Goal: Task Accomplishment & Management: Use online tool/utility

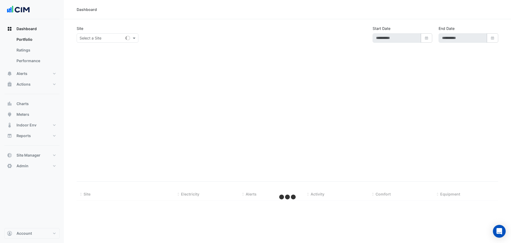
type input "**********"
select select "***"
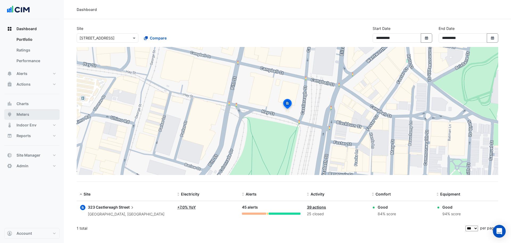
click at [35, 115] on button "Meters" at bounding box center [31, 114] width 55 height 11
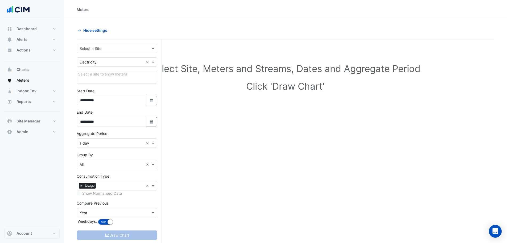
click at [115, 48] on input "text" at bounding box center [112, 49] width 64 height 6
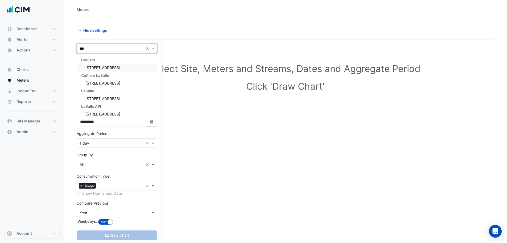
type input "***"
click at [107, 67] on span "[STREET_ADDRESS]" at bounding box center [103, 67] width 35 height 5
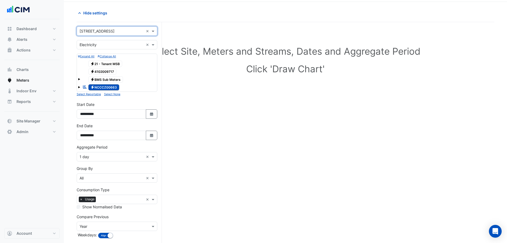
scroll to position [43, 0]
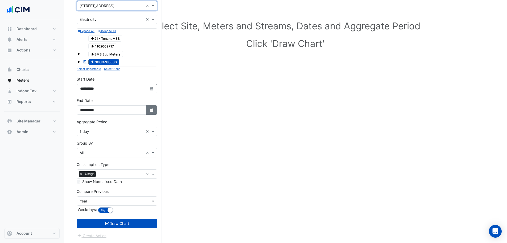
click at [154, 113] on button "Select Date" at bounding box center [152, 109] width 12 height 9
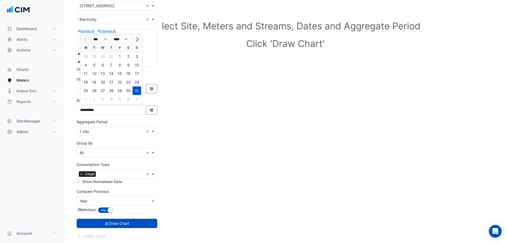
click at [139, 39] on button "Next month" at bounding box center [137, 39] width 6 height 9
select select "*"
click at [100, 74] on div "17" at bounding box center [103, 73] width 9 height 9
type input "**********"
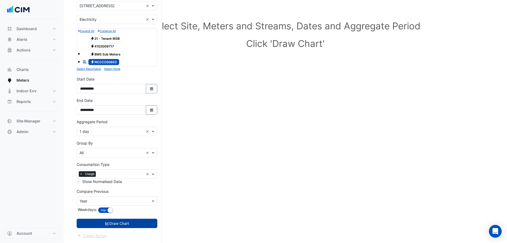
click at [141, 222] on button "Draw Chart" at bounding box center [117, 222] width 81 height 9
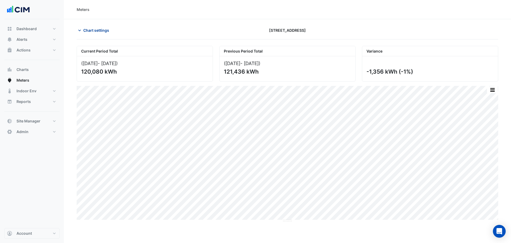
click at [97, 32] on span "Chart settings" at bounding box center [96, 30] width 26 height 6
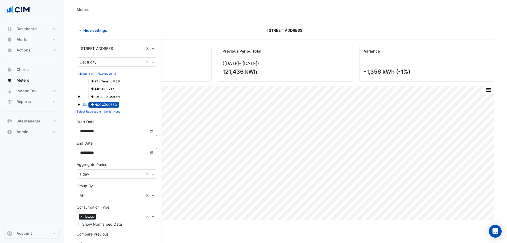
click at [79, 104] on span at bounding box center [79, 104] width 2 height 2
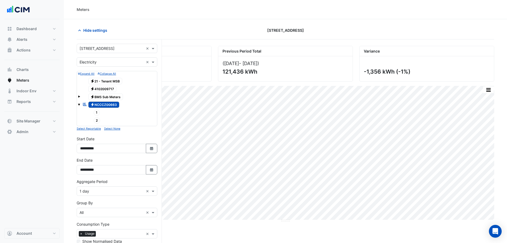
click at [79, 104] on span at bounding box center [79, 104] width 2 height 2
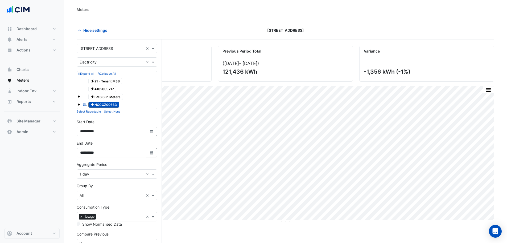
click at [80, 94] on div "Electricity BMS Sub Meters" at bounding box center [117, 96] width 78 height 7
click at [79, 96] on span at bounding box center [79, 96] width 2 height 2
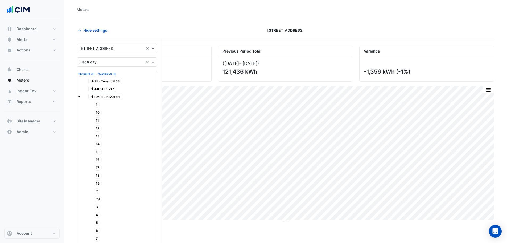
click at [80, 96] on span at bounding box center [79, 96] width 2 height 2
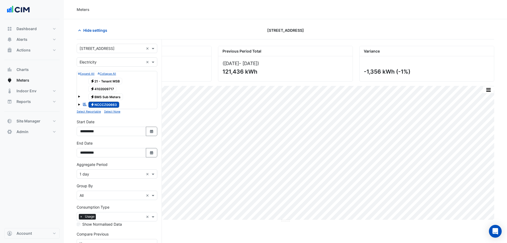
click at [66, 96] on section "Hide settings 323 Castlereagh Street Current Period Total (01 Aug 25 - 17 Sep 2…" at bounding box center [286, 152] width 444 height 266
click at [80, 95] on div "Electricity BMS Sub Meters" at bounding box center [117, 96] width 78 height 7
click at [79, 96] on span at bounding box center [79, 96] width 2 height 2
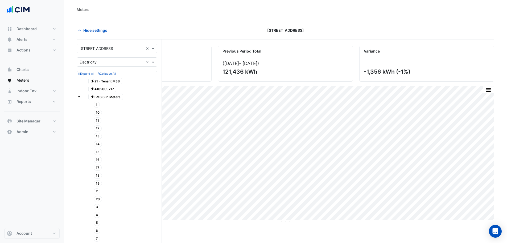
scroll to position [53, 0]
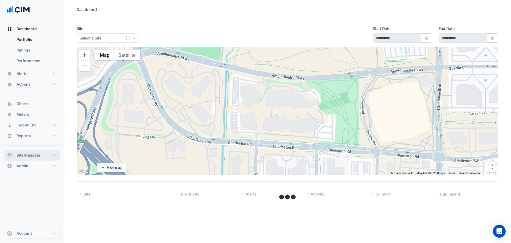
click at [40, 159] on button "Site Manager" at bounding box center [31, 155] width 55 height 11
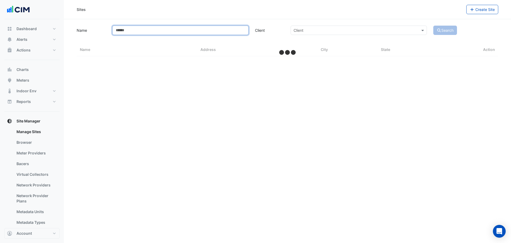
click at [149, 26] on input "Name" at bounding box center [180, 30] width 136 height 9
type input "********"
select select "***"
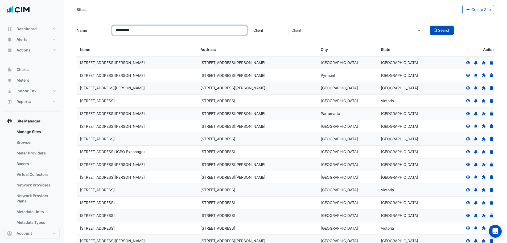
click at [430, 26] on button "Search" at bounding box center [442, 30] width 24 height 9
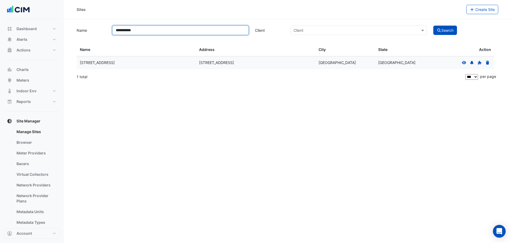
type input "**********"
click at [465, 63] on icon at bounding box center [464, 62] width 4 height 3
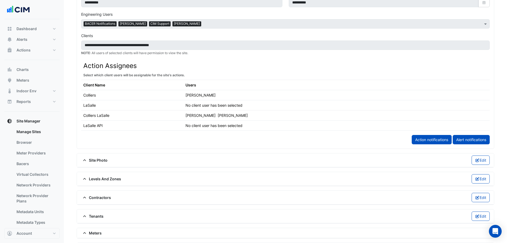
scroll to position [320, 0]
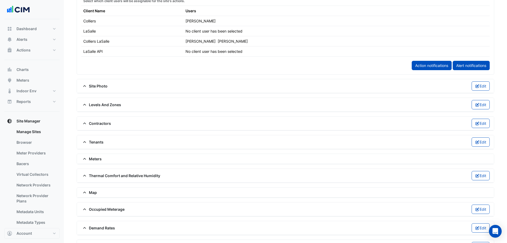
click at [93, 159] on span "Meters" at bounding box center [91, 159] width 21 height 6
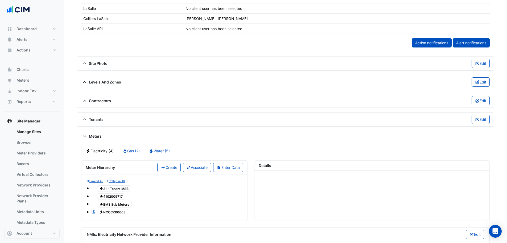
scroll to position [426, 0]
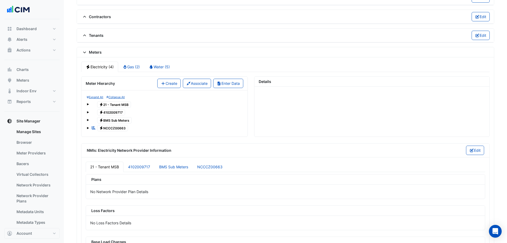
click at [86, 127] on div "Expand All Collapse All Electricity 21 - Tenant MSB Electricity 4102009717 Elec…" at bounding box center [165, 113] width 166 height 46
click at [89, 127] on div "Reportable Electricity NCCCZ00663" at bounding box center [165, 127] width 156 height 7
click at [88, 127] on span at bounding box center [88, 128] width 2 height 2
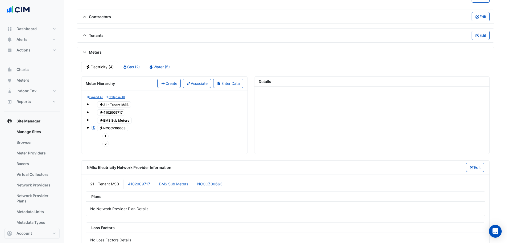
click at [113, 127] on span "Electricity NCCCZ00663" at bounding box center [112, 128] width 31 height 6
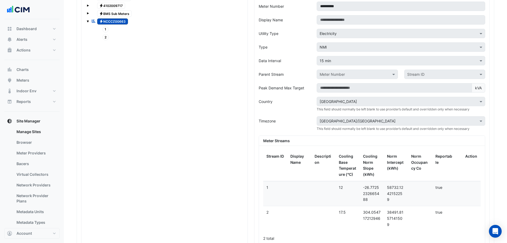
scroll to position [506, 0]
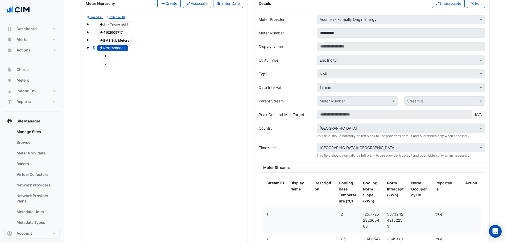
click at [317, 36] on div "**********" at bounding box center [401, 32] width 175 height 9
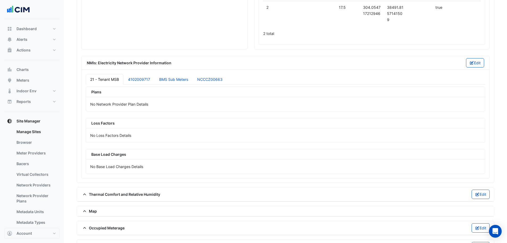
scroll to position [784, 0]
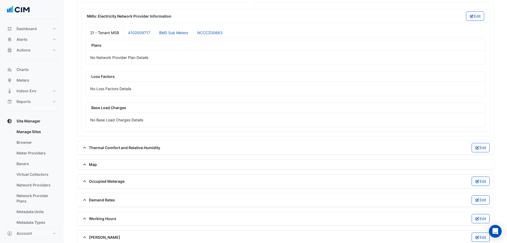
click at [116, 145] on span "Thermal Comfort and Relative Humidity" at bounding box center [120, 148] width 79 height 6
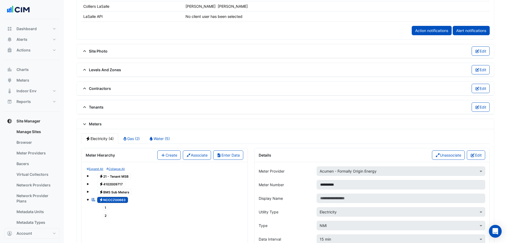
scroll to position [278, 0]
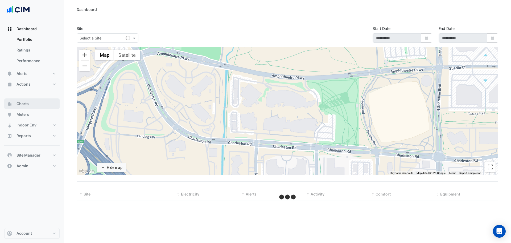
click at [32, 105] on button "Charts" at bounding box center [31, 103] width 55 height 11
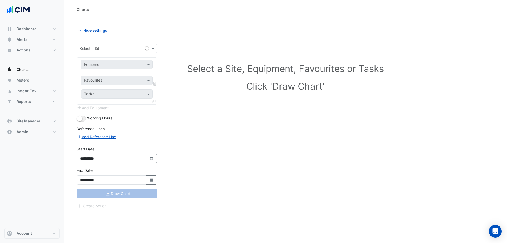
click at [108, 50] on input "text" at bounding box center [112, 49] width 64 height 6
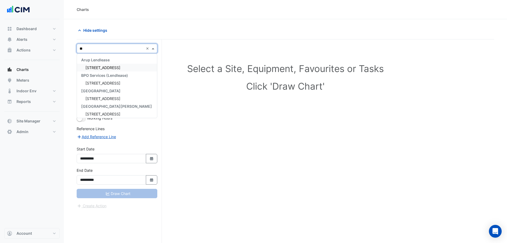
type input "***"
click at [98, 69] on span "[STREET_ADDRESS]" at bounding box center [103, 67] width 35 height 5
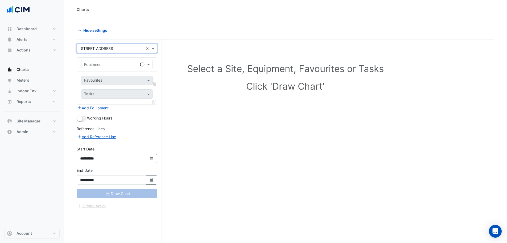
click at [96, 69] on div "Equipment" at bounding box center [117, 65] width 80 height 14
click at [97, 65] on input "text" at bounding box center [111, 65] width 55 height 6
type input "*"
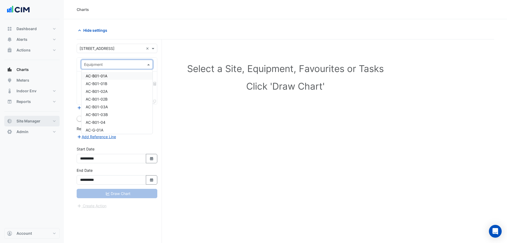
click at [35, 117] on button "Site Manager" at bounding box center [31, 121] width 55 height 11
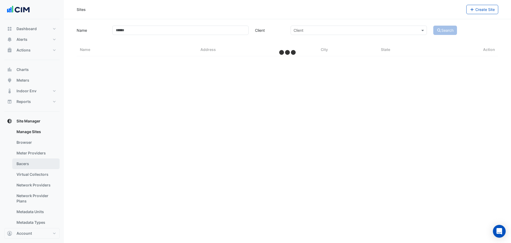
click at [30, 164] on link "Bacers" at bounding box center [35, 163] width 47 height 11
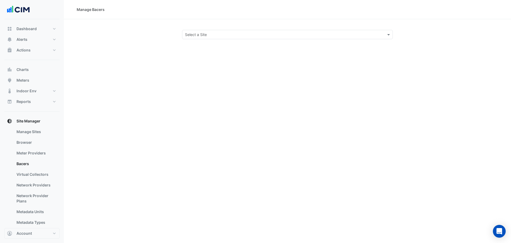
click at [203, 32] on input "text" at bounding box center [282, 35] width 194 height 6
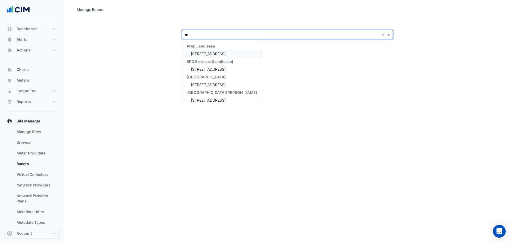
type input "***"
click at [199, 51] on span "480 Swan St" at bounding box center [208, 53] width 35 height 5
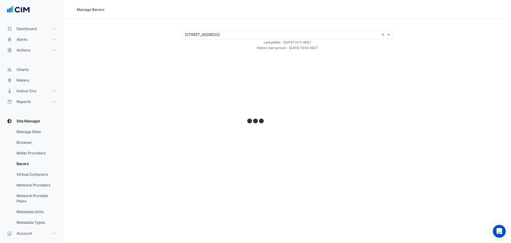
select select "***"
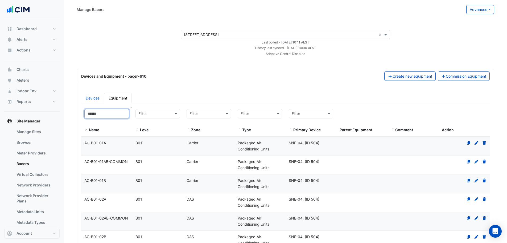
click at [101, 115] on input at bounding box center [106, 113] width 45 height 9
click at [92, 97] on link "Devices" at bounding box center [92, 98] width 23 height 10
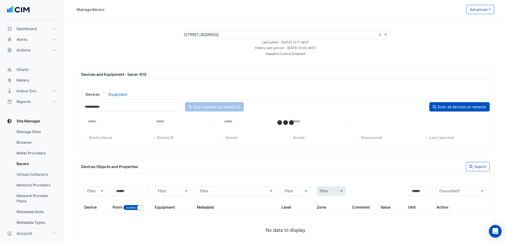
select select "***"
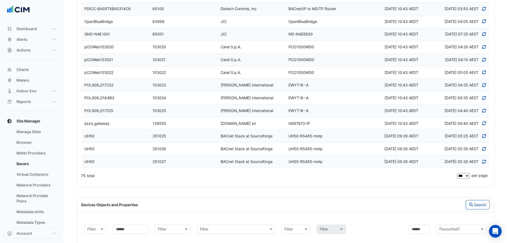
scroll to position [999, 0]
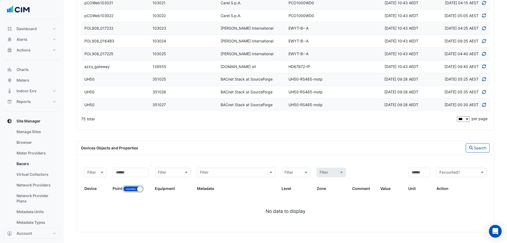
click at [129, 189] on button "Identifier Name" at bounding box center [132, 188] width 19 height 5
click at [132, 171] on input at bounding box center [131, 172] width 36 height 9
type input "***"
click at [479, 152] on button "Search" at bounding box center [478, 147] width 24 height 9
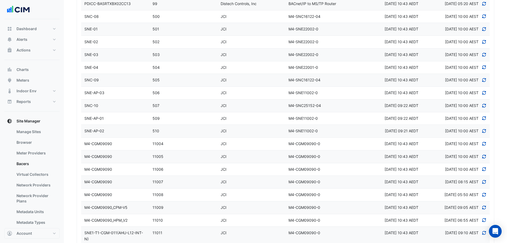
scroll to position [0, 0]
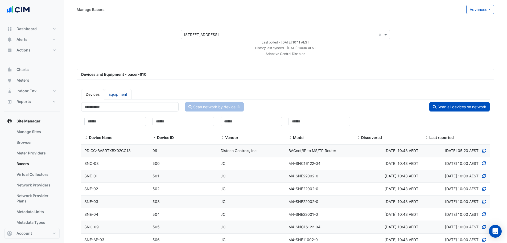
click at [120, 95] on link "Equipment" at bounding box center [118, 94] width 28 height 10
select select "***"
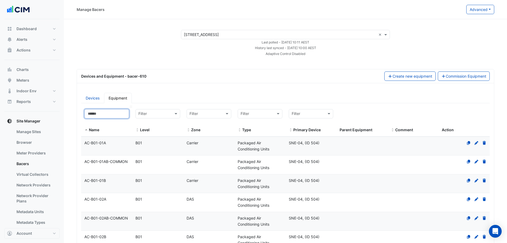
click at [109, 116] on input at bounding box center [106, 113] width 45 height 9
click at [37, 90] on button "Indoor Env" at bounding box center [31, 91] width 55 height 11
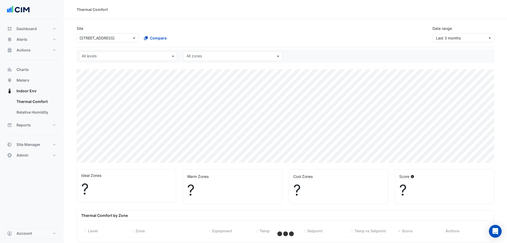
drag, startPoint x: 116, startPoint y: 37, endPoint x: 113, endPoint y: 38, distance: 2.8
click at [113, 38] on input "text" at bounding box center [102, 38] width 45 height 6
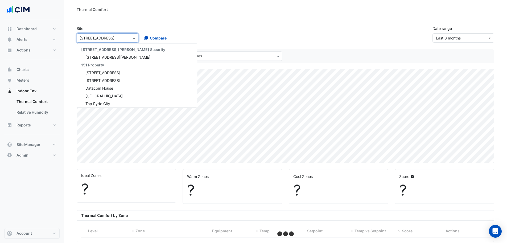
type input "*"
select select "***"
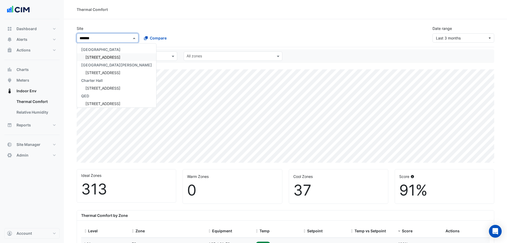
type input "********"
click at [105, 62] on div "[GEOGRAPHIC_DATA][PERSON_NAME]" at bounding box center [116, 65] width 79 height 8
click at [105, 56] on span "[STREET_ADDRESS]" at bounding box center [103, 57] width 35 height 5
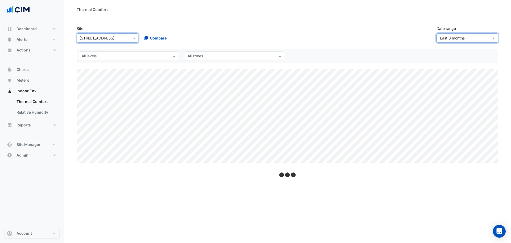
click at [464, 42] on button "Last 3 months" at bounding box center [468, 37] width 62 height 9
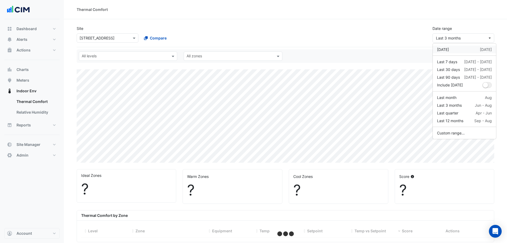
select select "***"
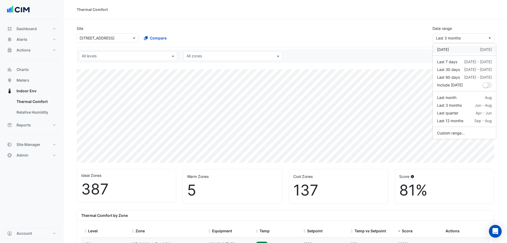
click at [449, 47] on div "Yesterday" at bounding box center [443, 50] width 12 height 6
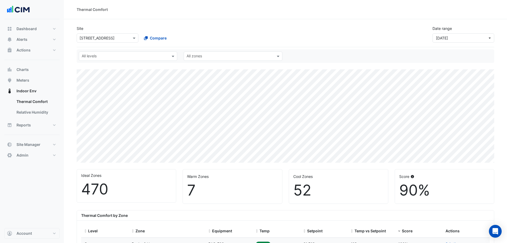
scroll to position [107, 0]
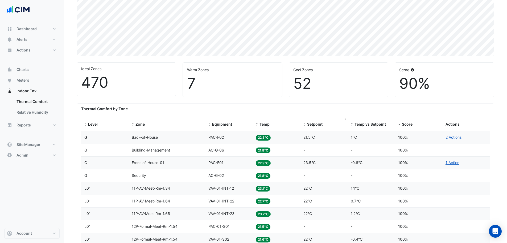
drag, startPoint x: 308, startPoint y: 124, endPoint x: 306, endPoint y: 127, distance: 2.7
click at [308, 125] on span "Setpoint" at bounding box center [314, 124] width 15 height 5
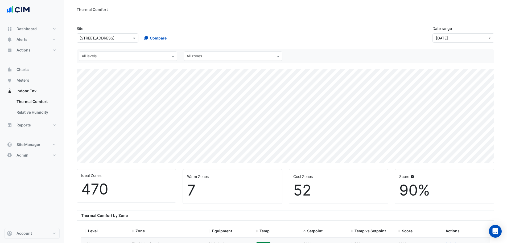
click at [207, 55] on input "text" at bounding box center [230, 57] width 87 height 6
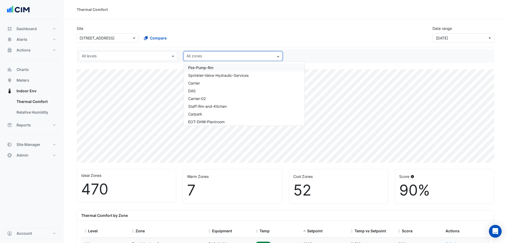
click at [275, 34] on div "Site × 480 Swan St Compare Date range Yesterday" at bounding box center [286, 31] width 424 height 21
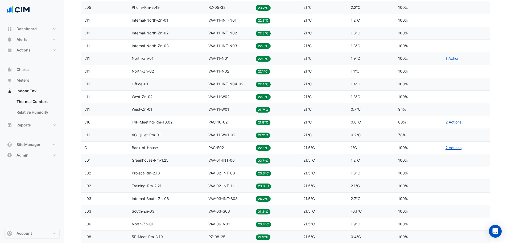
scroll to position [266, 0]
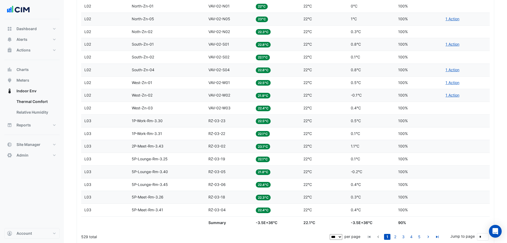
scroll to position [1348, 0]
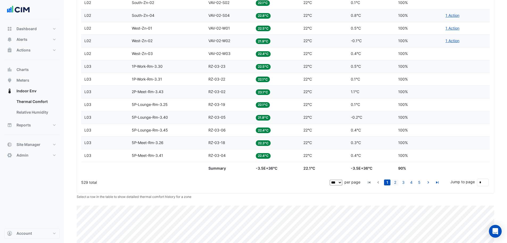
click at [399, 183] on li "2" at bounding box center [396, 182] width 8 height 6
click at [397, 182] on link "2" at bounding box center [395, 182] width 6 height 6
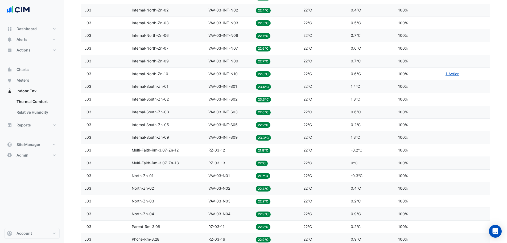
scroll to position [122, 0]
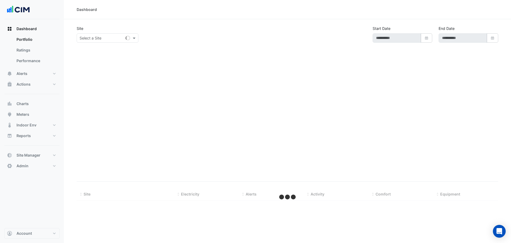
type input "**********"
select select "***"
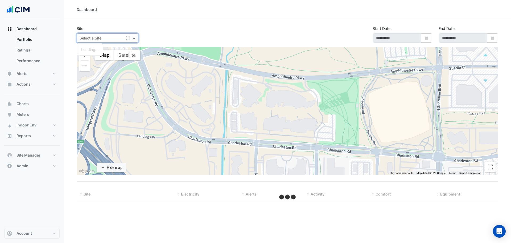
click at [88, 40] on input "text" at bounding box center [102, 38] width 45 height 6
type input "***"
type input "**********"
select select "***"
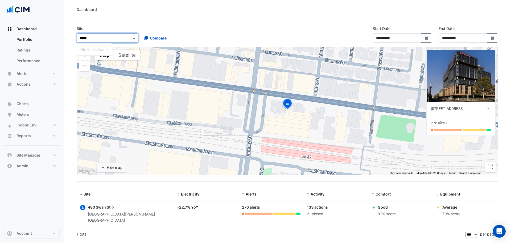
drag, startPoint x: 97, startPoint y: 38, endPoint x: 80, endPoint y: 42, distance: 17.0
click at [80, 42] on div "× 480 Swan St *****" at bounding box center [108, 37] width 62 height 9
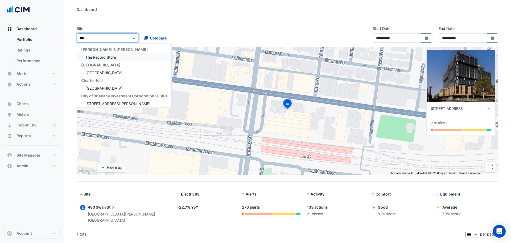
type input "****"
click at [86, 58] on span "[GEOGRAPHIC_DATA]" at bounding box center [104, 57] width 37 height 5
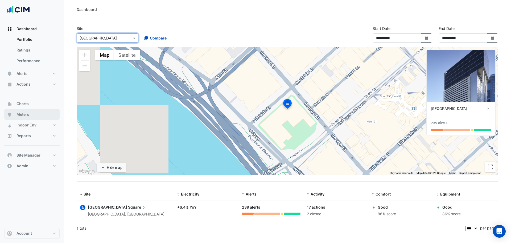
click at [40, 113] on button "Meters" at bounding box center [31, 114] width 55 height 11
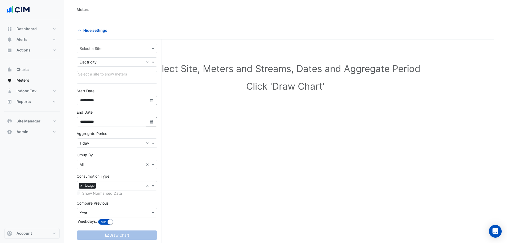
click at [98, 52] on div "Select a Site" at bounding box center [117, 48] width 81 height 9
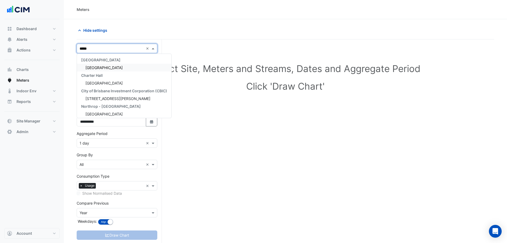
type input "******"
click at [102, 67] on span "[GEOGRAPHIC_DATA]" at bounding box center [104, 67] width 37 height 5
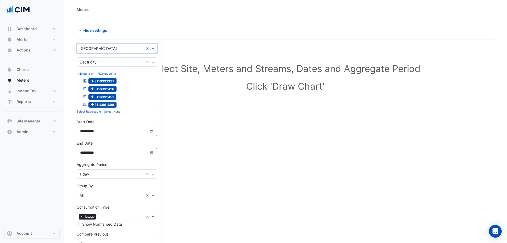
click at [88, 63] on input "text" at bounding box center [112, 62] width 64 height 6
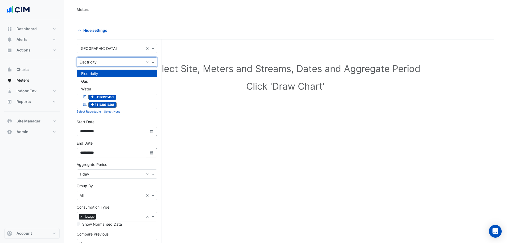
click at [70, 66] on section "Hide settings Select Site, Meters and Streams, Dates and Aggregate Period Click…" at bounding box center [286, 152] width 444 height 266
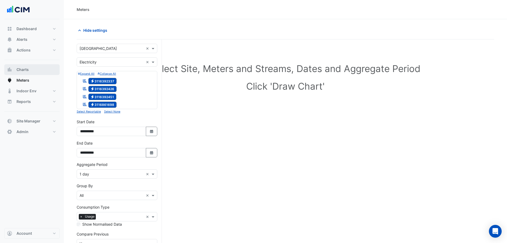
click at [25, 68] on span "Charts" at bounding box center [23, 69] width 12 height 5
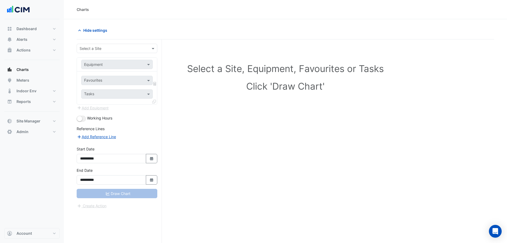
click at [105, 48] on input "text" at bounding box center [112, 49] width 64 height 6
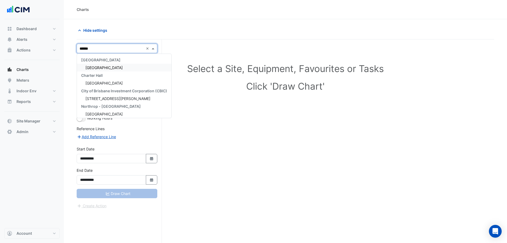
type input "*******"
click at [111, 64] on div "[GEOGRAPHIC_DATA]" at bounding box center [124, 68] width 95 height 8
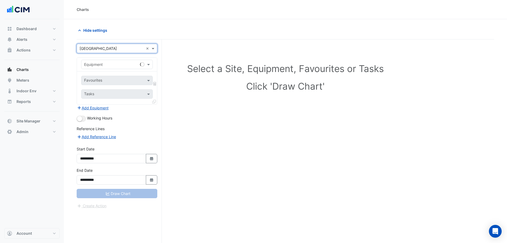
click at [111, 64] on input "text" at bounding box center [111, 65] width 55 height 6
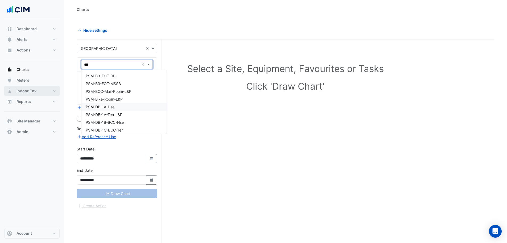
type input "***"
click at [67, 146] on section "**********" at bounding box center [286, 141] width 444 height 244
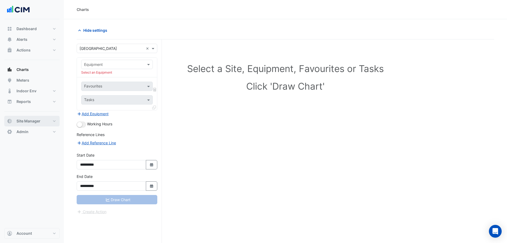
click at [45, 121] on button "Site Manager" at bounding box center [31, 121] width 55 height 11
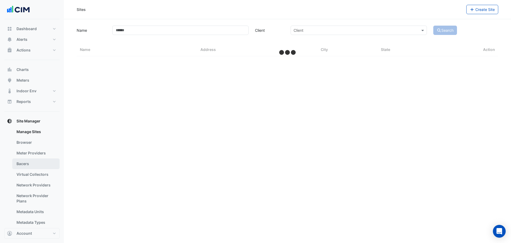
click at [35, 163] on link "Bacers" at bounding box center [35, 163] width 47 height 11
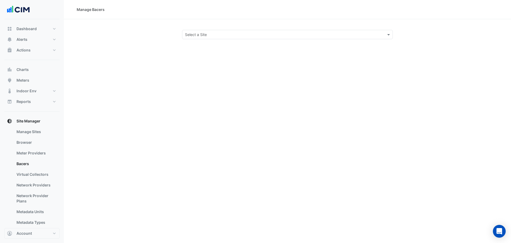
click at [214, 39] on div "Select a Site" at bounding box center [287, 34] width 211 height 9
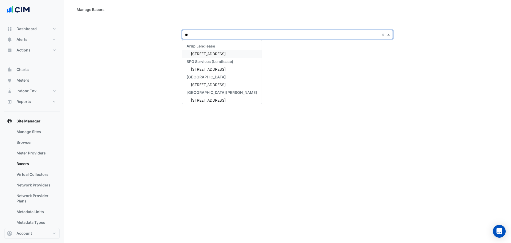
type input "***"
drag, startPoint x: 205, startPoint y: 34, endPoint x: 175, endPoint y: 41, distance: 31.1
click at [175, 41] on div "Manage Bacers *** × CBRE Charter Hall 480 Swan St CBRE Charter Hall VIC 480 Swa…" at bounding box center [288, 121] width 448 height 243
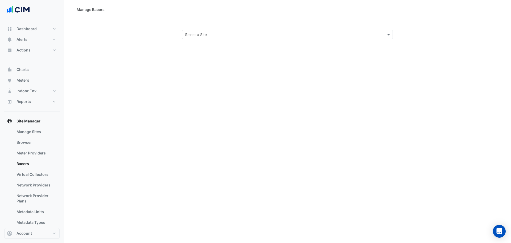
click at [208, 32] on input "text" at bounding box center [282, 35] width 194 height 6
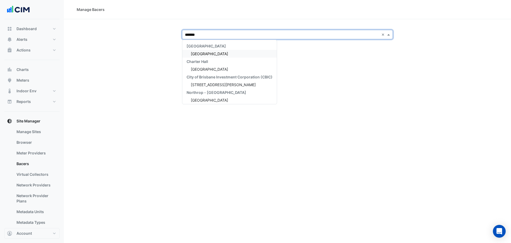
type input "********"
click at [221, 59] on div "Charter Hall" at bounding box center [229, 62] width 95 height 8
click at [223, 52] on div "[GEOGRAPHIC_DATA]" at bounding box center [229, 54] width 95 height 8
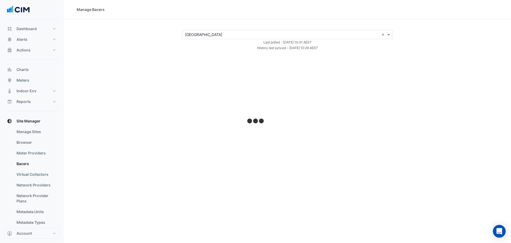
select select "***"
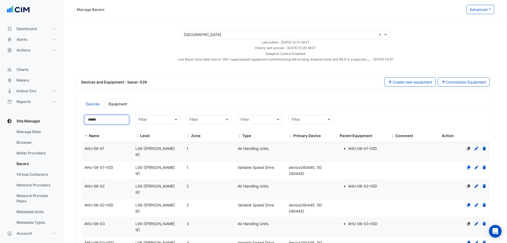
click at [117, 119] on input at bounding box center [106, 119] width 45 height 9
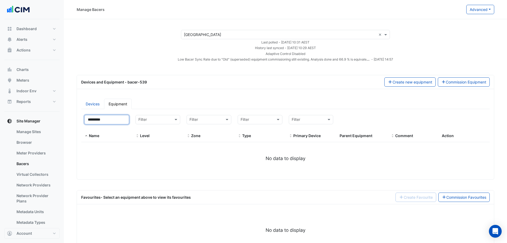
type input "********"
select select "***"
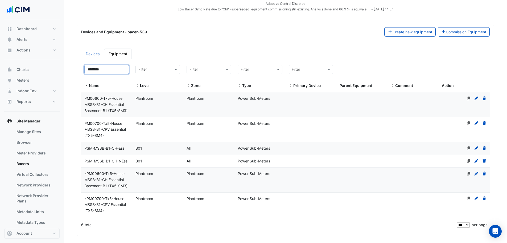
scroll to position [53, 0]
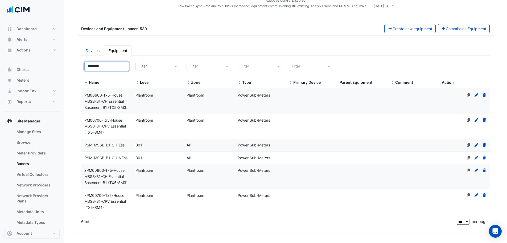
drag, startPoint x: 106, startPoint y: 66, endPoint x: 75, endPoint y: 64, distance: 31.7
click at [75, 64] on section "× Brisbane Square × Last polled - Thu 18-Sep-2025 10:31 AEST History last synce…" at bounding box center [286, 138] width 444 height 344
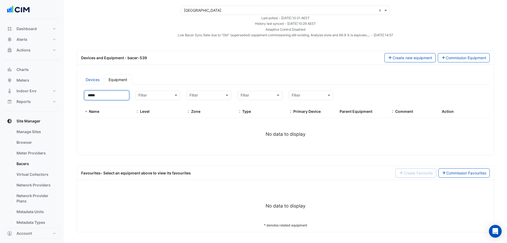
type input "****"
select select "***"
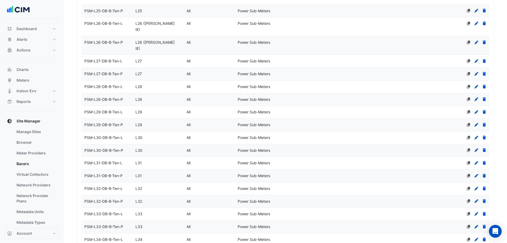
scroll to position [34, 0]
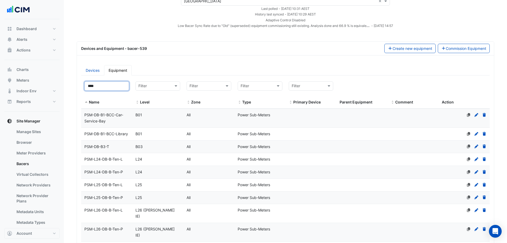
drag, startPoint x: 101, startPoint y: 84, endPoint x: 76, endPoint y: 88, distance: 25.0
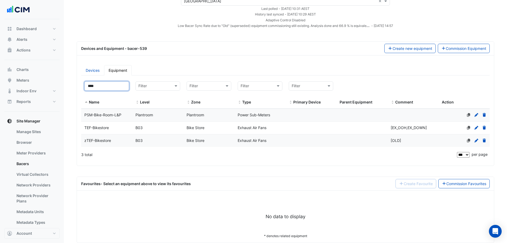
type input "****"
click at [116, 115] on span "PSM-Bike-Room-L&P" at bounding box center [102, 114] width 37 height 5
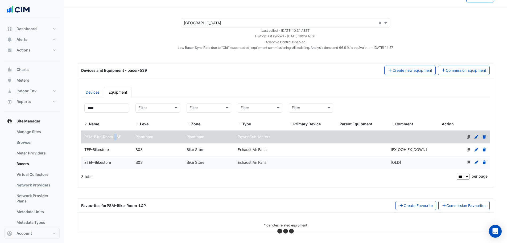
select select "***"
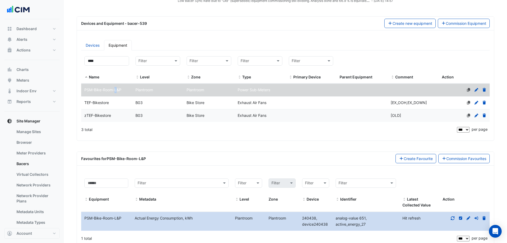
scroll to position [28, 0]
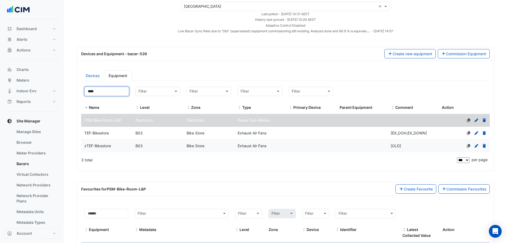
drag, startPoint x: 100, startPoint y: 89, endPoint x: 65, endPoint y: 96, distance: 36.5
click at [65, 96] on section "× Brisbane Square × Last polled - Thu 18-Sep-2025 10:31 AEST History last synce…" at bounding box center [286, 138] width 444 height 294
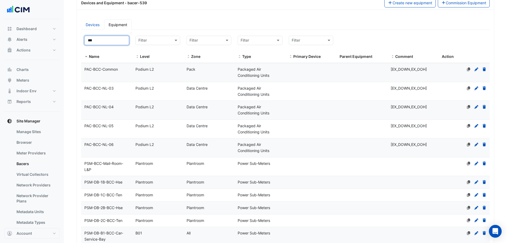
scroll to position [0, 0]
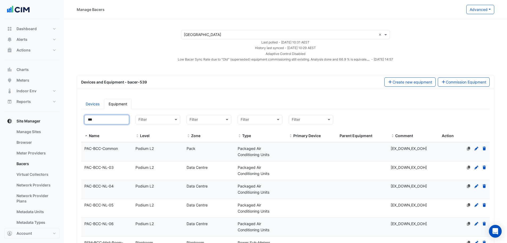
drag, startPoint x: 100, startPoint y: 119, endPoint x: 72, endPoint y: 122, distance: 27.8
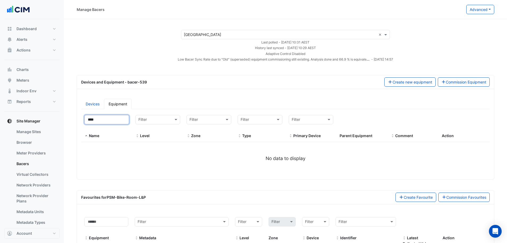
type input "***"
select select "***"
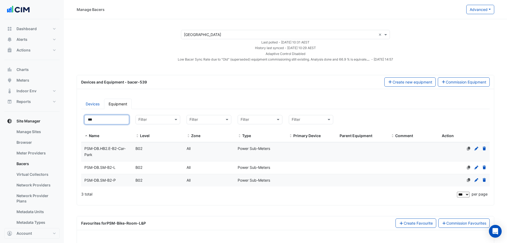
type input "***"
click at [109, 154] on div "PSM-DB.HB2.E-B2-Car-Park" at bounding box center [106, 151] width 51 height 12
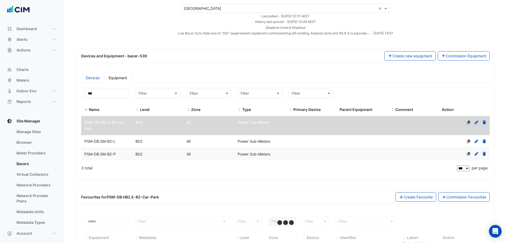
scroll to position [54, 0]
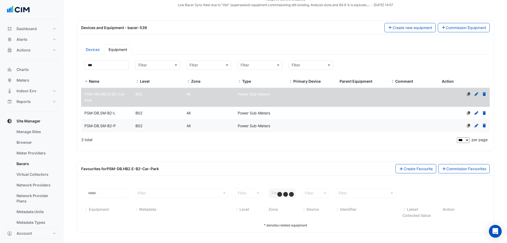
select select "***"
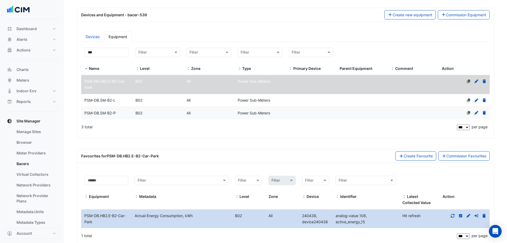
scroll to position [88, 0]
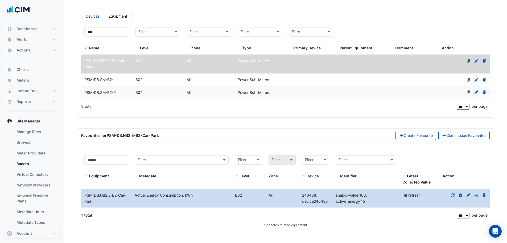
click at [110, 81] on span "PSM-DB.SM-B2-L" at bounding box center [99, 79] width 31 height 5
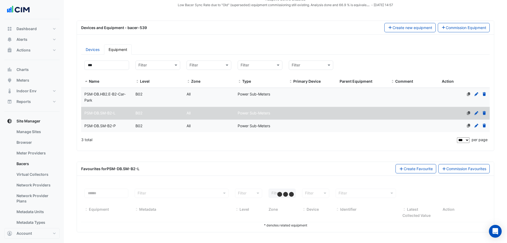
scroll to position [54, 0]
select select "***"
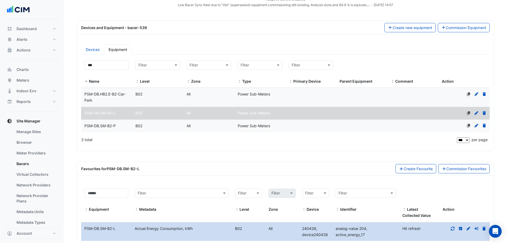
scroll to position [88, 0]
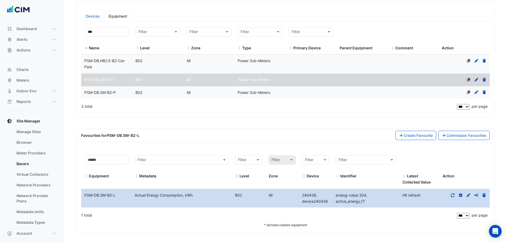
click at [105, 96] on datatable-body-cell "Name PSM-DB.SM-B2-P" at bounding box center [106, 92] width 51 height 13
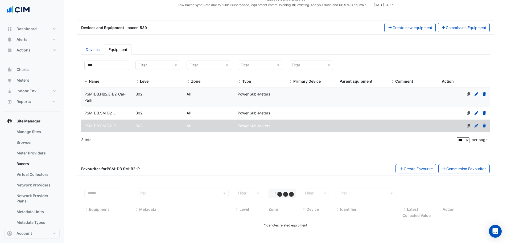
select select "***"
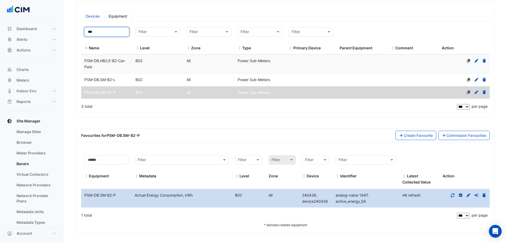
drag, startPoint x: 106, startPoint y: 30, endPoint x: 80, endPoint y: 32, distance: 26.0
click at [80, 32] on div "Filter by name: *** Filter by level: Filter Filter by zone: Filter Filter by ty…" at bounding box center [285, 68] width 415 height 89
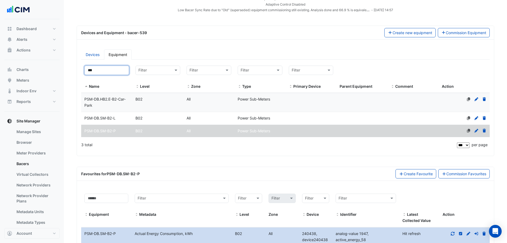
scroll to position [0, 0]
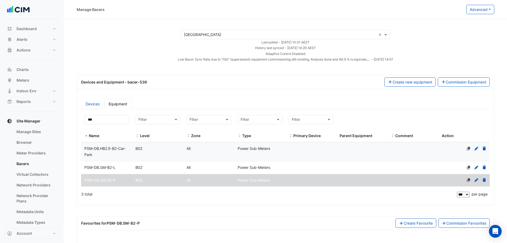
click at [88, 105] on link "Devices" at bounding box center [92, 104] width 23 height 10
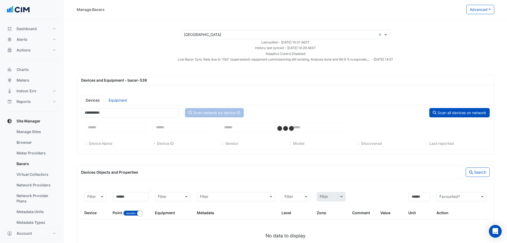
select select "***"
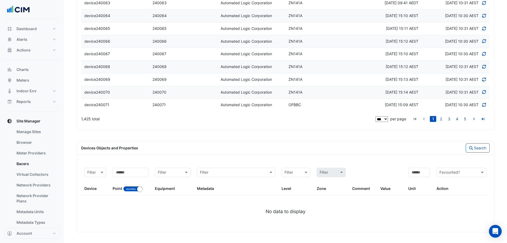
scroll to position [1335, 0]
click at [136, 187] on button "Identifier Name" at bounding box center [132, 188] width 19 height 5
click at [128, 172] on input at bounding box center [131, 172] width 36 height 9
type input "*"
type input "***"
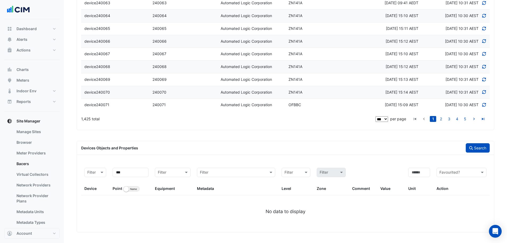
click at [474, 147] on button "Search" at bounding box center [478, 147] width 24 height 9
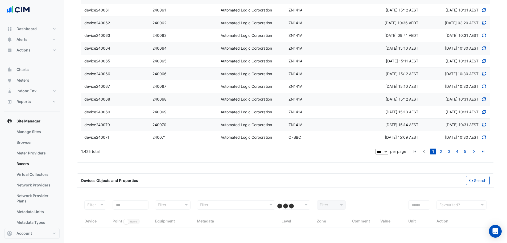
select select "***"
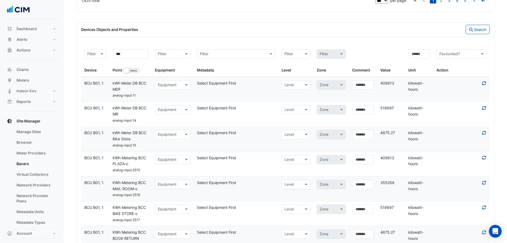
scroll to position [1457, 0]
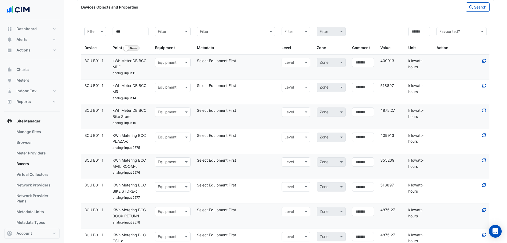
drag, startPoint x: 420, startPoint y: 84, endPoint x: 408, endPoint y: 78, distance: 13.5
click at [408, 70] on div "kilowatt-hours" at bounding box center [419, 64] width 28 height 12
copy div "kilowatt-hours"
click at [420, 36] on input at bounding box center [420, 31] width 22 height 9
paste input "**********"
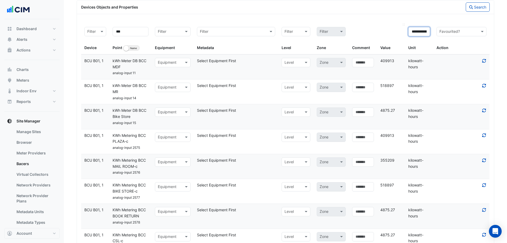
scroll to position [0, 10]
type input "**********"
click at [474, 12] on button "Search" at bounding box center [478, 6] width 24 height 9
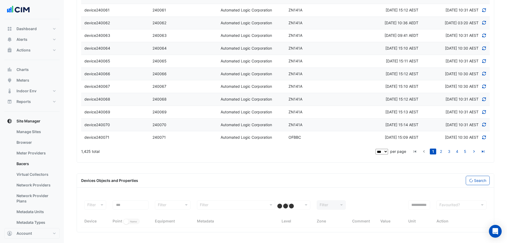
scroll to position [0, 0]
select select "***"
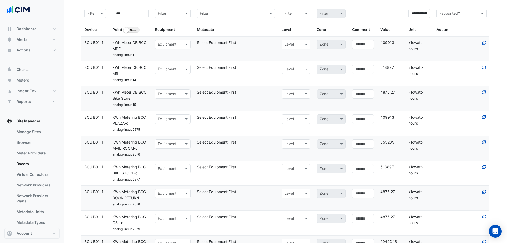
scroll to position [1484, 0]
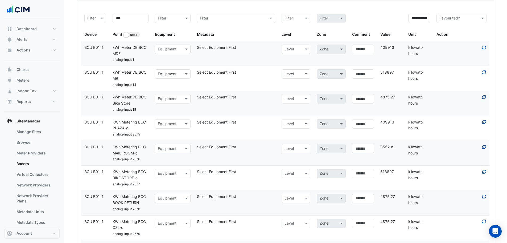
scroll to position [1497, 0]
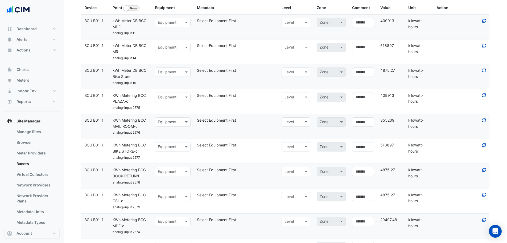
click at [486, 147] on icon at bounding box center [484, 145] width 5 height 4
click at [485, 72] on icon at bounding box center [484, 70] width 5 height 4
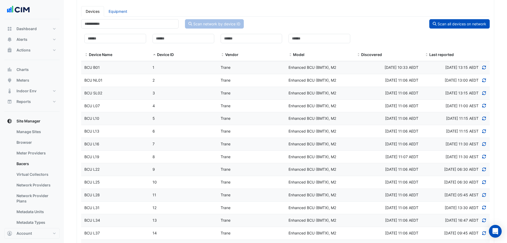
scroll to position [0, 0]
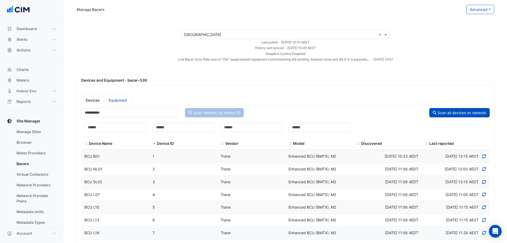
click at [119, 104] on link "Equipment" at bounding box center [118, 100] width 28 height 10
select select "***"
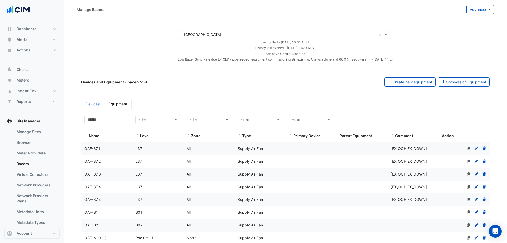
select select "***"
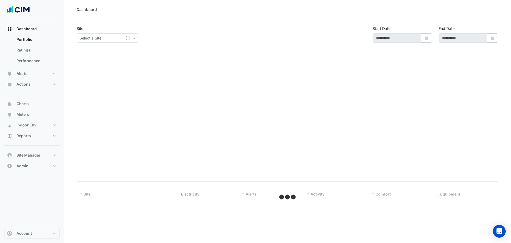
select select "***"
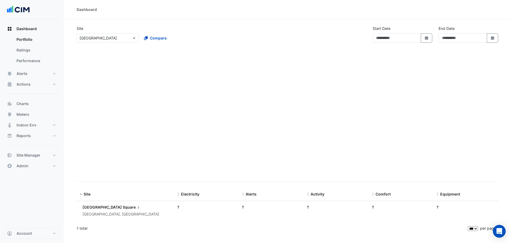
type input "**********"
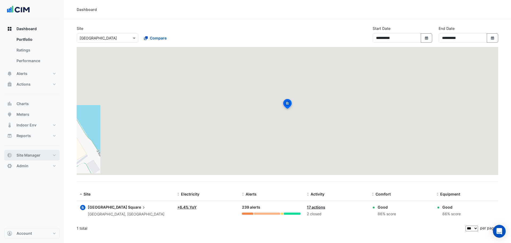
click at [42, 156] on button "Site Manager" at bounding box center [31, 155] width 55 height 11
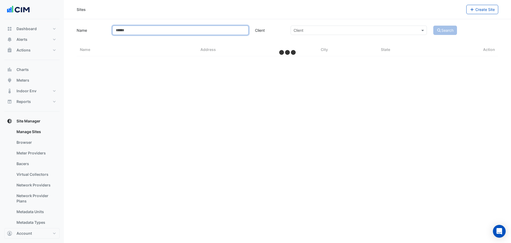
click at [134, 29] on input "Name" at bounding box center [180, 30] width 136 height 9
type input "***"
select select "***"
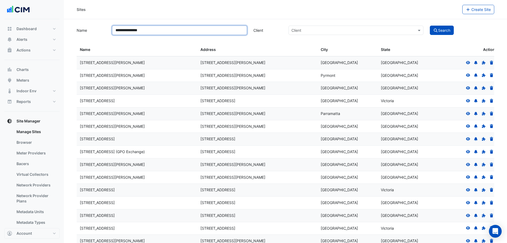
click at [131, 28] on input "**********" at bounding box center [179, 30] width 135 height 9
type input "**********"
click at [454, 29] on button "Search" at bounding box center [442, 30] width 24 height 9
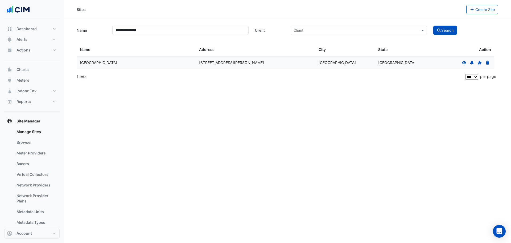
click at [465, 62] on icon at bounding box center [464, 63] width 5 height 4
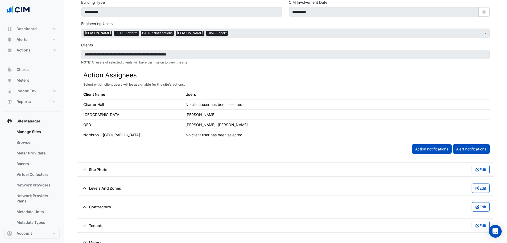
scroll to position [293, 0]
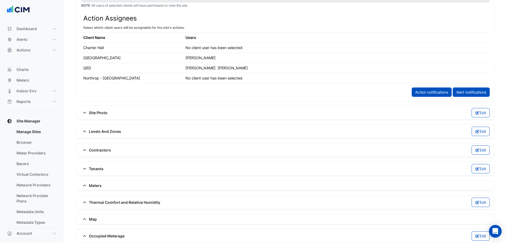
click at [95, 186] on span "Meters" at bounding box center [91, 185] width 21 height 6
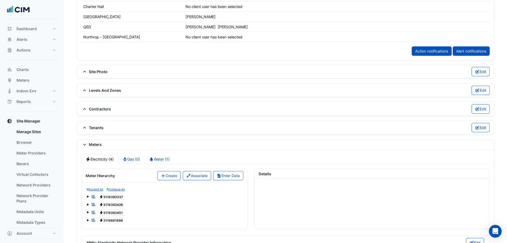
scroll to position [373, 0]
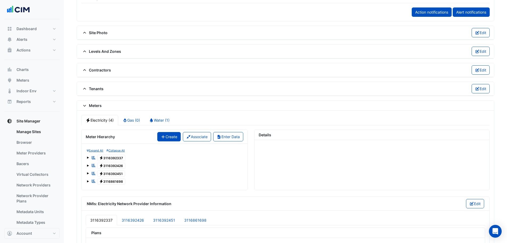
click at [170, 136] on button "Create" at bounding box center [168, 136] width 23 height 9
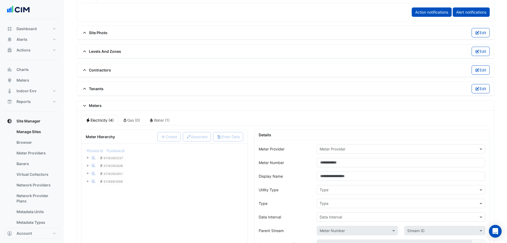
click at [323, 149] on input "text" at bounding box center [396, 149] width 152 height 6
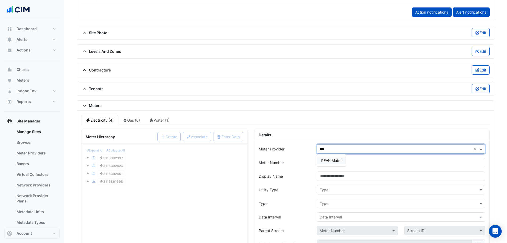
type input "****"
click at [330, 159] on span "PEAK Meter" at bounding box center [332, 160] width 21 height 5
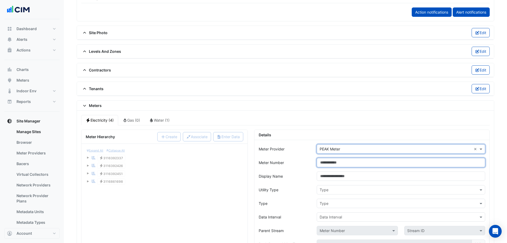
click at [329, 163] on input "Meter Number" at bounding box center [401, 162] width 169 height 9
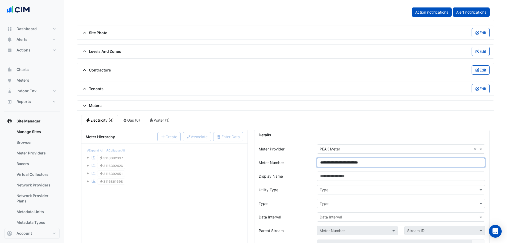
click at [329, 162] on input "**********" at bounding box center [401, 162] width 169 height 9
type input "**********"
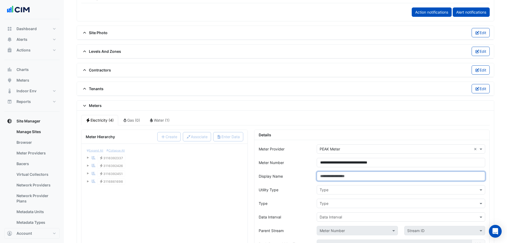
click at [357, 174] on input "Display Name" at bounding box center [401, 175] width 169 height 9
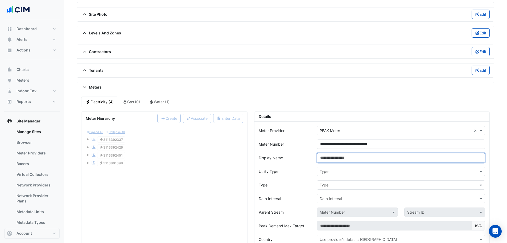
scroll to position [400, 0]
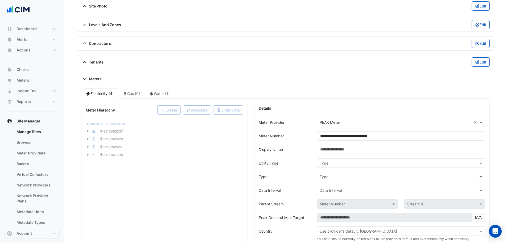
click at [334, 165] on input "text" at bounding box center [396, 163] width 152 height 6
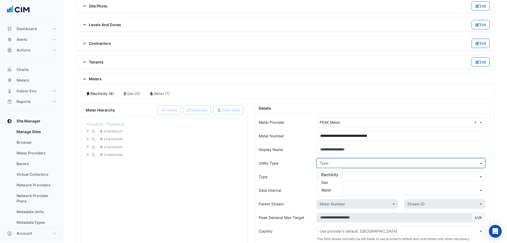
click at [335, 174] on span "Electricity" at bounding box center [330, 174] width 17 height 5
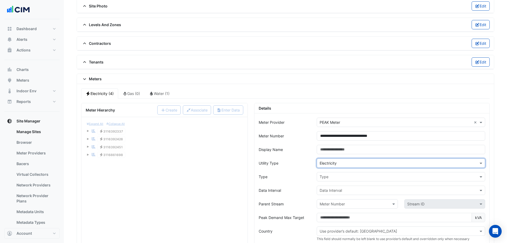
click at [331, 178] on input "text" at bounding box center [396, 177] width 152 height 6
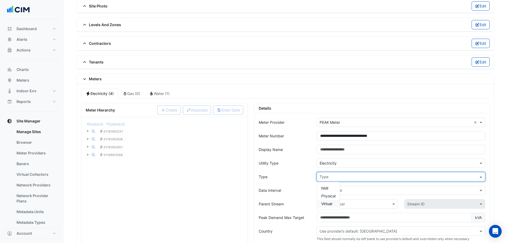
click at [330, 205] on span "Virtual" at bounding box center [327, 203] width 11 height 5
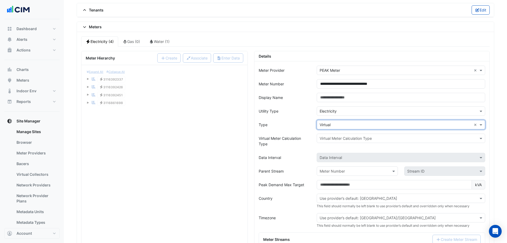
scroll to position [453, 0]
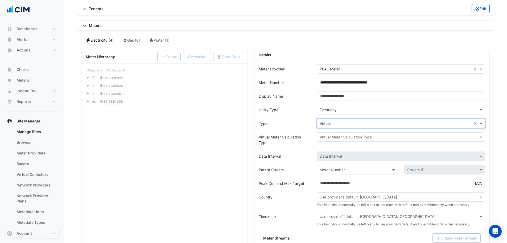
click at [343, 139] on input "text" at bounding box center [396, 137] width 152 height 6
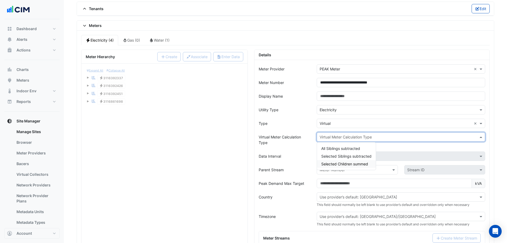
click at [343, 165] on span "Selected Children summed" at bounding box center [345, 163] width 47 height 5
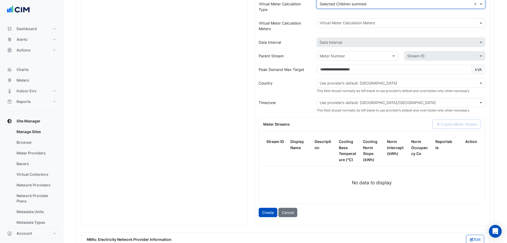
scroll to position [586, 0]
click at [273, 212] on button "Create" at bounding box center [268, 211] width 19 height 9
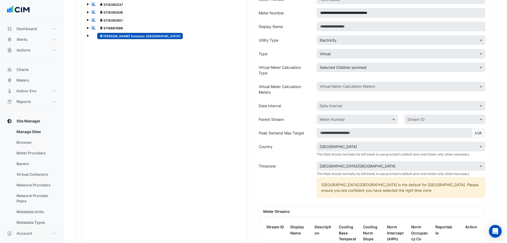
scroll to position [453, 0]
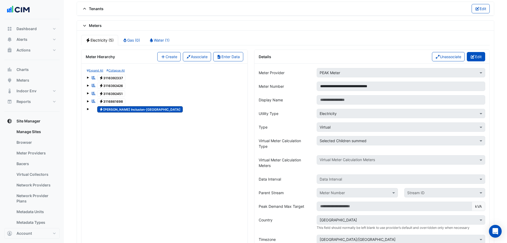
click at [473, 58] on icon "button" at bounding box center [473, 57] width 5 height 4
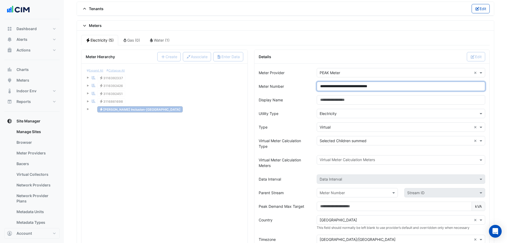
drag, startPoint x: 368, startPoint y: 86, endPoint x: 376, endPoint y: 86, distance: 7.5
click at [376, 86] on input "**********" at bounding box center [401, 86] width 169 height 9
drag, startPoint x: 384, startPoint y: 85, endPoint x: 373, endPoint y: 88, distance: 11.0
click at [373, 88] on input "**********" at bounding box center [401, 86] width 169 height 9
click at [367, 87] on input "**********" at bounding box center [401, 86] width 169 height 9
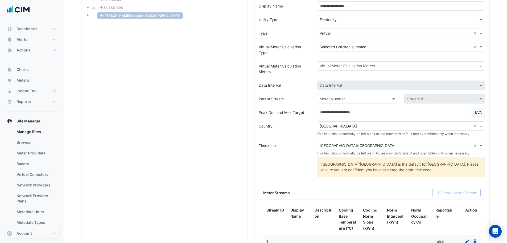
scroll to position [613, 0]
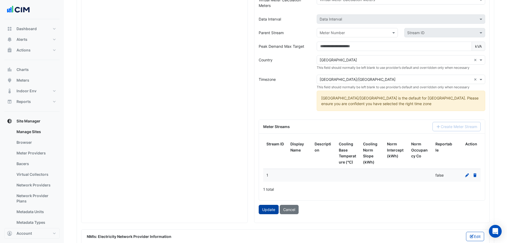
click at [266, 209] on button "Update" at bounding box center [269, 209] width 20 height 9
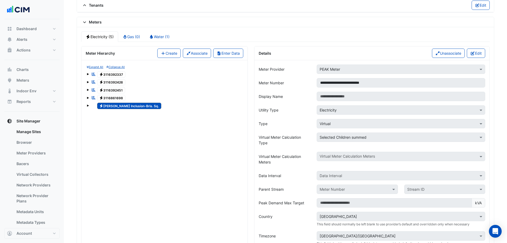
scroll to position [453, 0]
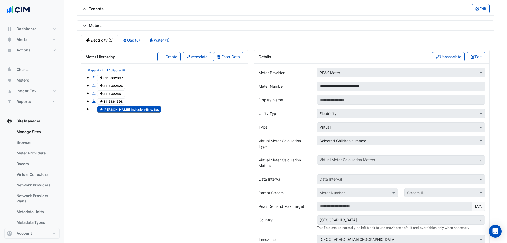
drag, startPoint x: 477, startPoint y: 60, endPoint x: 473, endPoint y: 62, distance: 4.5
click at [477, 60] on button "Edit" at bounding box center [476, 56] width 18 height 9
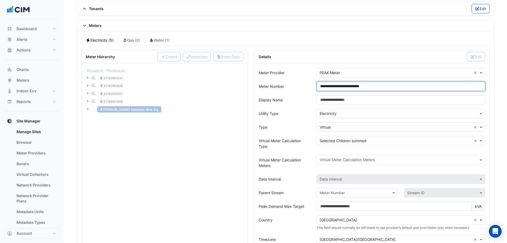
drag, startPoint x: 361, startPoint y: 86, endPoint x: 377, endPoint y: 85, distance: 16.3
click at [377, 85] on input "**********" at bounding box center [401, 86] width 169 height 9
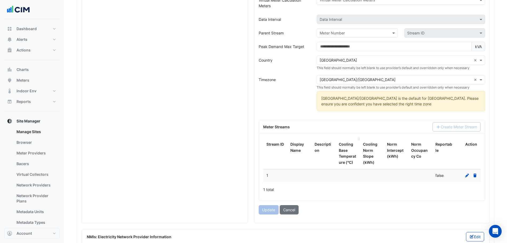
scroll to position [613, 0]
click at [260, 209] on button "Update" at bounding box center [269, 209] width 20 height 9
type input "**********"
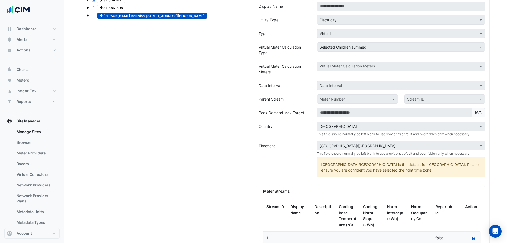
scroll to position [453, 0]
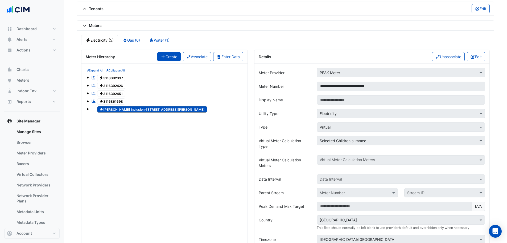
click at [161, 56] on icon "button" at bounding box center [163, 57] width 5 height 4
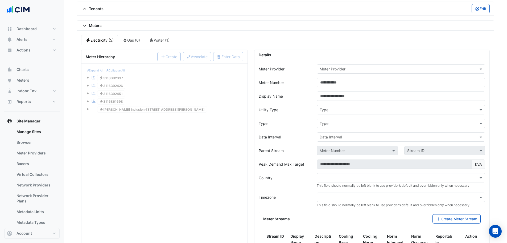
click at [344, 73] on div "Meter Provider" at bounding box center [401, 68] width 169 height 9
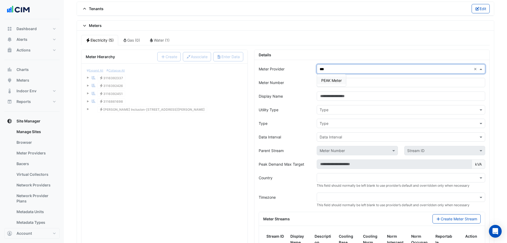
type input "****"
click at [331, 80] on span "PEAK Meter" at bounding box center [332, 80] width 21 height 5
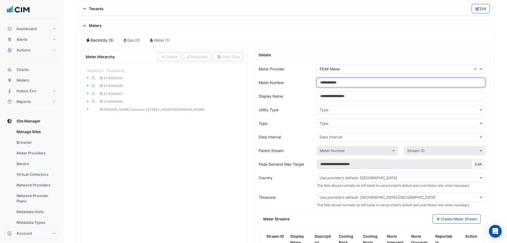
click at [334, 83] on input "Meter Number" at bounding box center [401, 82] width 169 height 9
paste input "**********"
drag, startPoint x: 330, startPoint y: 81, endPoint x: 304, endPoint y: 84, distance: 26.0
click at [304, 84] on div "**********" at bounding box center [372, 82] width 233 height 9
type input "**********"
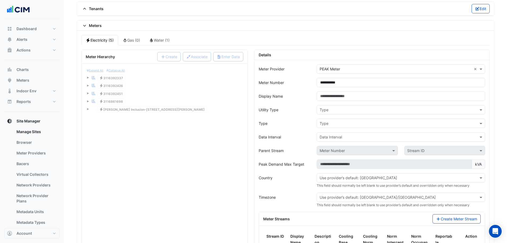
click at [332, 102] on form "**********" at bounding box center [372, 187] width 227 height 247
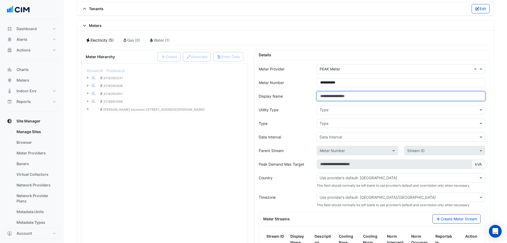
click at [334, 99] on input "Display Name" at bounding box center [401, 95] width 169 height 9
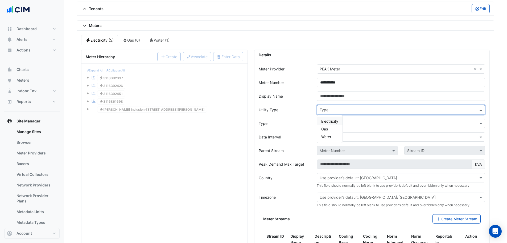
click at [332, 108] on input "text" at bounding box center [396, 110] width 152 height 6
click at [334, 121] on span "Electricity" at bounding box center [330, 121] width 17 height 5
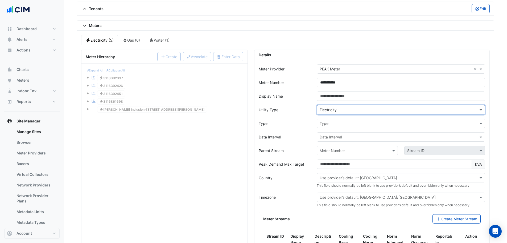
click at [327, 124] on input "text" at bounding box center [396, 124] width 152 height 6
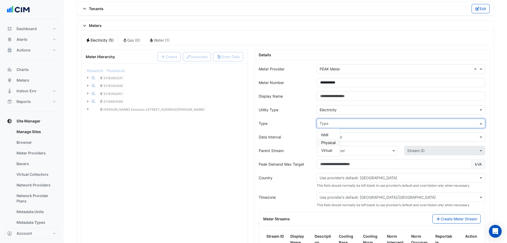
click at [334, 143] on span "Physical" at bounding box center [329, 142] width 14 height 5
click at [331, 137] on input "text" at bounding box center [396, 137] width 152 height 6
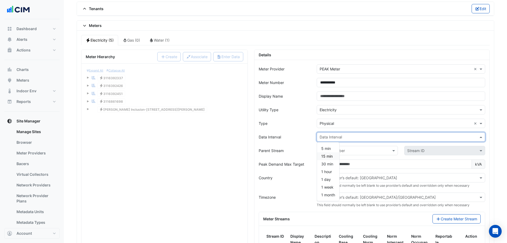
click at [331, 158] on span "15 min" at bounding box center [327, 156] width 11 height 5
click at [339, 151] on input "text" at bounding box center [352, 151] width 64 height 6
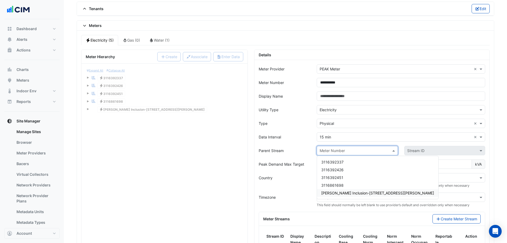
click at [343, 190] on span "[PERSON_NAME] Inclusion-[STREET_ADDRESS][PERSON_NAME]" at bounding box center [378, 192] width 113 height 5
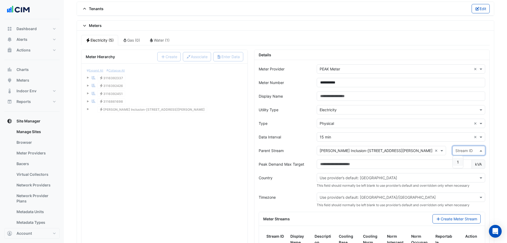
click at [456, 151] on input "text" at bounding box center [464, 151] width 16 height 6
click at [453, 162] on div "1" at bounding box center [458, 162] width 10 height 8
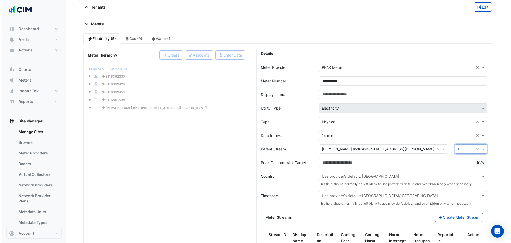
scroll to position [533, 0]
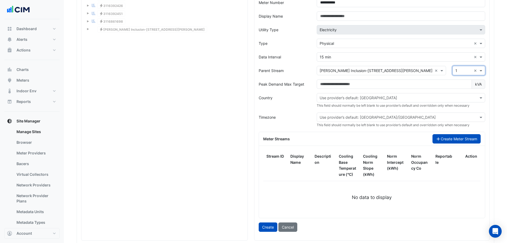
click at [456, 139] on button "Create Meter Stream" at bounding box center [457, 138] width 48 height 9
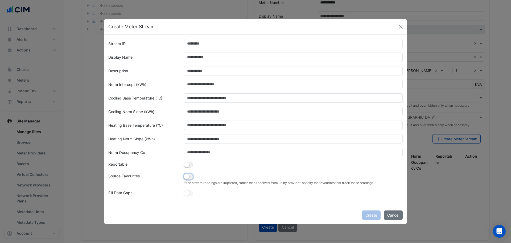
click at [188, 178] on small "button" at bounding box center [186, 176] width 5 height 5
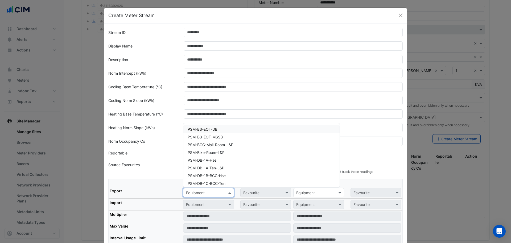
click at [201, 190] on input "text" at bounding box center [203, 193] width 34 height 6
paste input "**********"
type input "**********"
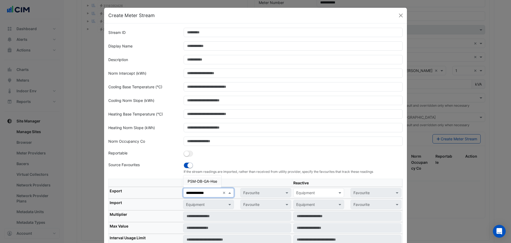
drag, startPoint x: 198, startPoint y: 178, endPoint x: 244, endPoint y: 188, distance: 47.0
click at [198, 179] on span "PSM-DB-GA-Hse" at bounding box center [203, 181] width 30 height 5
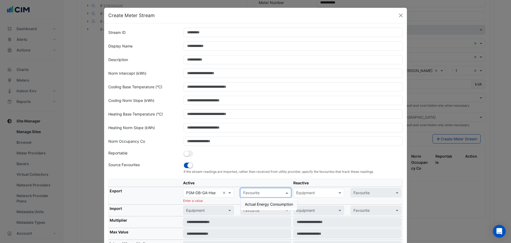
click at [266, 195] on input "text" at bounding box center [260, 193] width 34 height 6
click at [262, 204] on span "Actual Energy Consumption" at bounding box center [269, 204] width 48 height 5
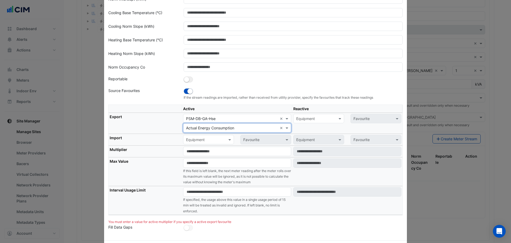
scroll to position [80, 0]
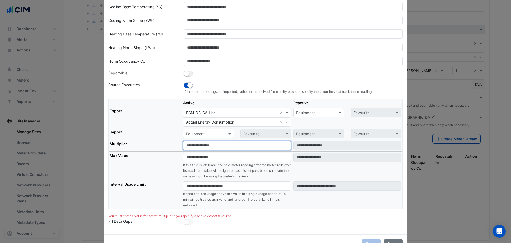
click at [202, 144] on input "number" at bounding box center [237, 145] width 108 height 9
type input "*"
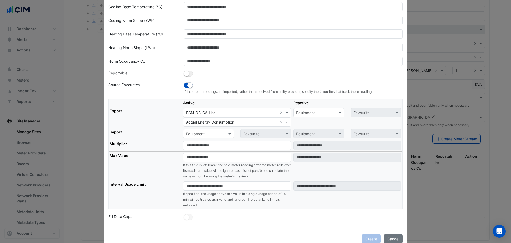
click at [162, 159] on th "Max Value" at bounding box center [146, 165] width 74 height 29
click at [197, 186] on input "number" at bounding box center [237, 185] width 108 height 9
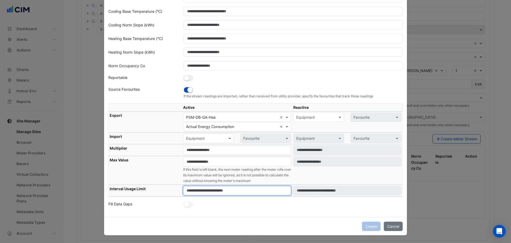
type input "****"
click at [145, 168] on th "Max Value" at bounding box center [146, 170] width 74 height 29
click at [313, 219] on div "Create Cancel" at bounding box center [255, 226] width 303 height 18
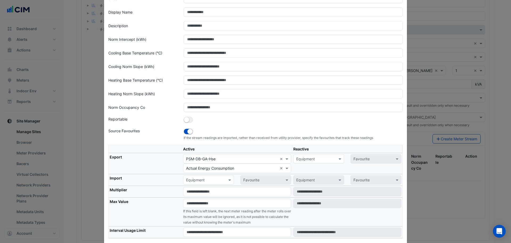
scroll to position [0, 0]
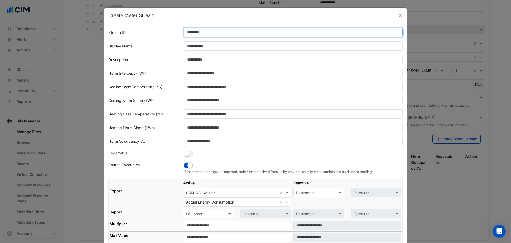
click at [203, 32] on input "Stream ID" at bounding box center [294, 32] width 220 height 9
type input "*"
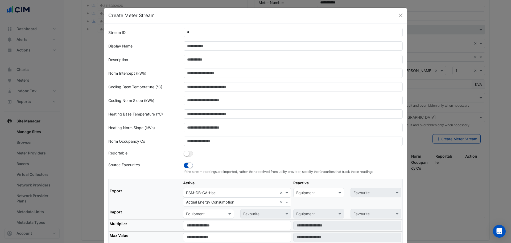
click at [202, 41] on form "Stream ID * Display Name Description Norm Intercept (kWh) Cooling Base Temperat…" at bounding box center [255, 156] width 295 height 256
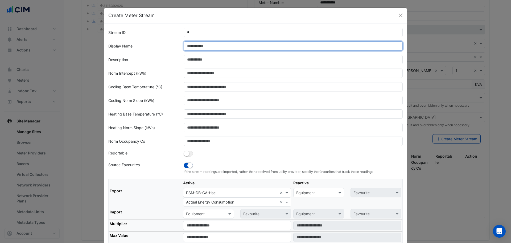
click at [201, 45] on input "Display Name" at bounding box center [294, 45] width 220 height 9
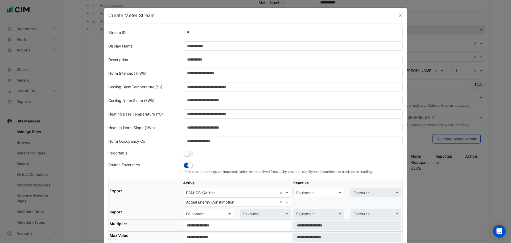
click at [161, 63] on div "Description" at bounding box center [142, 59] width 75 height 9
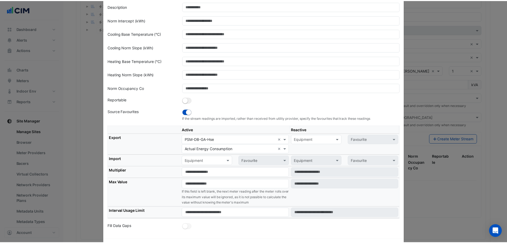
scroll to position [75, 0]
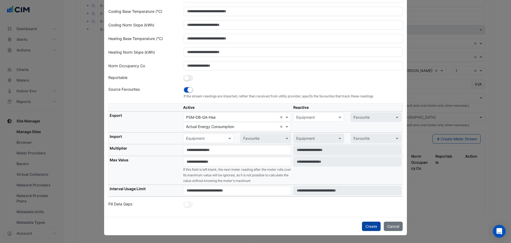
click at [367, 226] on button "Create" at bounding box center [371, 225] width 19 height 9
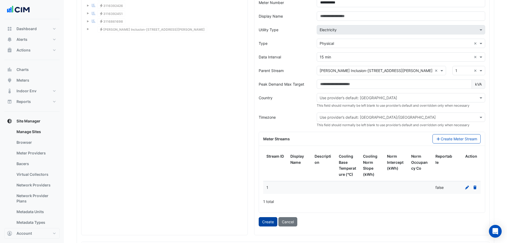
click at [269, 221] on button "Create" at bounding box center [268, 221] width 19 height 9
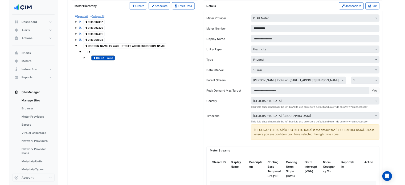
scroll to position [453, 0]
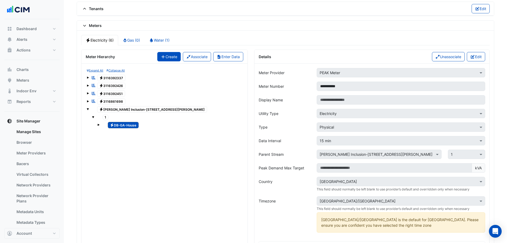
click at [172, 55] on button "Create" at bounding box center [168, 56] width 23 height 9
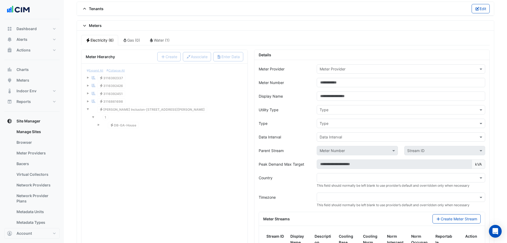
click at [348, 70] on input "text" at bounding box center [396, 69] width 152 height 6
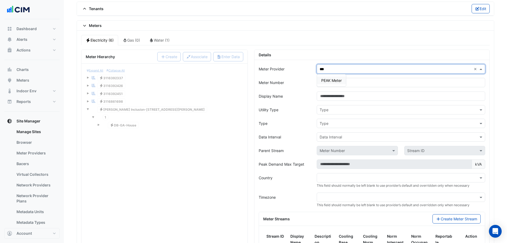
type input "****"
click at [342, 77] on div "PEAK Meter" at bounding box center [331, 80] width 29 height 8
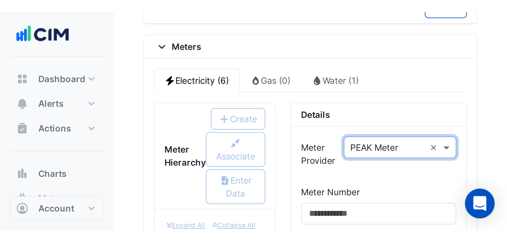
scroll to position [464, 0]
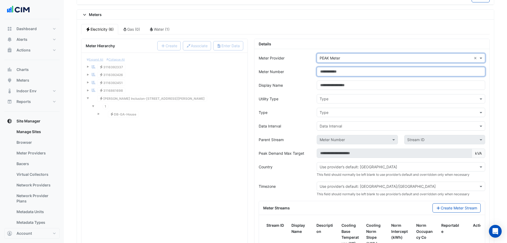
click at [329, 70] on input "Meter Number" at bounding box center [401, 71] width 169 height 9
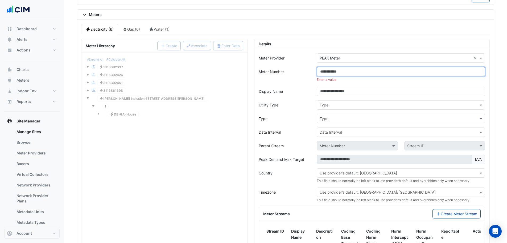
click at [343, 75] on input "Meter Number" at bounding box center [401, 71] width 169 height 9
paste input "**********"
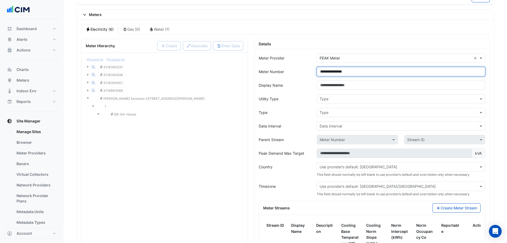
drag, startPoint x: 330, startPoint y: 72, endPoint x: 303, endPoint y: 73, distance: 27.4
click at [303, 73] on div "**********" at bounding box center [372, 71] width 233 height 9
drag, startPoint x: 349, startPoint y: 72, endPoint x: 307, endPoint y: 74, distance: 41.9
click at [307, 74] on div "**********" at bounding box center [372, 71] width 233 height 9
type input "**********"
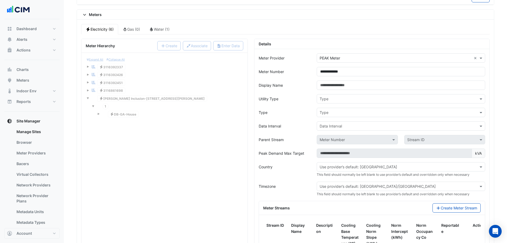
click at [330, 98] on input "text" at bounding box center [396, 99] width 152 height 6
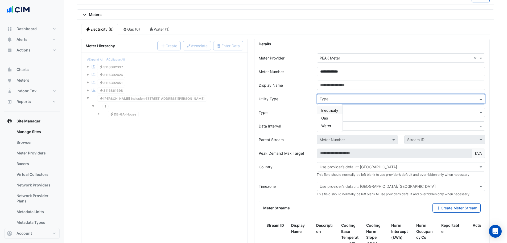
click at [330, 110] on span "Electricity" at bounding box center [330, 110] width 17 height 5
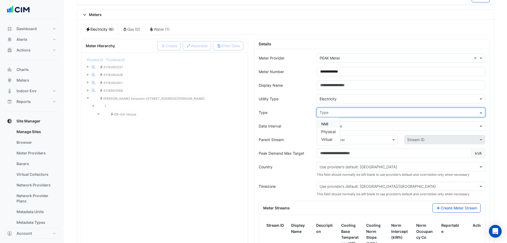
click at [328, 115] on input "text" at bounding box center [396, 113] width 152 height 6
click at [332, 133] on span "Physical" at bounding box center [329, 131] width 14 height 5
click at [338, 128] on div "Data Interval" at bounding box center [401, 125] width 169 height 9
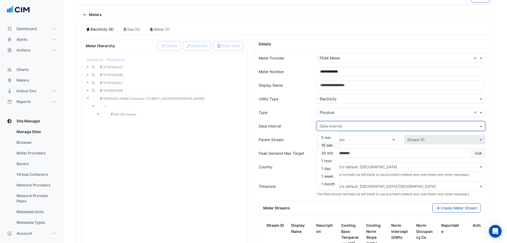
click at [328, 144] on span "15 min" at bounding box center [327, 145] width 11 height 5
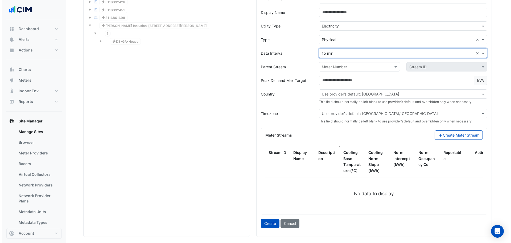
scroll to position [544, 0]
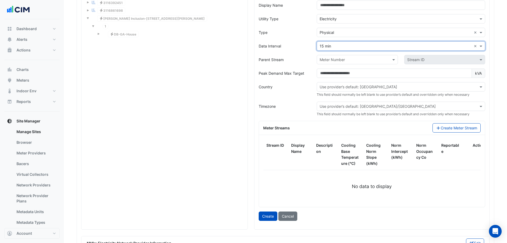
click at [343, 58] on input "text" at bounding box center [352, 60] width 64 height 6
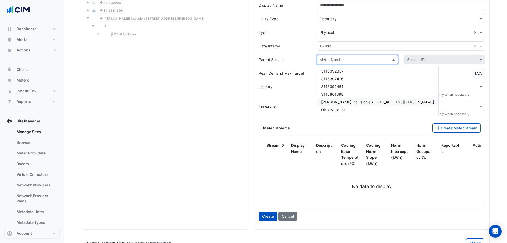
click at [347, 103] on span "VM-NABERS Inclusion-266 George St" at bounding box center [378, 102] width 113 height 5
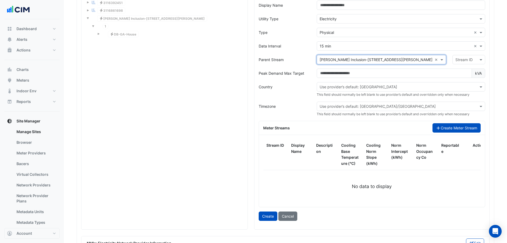
click at [456, 128] on button "Create Meter Stream" at bounding box center [457, 127] width 48 height 9
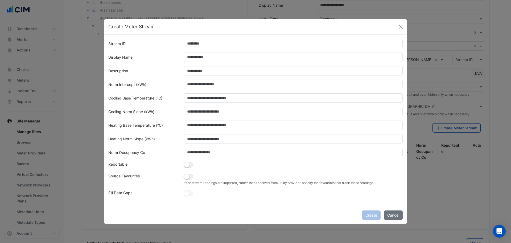
drag, startPoint x: 239, startPoint y: 37, endPoint x: 241, endPoint y: 42, distance: 5.1
click at [239, 39] on div "Stream ID Display Name Description Norm Intercept (kWh) Cooling Base Temperatur…" at bounding box center [255, 120] width 303 height 171
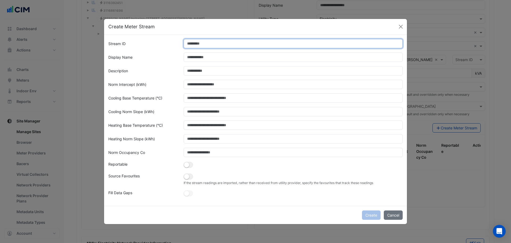
click at [241, 46] on input "Stream ID" at bounding box center [294, 43] width 220 height 9
type input "*"
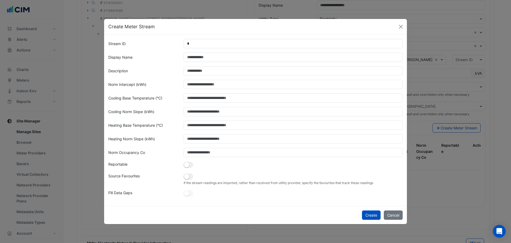
drag, startPoint x: 164, startPoint y: 47, endPoint x: 174, endPoint y: 58, distance: 15.6
click at [164, 47] on div "Stream ID" at bounding box center [142, 43] width 75 height 9
click at [189, 164] on small "button" at bounding box center [186, 164] width 5 height 5
drag, startPoint x: 168, startPoint y: 198, endPoint x: 170, endPoint y: 201, distance: 3.4
click at [168, 198] on div "Stream ID * Display Name Description Norm Intercept (kWh) Cooling Base Temperat…" at bounding box center [255, 120] width 303 height 171
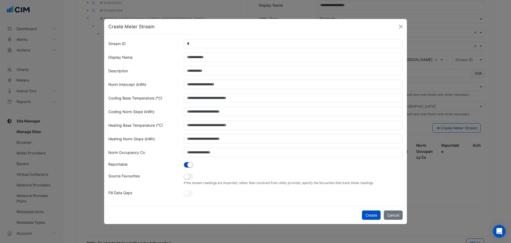
click at [153, 200] on div "Stream ID * Display Name Description Norm Intercept (kWh) Cooling Base Temperat…" at bounding box center [255, 120] width 303 height 171
drag, startPoint x: 152, startPoint y: 208, endPoint x: 153, endPoint y: 205, distance: 3.1
click at [153, 208] on div "Create Cancel" at bounding box center [255, 215] width 303 height 18
click at [244, 209] on div "Create Cancel" at bounding box center [255, 215] width 303 height 18
click at [189, 164] on small "button" at bounding box center [190, 164] width 5 height 5
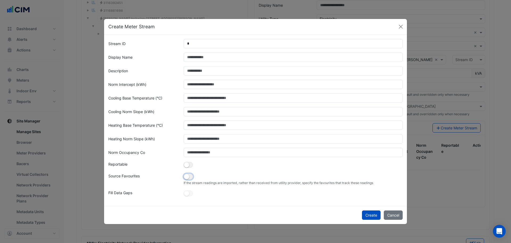
click at [191, 178] on button "button" at bounding box center [188, 176] width 9 height 6
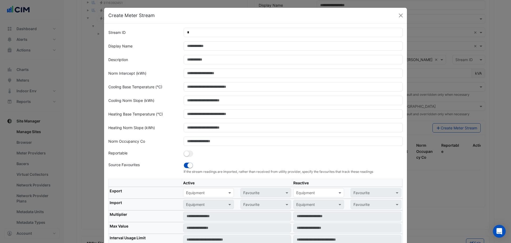
click at [209, 192] on input "text" at bounding box center [203, 193] width 34 height 6
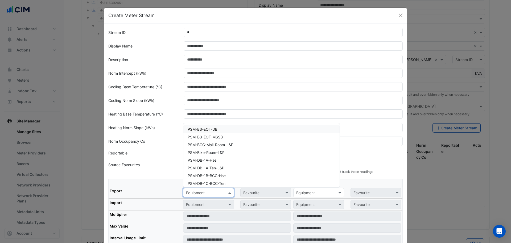
paste input "**********"
type input "**********"
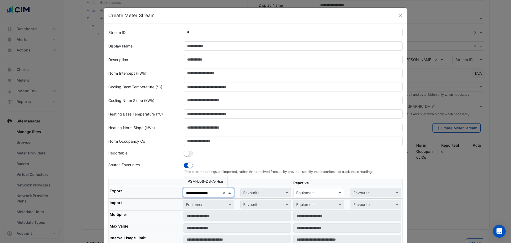
scroll to position [0, 2]
click at [212, 181] on span "PSM-L06-DB-A-Hse" at bounding box center [205, 181] width 35 height 5
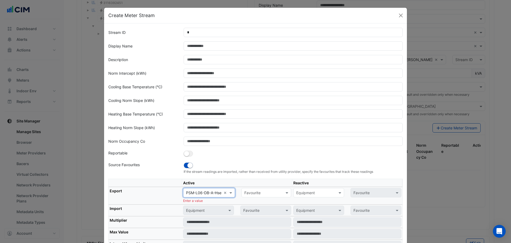
scroll to position [0, 0]
click at [251, 192] on input "text" at bounding box center [261, 193] width 33 height 6
click at [259, 204] on span "Actual Energy Consumption" at bounding box center [270, 204] width 48 height 5
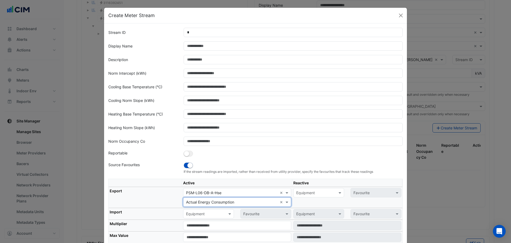
click at [206, 214] on input "text" at bounding box center [203, 214] width 34 height 6
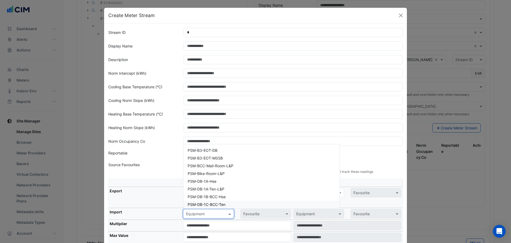
click at [161, 193] on th "Export" at bounding box center [146, 197] width 74 height 21
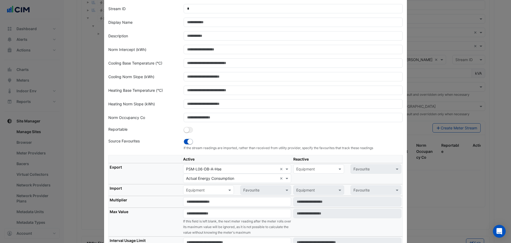
scroll to position [53, 0]
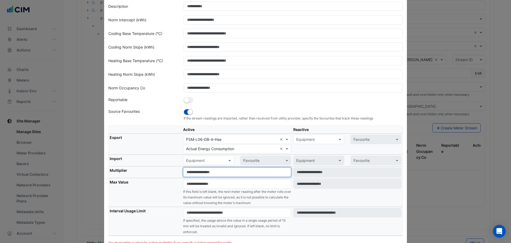
click at [192, 169] on input "number" at bounding box center [237, 171] width 108 height 9
type input "*"
click at [162, 171] on th "Multiplier" at bounding box center [146, 172] width 74 height 12
drag, startPoint x: 198, startPoint y: 220, endPoint x: 199, endPoint y: 215, distance: 5.0
click at [198, 219] on small "If specified, the usage above this value in a single usage period of 15 min wil…" at bounding box center [234, 225] width 103 height 15
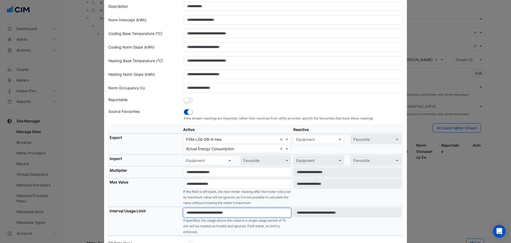
click at [201, 211] on input "number" at bounding box center [237, 212] width 108 height 9
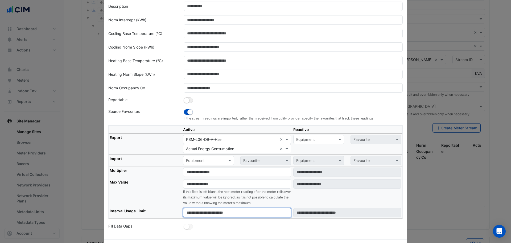
type input "****"
click at [137, 177] on th "Multiplier" at bounding box center [146, 172] width 74 height 12
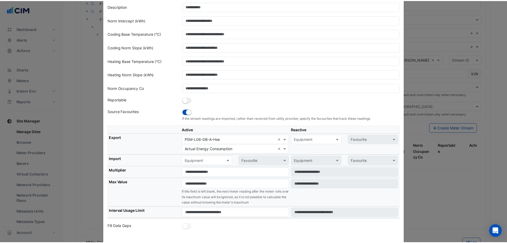
scroll to position [75, 0]
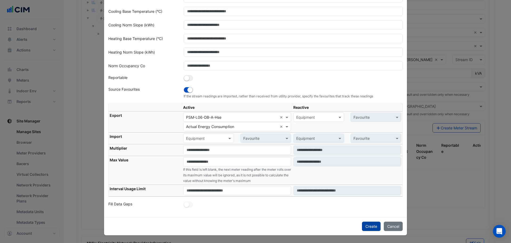
click at [370, 226] on button "Create" at bounding box center [371, 225] width 19 height 9
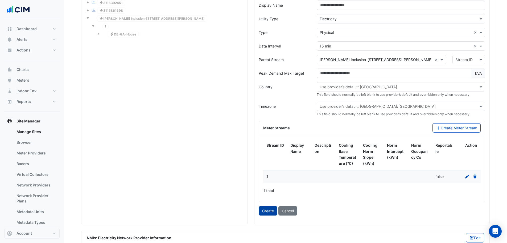
click at [271, 210] on button "Create" at bounding box center [268, 210] width 19 height 9
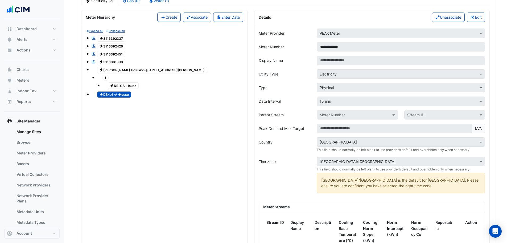
scroll to position [437, 0]
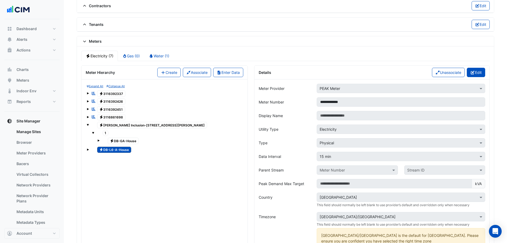
click at [478, 73] on button "Edit" at bounding box center [476, 72] width 18 height 9
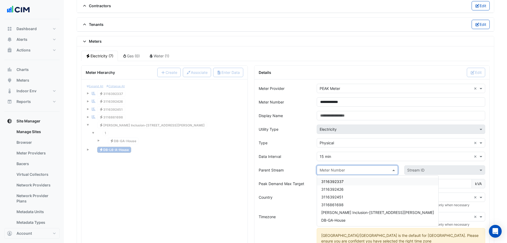
click at [362, 168] on input "text" at bounding box center [352, 170] width 64 height 6
click at [339, 212] on span "VM-NABERS Inclusion-266 George St" at bounding box center [378, 212] width 113 height 5
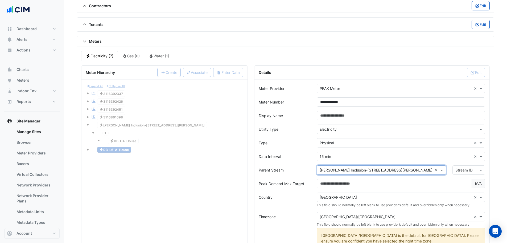
click at [456, 168] on input "text" at bounding box center [464, 170] width 16 height 6
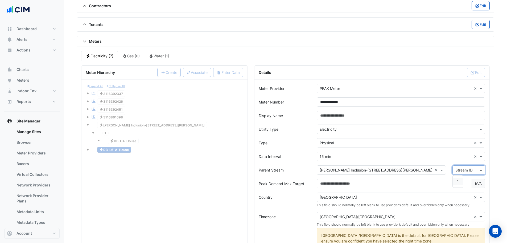
click at [457, 183] on span "1" at bounding box center [458, 181] width 2 height 5
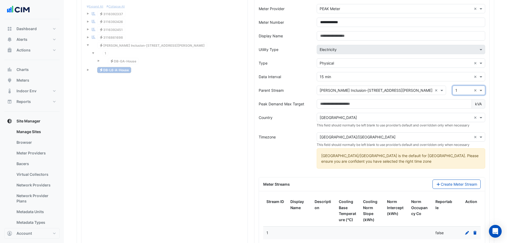
scroll to position [597, 0]
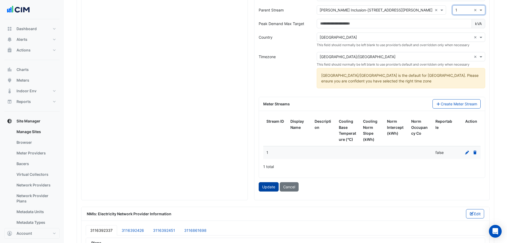
click at [269, 189] on button "Update" at bounding box center [269, 186] width 20 height 9
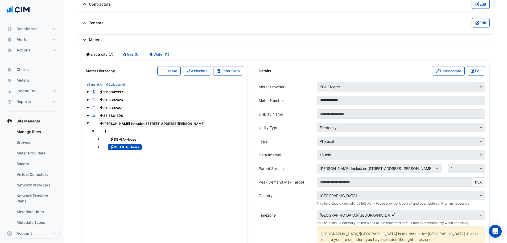
scroll to position [437, 0]
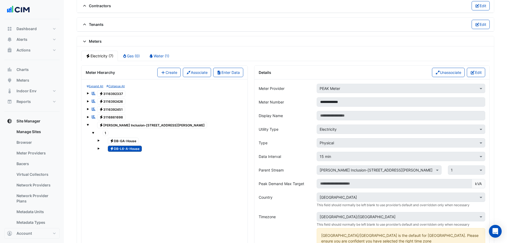
click at [127, 140] on span "Electricity DB-GA-House" at bounding box center [123, 140] width 31 height 6
click at [482, 71] on button "Edit" at bounding box center [476, 72] width 18 height 9
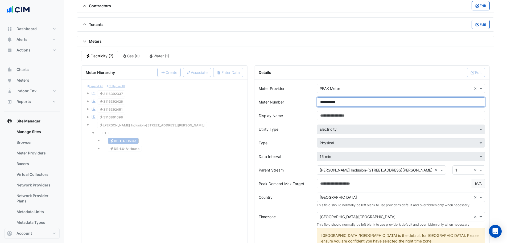
drag, startPoint x: 330, startPoint y: 100, endPoint x: 356, endPoint y: 101, distance: 26.7
click at [330, 101] on input "**********" at bounding box center [401, 101] width 169 height 9
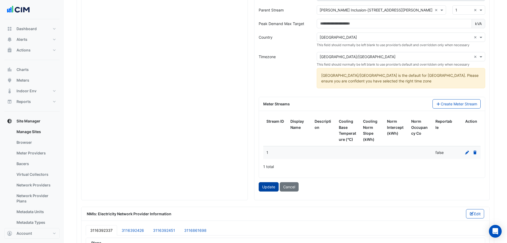
click at [271, 186] on button "Update" at bounding box center [269, 186] width 20 height 9
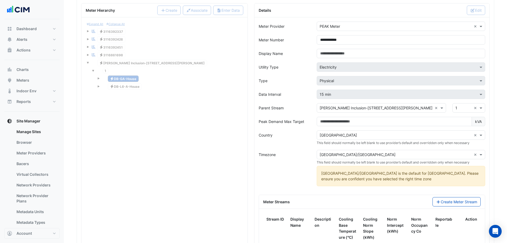
scroll to position [464, 0]
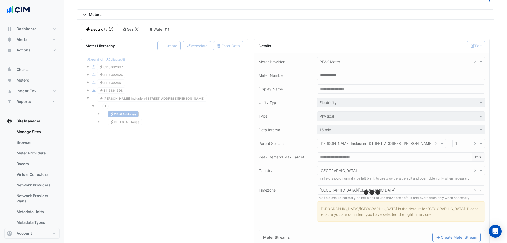
type input "**********"
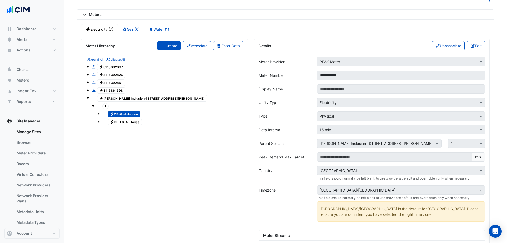
click at [164, 44] on button "Create" at bounding box center [168, 45] width 23 height 9
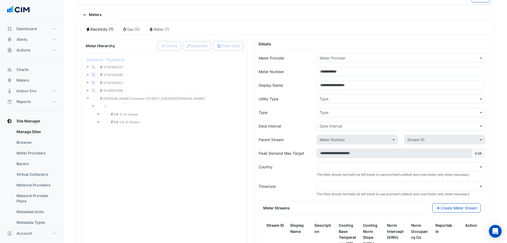
click at [341, 57] on input "text" at bounding box center [396, 58] width 152 height 6
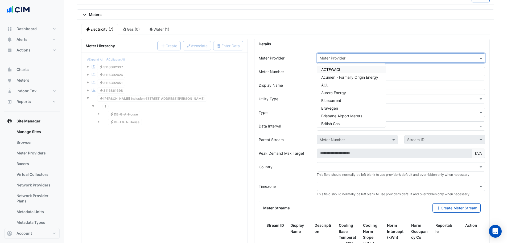
drag, startPoint x: 332, startPoint y: 70, endPoint x: 331, endPoint y: 57, distance: 13.3
click at [331, 57] on ng-select "Meter Provider ACTEWAGL Acumen - Formally Origin Energy AGL Aurora Energy Bluec…" at bounding box center [401, 57] width 169 height 9
type input "****"
click at [331, 68] on span "PEAK Meter" at bounding box center [332, 69] width 21 height 5
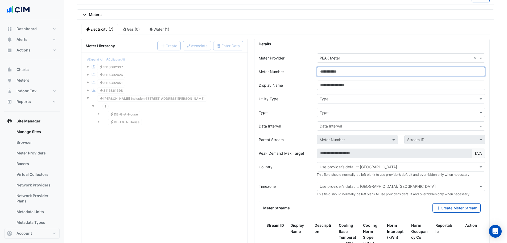
click at [332, 74] on input "Meter Number" at bounding box center [401, 71] width 169 height 9
type input "*"
type input "**********"
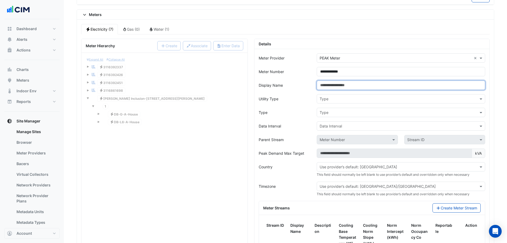
click at [346, 86] on input "Display Name" at bounding box center [401, 84] width 169 height 9
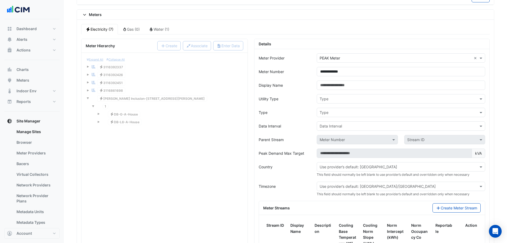
click at [334, 99] on input "text" at bounding box center [396, 99] width 152 height 6
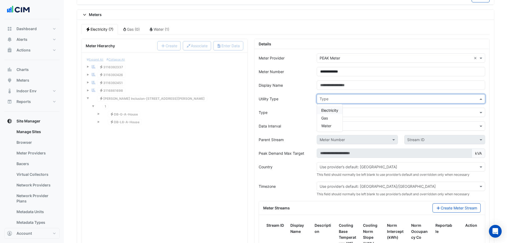
click at [330, 112] on span "Electricity" at bounding box center [330, 110] width 17 height 5
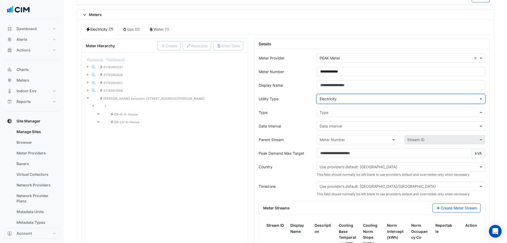
click at [330, 113] on input "text" at bounding box center [396, 113] width 152 height 6
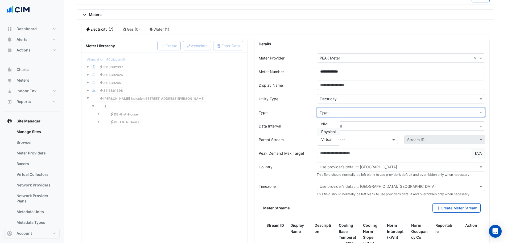
click at [328, 132] on span "Physical" at bounding box center [329, 131] width 14 height 5
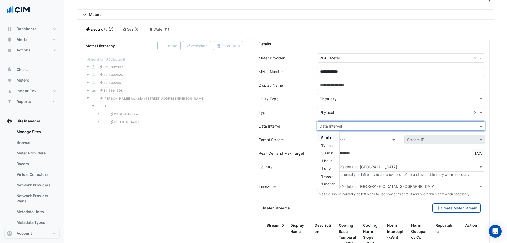
click at [329, 128] on input "text" at bounding box center [396, 126] width 152 height 6
click at [330, 144] on span "15 min" at bounding box center [327, 145] width 11 height 5
click at [306, 133] on form "**********" at bounding box center [372, 176] width 227 height 247
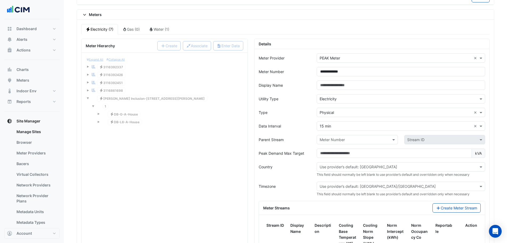
click at [326, 140] on input "text" at bounding box center [352, 140] width 64 height 6
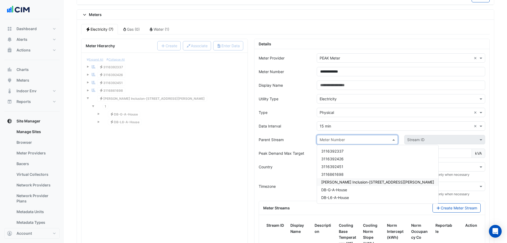
drag, startPoint x: 332, startPoint y: 184, endPoint x: 338, endPoint y: 185, distance: 6.2
click at [333, 185] on div "VM-NABERS Inclusion-266 George St" at bounding box center [377, 182] width 121 height 8
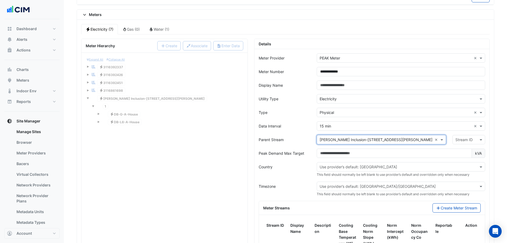
click at [456, 138] on input "text" at bounding box center [464, 140] width 16 height 6
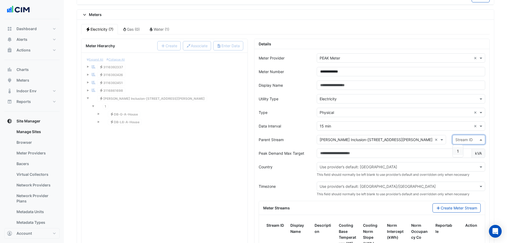
click at [457, 149] on span "1" at bounding box center [458, 151] width 2 height 5
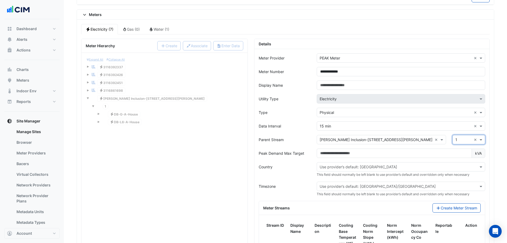
click at [291, 131] on form "**********" at bounding box center [372, 176] width 227 height 247
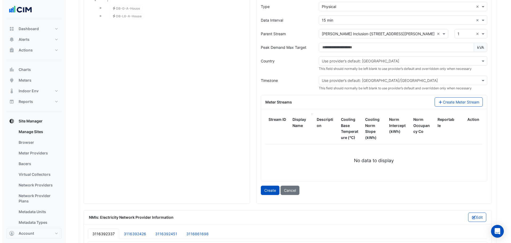
scroll to position [570, 0]
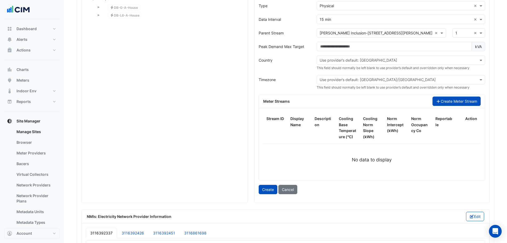
click at [451, 101] on button "Create Meter Stream" at bounding box center [457, 100] width 48 height 9
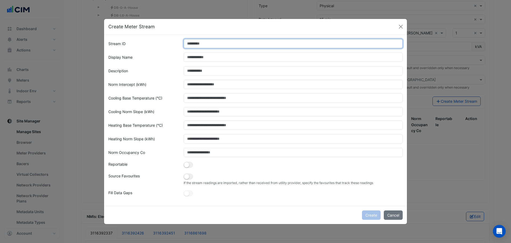
click at [221, 43] on input "Stream ID" at bounding box center [294, 43] width 220 height 9
type input "*"
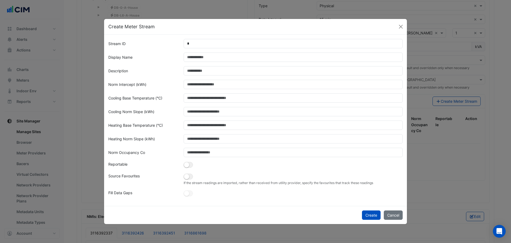
click at [167, 61] on div "Display Name" at bounding box center [142, 56] width 75 height 9
click at [189, 177] on button "button" at bounding box center [188, 176] width 9 height 6
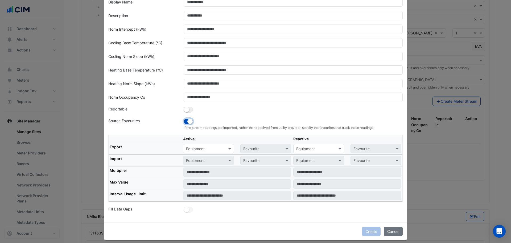
scroll to position [49, 0]
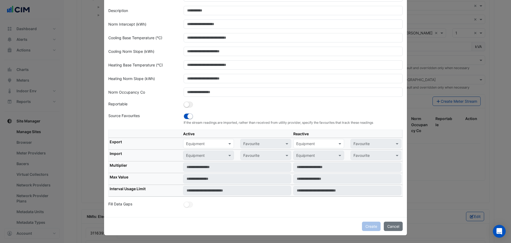
click at [206, 141] on input "text" at bounding box center [203, 144] width 34 height 6
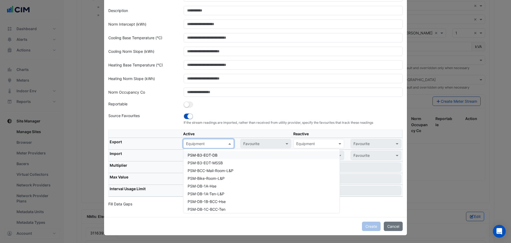
paste input "**********"
type input "**********"
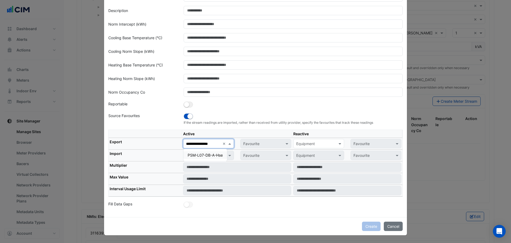
drag, startPoint x: 208, startPoint y: 157, endPoint x: 221, endPoint y: 155, distance: 13.8
click at [208, 158] on div "PSM-L07-DB-A-Hse" at bounding box center [206, 155] width 44 height 8
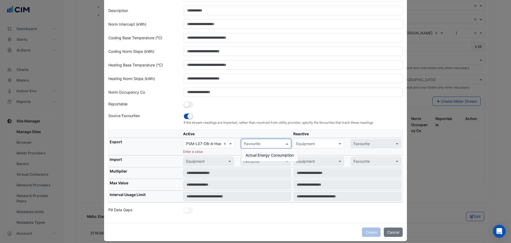
click at [259, 142] on input "text" at bounding box center [261, 144] width 34 height 6
click at [253, 154] on span "Actual Energy Consumption" at bounding box center [270, 155] width 48 height 5
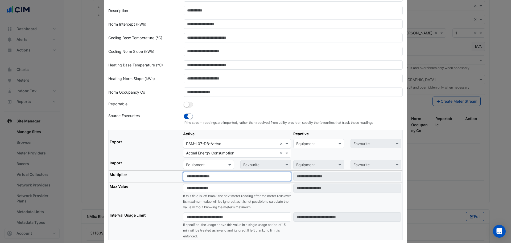
click at [189, 178] on input "number" at bounding box center [237, 176] width 108 height 9
type input "*"
click at [167, 182] on th "Max Value" at bounding box center [146, 196] width 74 height 29
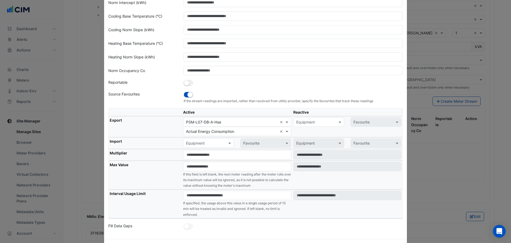
scroll to position [92, 0]
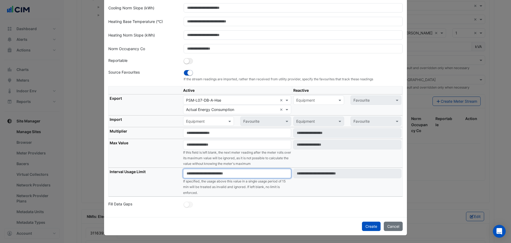
click at [194, 175] on input "number" at bounding box center [237, 173] width 108 height 9
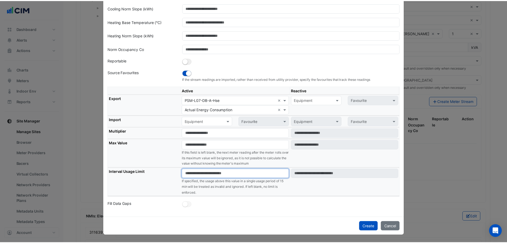
scroll to position [75, 0]
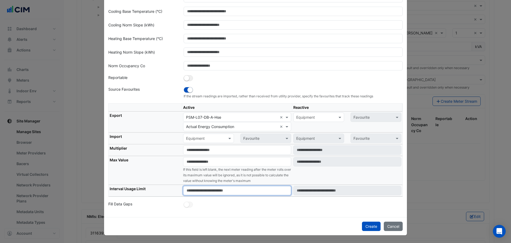
type input "****"
drag, startPoint x: 263, startPoint y: 208, endPoint x: 304, endPoint y: 212, distance: 41.2
click at [263, 209] on div "Stream ID * Display Name Description Norm Intercept (kWh) Cooling Base Temperat…" at bounding box center [255, 82] width 303 height 269
click at [365, 227] on button "Create" at bounding box center [371, 225] width 19 height 9
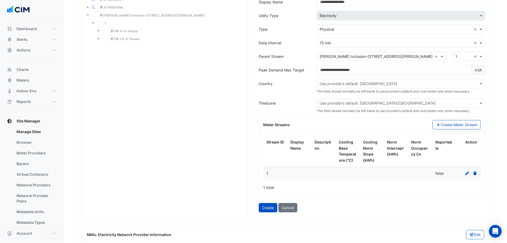
scroll to position [517, 0]
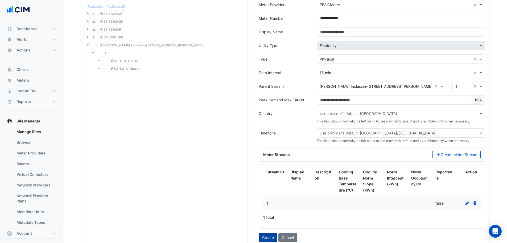
click at [269, 240] on button "Create" at bounding box center [268, 237] width 19 height 9
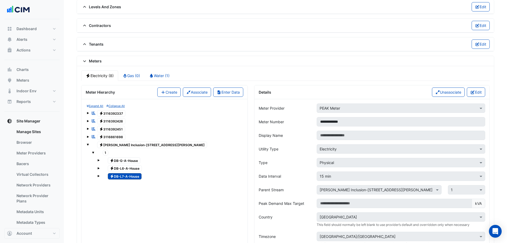
scroll to position [331, 0]
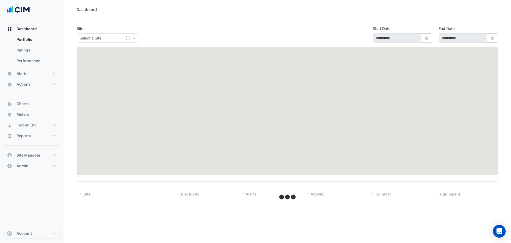
select select "***"
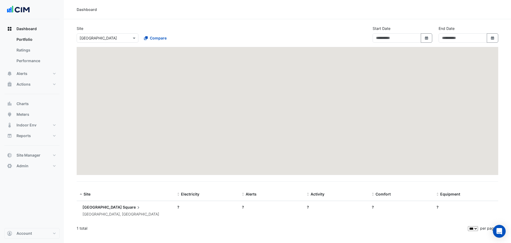
type input "**********"
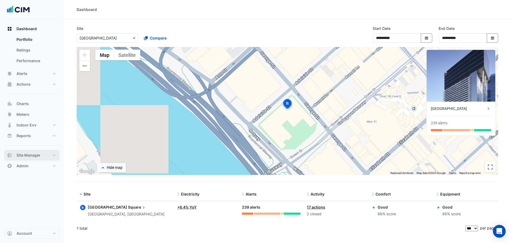
click at [29, 153] on span "Site Manager" at bounding box center [29, 154] width 24 height 5
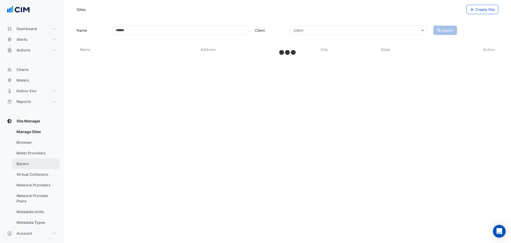
click at [30, 164] on link "Bacers" at bounding box center [35, 163] width 47 height 11
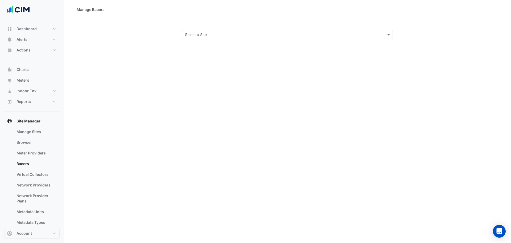
click at [198, 38] on div "Select a Site" at bounding box center [287, 34] width 211 height 9
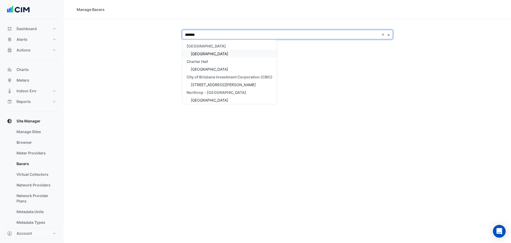
type input "********"
click at [217, 53] on span "[GEOGRAPHIC_DATA]" at bounding box center [209, 53] width 37 height 5
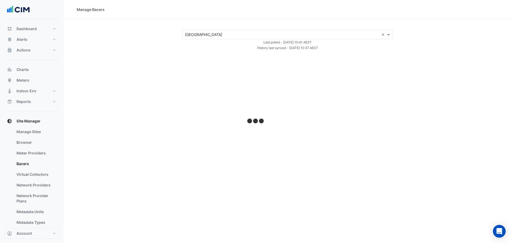
select select "***"
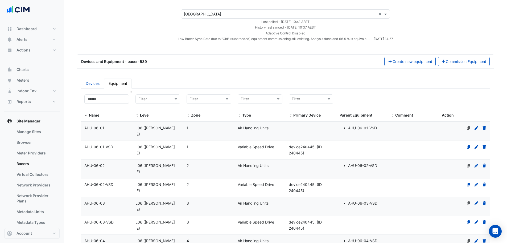
scroll to position [27, 0]
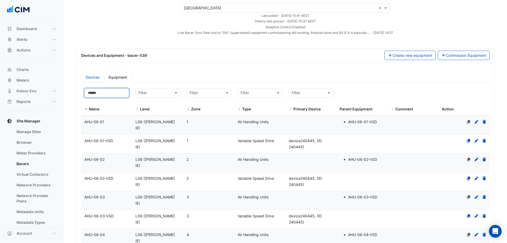
click at [112, 94] on input at bounding box center [106, 92] width 45 height 9
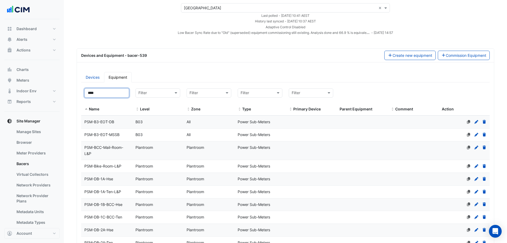
type input "****"
click at [120, 135] on span "PSM-B3-EOT-MSSB" at bounding box center [101, 134] width 35 height 5
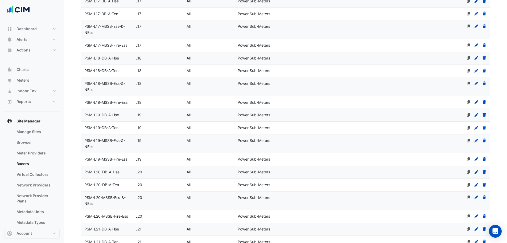
scroll to position [1434, 0]
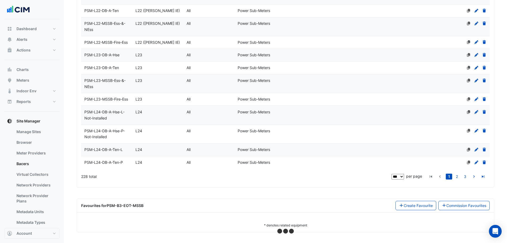
select select "***"
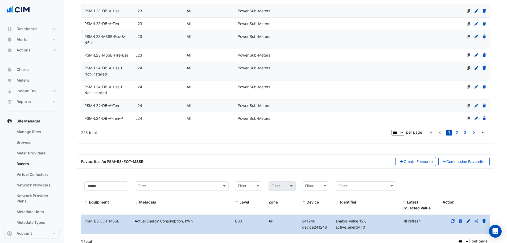
scroll to position [1503, 0]
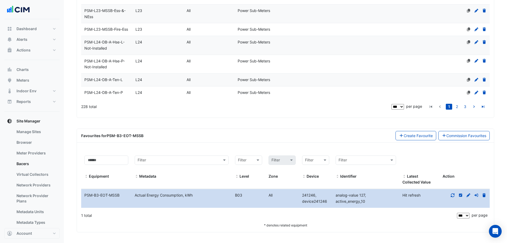
click at [110, 63] on span "PSM-L24-DB-A-Hse-P-Not-Installed" at bounding box center [104, 64] width 40 height 11
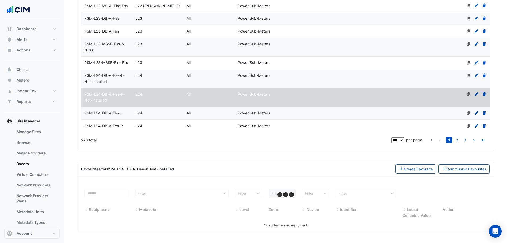
scroll to position [1470, 0]
select select "***"
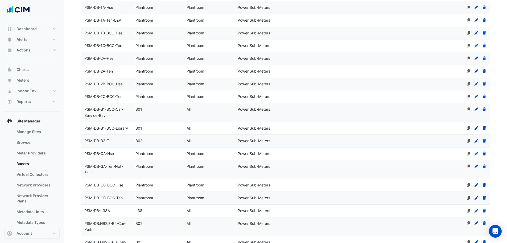
scroll to position [0, 0]
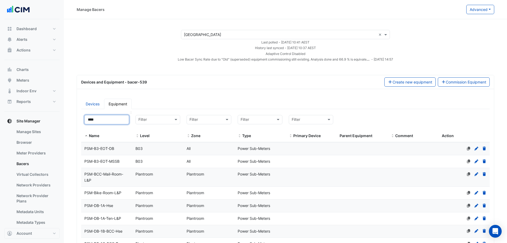
click at [99, 120] on input "****" at bounding box center [106, 119] width 45 height 9
drag, startPoint x: 93, startPoint y: 119, endPoint x: 75, endPoint y: 123, distance: 18.3
type input "*"
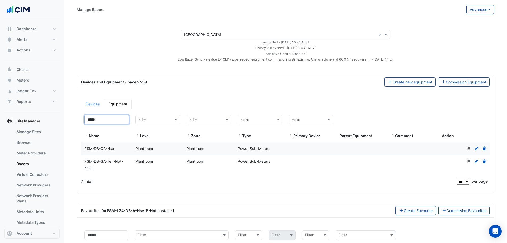
type input "*****"
click at [116, 149] on div "PSM-DB-GA-Hse" at bounding box center [106, 148] width 51 height 6
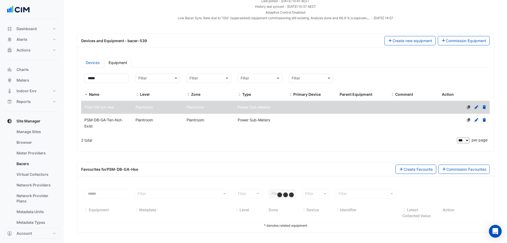
scroll to position [42, 0]
select select "***"
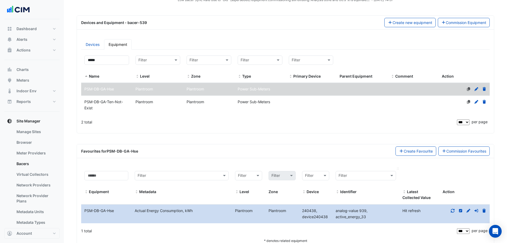
scroll to position [75, 0]
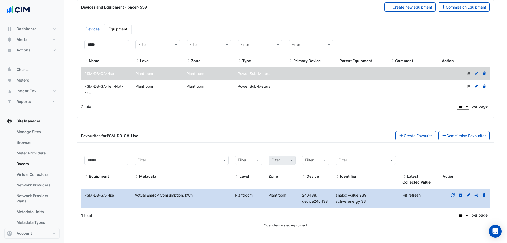
click at [456, 195] on div at bounding box center [465, 195] width 50 height 6
click at [454, 195] on icon at bounding box center [453, 195] width 5 height 4
drag, startPoint x: 84, startPoint y: 74, endPoint x: 116, endPoint y: 75, distance: 32.0
click at [116, 75] on div "PSM-DB-GA-Hse" at bounding box center [106, 74] width 51 height 6
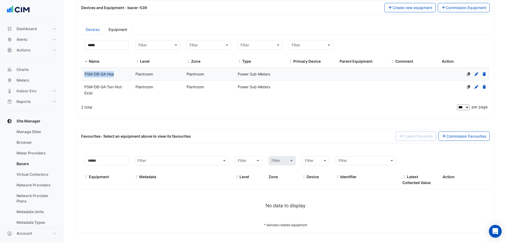
scroll to position [74, 0]
copy span "PSM-DB-GA-Hse"
click at [110, 43] on input "*****" at bounding box center [106, 44] width 45 height 9
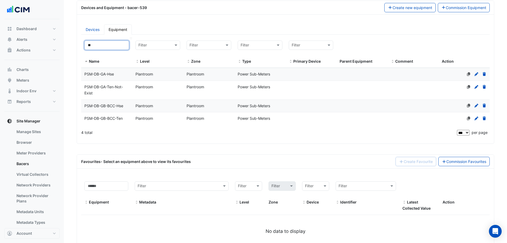
type input "*"
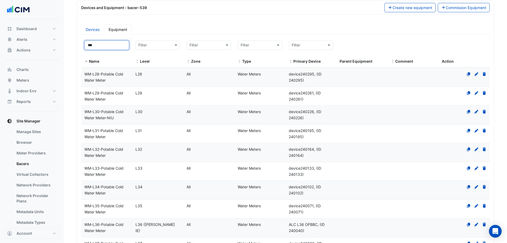
scroll to position [61, 0]
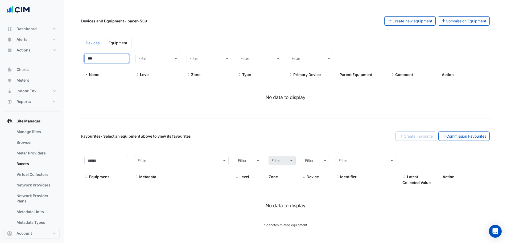
type input "**"
select select "***"
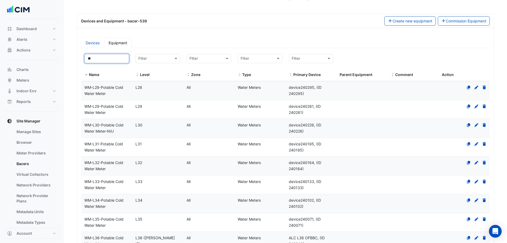
scroll to position [74, 0]
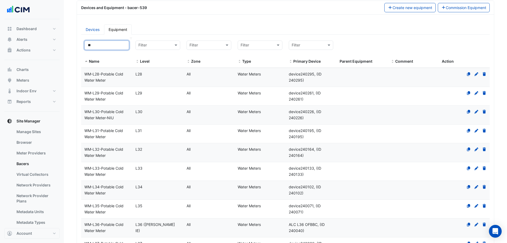
type input "*"
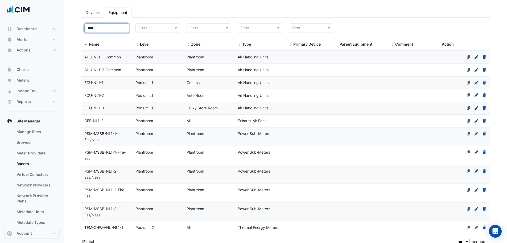
scroll to position [101, 0]
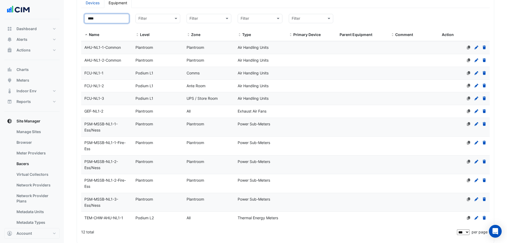
drag, startPoint x: 106, startPoint y: 17, endPoint x: 76, endPoint y: 20, distance: 30.2
click at [76, 20] on section "× Brisbane Square × Last polled - Thu 18-Sep-2025 10:41 AEST History last synce…" at bounding box center [286, 137] width 444 height 439
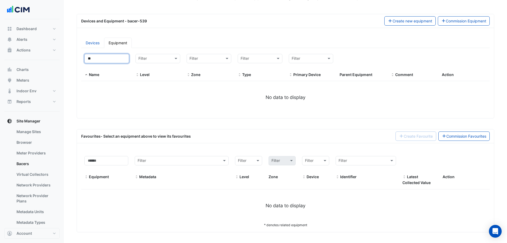
type input "*"
select select "***"
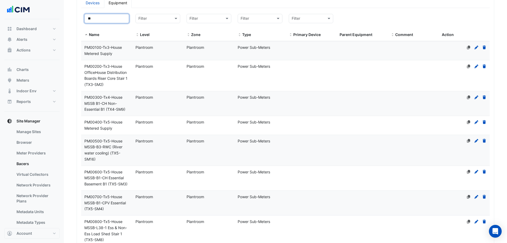
type input "*"
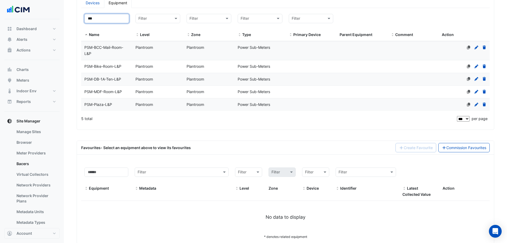
drag, startPoint x: 91, startPoint y: 19, endPoint x: 78, endPoint y: 22, distance: 13.2
click at [78, 22] on div "Filter by name: *** Filter by level: Filter Filter by zone: Filter Filter by ty…" at bounding box center [285, 68] width 415 height 115
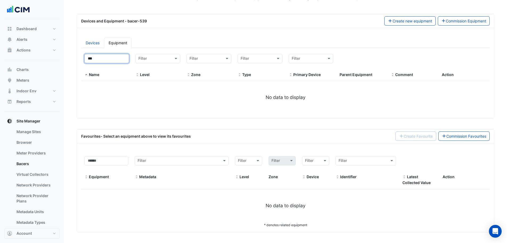
scroll to position [61, 0]
drag, startPoint x: 102, startPoint y: 62, endPoint x: 68, endPoint y: 63, distance: 34.1
click at [68, 63] on section "× Brisbane Square × Last polled - Thu 18-Sep-2025 10:41 AEST History last synce…" at bounding box center [286, 95] width 444 height 274
type input "*"
select select "***"
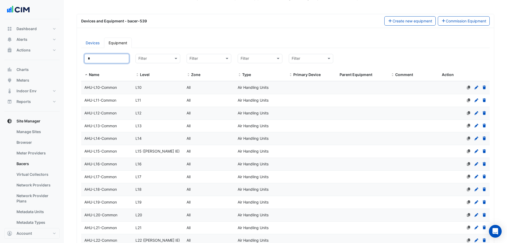
scroll to position [101, 0]
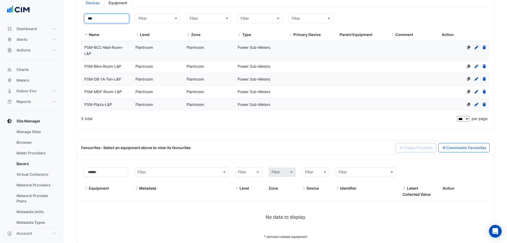
type input "***"
click at [111, 104] on span "PSM-Plaza-L&P" at bounding box center [98, 104] width 28 height 5
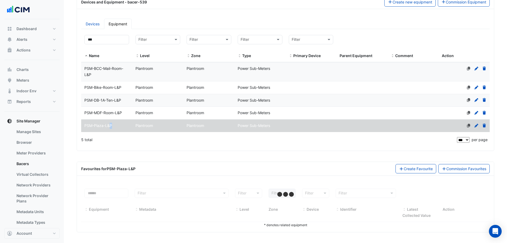
scroll to position [80, 0]
select select "***"
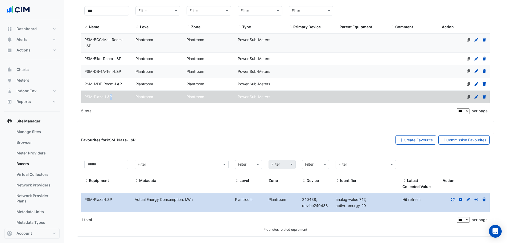
scroll to position [113, 0]
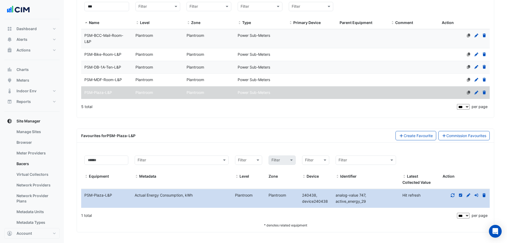
click at [92, 76] on datatable-body-cell "Name PSM-MDF-Room-L&P" at bounding box center [106, 80] width 51 height 13
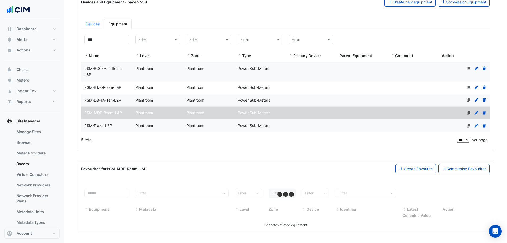
select select "***"
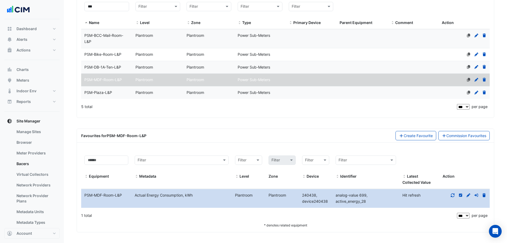
click at [92, 93] on span "PSM-Plaza-L&P" at bounding box center [98, 92] width 28 height 5
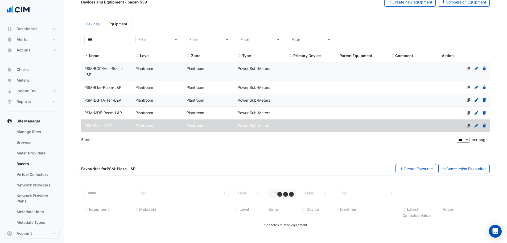
select select "***"
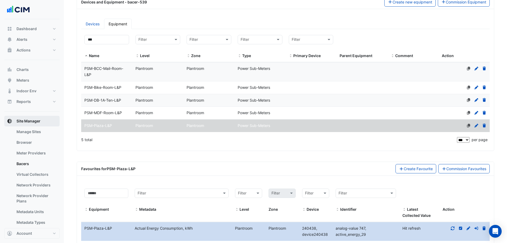
scroll to position [113, 0]
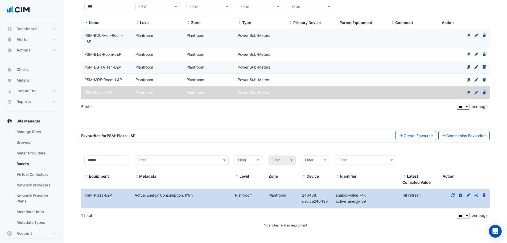
click at [66, 121] on section "× Brisbane Square × Last polled - Thu 18-Sep-2025 10:41 AEST History last synce…" at bounding box center [286, 69] width 444 height 326
click at [102, 9] on input "***" at bounding box center [106, 6] width 45 height 9
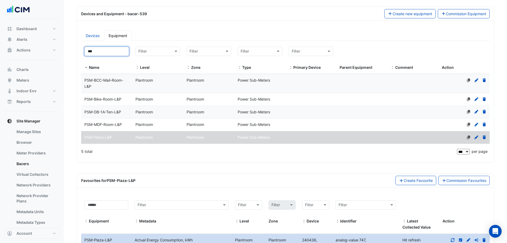
scroll to position [33, 0]
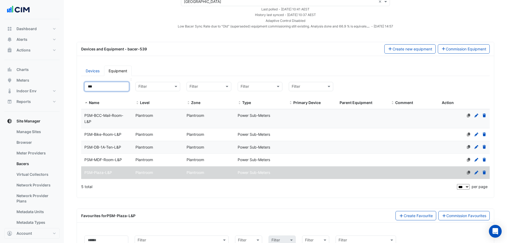
drag, startPoint x: 91, startPoint y: 85, endPoint x: 84, endPoint y: 87, distance: 7.2
click at [84, 87] on datatable-header-cell "*** Name" at bounding box center [106, 94] width 51 height 31
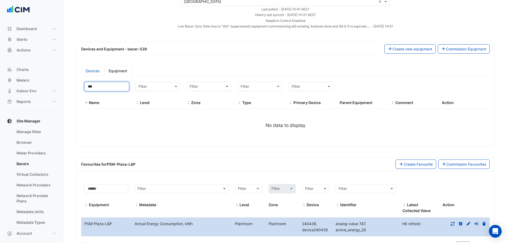
type input "**"
select select "***"
type input "***"
select select "***"
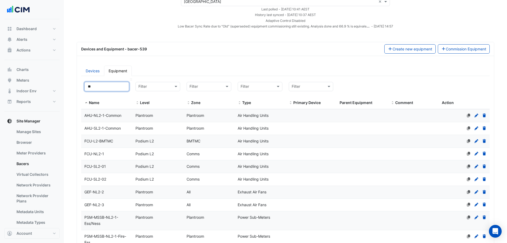
type input "*"
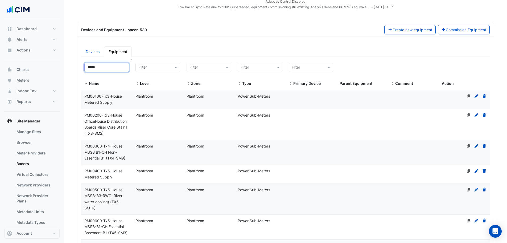
scroll to position [0, 0]
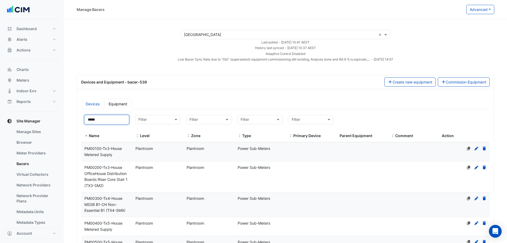
drag, startPoint x: 98, startPoint y: 121, endPoint x: 84, endPoint y: 121, distance: 13.9
click at [84, 121] on datatable-header-cell "***** Name" at bounding box center [106, 127] width 51 height 31
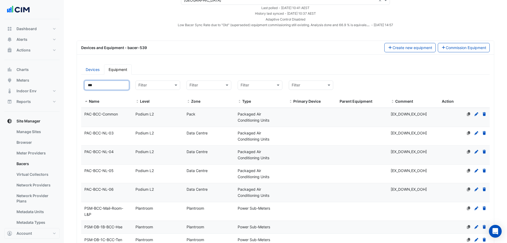
scroll to position [107, 0]
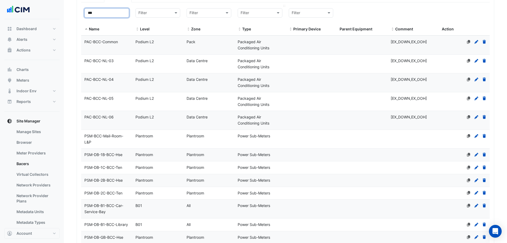
type input "***"
click at [255, 11] on input "text" at bounding box center [255, 13] width 28 height 6
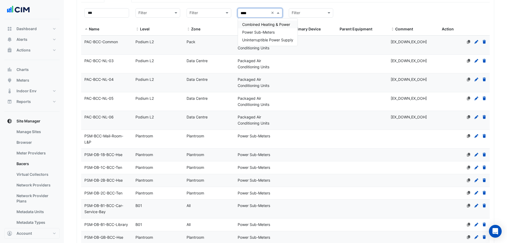
type input "*****"
click at [261, 31] on span "Power Sub-Meters" at bounding box center [258, 32] width 33 height 5
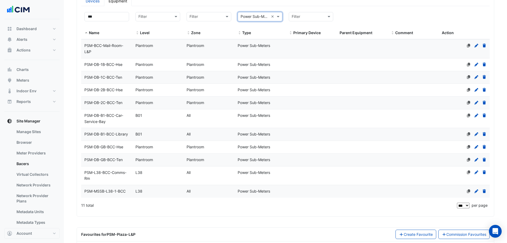
scroll to position [95, 0]
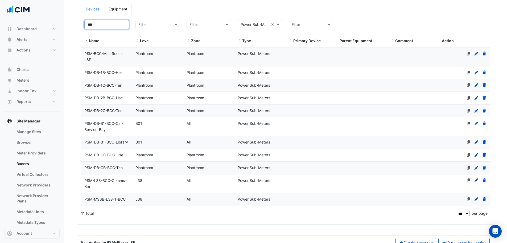
drag, startPoint x: 101, startPoint y: 24, endPoint x: 83, endPoint y: 26, distance: 19.0
click at [83, 26] on datatable-header-cell "*** Name" at bounding box center [106, 32] width 51 height 31
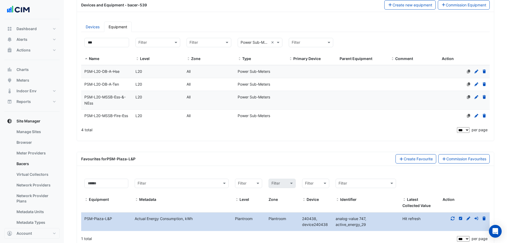
scroll to position [68, 0]
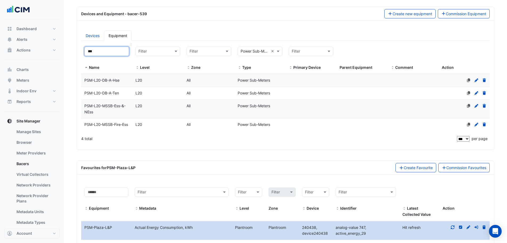
click at [101, 51] on input "***" at bounding box center [106, 51] width 45 height 9
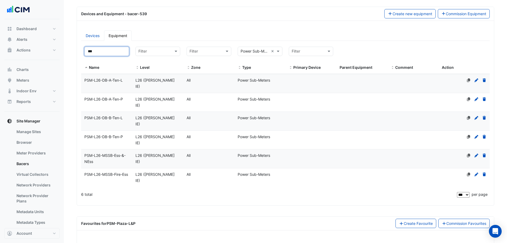
type input "***"
click at [124, 79] on div "PSM-L26-DB-A-Ten-L" at bounding box center [106, 80] width 51 height 6
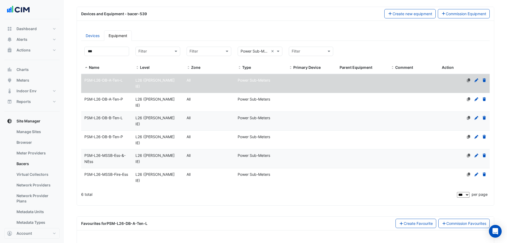
scroll to position [99, 0]
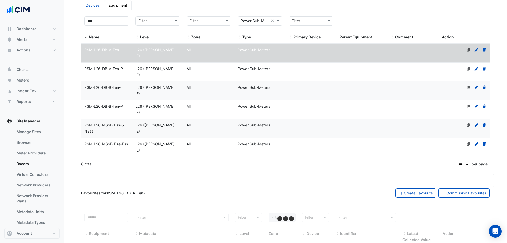
select select "***"
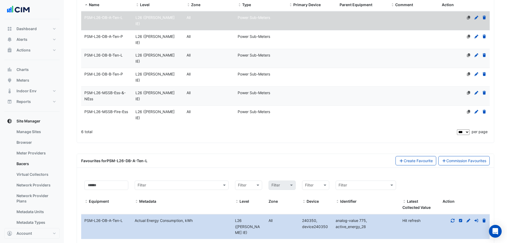
scroll to position [132, 0]
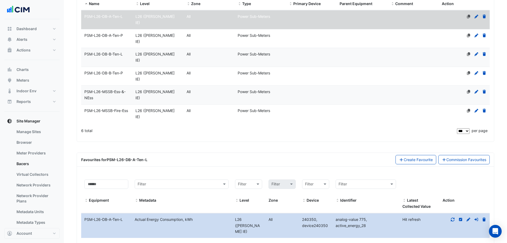
click at [454, 217] on icon at bounding box center [453, 219] width 5 height 4
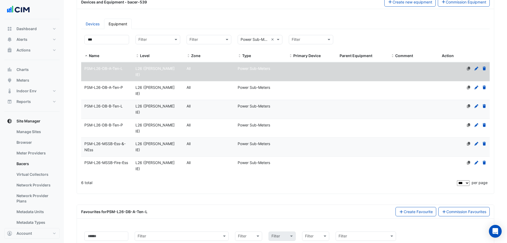
scroll to position [79, 0]
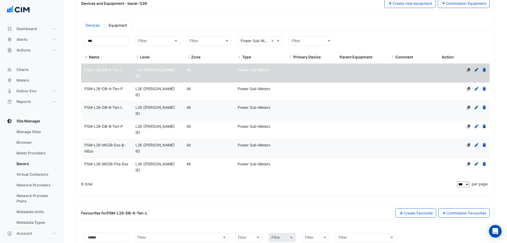
click at [113, 124] on span "PSM-L26-DB-B-Ten-P" at bounding box center [103, 126] width 39 height 5
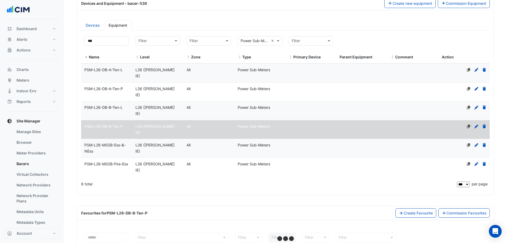
click at [74, 105] on section "× Brisbane Square × Last polled - Thu 18-Sep-2025 10:41 AEST History last synce…" at bounding box center [286, 109] width 444 height 336
select select "***"
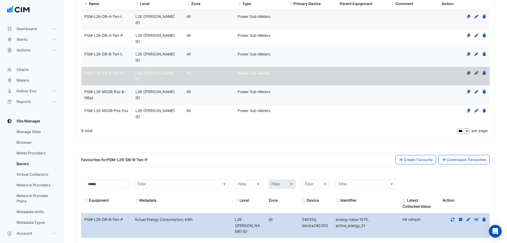
click at [453, 217] on icon at bounding box center [453, 219] width 5 height 4
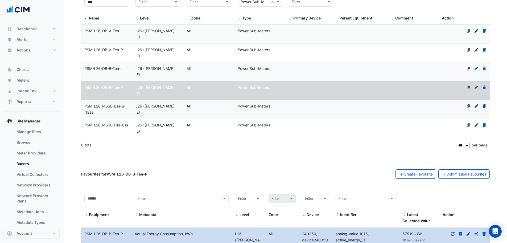
scroll to position [105, 0]
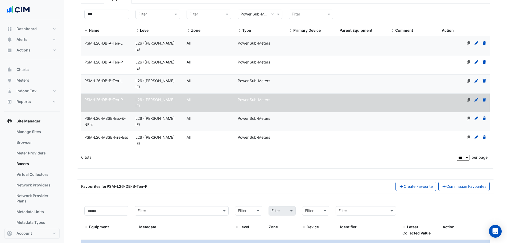
click at [105, 115] on div "PSM-L26-MSSB-Ess-&-NEss" at bounding box center [106, 121] width 51 height 12
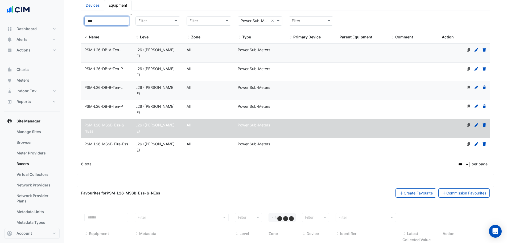
click at [100, 19] on input "***" at bounding box center [106, 20] width 45 height 9
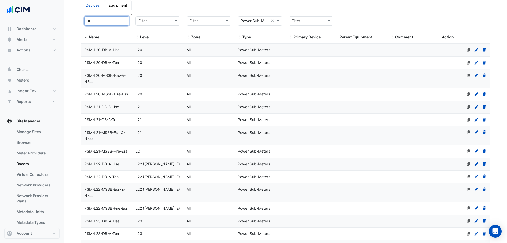
type input "***"
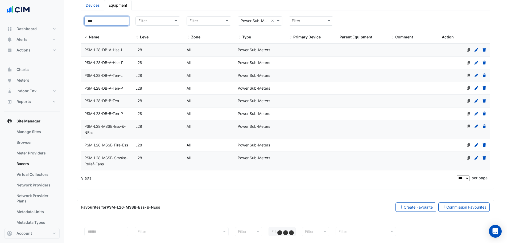
select select "***"
click at [101, 20] on input "***" at bounding box center [106, 20] width 45 height 9
type input "***"
click at [118, 63] on span "PSM-L28-DB-A-Hse-P" at bounding box center [103, 62] width 39 height 5
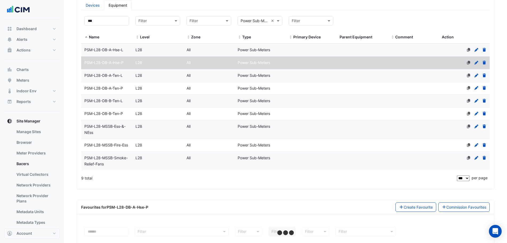
click at [113, 49] on span "PSM-L28-DB-A-Hse-L" at bounding box center [103, 49] width 39 height 5
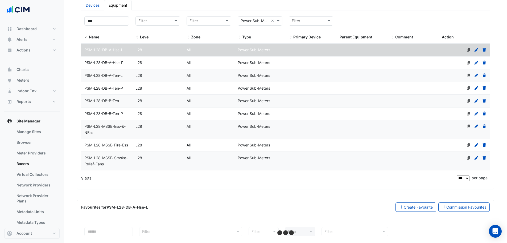
click at [108, 63] on span "PSM-L28-DB-A-Hse-P" at bounding box center [103, 62] width 39 height 5
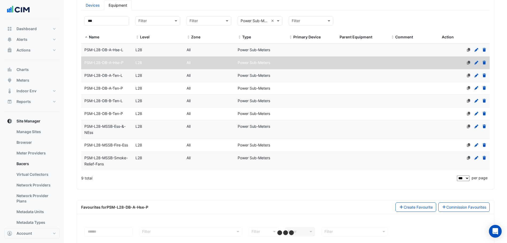
select select "***"
click at [116, 48] on span "PSM-L28-DB-A-Hse-L" at bounding box center [103, 49] width 39 height 5
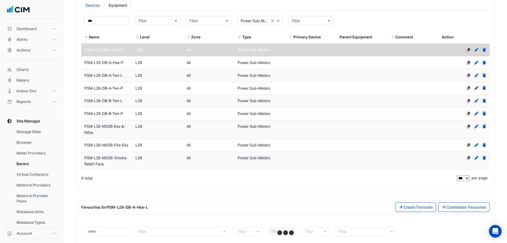
click at [117, 61] on span "PSM-L28-DB-A-Hse-P" at bounding box center [103, 62] width 39 height 5
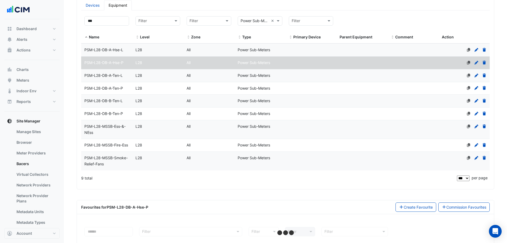
select select "***"
click at [95, 21] on input "***" at bounding box center [106, 20] width 45 height 9
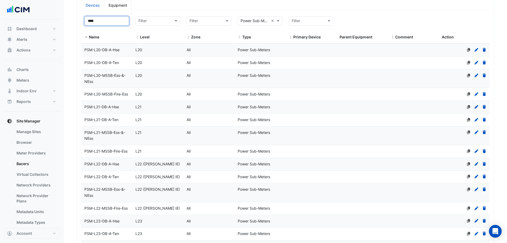
scroll to position [62, 0]
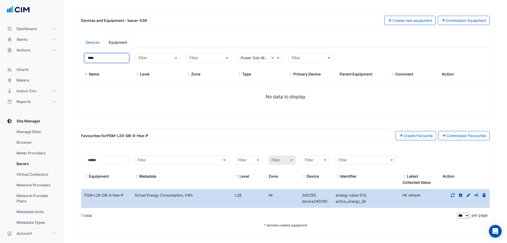
type input "***"
select select "***"
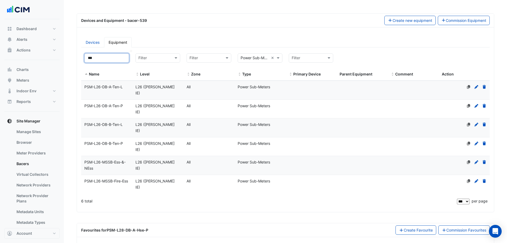
scroll to position [99, 0]
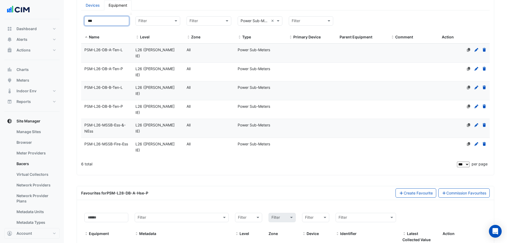
click at [100, 22] on input "***" at bounding box center [106, 20] width 45 height 9
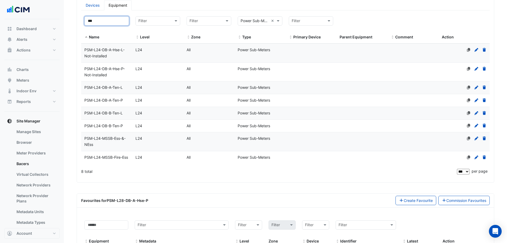
type input "***"
click at [107, 52] on span "PSM-L24-DB-A-Hse-L-Not-Installed" at bounding box center [104, 52] width 40 height 11
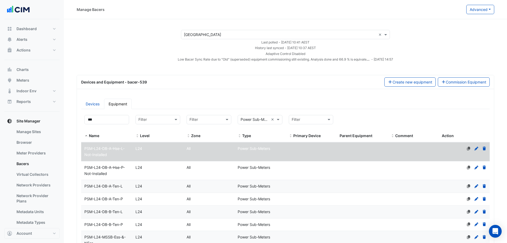
select select "***"
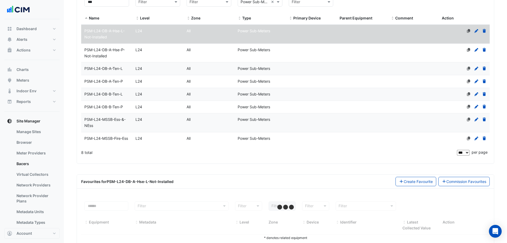
scroll to position [136, 0]
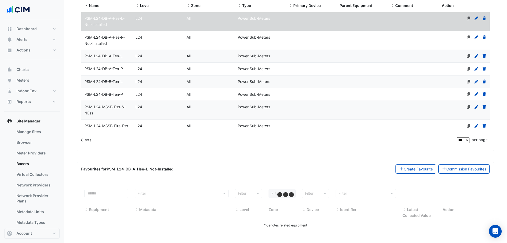
select select "***"
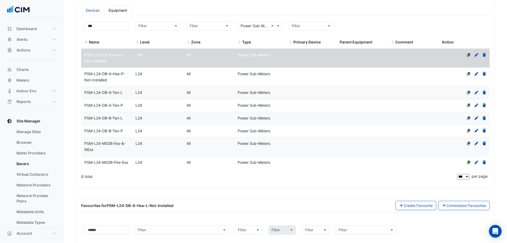
scroll to position [36, 0]
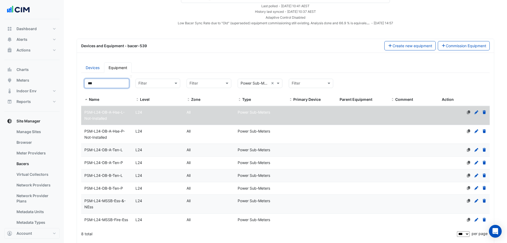
click at [123, 88] on input "***" at bounding box center [106, 83] width 45 height 9
click at [103, 82] on input "***" at bounding box center [106, 83] width 45 height 9
click at [113, 130] on span "PSM-L24-DB-A-Hse-P-Not-Installed" at bounding box center [104, 134] width 40 height 11
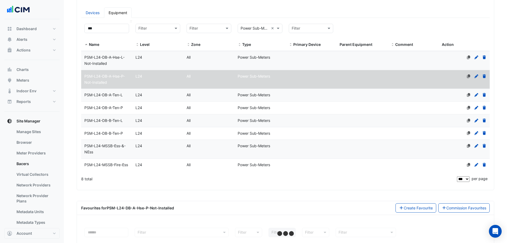
scroll to position [56, 0]
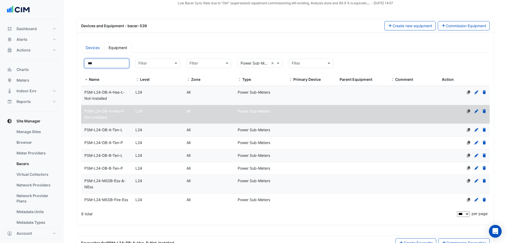
click at [105, 64] on input "***" at bounding box center [106, 63] width 45 height 9
type input "**"
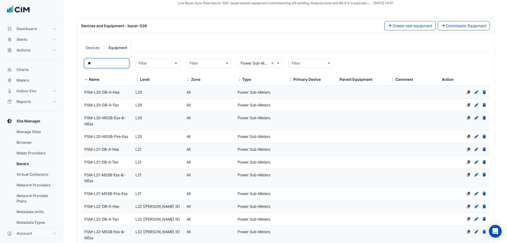
select select "***"
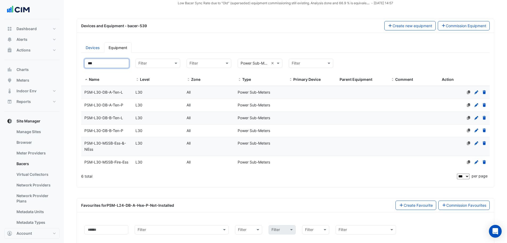
drag, startPoint x: 122, startPoint y: 65, endPoint x: 70, endPoint y: 68, distance: 51.7
click at [70, 68] on section "× [GEOGRAPHIC_DATA] × Last polled - [DATE] 10:41 AEST History last synced - [DA…" at bounding box center [286, 132] width 444 height 339
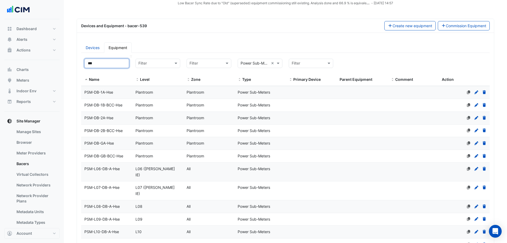
drag, startPoint x: 113, startPoint y: 66, endPoint x: 88, endPoint y: 66, distance: 24.8
click at [88, 66] on input "***" at bounding box center [106, 63] width 45 height 9
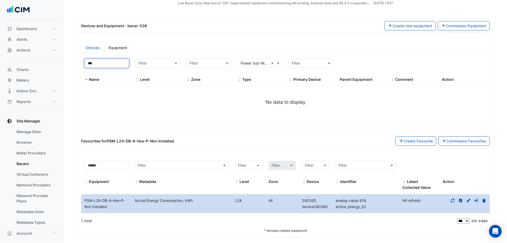
type input "**"
select select "***"
type input "*"
select select "***"
type input "*"
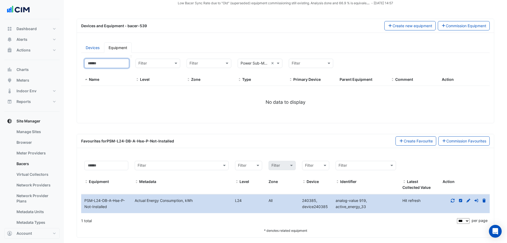
select select "***"
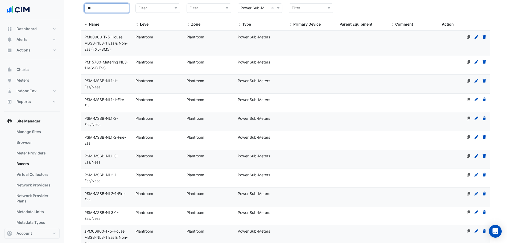
scroll to position [109, 0]
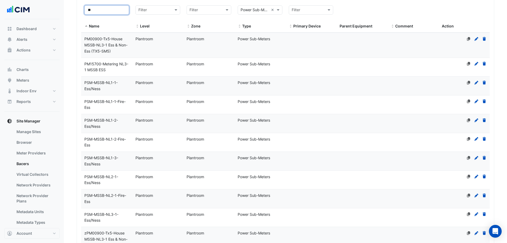
drag, startPoint x: 104, startPoint y: 10, endPoint x: 75, endPoint y: 15, distance: 29.1
click at [75, 15] on section "× [GEOGRAPHIC_DATA] × Last polled - [DATE] 10:41 AEST History last synced - [DA…" at bounding box center [286, 163] width 444 height 506
type input "*"
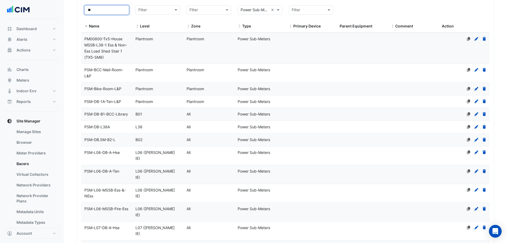
drag, startPoint x: 101, startPoint y: 10, endPoint x: 87, endPoint y: 10, distance: 14.4
click at [87, 10] on input "**" at bounding box center [106, 9] width 45 height 9
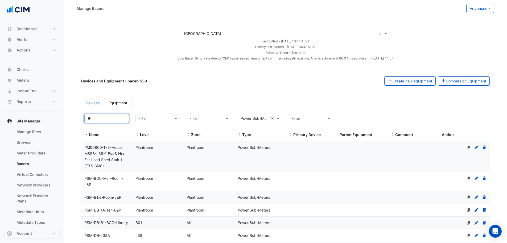
scroll to position [0, 0]
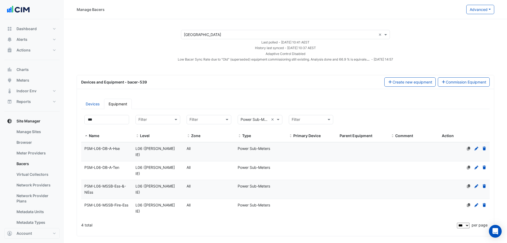
click at [117, 146] on span "PSM-L06-DB-A-Hse" at bounding box center [101, 148] width 35 height 5
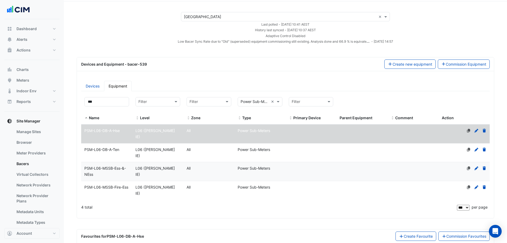
scroll to position [73, 0]
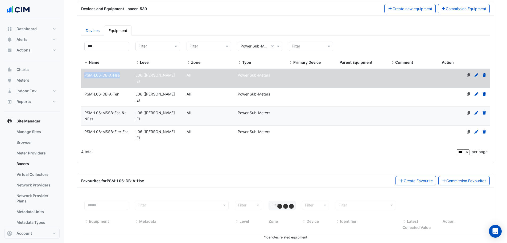
drag, startPoint x: 122, startPoint y: 75, endPoint x: 94, endPoint y: 74, distance: 28.3
click at [85, 77] on div "PSM-L06-DB-A-Hse" at bounding box center [106, 75] width 51 height 6
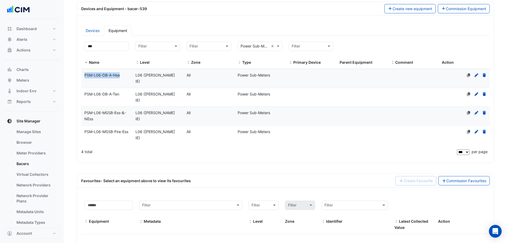
copy span "PSM-L06-DB-A-Hse"
click at [99, 45] on input "***" at bounding box center [106, 46] width 45 height 9
type input "***"
drag, startPoint x: 124, startPoint y: 75, endPoint x: 85, endPoint y: 74, distance: 38.9
click at [85, 74] on div "PSM-L07-DB-A-Hse" at bounding box center [106, 75] width 51 height 6
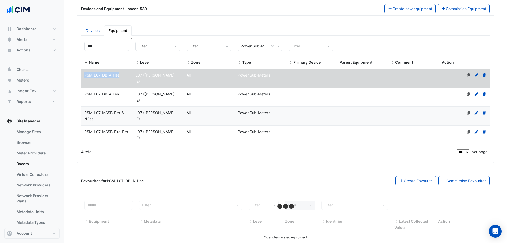
scroll to position [67, 0]
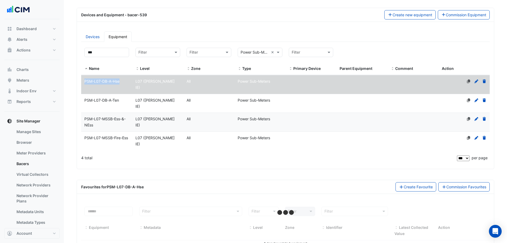
copy span "PSM-L07-DB-A-Hse"
select select "***"
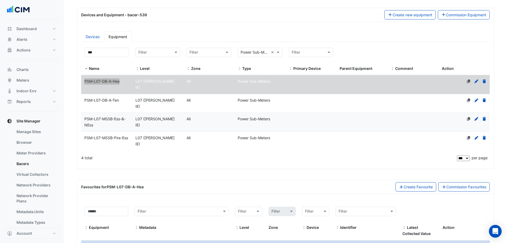
scroll to position [73, 0]
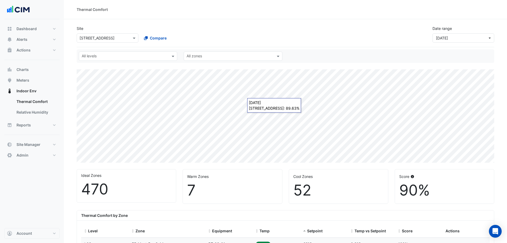
select select "***"
click at [287, 171] on div "Cool Zones 52" at bounding box center [339, 186] width 106 height 35
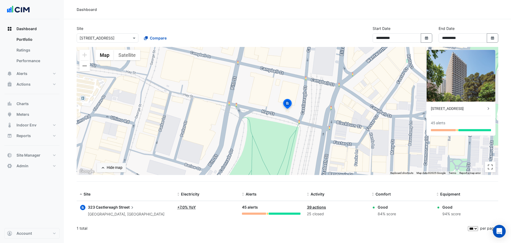
select select "***"
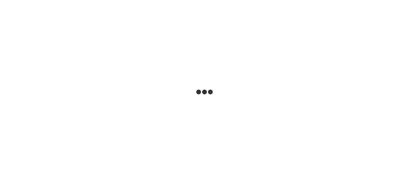
select select
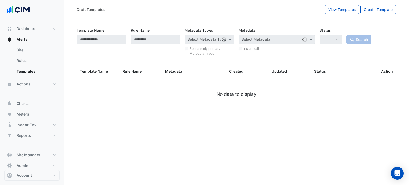
type input "********"
select select
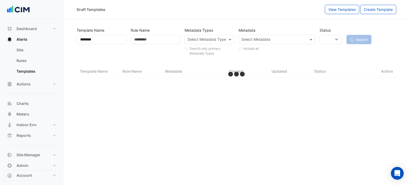
select select "***"
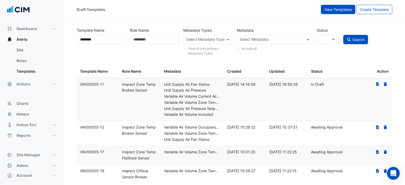
click at [337, 7] on span "View Templates" at bounding box center [337, 9] width 27 height 5
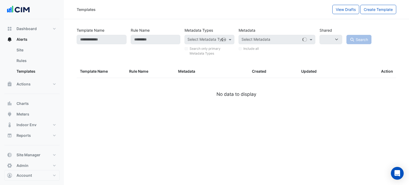
select select
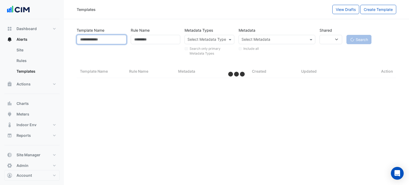
select select "***"
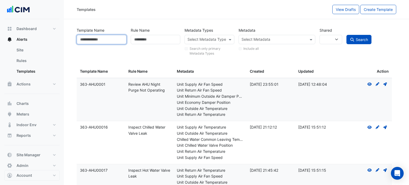
click at [98, 39] on input "Template Name" at bounding box center [102, 39] width 50 height 9
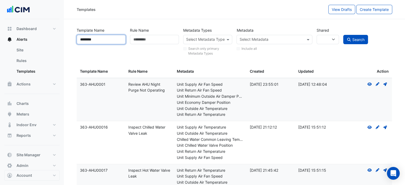
type input "********"
click at [343, 35] on button "Search" at bounding box center [355, 39] width 25 height 9
select select
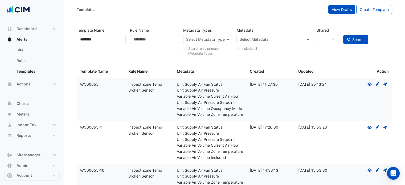
click at [344, 12] on button "View Drafts" at bounding box center [341, 9] width 27 height 9
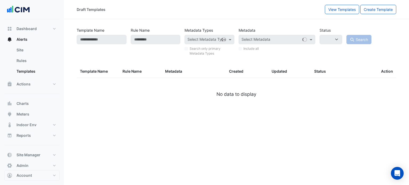
select select
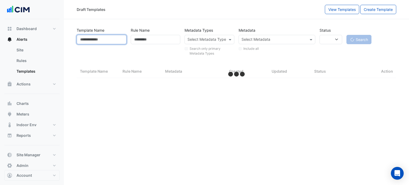
click at [102, 41] on input "Template Name" at bounding box center [102, 39] width 50 height 9
type input "******"
select select "***"
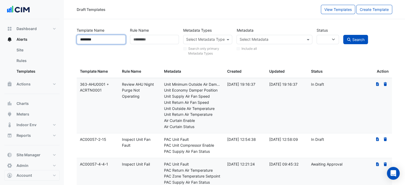
type input "********"
click at [343, 35] on button "Search" at bounding box center [355, 39] width 25 height 9
select select
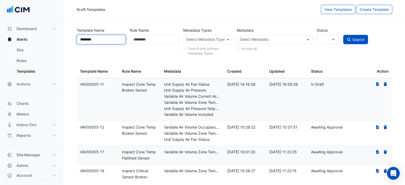
scroll to position [13, 0]
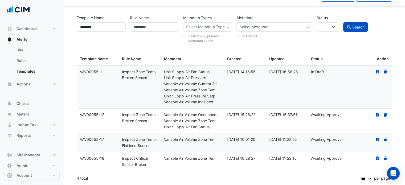
click at [377, 139] on icon at bounding box center [377, 140] width 3 height 4
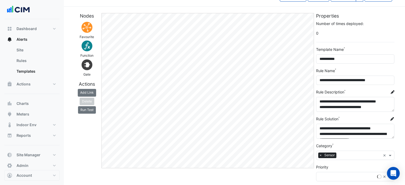
scroll to position [18, 0]
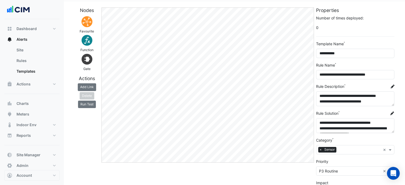
select select "*****"
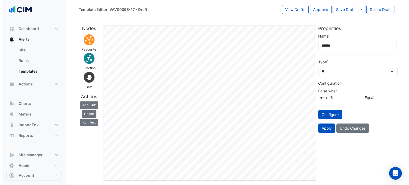
scroll to position [0, 0]
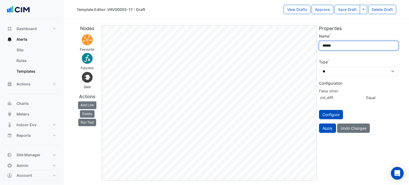
click at [306, 58] on div "Nodes Favourite Function Gate Actions Add Link Delete Run Test Edit Properties …" at bounding box center [237, 101] width 326 height 160
click at [339, 44] on input "***" at bounding box center [358, 45] width 79 height 9
type input "*********"
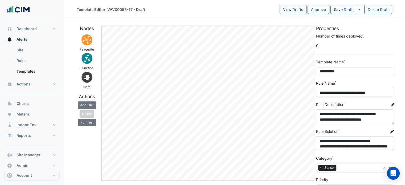
select select "*****"
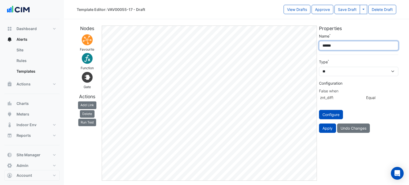
click at [302, 49] on div "Nodes Favourite Function Gate Actions Add Link Delete Run Test Edit Properties …" at bounding box center [237, 101] width 326 height 160
type input "*********"
click at [323, 125] on button "Apply" at bounding box center [327, 128] width 17 height 9
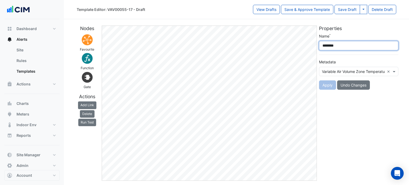
click at [337, 44] on input "********" at bounding box center [358, 45] width 79 height 9
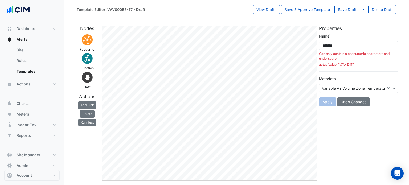
click at [340, 72] on form "Name ******* Can only contain alphanumeric characters and underscore actualValu…" at bounding box center [358, 69] width 79 height 73
click at [331, 45] on input "*******" at bounding box center [358, 45] width 79 height 9
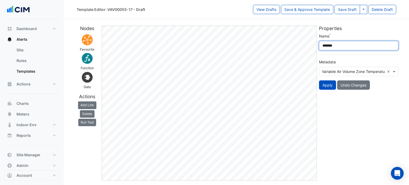
type input "*******"
click at [340, 131] on div "Properties Name ******* Metadata Variable Air Volume Zone Temperature (VAV-Zn-T…" at bounding box center [359, 103] width 82 height 155
click at [331, 82] on button "Apply" at bounding box center [327, 84] width 17 height 9
drag, startPoint x: 339, startPoint y: 46, endPoint x: 319, endPoint y: 48, distance: 20.0
click at [319, 48] on input "*******" at bounding box center [358, 45] width 79 height 9
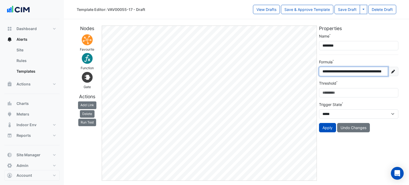
drag, startPoint x: 334, startPoint y: 71, endPoint x: 349, endPoint y: 68, distance: 15.5
click at [349, 68] on input "**********" at bounding box center [353, 71] width 69 height 9
paste input "text"
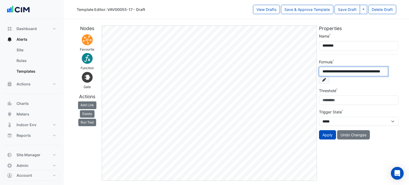
scroll to position [0, 19]
drag, startPoint x: 375, startPoint y: 71, endPoint x: 365, endPoint y: 72, distance: 9.9
click at [365, 72] on input "**********" at bounding box center [353, 71] width 69 height 9
paste input "*******"
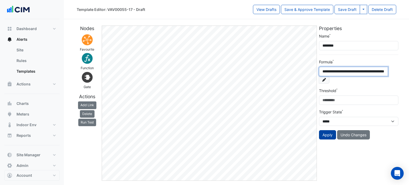
type input "**********"
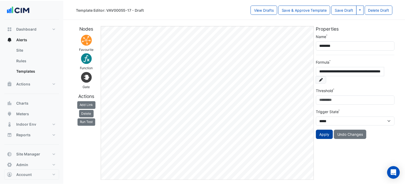
scroll to position [0, 0]
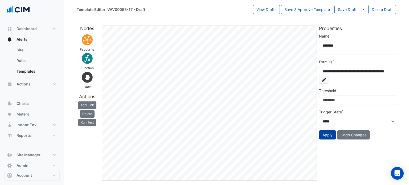
click at [328, 130] on button "Apply" at bounding box center [327, 134] width 17 height 9
click at [326, 71] on input "**********" at bounding box center [353, 71] width 69 height 9
click at [330, 76] on fa-icon at bounding box center [324, 79] width 11 height 7
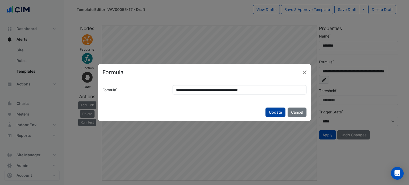
click at [275, 112] on button "Update" at bounding box center [276, 112] width 20 height 9
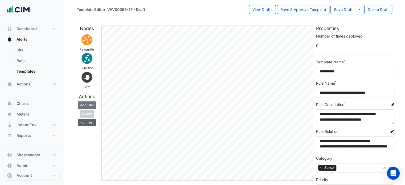
click at [87, 124] on button "Run Test" at bounding box center [87, 122] width 18 height 7
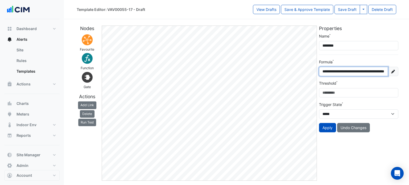
click at [375, 71] on input "**********" at bounding box center [353, 71] width 69 height 9
type input "**********"
click at [331, 125] on button "Apply" at bounding box center [327, 127] width 17 height 9
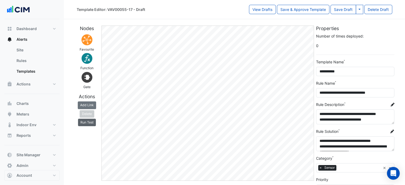
click at [90, 119] on button "Run Test" at bounding box center [87, 122] width 18 height 7
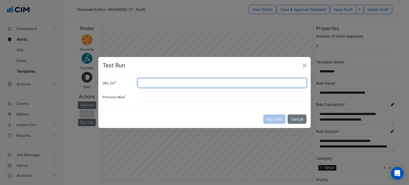
click at [210, 84] on input "VAV_ZnT" at bounding box center [222, 82] width 169 height 9
type input "**"
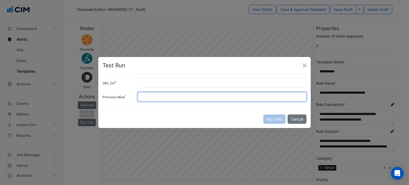
click at [202, 97] on input "Previous Value" at bounding box center [222, 96] width 169 height 9
type input "**"
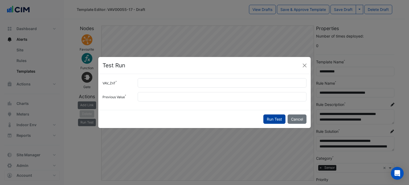
click at [265, 117] on button "Run Test" at bounding box center [274, 119] width 22 height 9
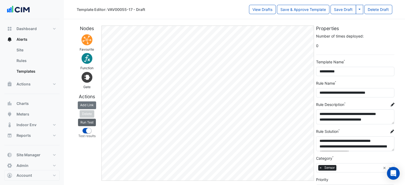
click at [88, 123] on button "Run Test" at bounding box center [87, 122] width 18 height 7
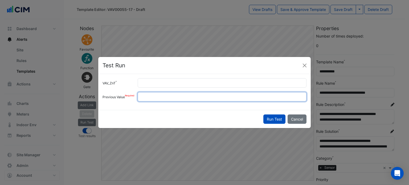
drag, startPoint x: 153, startPoint y: 97, endPoint x: 121, endPoint y: 98, distance: 31.7
click at [121, 98] on div "Previous Value **" at bounding box center [204, 96] width 210 height 9
type input "*"
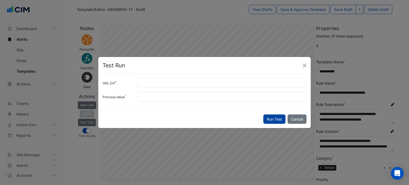
click at [273, 117] on button "Run Test" at bounding box center [274, 119] width 22 height 9
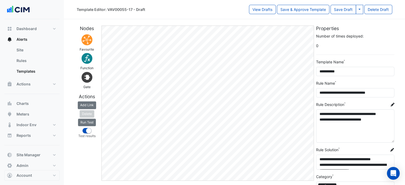
drag, startPoint x: 393, startPoint y: 122, endPoint x: 388, endPoint y: 140, distance: 19.3
click at [388, 140] on textarea "**********" at bounding box center [355, 125] width 78 height 33
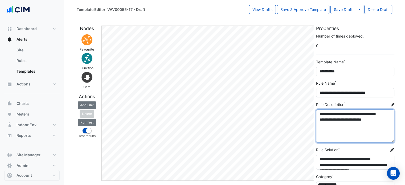
drag, startPoint x: 377, startPoint y: 125, endPoint x: 318, endPoint y: 114, distance: 60.1
click at [318, 114] on textarea "**********" at bounding box center [355, 125] width 78 height 33
paste textarea "**********"
click at [338, 119] on textarea "**********" at bounding box center [355, 125] width 78 height 33
click at [352, 121] on textarea "**********" at bounding box center [355, 125] width 78 height 33
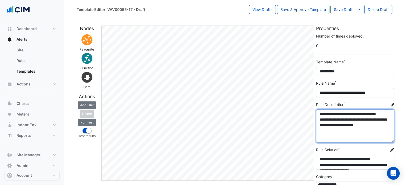
click at [334, 113] on textarea "**********" at bounding box center [355, 125] width 78 height 33
type textarea "**********"
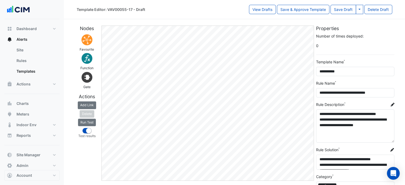
select select "*****"
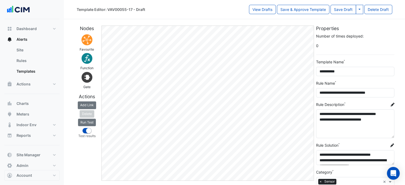
drag, startPoint x: 392, startPoint y: 123, endPoint x: 391, endPoint y: 137, distance: 13.3
click at [391, 137] on textarea "**********" at bounding box center [355, 123] width 78 height 29
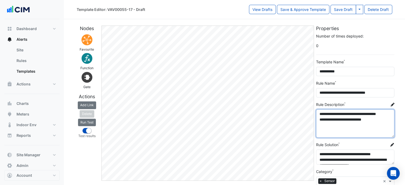
click at [311, 109] on div "**********" at bounding box center [235, 161] width 322 height 280
paste textarea "**********"
click at [338, 119] on textarea "**********" at bounding box center [355, 123] width 78 height 28
click at [335, 114] on textarea "**********" at bounding box center [355, 123] width 78 height 28
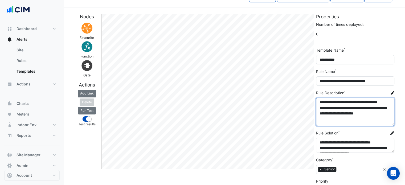
scroll to position [12, 0]
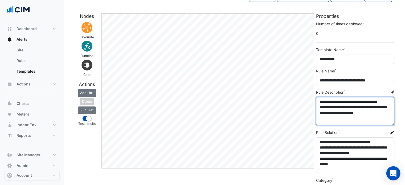
drag, startPoint x: 392, startPoint y: 149, endPoint x: 391, endPoint y: 170, distance: 21.1
click at [391, 170] on body "Template Editor: VAV00055-17 - Draft View Drafts Save & Approve Template Save D…" at bounding box center [202, 149] width 405 height 322
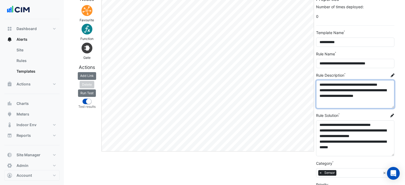
scroll to position [32, 0]
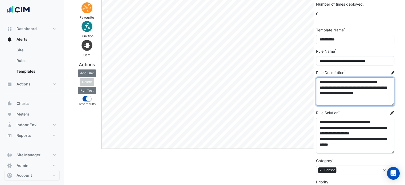
type textarea "**********"
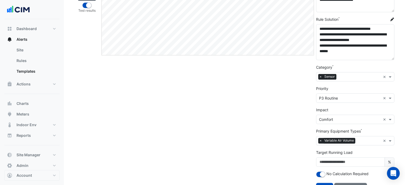
scroll to position [136, 0]
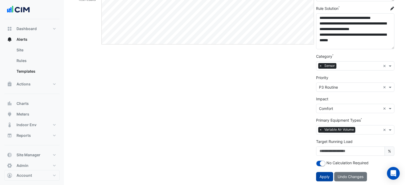
click at [325, 176] on span "Apply" at bounding box center [325, 176] width 10 height 5
click at [324, 179] on button "Apply" at bounding box center [324, 176] width 17 height 9
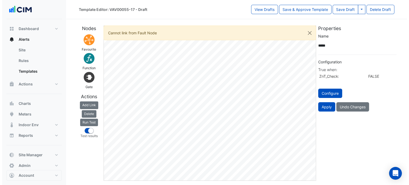
scroll to position [0, 0]
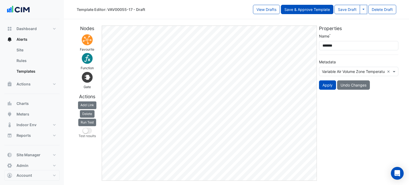
click at [304, 8] on button "Save & Approve Template" at bounding box center [307, 9] width 52 height 9
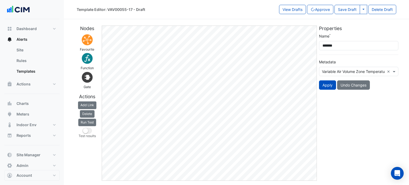
select select
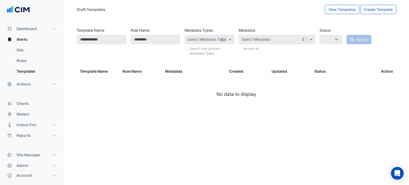
type input "********"
select select
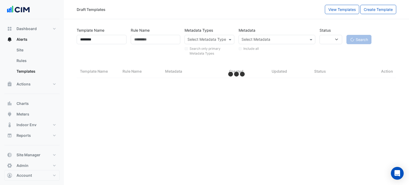
select select "***"
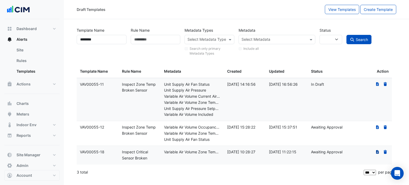
click at [376, 152] on icon at bounding box center [377, 152] width 3 height 4
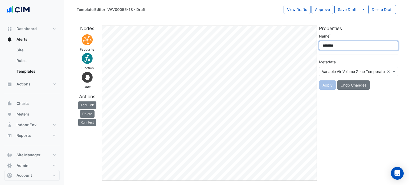
click at [337, 46] on input "********" at bounding box center [358, 45] width 79 height 9
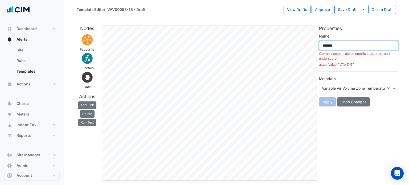
click at [314, 47] on div "Nodes Favourite Function Gate Actions Add Link Delete Run Test Edit Properties …" at bounding box center [237, 101] width 326 height 160
click at [331, 47] on input "*******" at bounding box center [358, 45] width 79 height 9
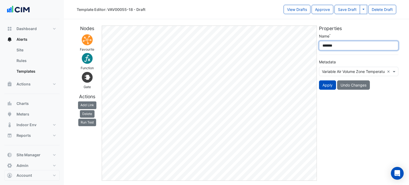
drag, startPoint x: 338, startPoint y: 46, endPoint x: 318, endPoint y: 48, distance: 19.7
click at [318, 48] on div "Name ******* Metadata Variable Air Volume Zone Temperature (VAV-Zn-T): °C × App…" at bounding box center [359, 63] width 86 height 61
type input "*******"
click at [341, 112] on div "Properties Name ******* Metadata Variable Air Volume Zone Temperature (VAV-Zn-T…" at bounding box center [359, 103] width 82 height 155
click at [306, 43] on div "Nodes Favourite Function Gate Actions Add Link Delete Run Test Edit Properties …" at bounding box center [237, 101] width 326 height 160
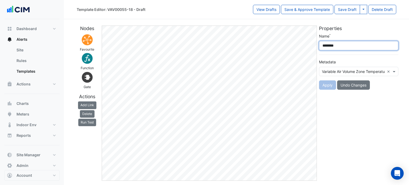
paste input "text"
type input "*******"
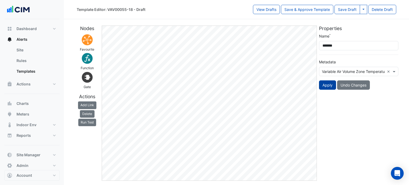
click at [329, 84] on button "Apply" at bounding box center [327, 84] width 17 height 9
click at [327, 86] on button "Apply" at bounding box center [327, 84] width 17 height 9
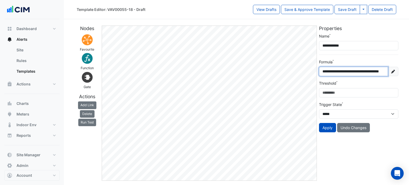
drag, startPoint x: 333, startPoint y: 71, endPoint x: 349, endPoint y: 70, distance: 16.0
click at [349, 70] on input "**********" at bounding box center [353, 71] width 69 height 9
paste input "text"
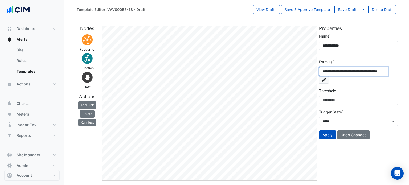
drag, startPoint x: 373, startPoint y: 70, endPoint x: 381, endPoint y: 70, distance: 7.2
click at [381, 70] on input "**********" at bounding box center [353, 71] width 69 height 9
drag, startPoint x: 361, startPoint y: 71, endPoint x: 376, endPoint y: 71, distance: 15.5
click at [376, 71] on input "**********" at bounding box center [353, 71] width 69 height 9
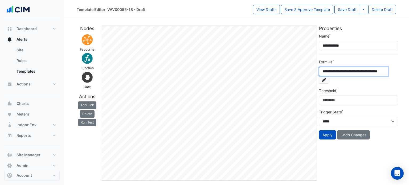
paste input "text"
type input "**********"
click at [327, 130] on button "Apply" at bounding box center [327, 134] width 17 height 9
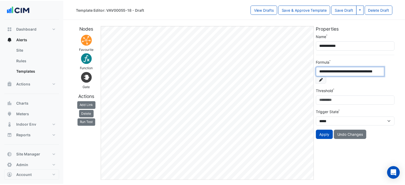
scroll to position [0, 15]
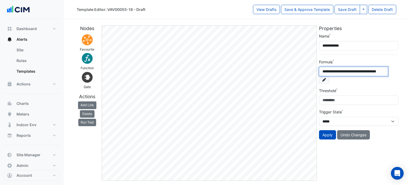
drag, startPoint x: 334, startPoint y: 73, endPoint x: 394, endPoint y: 71, distance: 60.0
click at [394, 71] on div "**********" at bounding box center [358, 75] width 79 height 17
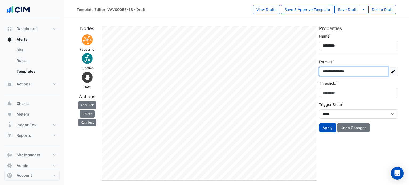
drag, startPoint x: 342, startPoint y: 70, endPoint x: 325, endPoint y: 71, distance: 16.3
click at [325, 71] on input "**********" at bounding box center [353, 71] width 69 height 9
paste input "text"
type input "**********"
click at [331, 129] on button "Apply" at bounding box center [327, 127] width 17 height 9
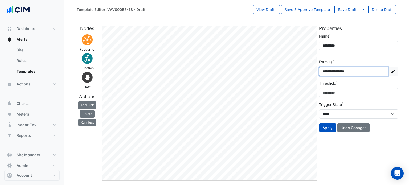
click at [343, 71] on input "**********" at bounding box center [353, 71] width 69 height 9
drag, startPoint x: 341, startPoint y: 72, endPoint x: 325, endPoint y: 73, distance: 15.7
click at [325, 73] on input "**********" at bounding box center [353, 71] width 69 height 9
paste input "text"
type input "**********"
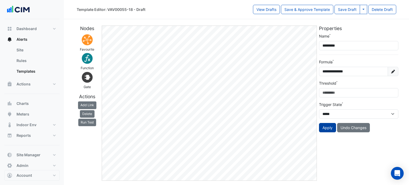
click at [327, 127] on button "Apply" at bounding box center [327, 127] width 17 height 9
click at [311, 95] on div "**********" at bounding box center [237, 101] width 326 height 160
type input "**"
click at [331, 130] on button "Apply" at bounding box center [327, 127] width 17 height 9
drag, startPoint x: 330, startPoint y: 90, endPoint x: 324, endPoint y: 92, distance: 6.6
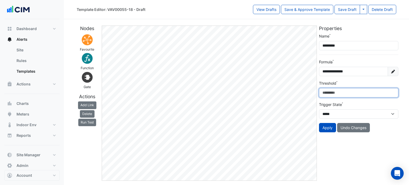
click at [324, 92] on input "**" at bounding box center [358, 92] width 79 height 9
type input "**"
click at [325, 130] on button "Apply" at bounding box center [327, 127] width 17 height 9
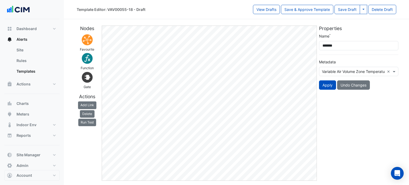
click at [370, 71] on input "text" at bounding box center [353, 72] width 63 height 6
click at [362, 71] on input "text" at bounding box center [353, 72] width 63 height 6
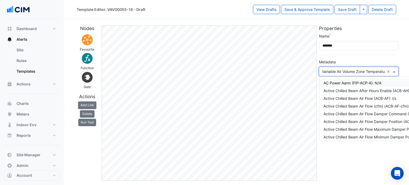
click at [338, 72] on input "text" at bounding box center [353, 72] width 63 height 6
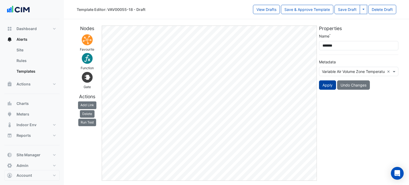
click at [327, 84] on button "Apply" at bounding box center [327, 84] width 17 height 9
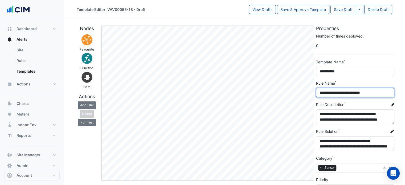
click at [312, 89] on div "**********" at bounding box center [235, 154] width 322 height 266
paste input "*"
type input "**********"
click at [402, 103] on section "**********" at bounding box center [234, 153] width 341 height 269
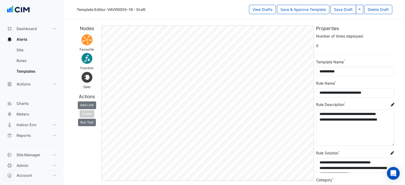
drag, startPoint x: 392, startPoint y: 123, endPoint x: 390, endPoint y: 145, distance: 22.2
click at [390, 145] on textarea "**********" at bounding box center [355, 127] width 78 height 36
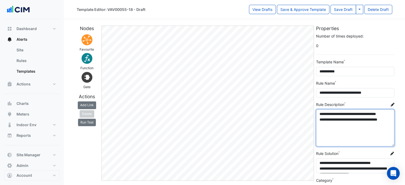
drag, startPoint x: 341, startPoint y: 128, endPoint x: 316, endPoint y: 113, distance: 29.1
click at [316, 113] on textarea "**********" at bounding box center [355, 127] width 78 height 37
drag, startPoint x: 339, startPoint y: 131, endPoint x: 317, endPoint y: 113, distance: 27.7
click at [317, 113] on textarea "**********" at bounding box center [355, 127] width 78 height 37
paste textarea "**********"
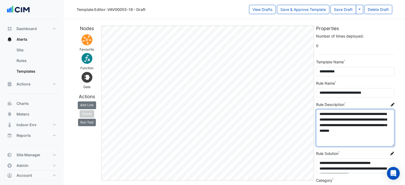
click at [338, 120] on textarea "**********" at bounding box center [355, 127] width 78 height 37
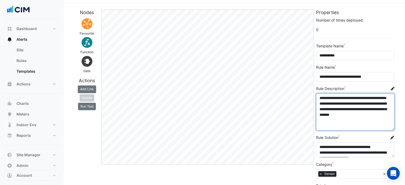
scroll to position [21, 0]
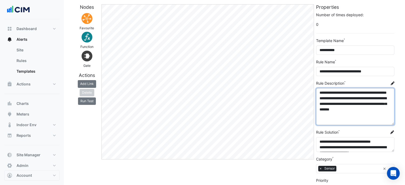
type textarea "**********"
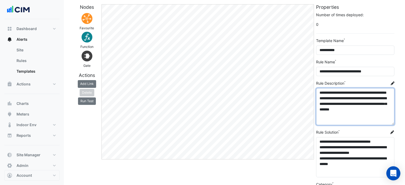
drag, startPoint x: 393, startPoint y: 151, endPoint x: 391, endPoint y: 176, distance: 25.4
click at [391, 176] on body "Template Editor: VAV00055-18 - Draft View Drafts Save & Approve Template Save D…" at bounding box center [202, 146] width 405 height 335
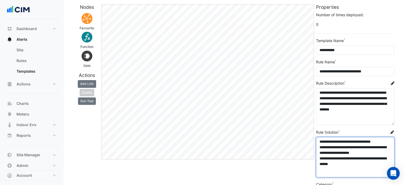
drag, startPoint x: 356, startPoint y: 165, endPoint x: 316, endPoint y: 138, distance: 48.2
click at [316, 138] on div "**********" at bounding box center [355, 163] width 85 height 302
paste textarea "**********"
click at [364, 146] on textarea "**********" at bounding box center [355, 157] width 78 height 40
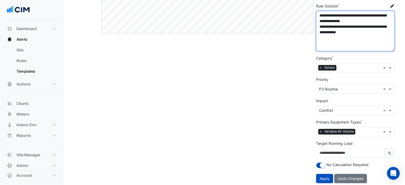
scroll to position [148, 0]
type textarea "**********"
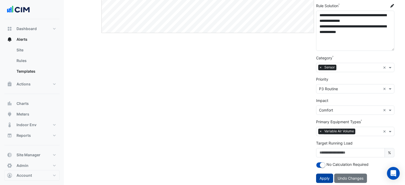
click at [325, 177] on span "Apply" at bounding box center [325, 178] width 10 height 5
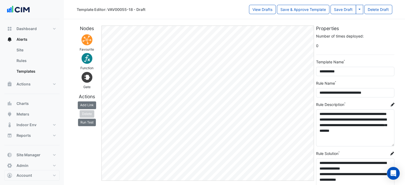
scroll to position [149, 0]
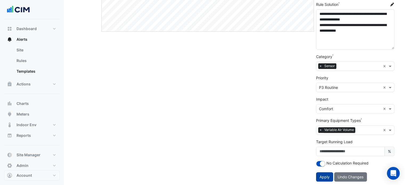
click at [323, 177] on span "Apply" at bounding box center [325, 177] width 10 height 5
click at [326, 172] on button "Apply" at bounding box center [324, 176] width 17 height 9
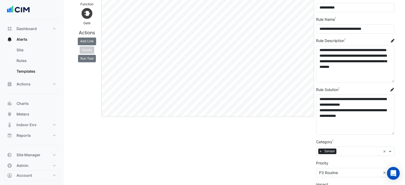
scroll to position [0, 0]
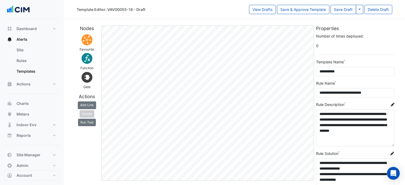
select select "**********"
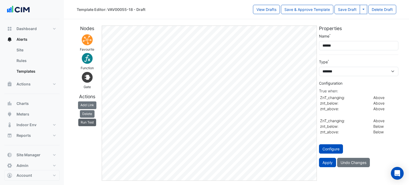
click at [86, 122] on button "Run Test" at bounding box center [87, 122] width 18 height 7
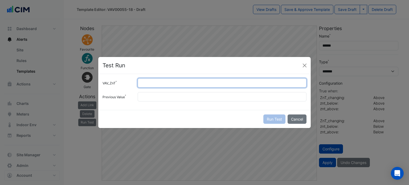
click at [140, 87] on input "VAV_ZnT" at bounding box center [222, 82] width 169 height 9
type input "**"
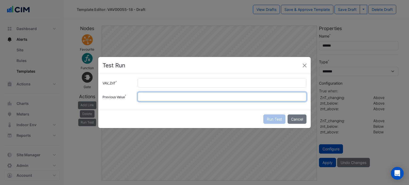
click at [146, 94] on input "Previous Value" at bounding box center [222, 96] width 169 height 9
type input "**"
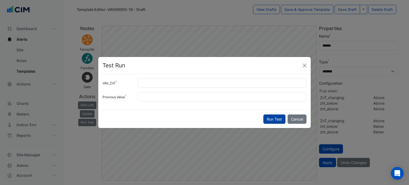
click at [275, 122] on button "Run Test" at bounding box center [274, 119] width 22 height 9
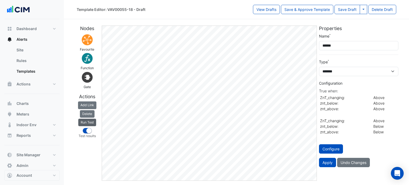
click at [87, 122] on button "Run Test" at bounding box center [87, 122] width 18 height 7
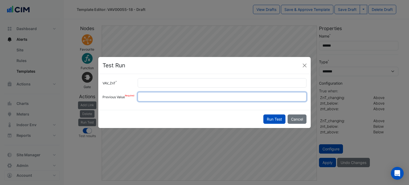
drag, startPoint x: 150, startPoint y: 95, endPoint x: 121, endPoint y: 98, distance: 28.7
click at [121, 98] on div "Previous Value **" at bounding box center [204, 96] width 210 height 9
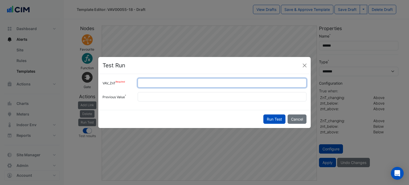
drag, startPoint x: 148, startPoint y: 82, endPoint x: 133, endPoint y: 82, distance: 15.5
click at [133, 82] on div "VAV_ZnT **" at bounding box center [204, 82] width 210 height 9
type input "**"
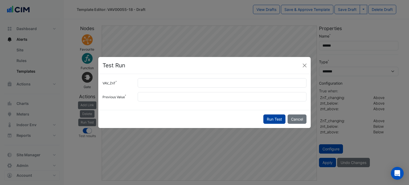
click at [276, 120] on button "Run Test" at bounding box center [274, 119] width 22 height 9
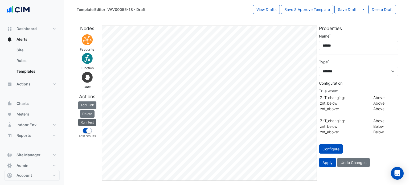
click at [92, 121] on button "Run Test" at bounding box center [87, 122] width 18 height 7
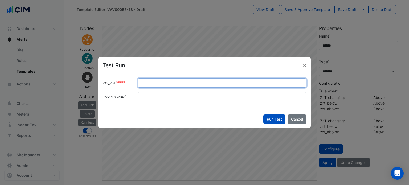
drag, startPoint x: 156, startPoint y: 84, endPoint x: 121, endPoint y: 86, distance: 34.7
click at [121, 86] on div "VAV_ZnT **" at bounding box center [204, 82] width 210 height 9
type input "**"
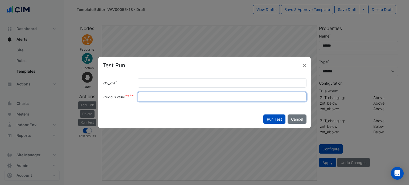
drag, startPoint x: 147, startPoint y: 93, endPoint x: 120, endPoint y: 95, distance: 27.0
click at [120, 95] on div "Previous Value **" at bounding box center [204, 96] width 210 height 9
type input "**"
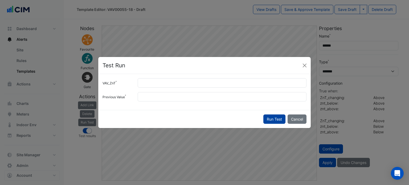
click at [275, 119] on button "Run Test" at bounding box center [274, 119] width 22 height 9
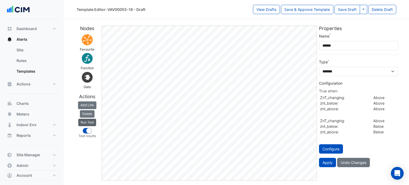
click at [91, 122] on button "Run Test" at bounding box center [87, 122] width 18 height 7
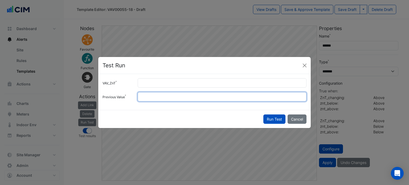
drag, startPoint x: 146, startPoint y: 97, endPoint x: 132, endPoint y: 102, distance: 15.2
click at [132, 102] on div "VAV_ZnT ** Previous Value **" at bounding box center [204, 92] width 213 height 36
type input "*"
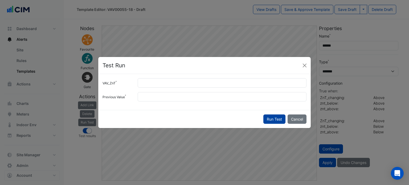
click at [273, 119] on button "Run Test" at bounding box center [274, 119] width 22 height 9
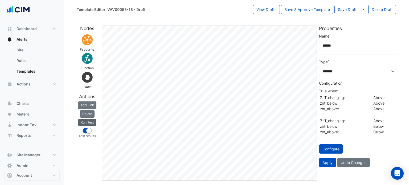
click at [94, 120] on button "Run Test" at bounding box center [87, 122] width 18 height 7
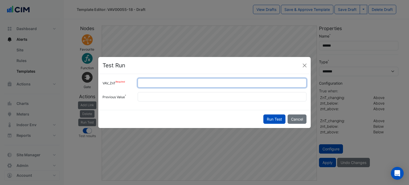
drag, startPoint x: 148, startPoint y: 85, endPoint x: 121, endPoint y: 86, distance: 27.5
click at [121, 86] on div "VAV_ZnT **" at bounding box center [204, 82] width 210 height 9
type input "*"
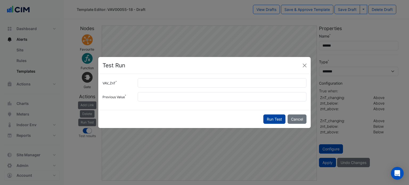
click at [270, 120] on button "Run Test" at bounding box center [274, 119] width 22 height 9
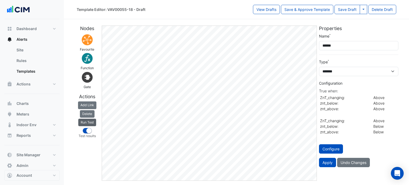
click at [95, 121] on button "Run Test" at bounding box center [87, 122] width 18 height 7
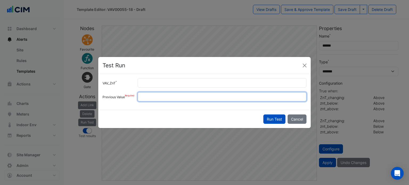
drag, startPoint x: 152, startPoint y: 98, endPoint x: 129, endPoint y: 101, distance: 23.2
click at [129, 101] on div "Previous Value *" at bounding box center [204, 96] width 210 height 9
type input "*"
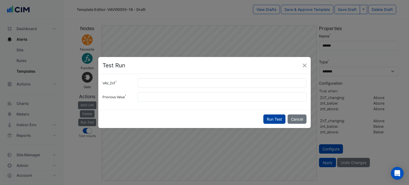
click at [280, 118] on button "Run Test" at bounding box center [274, 119] width 22 height 9
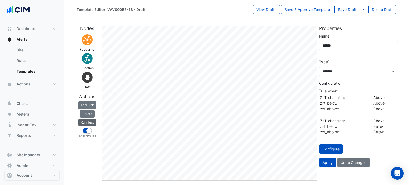
click at [89, 122] on button "Run Test" at bounding box center [87, 122] width 18 height 7
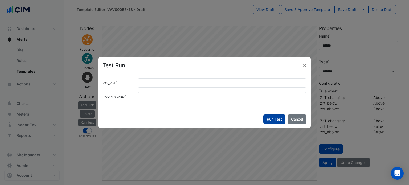
click at [276, 117] on button "Run Test" at bounding box center [274, 119] width 22 height 9
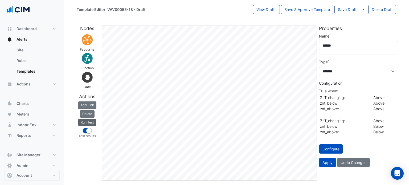
click at [88, 124] on button "Run Test" at bounding box center [87, 122] width 18 height 7
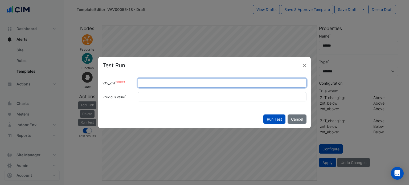
drag, startPoint x: 156, startPoint y: 84, endPoint x: 125, endPoint y: 84, distance: 30.1
click at [125, 84] on div "VAV_ZnT *" at bounding box center [204, 82] width 210 height 9
type input "*"
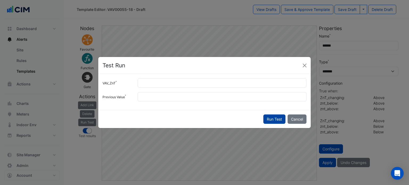
click at [282, 116] on button "Run Test" at bounding box center [274, 119] width 22 height 9
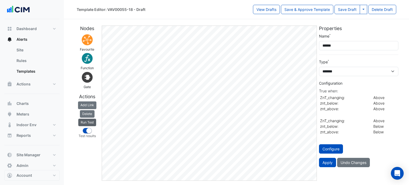
click at [93, 121] on button "Run Test" at bounding box center [87, 122] width 18 height 7
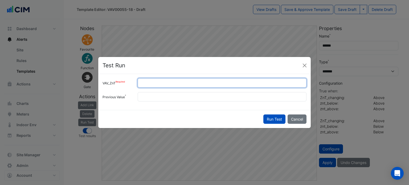
drag, startPoint x: 149, startPoint y: 82, endPoint x: 109, endPoint y: 82, distance: 39.7
click at [109, 82] on div "VAV_ZnT *" at bounding box center [204, 82] width 210 height 9
type input "**"
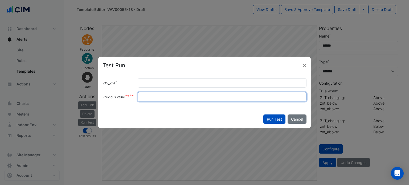
drag, startPoint x: 149, startPoint y: 98, endPoint x: 128, endPoint y: 99, distance: 20.8
click at [128, 99] on div "Previous Value *" at bounding box center [204, 96] width 210 height 9
type input "**"
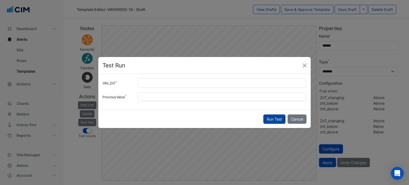
click at [273, 117] on button "Run Test" at bounding box center [274, 119] width 22 height 9
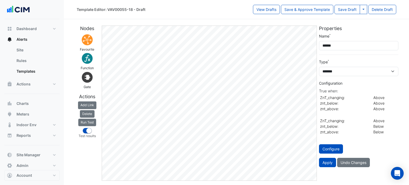
click at [90, 121] on button "Run Test" at bounding box center [87, 122] width 18 height 7
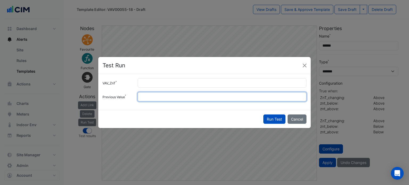
drag, startPoint x: 150, startPoint y: 92, endPoint x: 140, endPoint y: 95, distance: 10.9
click at [140, 95] on div "**" at bounding box center [222, 96] width 175 height 9
type input "**"
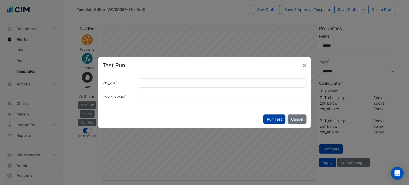
click at [266, 118] on button "Run Test" at bounding box center [274, 119] width 22 height 9
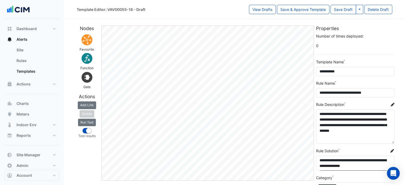
drag, startPoint x: 392, startPoint y: 122, endPoint x: 389, endPoint y: 141, distance: 19.6
click at [389, 141] on textarea "**********" at bounding box center [355, 126] width 78 height 34
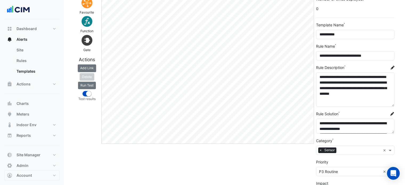
scroll to position [37, 0]
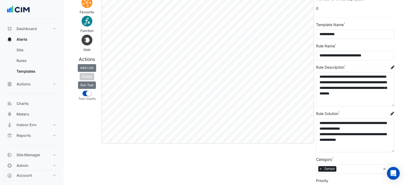
drag, startPoint x: 392, startPoint y: 131, endPoint x: 392, endPoint y: 150, distance: 18.4
click at [392, 150] on textarea "**********" at bounding box center [355, 136] width 78 height 34
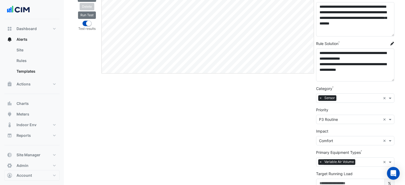
scroll to position [140, 0]
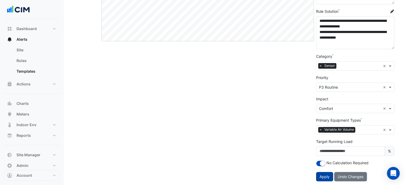
click at [326, 174] on span "Apply" at bounding box center [325, 176] width 10 height 5
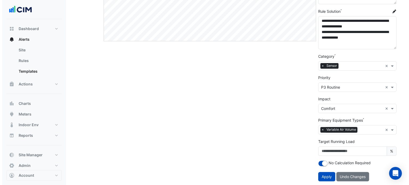
scroll to position [0, 0]
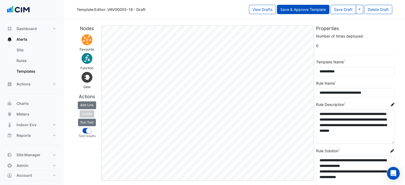
click at [297, 10] on button "Save & Approve Template" at bounding box center [303, 9] width 52 height 9
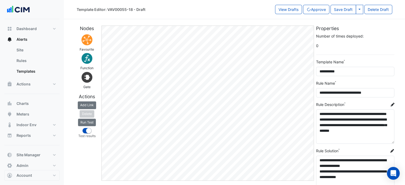
select select
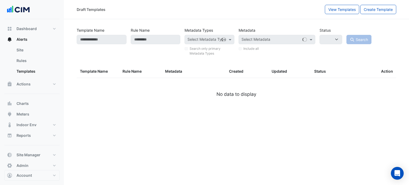
type input "********"
select select
select select "***"
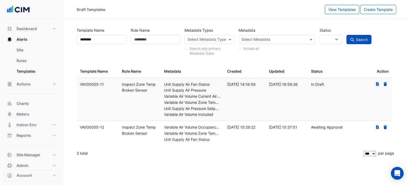
click at [133, 54] on div "Rule Name" at bounding box center [156, 41] width 54 height 31
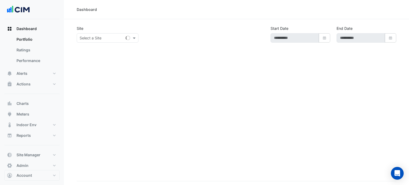
type input "**********"
select select "***"
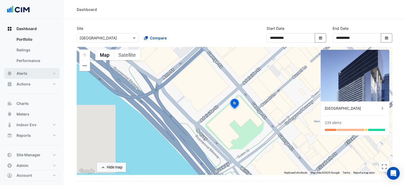
click at [29, 72] on button "Alerts" at bounding box center [31, 73] width 55 height 11
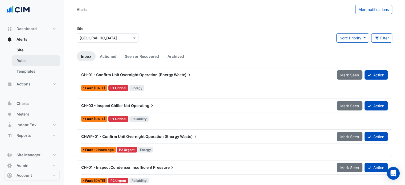
click at [41, 60] on link "Rules" at bounding box center [35, 60] width 47 height 11
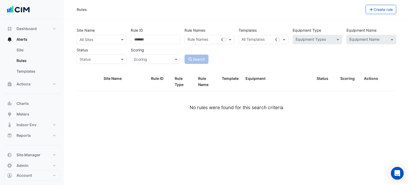
click at [105, 37] on input "text" at bounding box center [96, 40] width 33 height 6
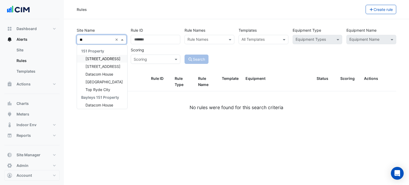
type input "*"
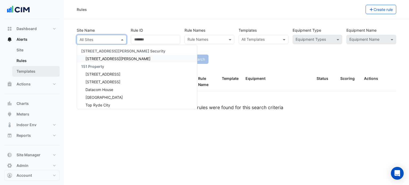
click at [44, 69] on link "Templates" at bounding box center [35, 71] width 47 height 11
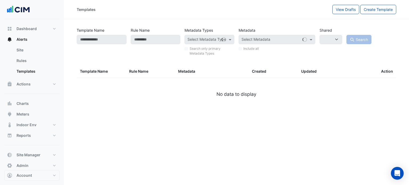
select select
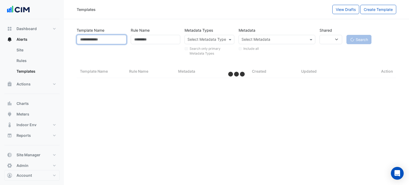
click at [106, 39] on input "Template Name" at bounding box center [102, 39] width 50 height 9
select select "***"
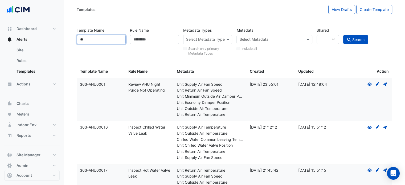
type input "*"
click at [150, 40] on input "Rule Name" at bounding box center [154, 39] width 49 height 9
type input "*"
type input "********"
click at [343, 35] on button "Search" at bounding box center [355, 39] width 25 height 9
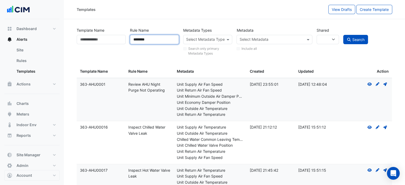
select select
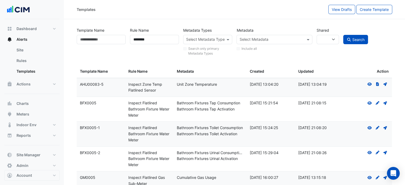
drag, startPoint x: 78, startPoint y: 82, endPoint x: 99, endPoint y: 84, distance: 21.4
click at [99, 84] on datatable-body-cell "Template Name: AHU00083-5" at bounding box center [101, 87] width 48 height 19
copy div "AHU00083"
click at [99, 41] on input "Template Name" at bounding box center [101, 39] width 49 height 9
paste input "********"
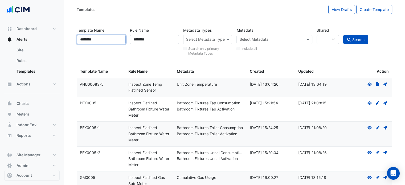
type input "********"
click at [343, 35] on button "Search" at bounding box center [355, 39] width 25 height 9
select select
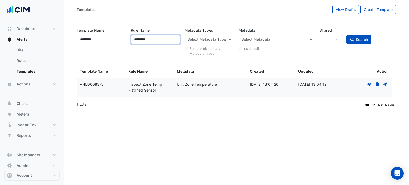
drag, startPoint x: 144, startPoint y: 39, endPoint x: 128, endPoint y: 44, distance: 16.6
click at [129, 44] on div "Rule Name ********" at bounding box center [156, 41] width 54 height 31
type input "*"
click at [367, 41] on span "Search" at bounding box center [362, 39] width 12 height 5
select select
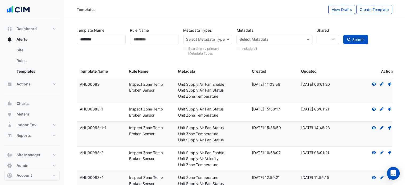
scroll to position [63, 0]
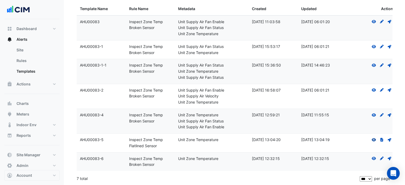
click at [375, 139] on icon "View" at bounding box center [374, 140] width 5 height 4
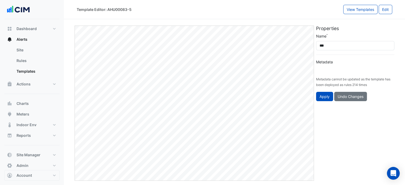
type input "**********"
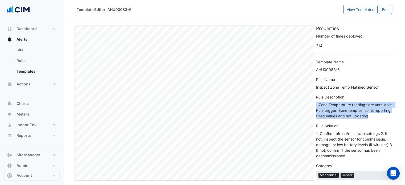
drag, startPoint x: 369, startPoint y: 115, endPoint x: 315, endPoint y: 104, distance: 55.0
click at [315, 104] on div "Number of times deployed: 214 Template Name AHU00083-5 Rule Name Inspect Zone T…" at bounding box center [355, 154] width 85 height 242
copy div "- Zone Temperature readings are unreliable - Rule trigger: Zone temp sensor is …"
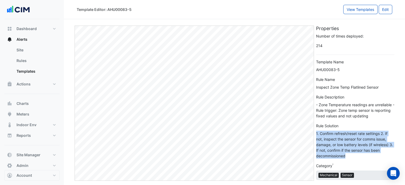
drag, startPoint x: 349, startPoint y: 156, endPoint x: 315, endPoint y: 132, distance: 41.3
click at [315, 132] on div "Number of times deployed: 214 Template Name AHU00083-5 Rule Name Inspect Zone T…" at bounding box center [355, 154] width 85 height 242
copy div "1. Confirm refresh/reset rate settings 2. If not, inspect the sensor for comms …"
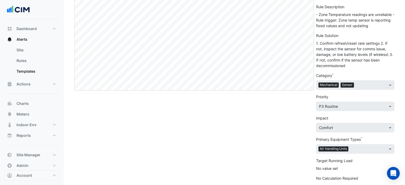
click at [307, 137] on div "Edit" at bounding box center [195, 60] width 242 height 250
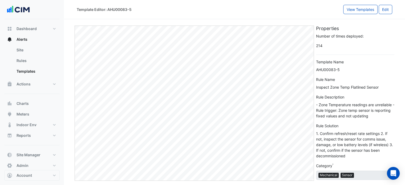
select select
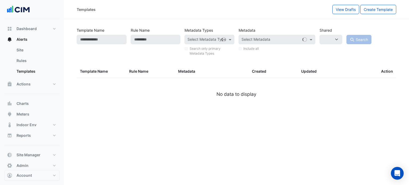
type input "********"
select select
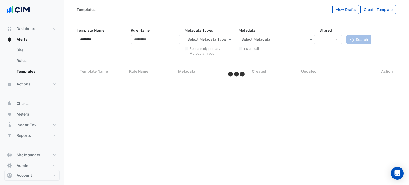
select select "***"
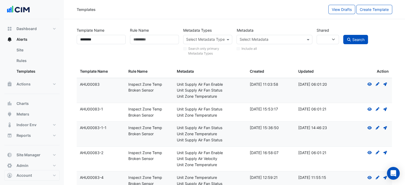
scroll to position [63, 0]
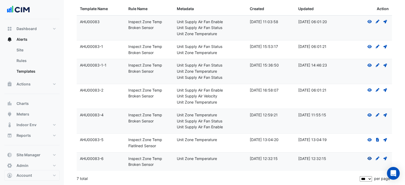
click at [371, 157] on icon at bounding box center [370, 158] width 4 height 3
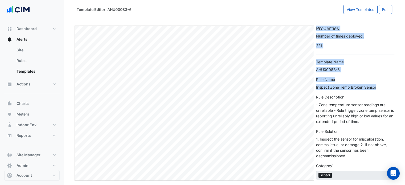
click at [313, 87] on div "Edit Properties Number of times deployed: 221 Template Name AHU00083-6 Rule Nam…" at bounding box center [235, 148] width 322 height 254
click at [317, 88] on div "Inspect Zone Temp Broken Sensor" at bounding box center [355, 87] width 78 height 6
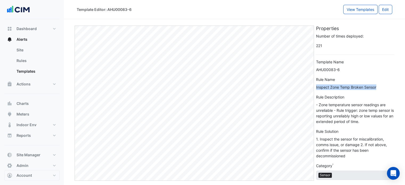
drag, startPoint x: 316, startPoint y: 88, endPoint x: 379, endPoint y: 85, distance: 62.9
click at [379, 85] on div "Inspect Zone Temp Broken Sensor" at bounding box center [355, 87] width 78 height 6
copy div "Inspect Zone Temp Broken Sensor"
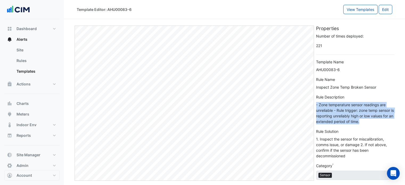
drag, startPoint x: 369, startPoint y: 121, endPoint x: 317, endPoint y: 105, distance: 54.5
click at [317, 105] on div "- Zone temperature sensor readings are unreliable - Rule trigger: zone temp sen…" at bounding box center [355, 113] width 78 height 22
copy div "- Zone temperature sensor readings are unreliable - Rule trigger: zone temp sen…"
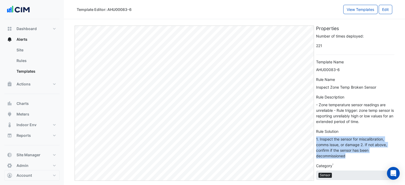
drag, startPoint x: 351, startPoint y: 155, endPoint x: 315, endPoint y: 140, distance: 38.4
click at [315, 140] on div "Number of times deployed: 221 Template Name AHU00083-6 Rule Name Inspect Zone T…" at bounding box center [355, 154] width 85 height 242
copy div "1. Inspect the sensor for miscalibration, comms issue, or damage 2. If not abov…"
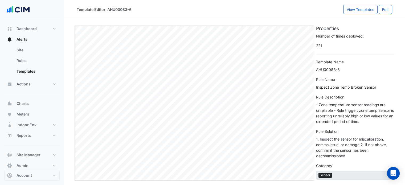
click at [387, 125] on form "Number of times deployed: 221 Template Name AHU00083-6 Rule Name Inspect Zone T…" at bounding box center [355, 152] width 78 height 238
select select "**********"
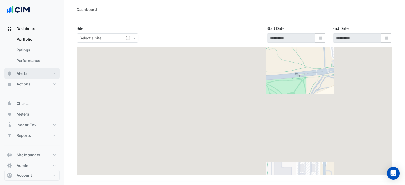
click at [38, 73] on button "Alerts" at bounding box center [31, 73] width 55 height 11
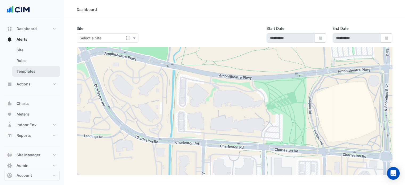
click at [35, 72] on link "Templates" at bounding box center [35, 71] width 47 height 11
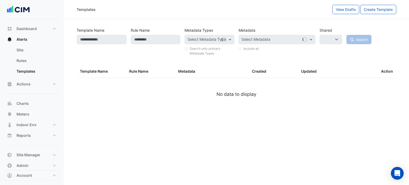
select select
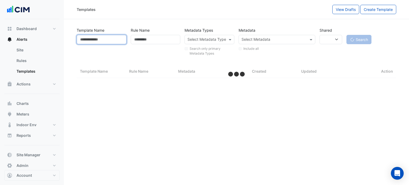
click at [99, 39] on input "Template Name" at bounding box center [102, 39] width 50 height 9
type input "********"
select select "***"
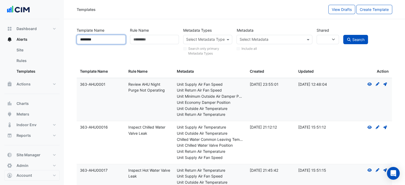
type input "********"
click at [343, 35] on button "Search" at bounding box center [355, 39] width 25 height 9
select select
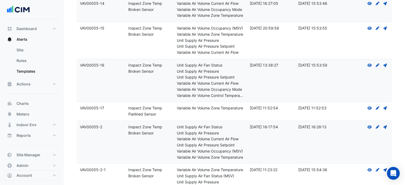
scroll to position [230, 0]
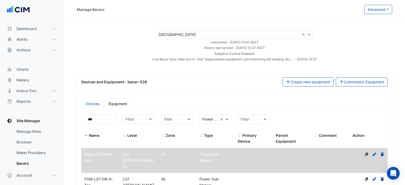
select select "***"
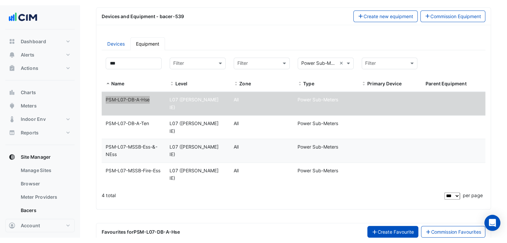
scroll to position [73, 0]
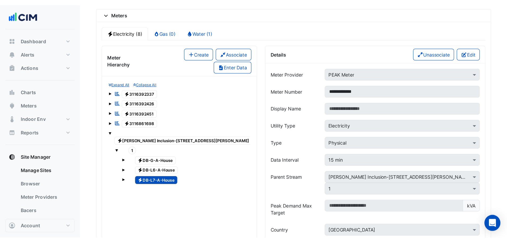
scroll to position [470, 0]
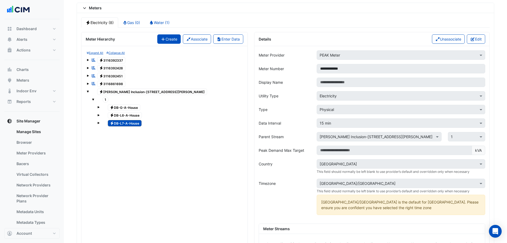
drag, startPoint x: 166, startPoint y: 40, endPoint x: 236, endPoint y: 59, distance: 72.6
click at [166, 40] on button "Create" at bounding box center [168, 38] width 23 height 9
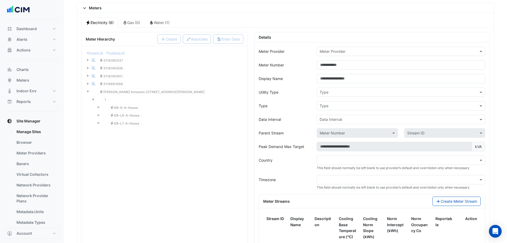
drag, startPoint x: 341, startPoint y: 60, endPoint x: 340, endPoint y: 52, distance: 7.8
click at [341, 59] on form "Meter Provider Meter Provider Meter Number Display Name Utility Type Type Type …" at bounding box center [372, 170] width 227 height 247
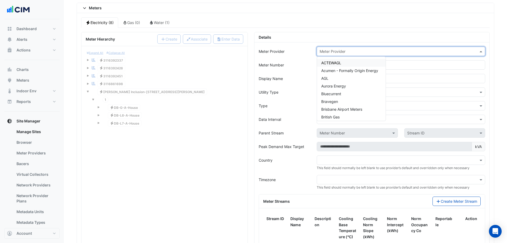
click at [340, 51] on input "text" at bounding box center [396, 52] width 152 height 6
type input "****"
click at [335, 62] on span "PEAK Meter" at bounding box center [332, 62] width 21 height 5
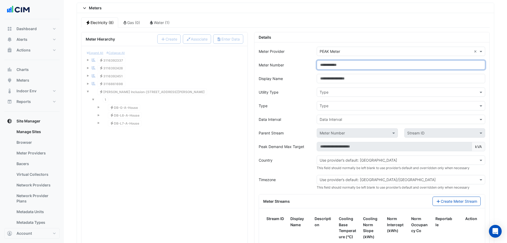
click at [333, 64] on input "Meter Number" at bounding box center [401, 64] width 169 height 9
type input "**********"
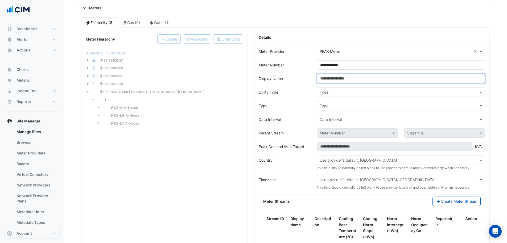
click at [350, 81] on input "Display Name" at bounding box center [401, 78] width 169 height 9
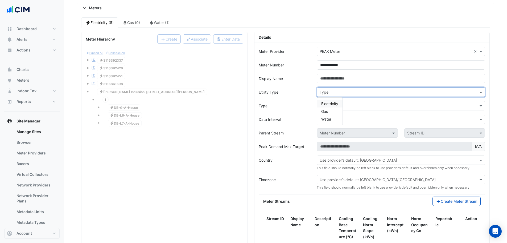
click at [337, 94] on input "text" at bounding box center [396, 93] width 152 height 6
click at [333, 104] on span "Electricity" at bounding box center [330, 103] width 17 height 5
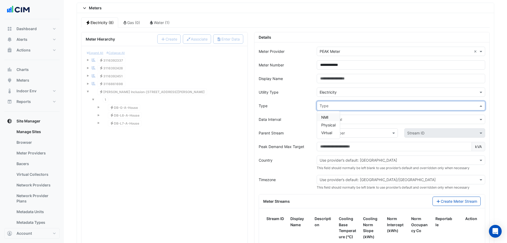
click at [331, 110] on div "Type" at bounding box center [401, 105] width 169 height 9
click at [334, 125] on span "Physical" at bounding box center [329, 125] width 14 height 5
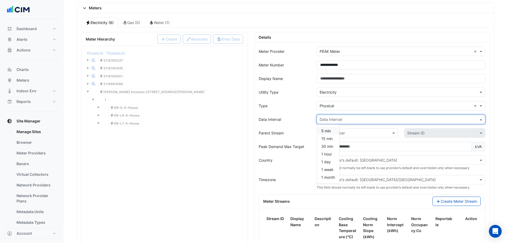
click at [334, 117] on input "text" at bounding box center [396, 120] width 152 height 6
click at [331, 139] on span "15 min" at bounding box center [327, 138] width 11 height 5
click at [341, 133] on input "text" at bounding box center [352, 133] width 64 height 6
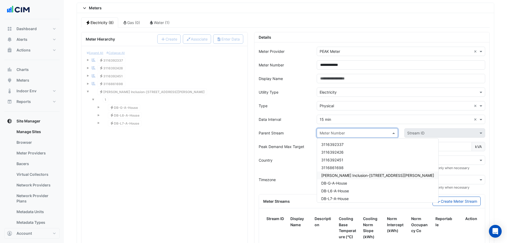
click at [349, 175] on span "[PERSON_NAME] Inclusion-[STREET_ADDRESS][PERSON_NAME]" at bounding box center [378, 175] width 113 height 5
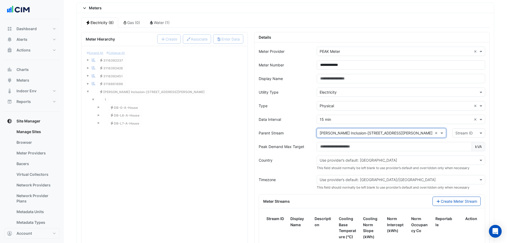
click at [405, 134] on input "text" at bounding box center [464, 133] width 16 height 6
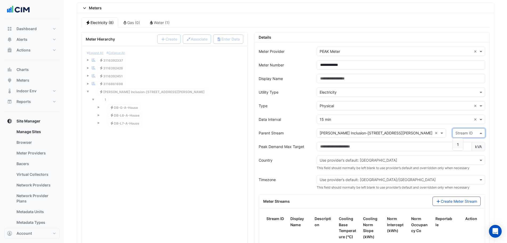
click at [405, 146] on span "1" at bounding box center [458, 144] width 2 height 5
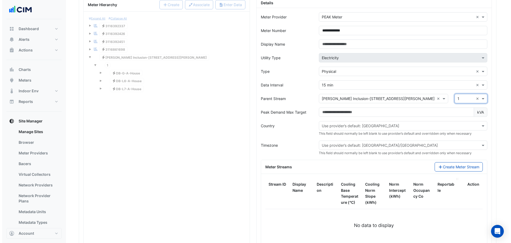
scroll to position [550, 0]
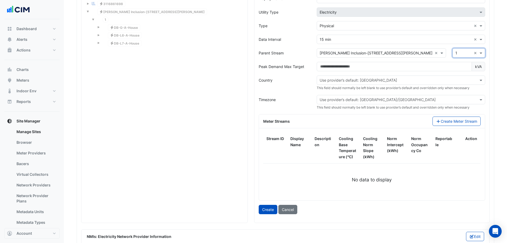
click at [405, 126] on div "Meter Streams Create Meter Stream" at bounding box center [372, 121] width 226 height 14
click at [405, 120] on button "Create Meter Stream" at bounding box center [457, 120] width 48 height 9
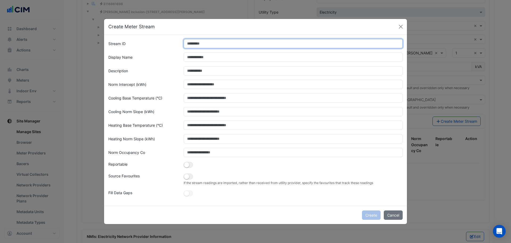
click at [221, 42] on input "Stream ID" at bounding box center [294, 43] width 220 height 9
type input "*"
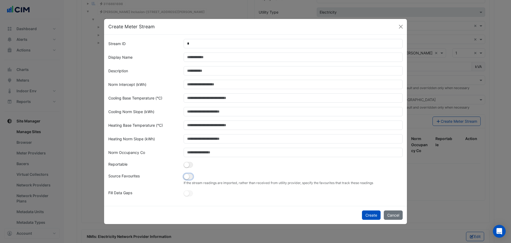
click at [188, 175] on small "button" at bounding box center [186, 176] width 5 height 5
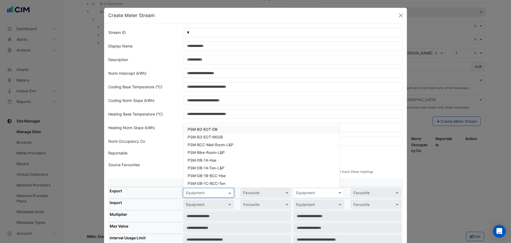
click at [202, 185] on input "text" at bounding box center [203, 193] width 34 height 6
paste input "**********"
type input "**********"
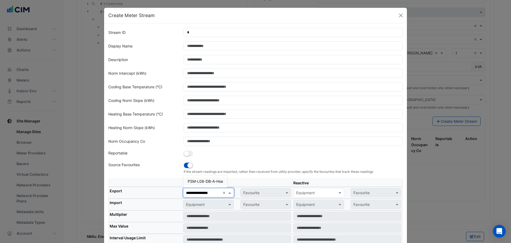
click at [209, 181] on span "PSM-L08-DB-A-Hse" at bounding box center [205, 181] width 35 height 5
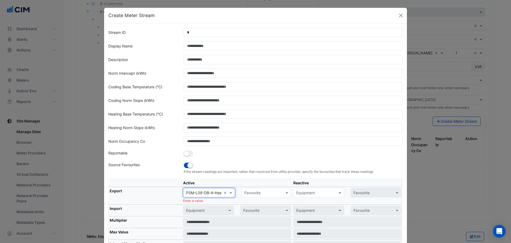
click at [258, 185] on input "text" at bounding box center [261, 193] width 33 height 6
click at [262, 185] on span "Actual Energy Consumption" at bounding box center [270, 204] width 48 height 5
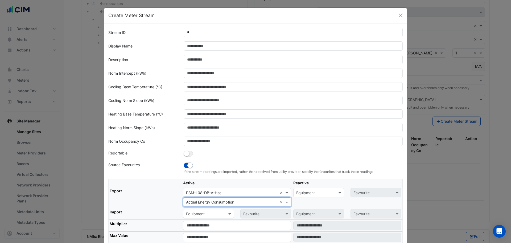
scroll to position [53, 0]
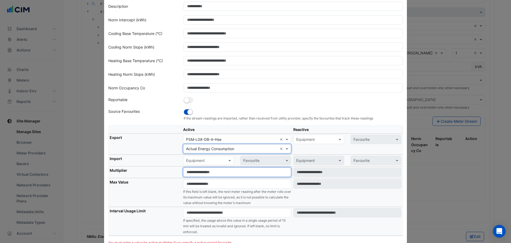
click at [194, 176] on input "number" at bounding box center [237, 171] width 108 height 9
type input "*"
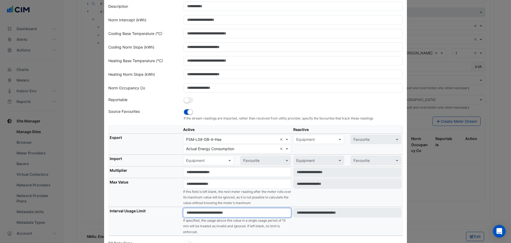
click at [194, 185] on input "number" at bounding box center [237, 212] width 108 height 9
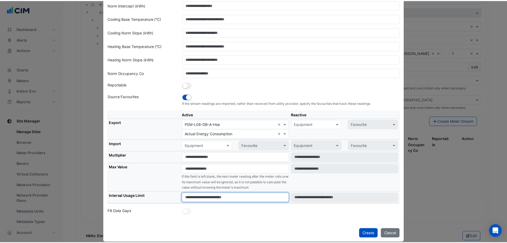
scroll to position [75, 0]
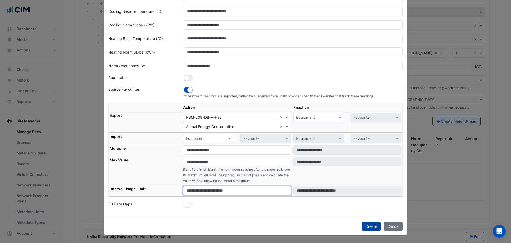
type input "****"
click at [362, 185] on div "Create Cancel" at bounding box center [255, 226] width 303 height 18
click at [363, 185] on button "Create" at bounding box center [371, 225] width 19 height 9
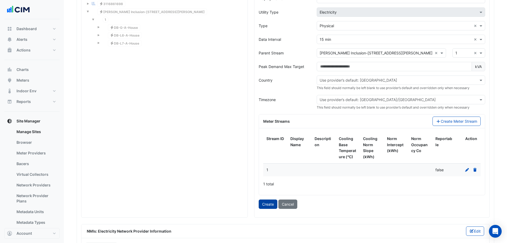
click at [272, 185] on button "Create" at bounding box center [268, 203] width 19 height 9
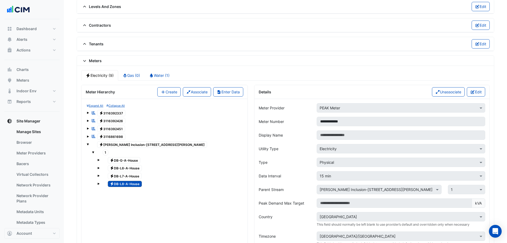
scroll to position [391, 0]
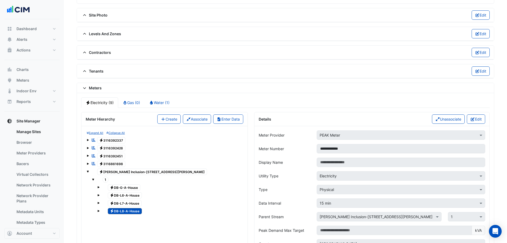
drag, startPoint x: 158, startPoint y: 118, endPoint x: 196, endPoint y: 124, distance: 38.5
click at [161, 118] on icon "button" at bounding box center [163, 119] width 5 height 4
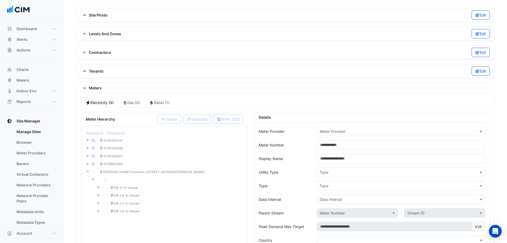
click at [358, 129] on input "text" at bounding box center [396, 132] width 152 height 6
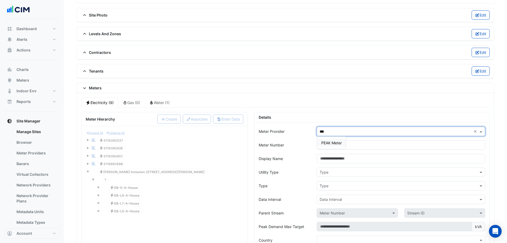
type input "****"
click at [337, 144] on span "PEAK Meter" at bounding box center [332, 142] width 21 height 5
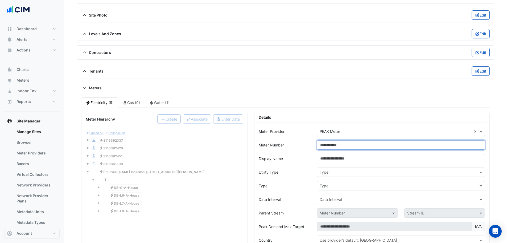
click at [336, 146] on input "Meter Number" at bounding box center [401, 144] width 169 height 9
type input "**********"
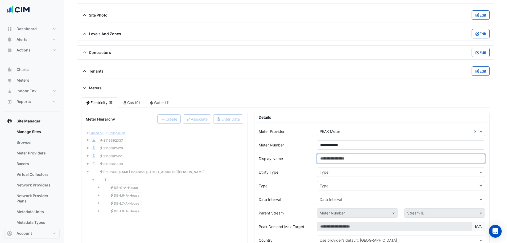
click at [343, 161] on input "Display Name" at bounding box center [401, 158] width 169 height 9
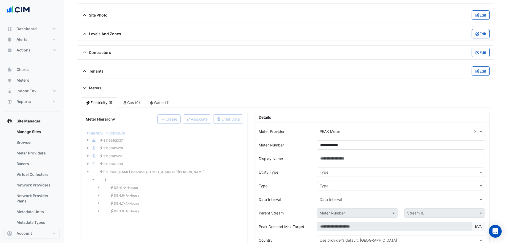
click at [327, 172] on input "text" at bounding box center [396, 172] width 152 height 6
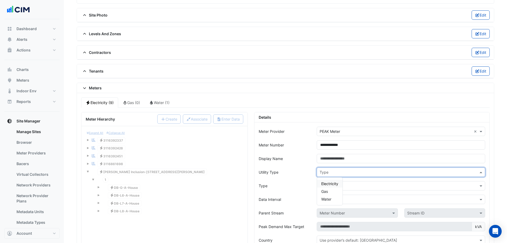
click at [331, 183] on span "Electricity" at bounding box center [330, 183] width 17 height 5
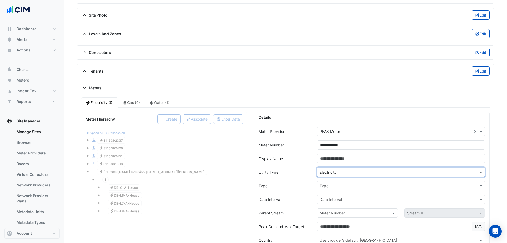
click at [331, 185] on input "text" at bounding box center [396, 186] width 152 height 6
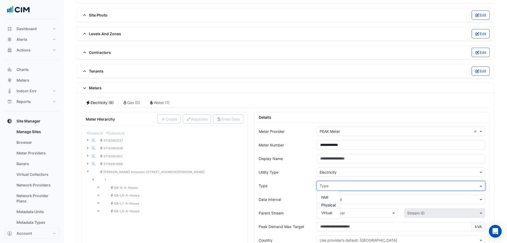
click at [330, 185] on span "Physical" at bounding box center [329, 204] width 14 height 5
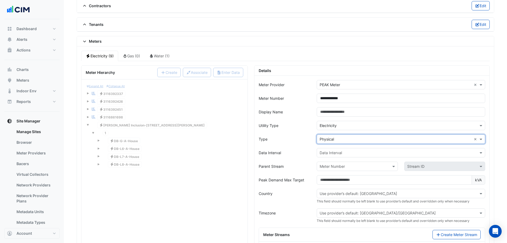
scroll to position [444, 0]
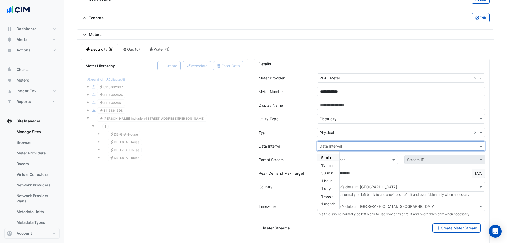
click at [329, 145] on input "text" at bounding box center [396, 146] width 152 height 6
click at [328, 164] on span "15 min" at bounding box center [327, 165] width 11 height 5
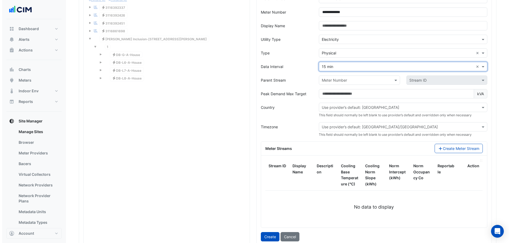
scroll to position [524, 0]
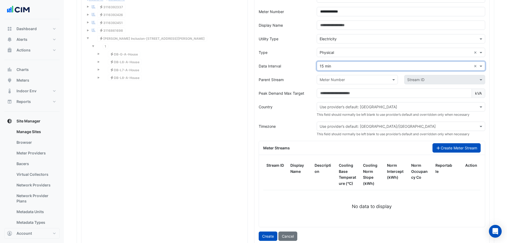
click at [405, 143] on button "Create Meter Stream" at bounding box center [457, 147] width 48 height 9
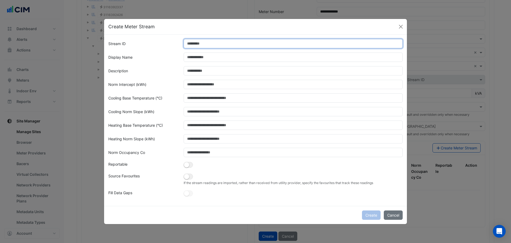
click at [230, 46] on input "Stream ID" at bounding box center [294, 43] width 220 height 9
type input "*"
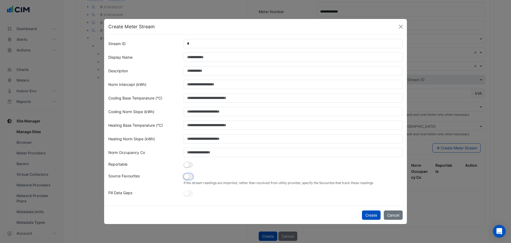
click at [189, 174] on button "button" at bounding box center [188, 176] width 9 height 6
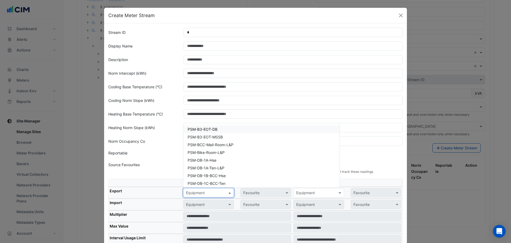
click at [194, 185] on input "text" at bounding box center [203, 193] width 34 height 6
paste input "**********"
type input "**********"
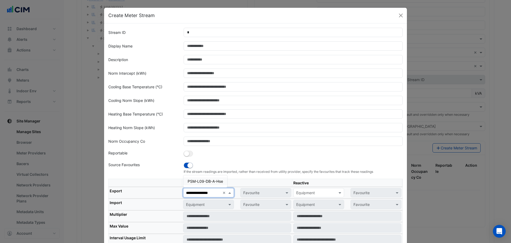
scroll to position [0, 2]
drag, startPoint x: 202, startPoint y: 175, endPoint x: 205, endPoint y: 178, distance: 4.0
click at [204, 175] on div "PSM-L09-DB-A-Hse" at bounding box center [206, 181] width 44 height 12
click at [205, 181] on span "PSM-L09-DB-A-Hse" at bounding box center [205, 181] width 35 height 5
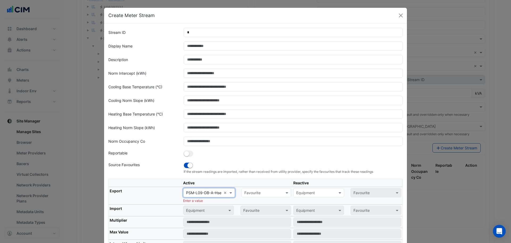
scroll to position [0, 0]
click at [260, 185] on input "text" at bounding box center [261, 193] width 33 height 6
click at [262, 185] on span "Actual Energy Consumption" at bounding box center [270, 204] width 48 height 5
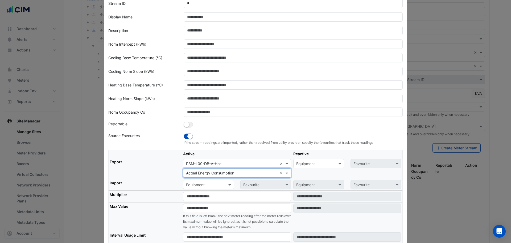
scroll to position [80, 0]
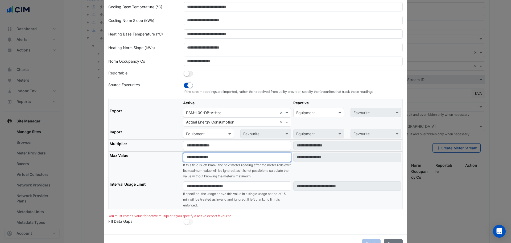
click at [199, 156] on input "number" at bounding box center [237, 156] width 108 height 9
click at [198, 145] on input "number" at bounding box center [237, 145] width 108 height 9
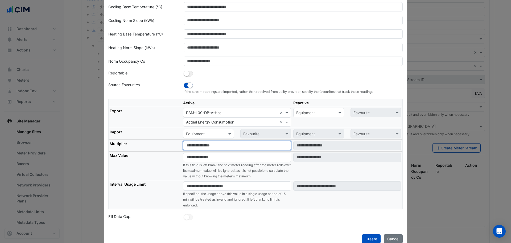
type input "*"
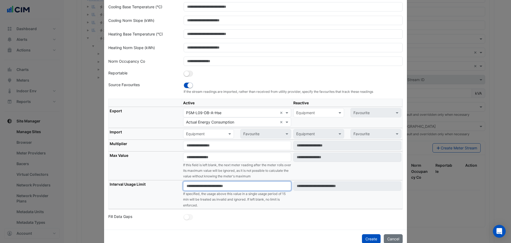
click at [209, 184] on input "number" at bounding box center [237, 185] width 108 height 9
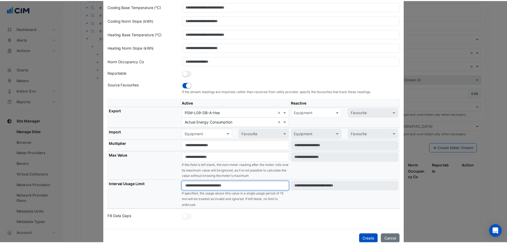
scroll to position [75, 0]
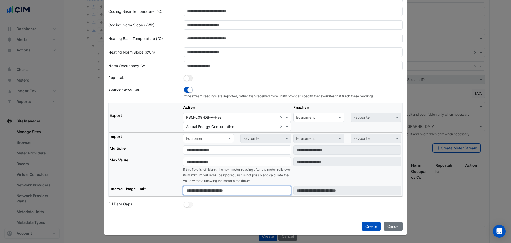
type input "****"
click at [274, 185] on div "Create Cancel" at bounding box center [255, 226] width 303 height 18
click at [365, 185] on button "Create" at bounding box center [371, 225] width 19 height 9
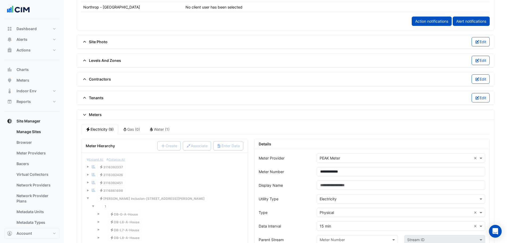
scroll to position [524, 0]
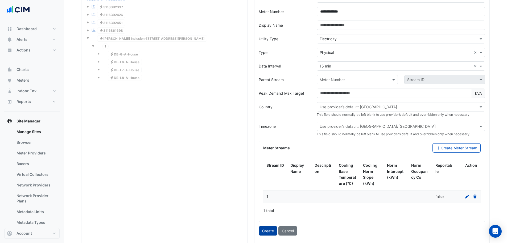
click at [266, 185] on button "Create" at bounding box center [268, 230] width 19 height 9
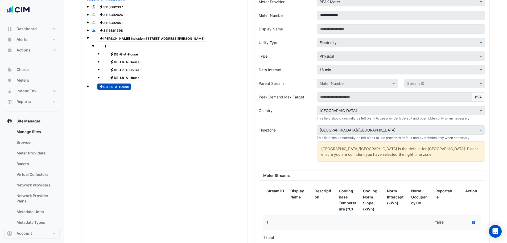
scroll to position [417, 0]
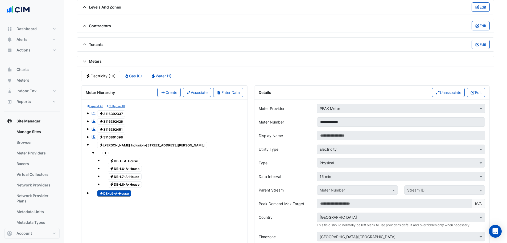
click at [405, 93] on button "Edit" at bounding box center [476, 92] width 18 height 9
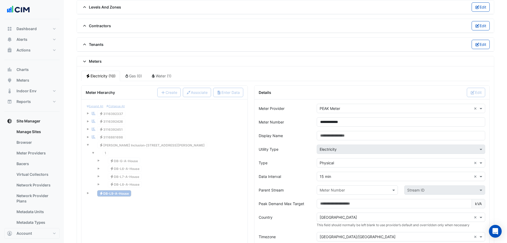
click at [339, 185] on input "text" at bounding box center [352, 190] width 64 height 6
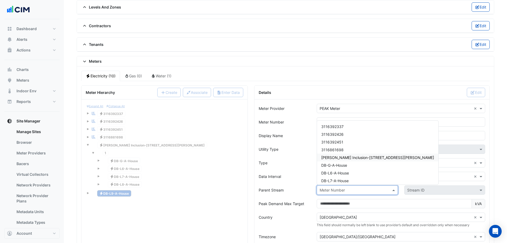
click at [349, 156] on span "[PERSON_NAME] Inclusion-[STREET_ADDRESS][PERSON_NAME]" at bounding box center [378, 157] width 113 height 5
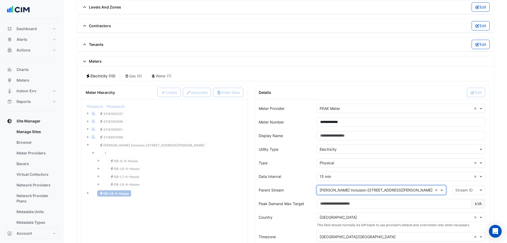
click at [405, 185] on input "text" at bounding box center [464, 190] width 16 height 6
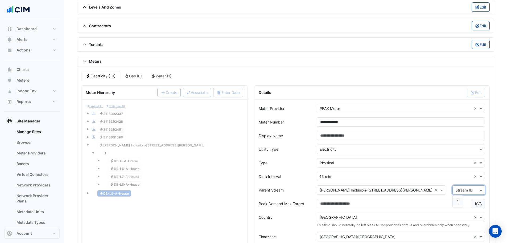
click at [405, 185] on div "1" at bounding box center [458, 201] width 10 height 8
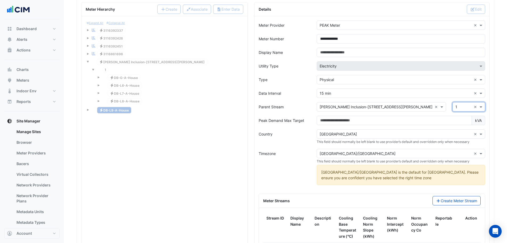
scroll to position [577, 0]
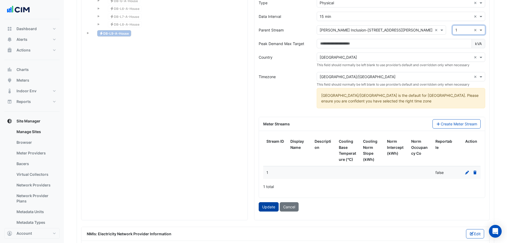
click at [273, 185] on button "Update" at bounding box center [269, 206] width 20 height 9
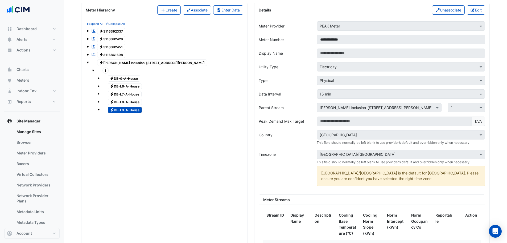
scroll to position [444, 0]
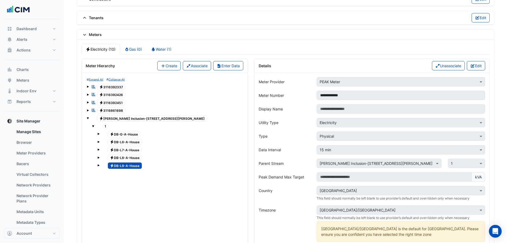
click at [165, 68] on button "Create" at bounding box center [168, 65] width 23 height 9
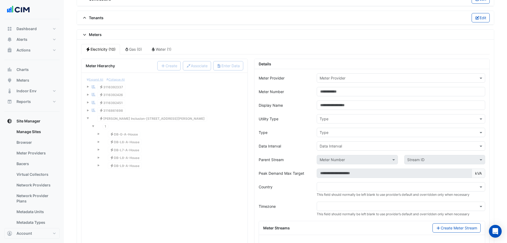
click at [395, 77] on input "text" at bounding box center [396, 78] width 152 height 6
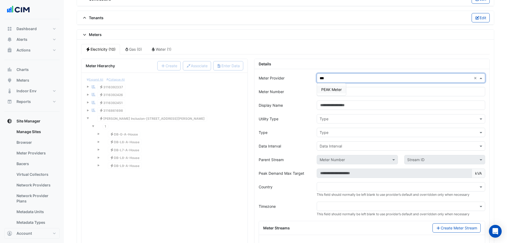
type input "****"
click at [343, 94] on div "PEAK Meter" at bounding box center [331, 89] width 29 height 12
click at [336, 87] on div "PEAK Meter" at bounding box center [331, 90] width 29 height 8
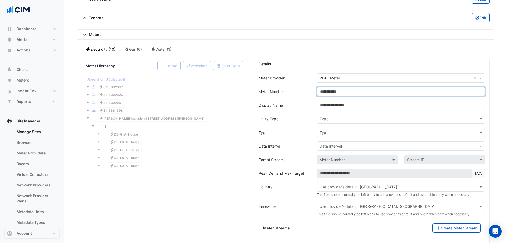
click at [338, 93] on input "Meter Number" at bounding box center [401, 91] width 169 height 9
type input "**********"
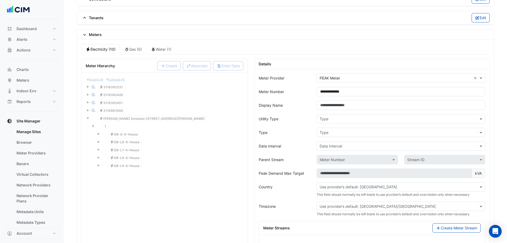
click at [324, 118] on input "text" at bounding box center [396, 119] width 152 height 6
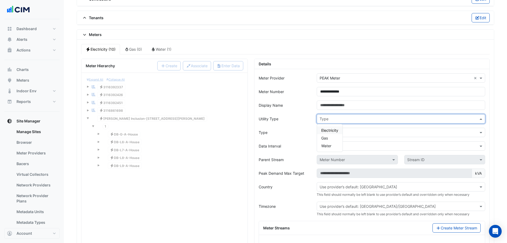
click at [331, 128] on span "Electricity" at bounding box center [330, 130] width 17 height 5
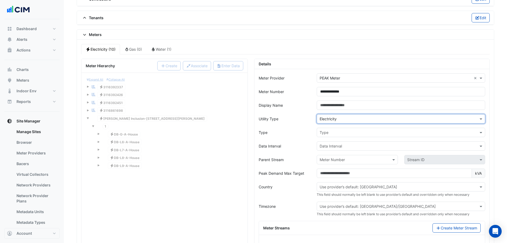
click at [332, 132] on input "text" at bounding box center [396, 133] width 152 height 6
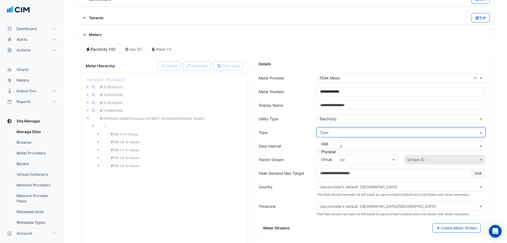
click at [336, 150] on div "Physical" at bounding box center [328, 152] width 23 height 8
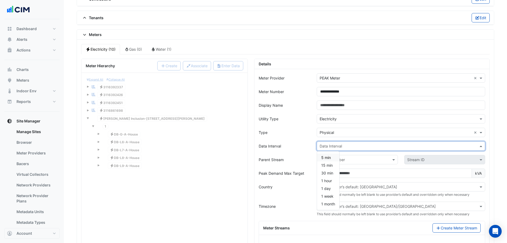
click at [335, 147] on input "text" at bounding box center [396, 146] width 152 height 6
click at [327, 164] on span "15 min" at bounding box center [327, 165] width 11 height 5
click at [332, 162] on input "text" at bounding box center [352, 160] width 64 height 6
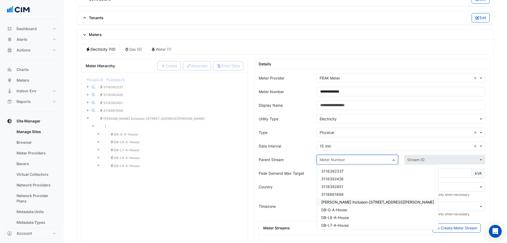
drag, startPoint x: 339, startPoint y: 203, endPoint x: 387, endPoint y: 190, distance: 49.2
click at [340, 185] on span "[PERSON_NAME] Inclusion-[STREET_ADDRESS][PERSON_NAME]" at bounding box center [378, 202] width 113 height 5
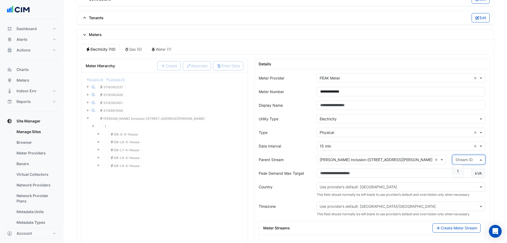
click at [405, 157] on input "text" at bounding box center [464, 160] width 16 height 6
click at [405, 168] on div "1" at bounding box center [458, 171] width 10 height 8
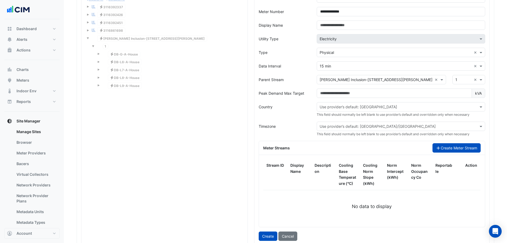
click at [405, 146] on button "Create Meter Stream" at bounding box center [457, 147] width 48 height 9
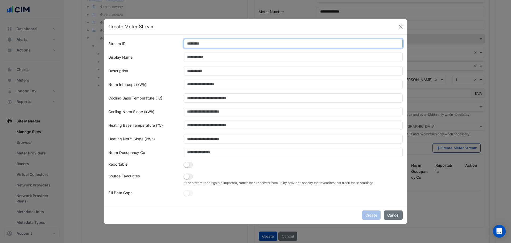
click at [233, 44] on input "Stream ID" at bounding box center [294, 43] width 220 height 9
type input "*"
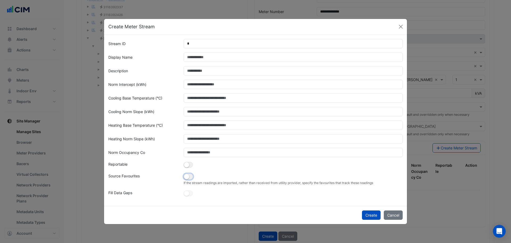
click at [187, 174] on small "button" at bounding box center [186, 176] width 5 height 5
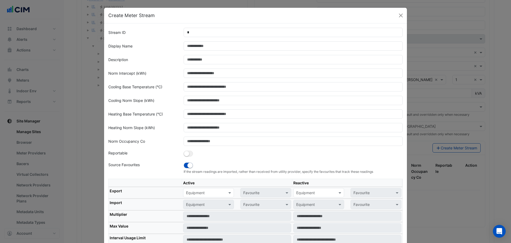
click at [201, 185] on input "text" at bounding box center [203, 193] width 34 height 6
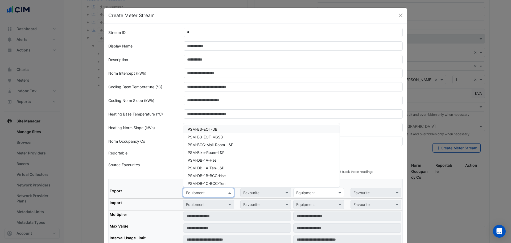
paste input "**********"
type input "**********"
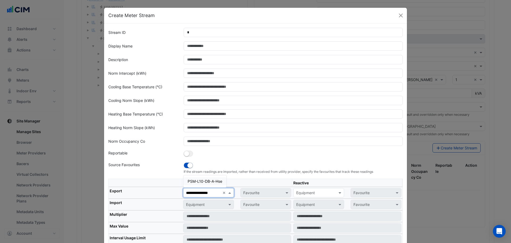
scroll to position [0, 1]
drag, startPoint x: 214, startPoint y: 182, endPoint x: 222, endPoint y: 184, distance: 8.2
click at [215, 182] on span "PSM-L10-DB-A-Hse" at bounding box center [205, 181] width 35 height 5
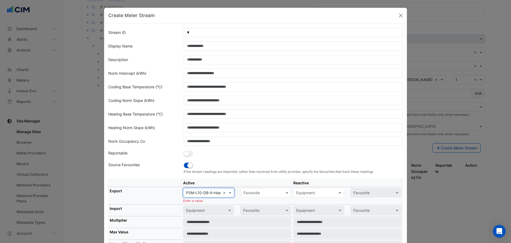
click at [263, 185] on td "× PSM-L10-DB-A-Hse × Favourite Enter a value" at bounding box center [237, 196] width 110 height 18
click at [268, 185] on input "text" at bounding box center [261, 193] width 34 height 6
click at [256, 185] on span "Actual Energy Consumption" at bounding box center [269, 204] width 48 height 5
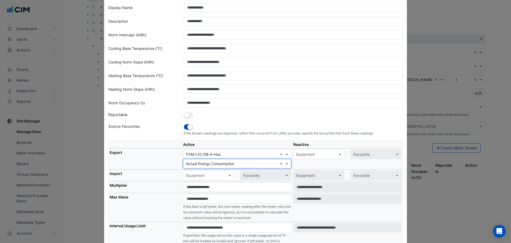
scroll to position [80, 0]
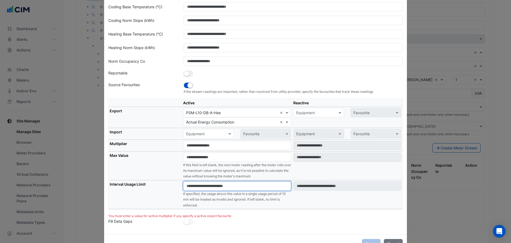
click at [194, 185] on input "number" at bounding box center [237, 185] width 108 height 9
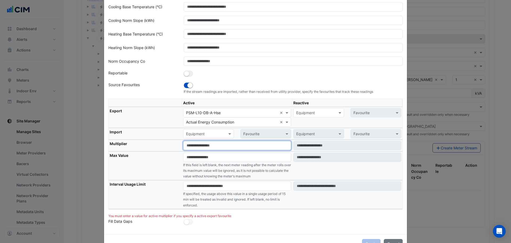
click at [197, 141] on input "number" at bounding box center [237, 145] width 108 height 9
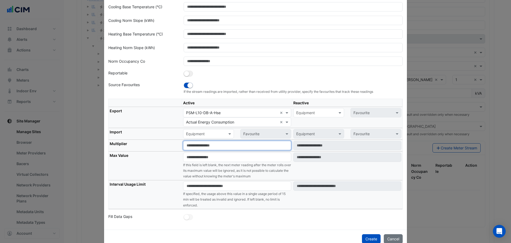
type input "*"
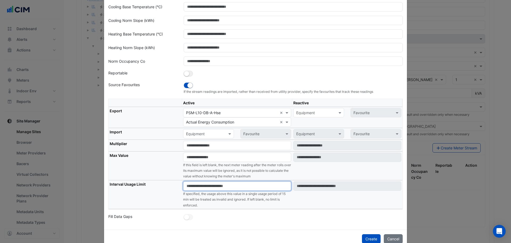
drag, startPoint x: 198, startPoint y: 181, endPoint x: 198, endPoint y: 184, distance: 2.7
click at [198, 182] on input "number" at bounding box center [237, 185] width 108 height 9
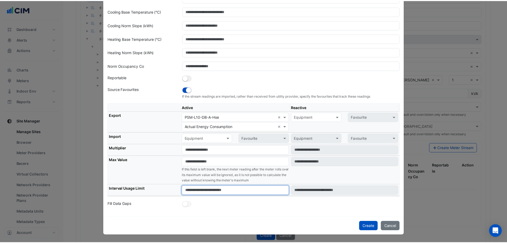
scroll to position [75, 0]
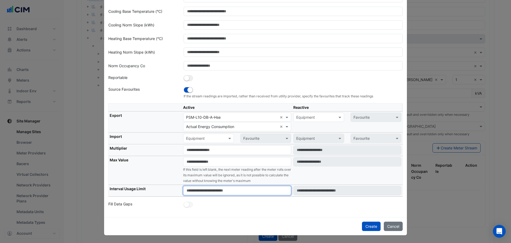
type input "****"
click at [222, 185] on div "Stream ID * Display Name Description Norm Intercept (kWh) Cooling Base Temperat…" at bounding box center [255, 82] width 303 height 269
click at [373, 185] on button "Create" at bounding box center [371, 225] width 19 height 9
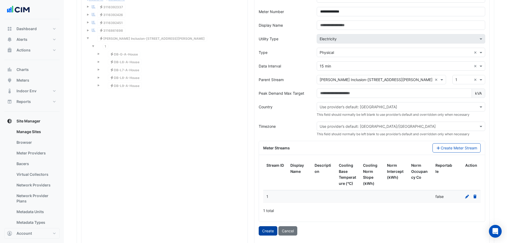
click at [273, 185] on button "Create" at bounding box center [268, 230] width 19 height 9
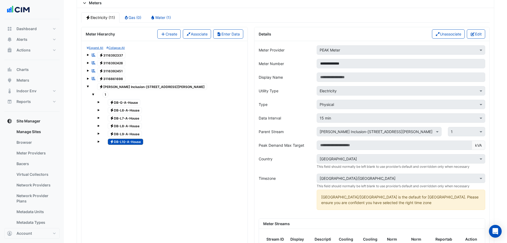
scroll to position [417, 0]
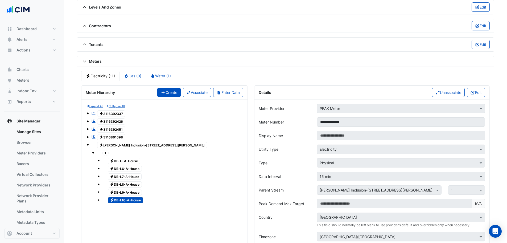
click at [166, 90] on button "Create" at bounding box center [168, 92] width 23 height 9
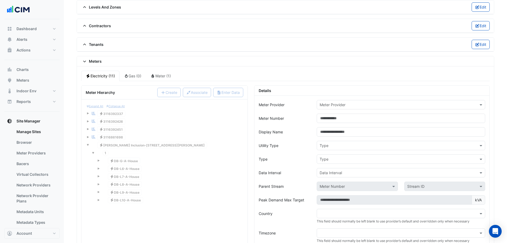
click at [359, 104] on input "text" at bounding box center [396, 105] width 152 height 6
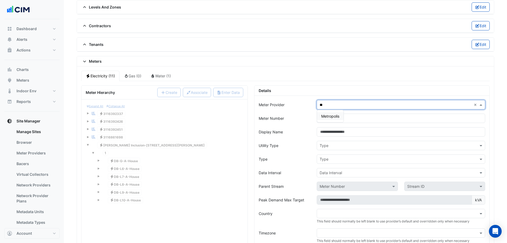
type input "*"
type input "****"
click at [324, 117] on span "PEAK Meter" at bounding box center [332, 116] width 21 height 5
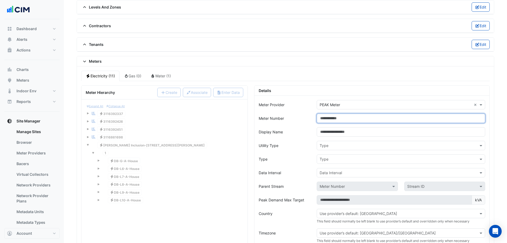
click at [346, 118] on input "Meter Number" at bounding box center [401, 117] width 169 height 9
click at [320, 118] on input "**********" at bounding box center [401, 117] width 169 height 9
type input "**********"
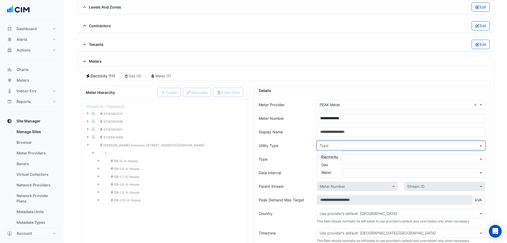
click at [325, 143] on input "text" at bounding box center [396, 146] width 152 height 6
click at [332, 158] on span "Electricity" at bounding box center [330, 157] width 17 height 5
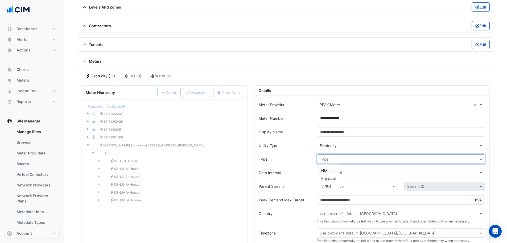
click at [333, 159] on input "text" at bounding box center [396, 159] width 152 height 6
click at [331, 179] on span "Physical" at bounding box center [329, 178] width 14 height 5
click at [333, 171] on input "text" at bounding box center [396, 173] width 152 height 6
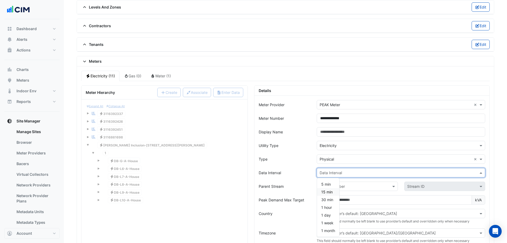
click at [331, 185] on span "15 min" at bounding box center [327, 191] width 11 height 5
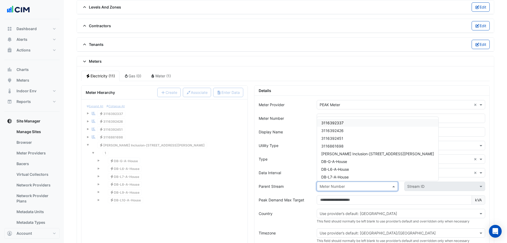
click at [348, 185] on input "text" at bounding box center [352, 187] width 64 height 6
click at [356, 152] on span "[PERSON_NAME] Inclusion-[STREET_ADDRESS][PERSON_NAME]" at bounding box center [378, 153] width 113 height 5
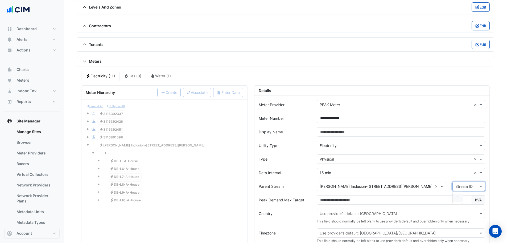
click at [405, 185] on input "text" at bounding box center [464, 187] width 16 height 6
click at [405, 185] on span "1" at bounding box center [458, 197] width 2 height 5
click at [243, 180] on div "Expand All Collapse All Reportable Electricity 3116392337 Reportable Electricit…" at bounding box center [165, 155] width 158 height 102
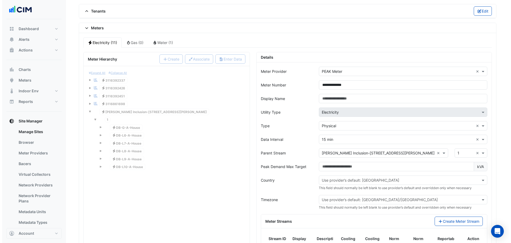
scroll to position [497, 0]
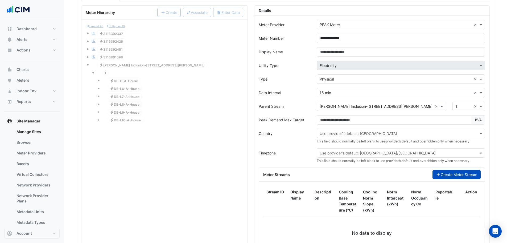
click at [405, 178] on button "Create Meter Stream" at bounding box center [457, 174] width 48 height 9
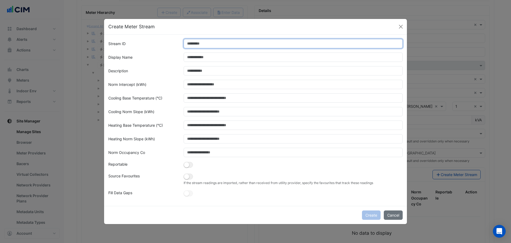
click at [201, 43] on input "Stream ID" at bounding box center [294, 43] width 220 height 9
type input "*"
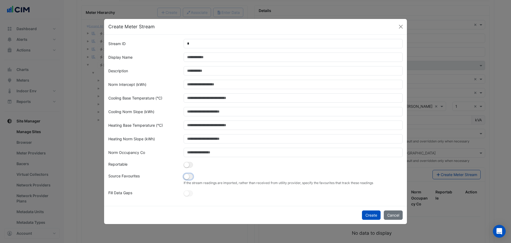
click at [188, 175] on small "button" at bounding box center [186, 176] width 5 height 5
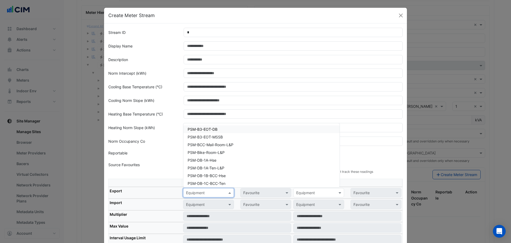
click at [198, 185] on input "text" at bounding box center [203, 193] width 34 height 6
paste input "**********"
type input "**********"
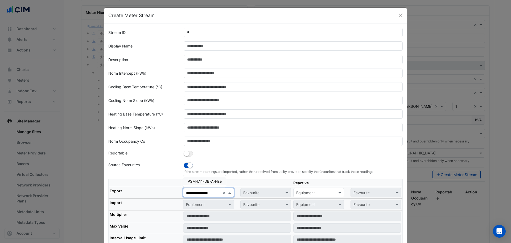
drag, startPoint x: 207, startPoint y: 181, endPoint x: 210, endPoint y: 184, distance: 3.4
click at [208, 181] on span "PSM-L11-DB-A-Hse" at bounding box center [205, 181] width 34 height 5
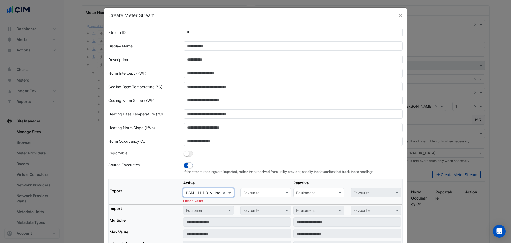
scroll to position [0, 0]
click at [259, 185] on div "Favourite" at bounding box center [262, 193] width 42 height 6
click at [258, 185] on span "Actual Energy Consumption" at bounding box center [269, 204] width 48 height 5
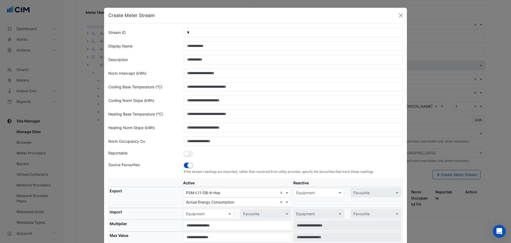
click at [152, 185] on th "Export" at bounding box center [146, 197] width 74 height 21
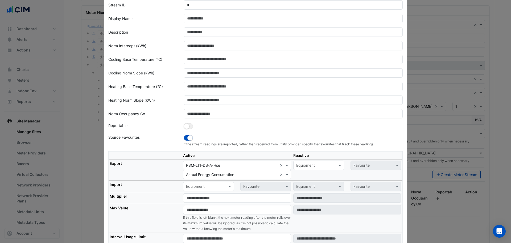
scroll to position [53, 0]
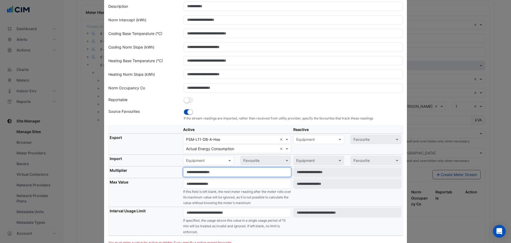
click at [196, 173] on input "number" at bounding box center [237, 171] width 108 height 9
type input "*"
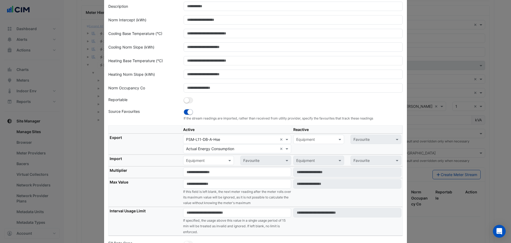
click at [159, 178] on th "Max Value" at bounding box center [146, 192] width 74 height 29
click at [191, 185] on input "number" at bounding box center [237, 212] width 108 height 9
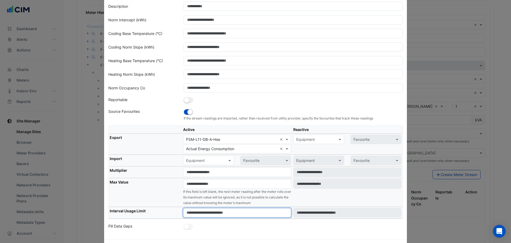
type input "****"
click at [165, 177] on th "Multiplier" at bounding box center [146, 172] width 74 height 12
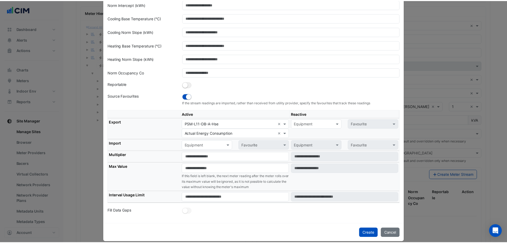
scroll to position [75, 0]
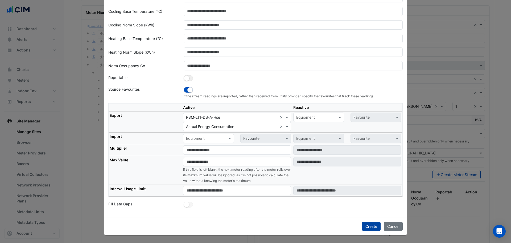
click at [365, 185] on button "Create" at bounding box center [371, 225] width 19 height 9
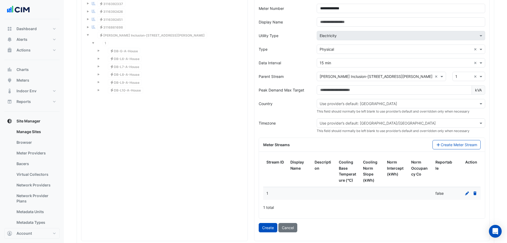
scroll to position [577, 0]
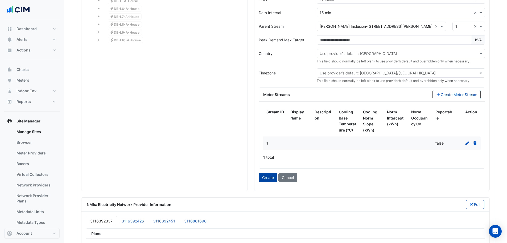
click at [263, 180] on button "Create" at bounding box center [268, 177] width 19 height 9
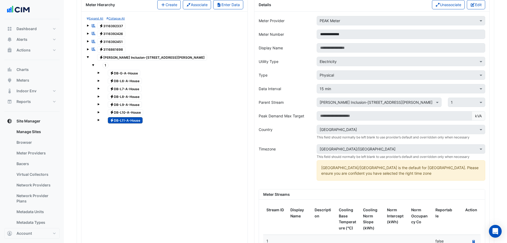
scroll to position [497, 0]
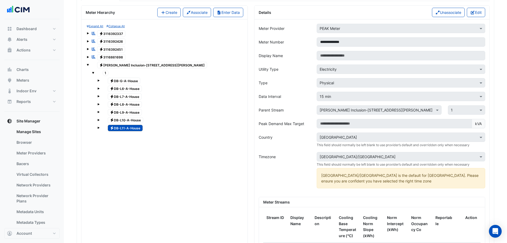
drag, startPoint x: 158, startPoint y: 11, endPoint x: 180, endPoint y: 39, distance: 35.1
click at [161, 11] on icon "button" at bounding box center [163, 13] width 5 height 4
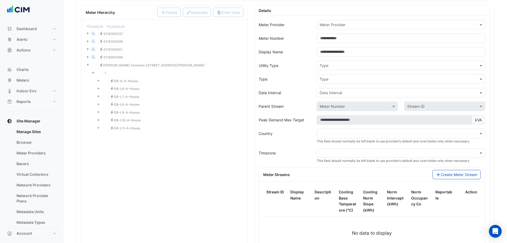
click at [350, 27] on input "text" at bounding box center [396, 25] width 152 height 6
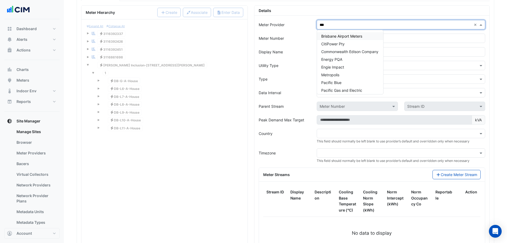
type input "****"
click at [342, 35] on span "PEAK Meter" at bounding box center [332, 36] width 21 height 5
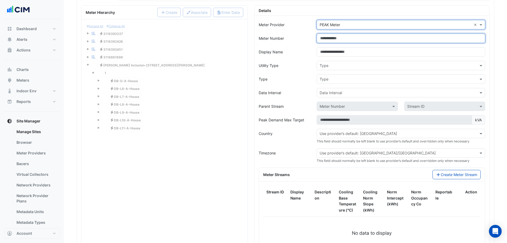
click at [346, 38] on input "Meter Number" at bounding box center [401, 38] width 169 height 9
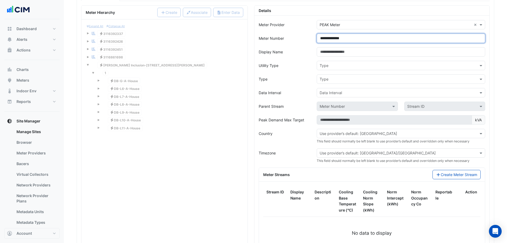
type input "**********"
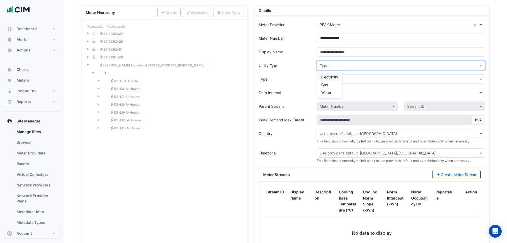
click at [333, 66] on input "text" at bounding box center [396, 66] width 152 height 6
click at [335, 75] on span "Electricity" at bounding box center [330, 77] width 17 height 5
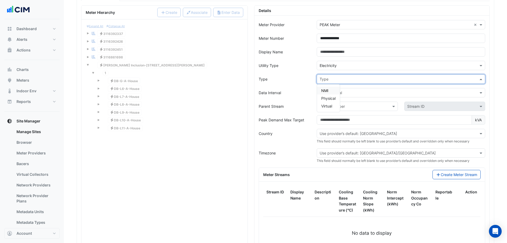
click at [336, 82] on div "Type" at bounding box center [401, 78] width 169 height 9
click at [332, 97] on span "Physical" at bounding box center [329, 98] width 14 height 5
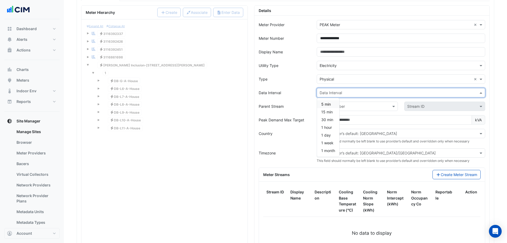
click at [332, 93] on input "text" at bounding box center [396, 93] width 152 height 6
click at [331, 110] on span "15 min" at bounding box center [327, 111] width 11 height 5
click at [331, 106] on input "text" at bounding box center [352, 107] width 64 height 6
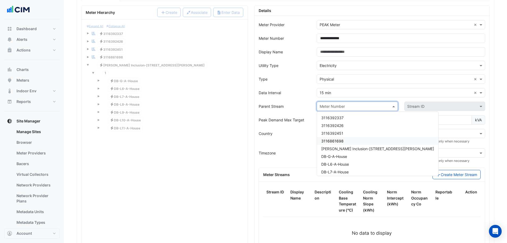
drag, startPoint x: 346, startPoint y: 144, endPoint x: 347, endPoint y: 147, distance: 2.7
click at [347, 146] on div "3116392337 3116392426 3116392451 3116861698 VM-NABERS Inclusion-266 George St D…" at bounding box center [377, 160] width 121 height 93
click at [348, 147] on span "VM-NABERS Inclusion-266 George St" at bounding box center [378, 148] width 113 height 5
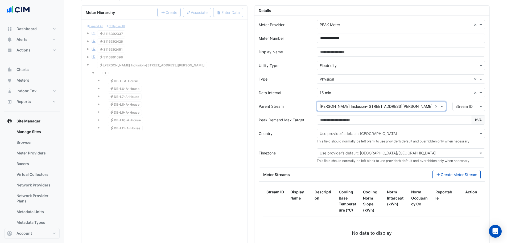
click at [405, 108] on input "text" at bounding box center [464, 107] width 16 height 6
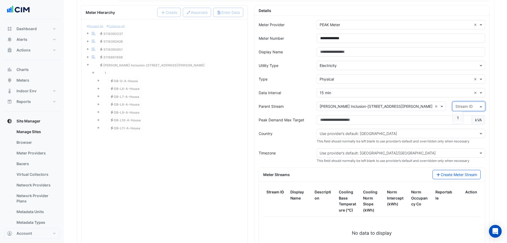
click at [405, 120] on span "1" at bounding box center [458, 117] width 2 height 5
drag, startPoint x: 247, startPoint y: 117, endPoint x: 255, endPoint y: 117, distance: 7.2
click at [249, 117] on div "Meter Hierarchy Create Associate Enter Data Expand All Collapse All Reportable …" at bounding box center [164, 140] width 173 height 271
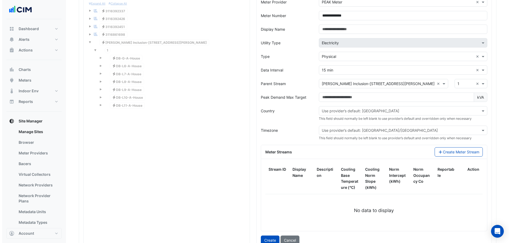
scroll to position [550, 0]
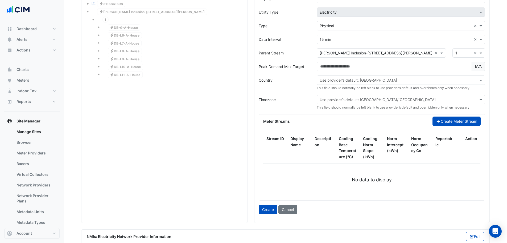
click at [405, 117] on button "Create Meter Stream" at bounding box center [457, 120] width 48 height 9
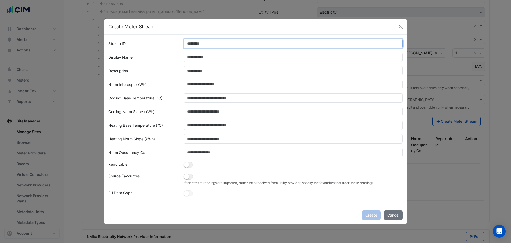
click at [201, 40] on input "Stream ID" at bounding box center [294, 43] width 220 height 9
type input "*"
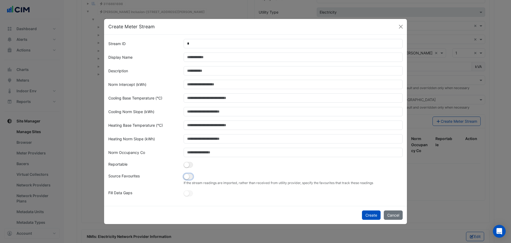
click at [190, 177] on button "button" at bounding box center [188, 176] width 9 height 6
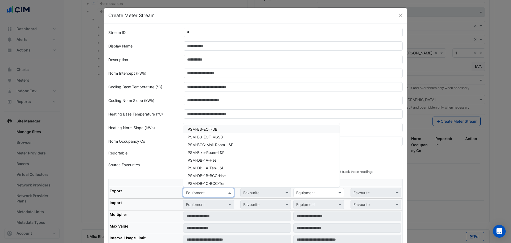
click at [191, 185] on input "text" at bounding box center [203, 193] width 34 height 6
paste input "**********"
type input "**********"
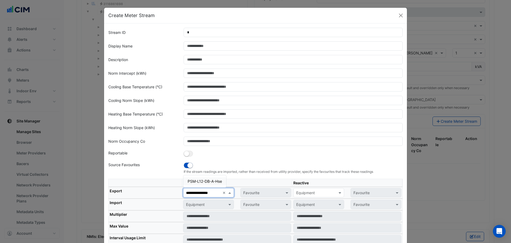
scroll to position [0, 1]
click at [209, 184] on div "PSM-L12-DB-A-Hse" at bounding box center [205, 181] width 43 height 8
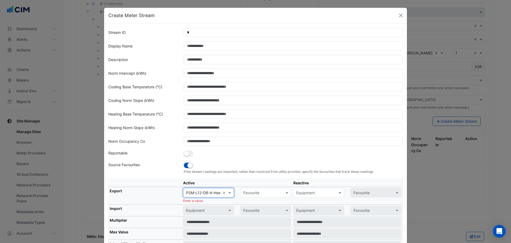
scroll to position [0, 0]
click at [263, 185] on input "text" at bounding box center [260, 193] width 34 height 6
click at [259, 185] on span "Actual Energy Consumption" at bounding box center [269, 204] width 48 height 5
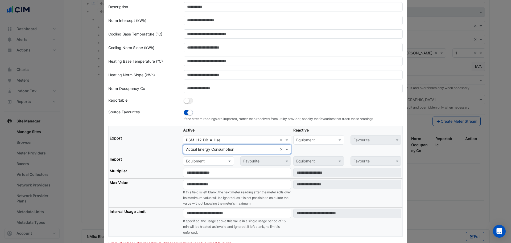
scroll to position [53, 0]
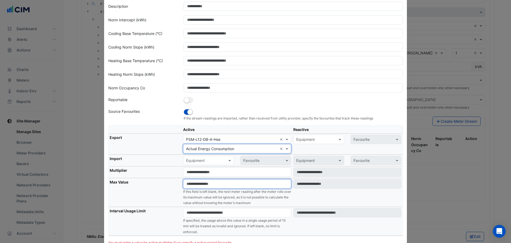
click at [200, 185] on input "number" at bounding box center [237, 183] width 108 height 9
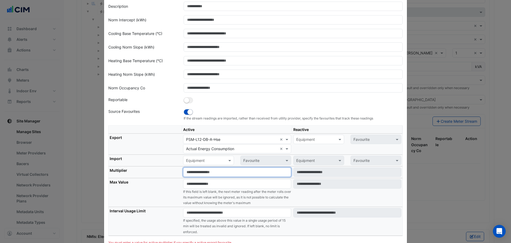
click at [198, 176] on input "number" at bounding box center [237, 171] width 108 height 9
type input "*"
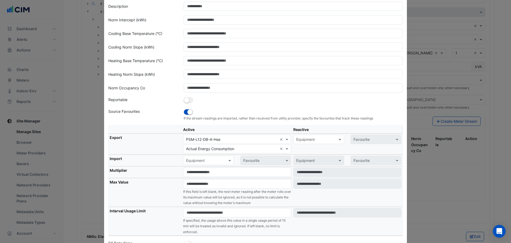
click at [170, 176] on th "Multiplier" at bounding box center [146, 172] width 74 height 12
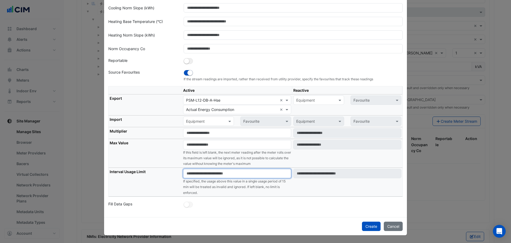
click at [188, 173] on input "number" at bounding box center [237, 173] width 108 height 9
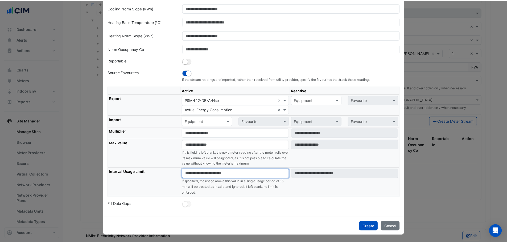
scroll to position [75, 0]
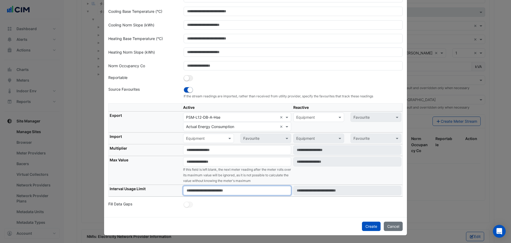
type input "****"
click at [230, 185] on div "Create Cancel" at bounding box center [255, 226] width 303 height 18
click at [364, 185] on button "Create" at bounding box center [371, 225] width 19 height 9
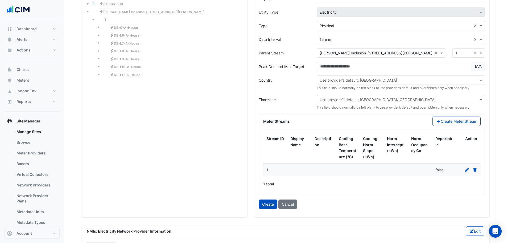
drag, startPoint x: 265, startPoint y: 201, endPoint x: 256, endPoint y: 198, distance: 9.2
click at [265, 185] on button "Create" at bounding box center [268, 203] width 19 height 9
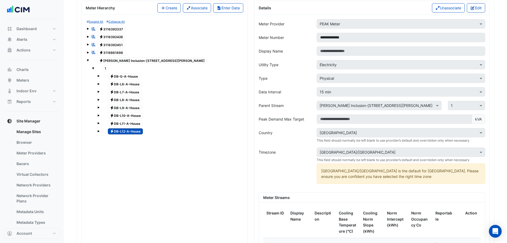
scroll to position [444, 0]
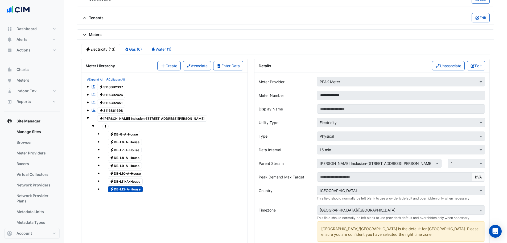
drag, startPoint x: 164, startPoint y: 62, endPoint x: 210, endPoint y: 76, distance: 49.0
click at [164, 62] on button "Create" at bounding box center [168, 65] width 23 height 9
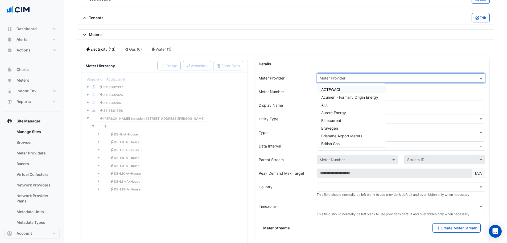
click at [350, 77] on input "text" at bounding box center [396, 78] width 152 height 6
type input "****"
click at [334, 87] on span "PEAK Meter" at bounding box center [332, 89] width 21 height 5
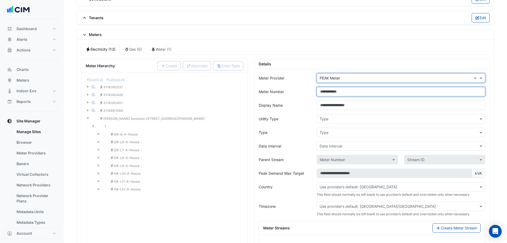
click at [337, 91] on input "Meter Number" at bounding box center [401, 91] width 169 height 9
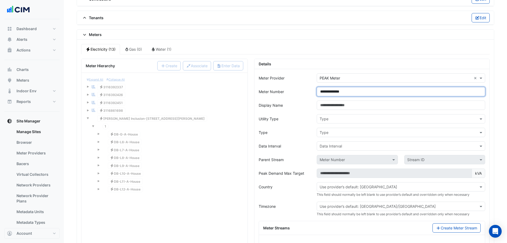
type input "**********"
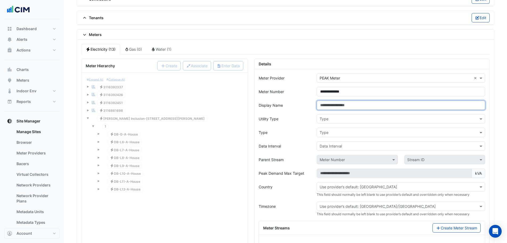
click at [326, 109] on input "Display Name" at bounding box center [401, 104] width 169 height 9
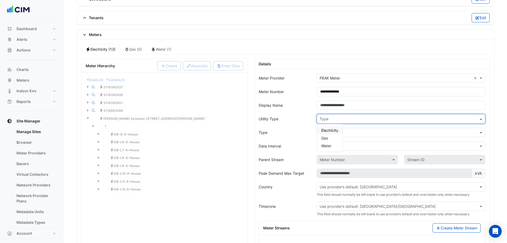
click at [337, 117] on input "text" at bounding box center [396, 119] width 152 height 6
click at [337, 128] on span "Electricity" at bounding box center [330, 130] width 17 height 5
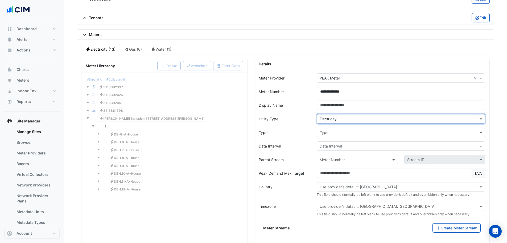
click at [339, 136] on div "Type" at bounding box center [401, 132] width 169 height 9
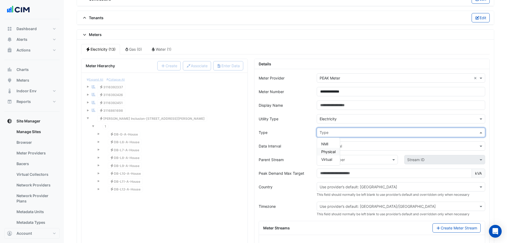
click at [331, 150] on span "Physical" at bounding box center [329, 151] width 14 height 5
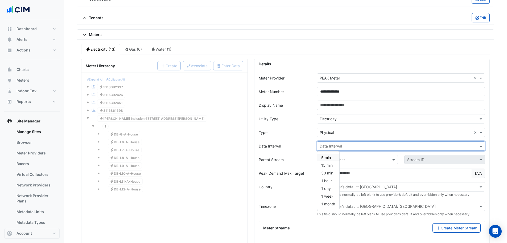
click at [331, 145] on input "text" at bounding box center [396, 146] width 152 height 6
click at [331, 165] on span "15 min" at bounding box center [327, 165] width 11 height 5
click at [339, 160] on input "text" at bounding box center [352, 160] width 64 height 6
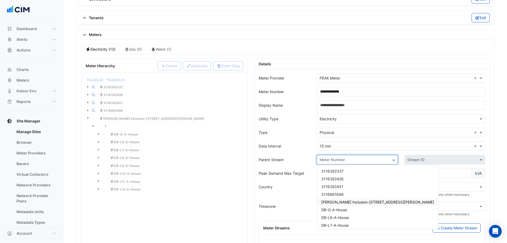
click at [346, 185] on span "[PERSON_NAME] Inclusion-[STREET_ADDRESS][PERSON_NAME]" at bounding box center [378, 202] width 113 height 5
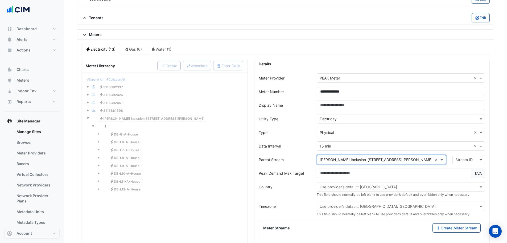
click at [405, 157] on input "text" at bounding box center [464, 160] width 16 height 6
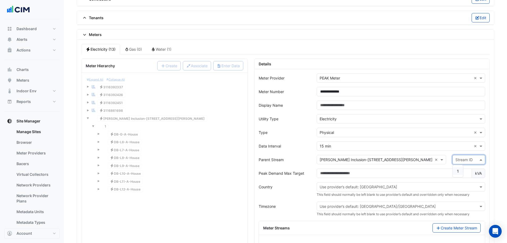
click at [405, 170] on div "1" at bounding box center [458, 171] width 10 height 8
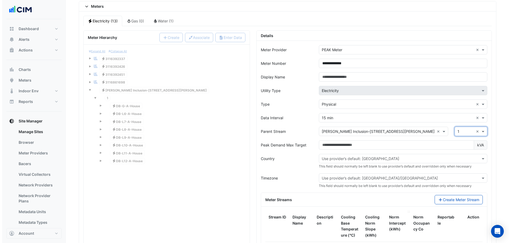
scroll to position [524, 0]
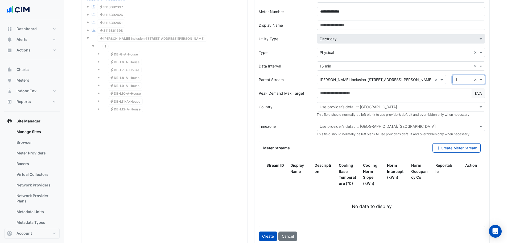
click at [402, 148] on div "Meter Streams" at bounding box center [345, 148] width 170 height 6
click at [405, 149] on button "Create Meter Stream" at bounding box center [457, 147] width 48 height 9
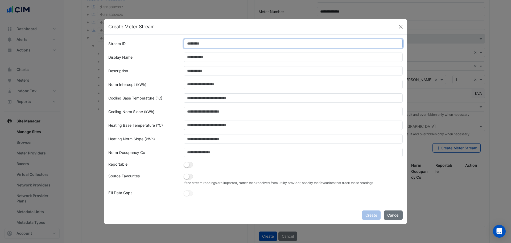
click at [207, 42] on input "Stream ID" at bounding box center [294, 43] width 220 height 9
type input "*"
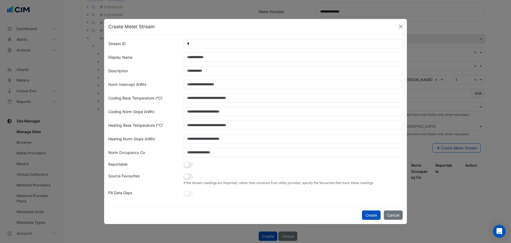
drag, startPoint x: 172, startPoint y: 182, endPoint x: 191, endPoint y: 176, distance: 20.4
click at [177, 181] on div "Source Favourites" at bounding box center [142, 179] width 75 height 12
click at [191, 176] on button "button" at bounding box center [188, 176] width 9 height 6
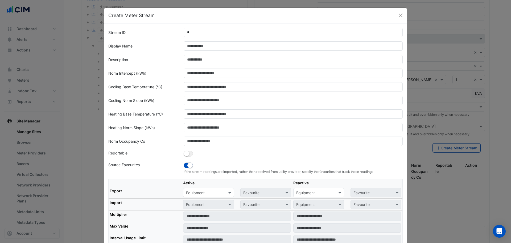
click at [203, 185] on input "text" at bounding box center [203, 193] width 34 height 6
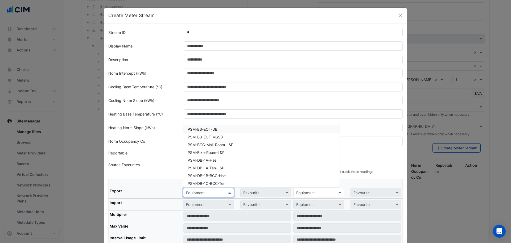
paste input "**********"
type input "**********"
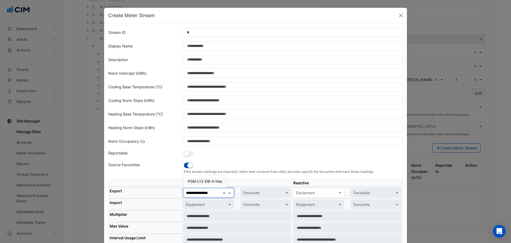
scroll to position [0, 1]
click at [207, 184] on div "PSM-L13-DB-A-Hse" at bounding box center [205, 181] width 43 height 8
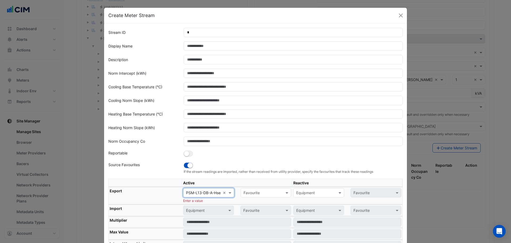
scroll to position [0, 0]
click at [251, 185] on input "text" at bounding box center [261, 193] width 34 height 6
drag, startPoint x: 259, startPoint y: 204, endPoint x: 227, endPoint y: 199, distance: 32.5
click at [260, 185] on span "Actual Energy Consumption" at bounding box center [269, 204] width 48 height 5
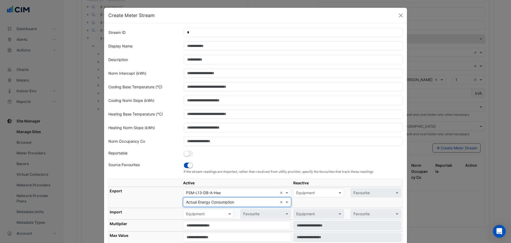
click at [151, 185] on th "Export" at bounding box center [146, 197] width 74 height 21
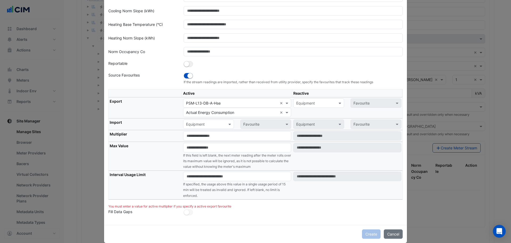
scroll to position [97, 0]
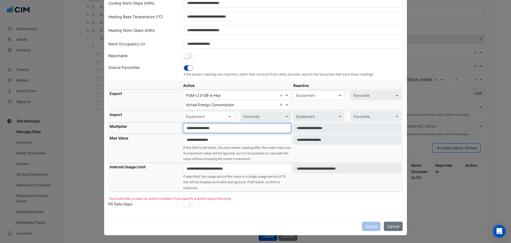
click at [199, 132] on input "number" at bounding box center [237, 127] width 108 height 9
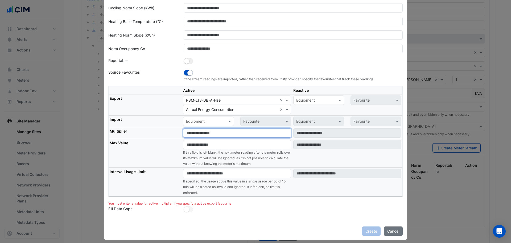
type input "*"
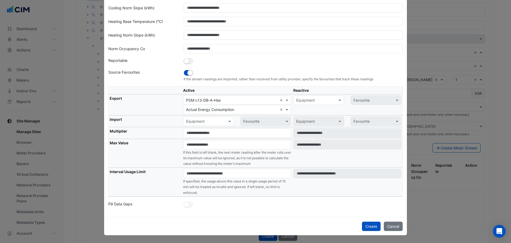
click at [165, 164] on th "Max Value" at bounding box center [146, 153] width 74 height 29
click at [201, 175] on input "number" at bounding box center [237, 173] width 108 height 9
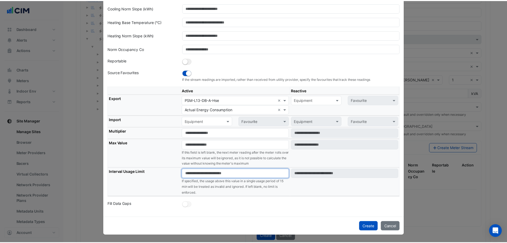
scroll to position [75, 0]
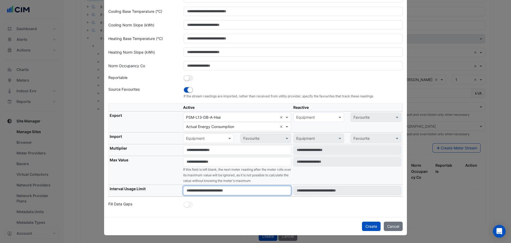
type input "****"
click at [265, 185] on div "Stream ID * Display Name Description Norm Intercept (kWh) Cooling Base Temperat…" at bounding box center [255, 82] width 303 height 269
click at [362, 185] on button "Create" at bounding box center [371, 225] width 19 height 9
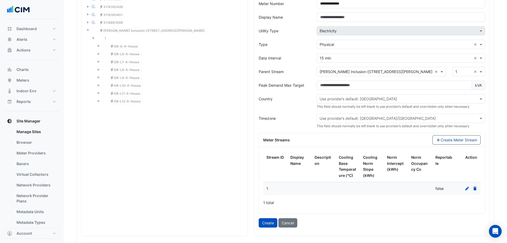
scroll to position [577, 0]
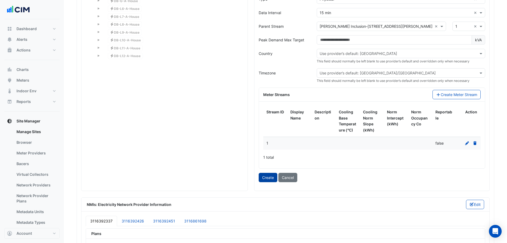
click at [266, 178] on button "Create" at bounding box center [268, 177] width 19 height 9
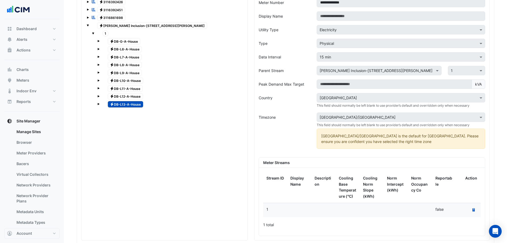
scroll to position [470, 0]
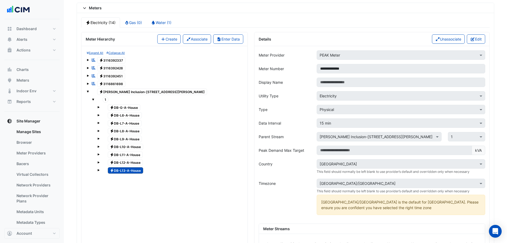
drag, startPoint x: 163, startPoint y: 40, endPoint x: 166, endPoint y: 41, distance: 3.2
click at [163, 40] on button "Create" at bounding box center [168, 38] width 23 height 9
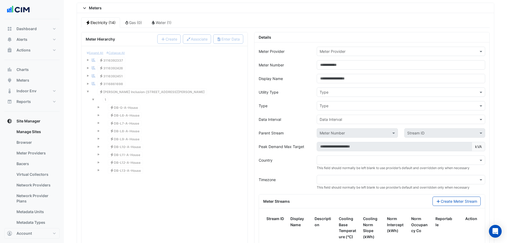
click at [328, 50] on input "text" at bounding box center [396, 52] width 152 height 6
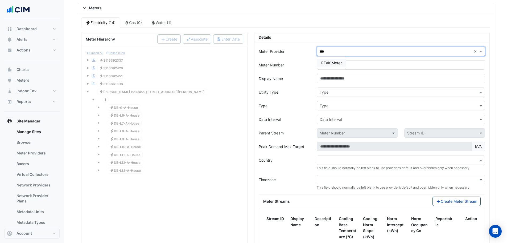
type input "****"
click at [334, 62] on span "PEAK Meter" at bounding box center [332, 62] width 21 height 5
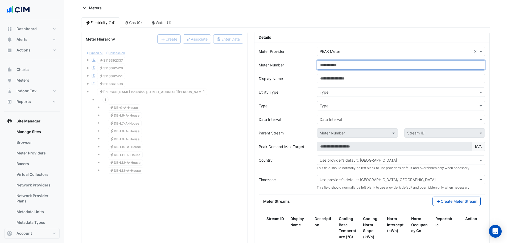
click at [333, 67] on input "Meter Number" at bounding box center [401, 64] width 169 height 9
paste input "**********"
drag, startPoint x: 356, startPoint y: 65, endPoint x: 312, endPoint y: 64, distance: 43.2
click at [312, 64] on div "**********" at bounding box center [372, 64] width 233 height 9
type input "**********"
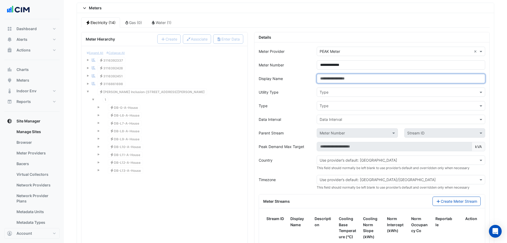
click at [334, 77] on input "Display Name" at bounding box center [401, 78] width 169 height 9
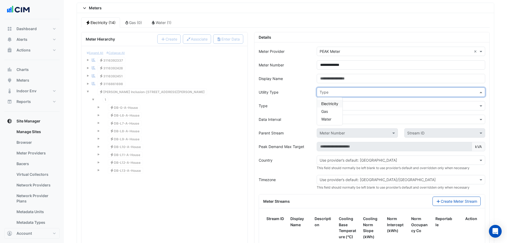
click at [328, 91] on input "text" at bounding box center [396, 93] width 152 height 6
click at [334, 103] on span "Electricity" at bounding box center [330, 103] width 17 height 5
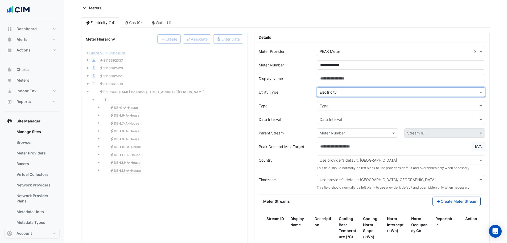
click at [335, 106] on input "text" at bounding box center [396, 106] width 152 height 6
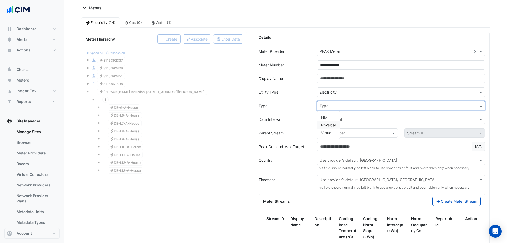
click at [332, 125] on span "Physical" at bounding box center [329, 125] width 14 height 5
click at [334, 119] on input "text" at bounding box center [396, 120] width 152 height 6
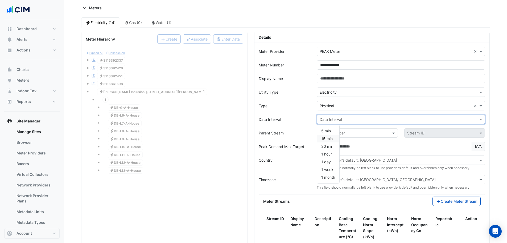
click at [330, 139] on span "15 min" at bounding box center [327, 138] width 11 height 5
click at [336, 130] on input "text" at bounding box center [352, 133] width 64 height 6
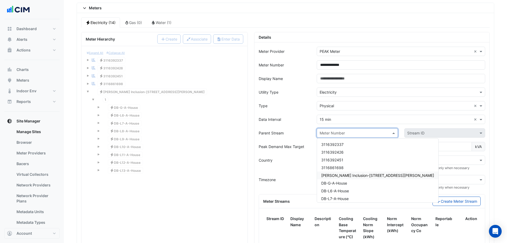
click at [335, 174] on span "VM-NABERS Inclusion-266 George St" at bounding box center [378, 175] width 113 height 5
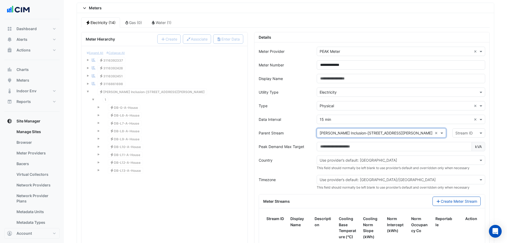
click at [405, 130] on input "text" at bounding box center [464, 133] width 16 height 6
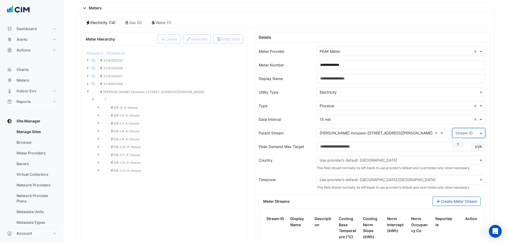
click at [405, 144] on span "1" at bounding box center [458, 144] width 2 height 5
drag, startPoint x: 308, startPoint y: 134, endPoint x: 305, endPoint y: 132, distance: 3.1
click at [305, 132] on div "Parent Stream" at bounding box center [285, 132] width 58 height 9
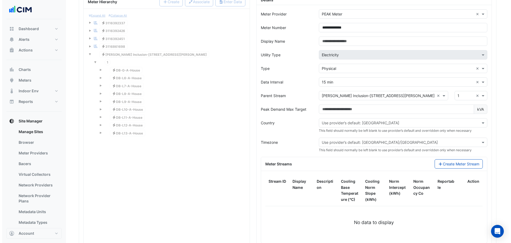
scroll to position [524, 0]
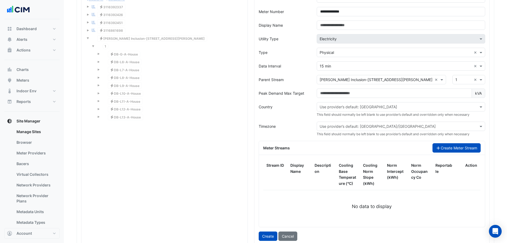
click at [405, 148] on button "Create Meter Stream" at bounding box center [457, 147] width 48 height 9
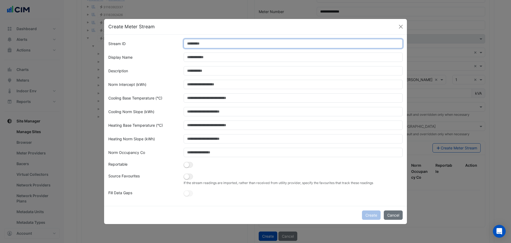
click at [197, 43] on input "Stream ID" at bounding box center [294, 43] width 220 height 9
type input "*"
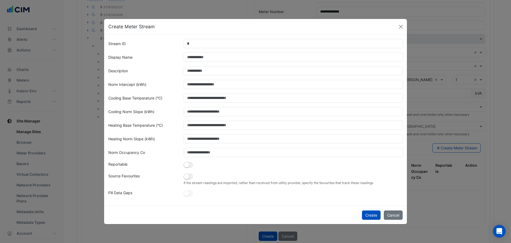
click at [196, 175] on div "If the stream readings are imported, rather than received from utility provider…" at bounding box center [294, 179] width 226 height 12
click at [190, 175] on button "button" at bounding box center [188, 176] width 9 height 6
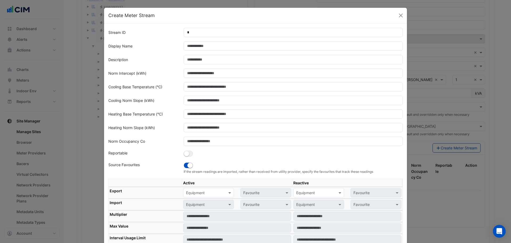
drag, startPoint x: 200, startPoint y: 181, endPoint x: 202, endPoint y: 190, distance: 9.6
click at [200, 183] on th "Active" at bounding box center [237, 183] width 110 height 8
click at [203, 185] on input "text" at bounding box center [203, 193] width 34 height 6
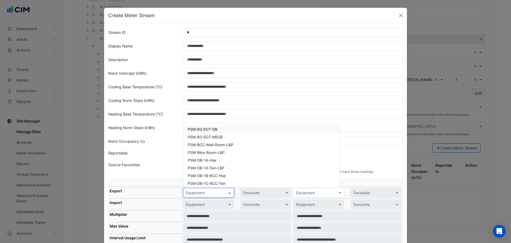
paste input "**********"
type input "**********"
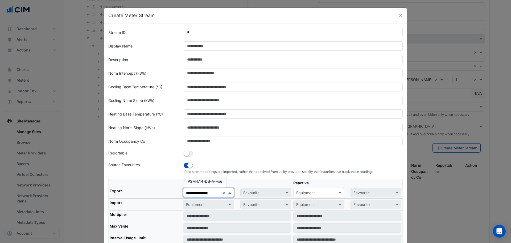
scroll to position [0, 1]
drag, startPoint x: 206, startPoint y: 184, endPoint x: 209, endPoint y: 183, distance: 2.8
click at [207, 183] on div "PSM-L14-DB-A-Hse" at bounding box center [205, 181] width 43 height 8
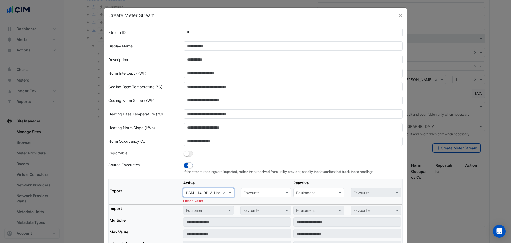
click at [250, 185] on input "text" at bounding box center [261, 193] width 34 height 6
click at [264, 185] on span "Actual Energy Consumption" at bounding box center [269, 204] width 48 height 5
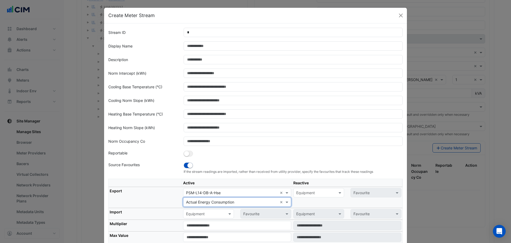
drag, startPoint x: 164, startPoint y: 189, endPoint x: 169, endPoint y: 187, distance: 5.7
click at [164, 185] on th "Export" at bounding box center [146, 197] width 74 height 21
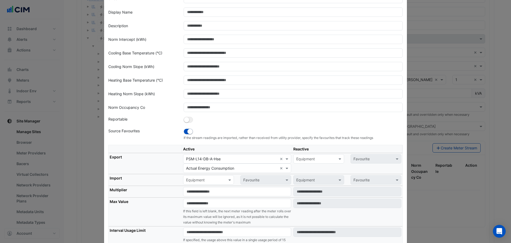
scroll to position [53, 0]
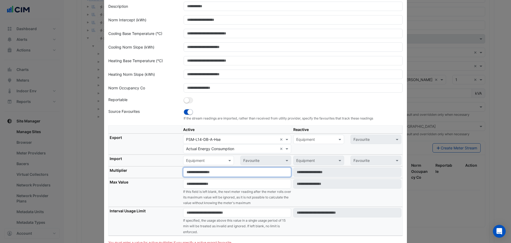
click at [201, 171] on input "number" at bounding box center [237, 171] width 108 height 9
type input "*"
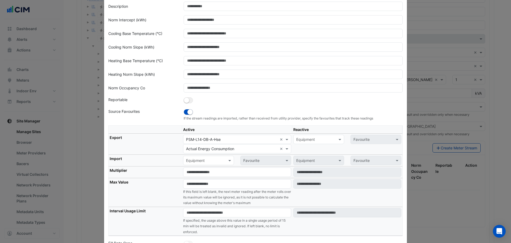
drag, startPoint x: 162, startPoint y: 164, endPoint x: 169, endPoint y: 162, distance: 7.4
click at [162, 163] on th "Import" at bounding box center [146, 161] width 74 height 12
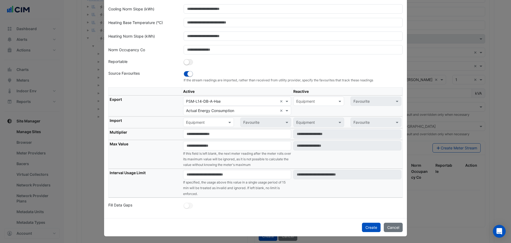
scroll to position [92, 0]
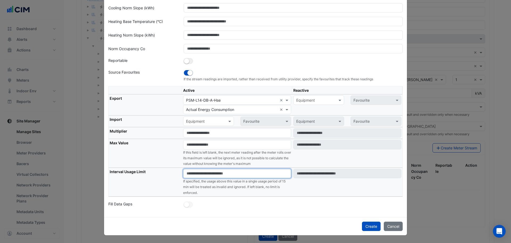
click at [204, 173] on input "number" at bounding box center [237, 173] width 108 height 9
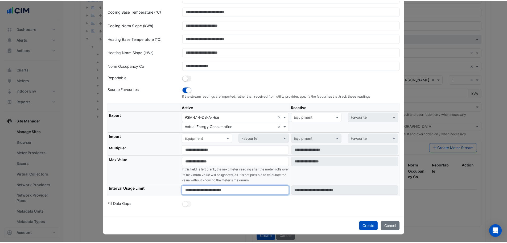
scroll to position [75, 0]
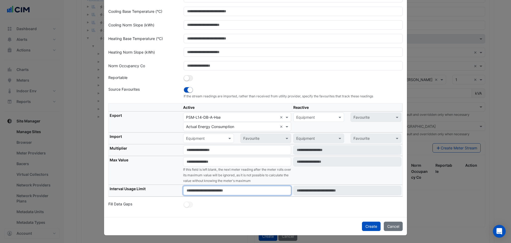
type input "****"
click at [237, 185] on div "Stream ID * Display Name Description Norm Intercept (kWh) Cooling Base Temperat…" at bounding box center [255, 82] width 303 height 269
click at [364, 185] on button "Create" at bounding box center [371, 225] width 19 height 9
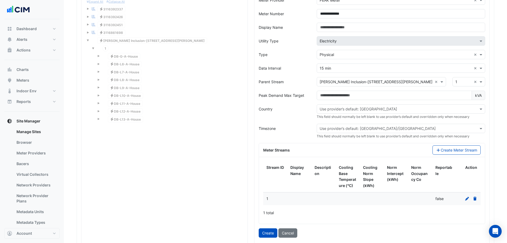
scroll to position [524, 0]
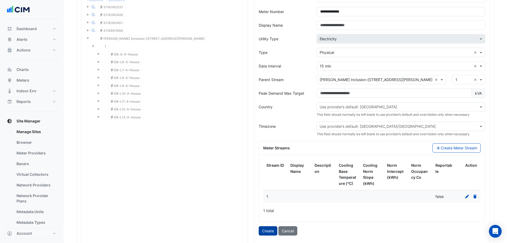
click at [269, 185] on button "Create" at bounding box center [268, 230] width 19 height 9
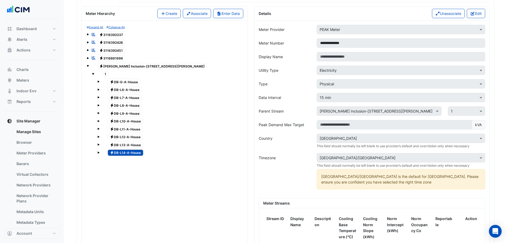
scroll to position [470, 0]
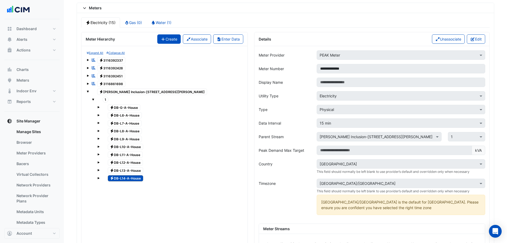
click at [166, 39] on button "Create" at bounding box center [168, 38] width 23 height 9
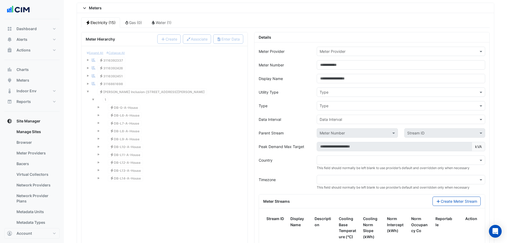
click at [342, 54] on input "text" at bounding box center [396, 52] width 152 height 6
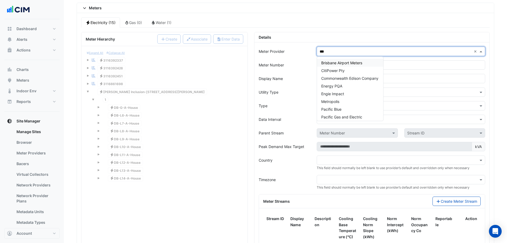
type input "****"
click at [327, 66] on div "PEAK Meter" at bounding box center [331, 63] width 29 height 8
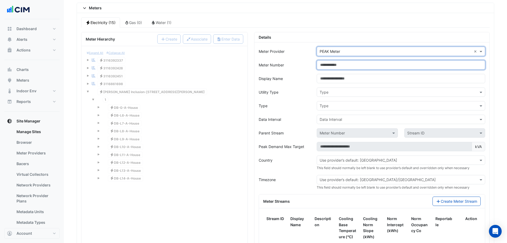
click at [324, 67] on input "Meter Number" at bounding box center [401, 64] width 169 height 9
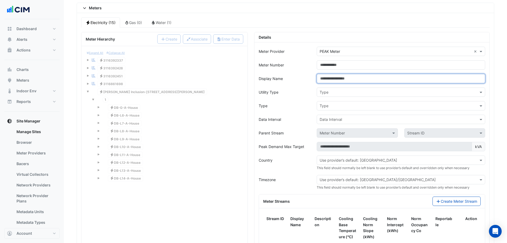
click at [331, 82] on input "Display Name" at bounding box center [401, 78] width 169 height 9
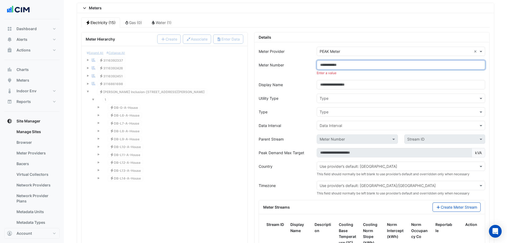
click at [331, 66] on input "Meter Number" at bounding box center [401, 64] width 169 height 9
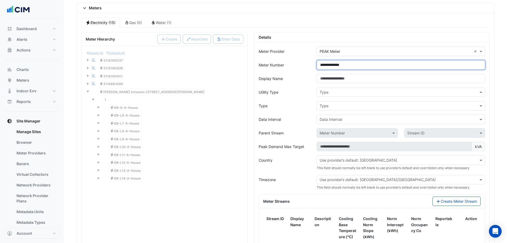
type input "**********"
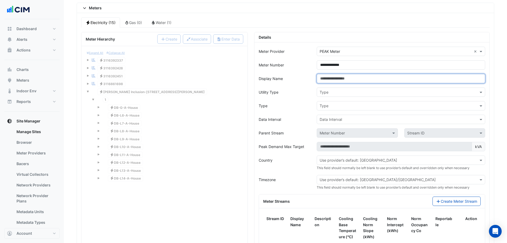
click at [330, 76] on input "Display Name" at bounding box center [401, 78] width 169 height 9
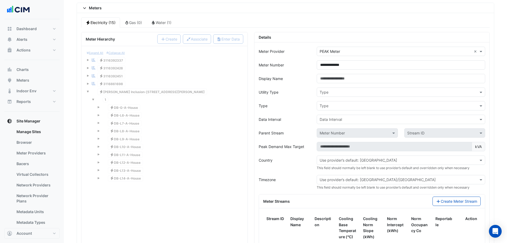
click at [330, 91] on input "text" at bounding box center [396, 93] width 152 height 6
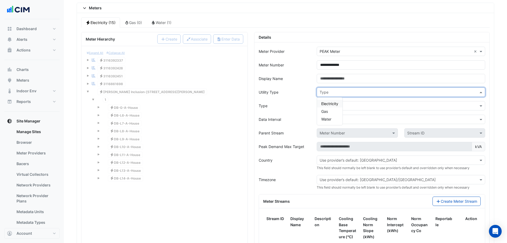
drag, startPoint x: 329, startPoint y: 101, endPoint x: 333, endPoint y: 111, distance: 9.9
click at [329, 102] on span "Electricity" at bounding box center [330, 103] width 17 height 5
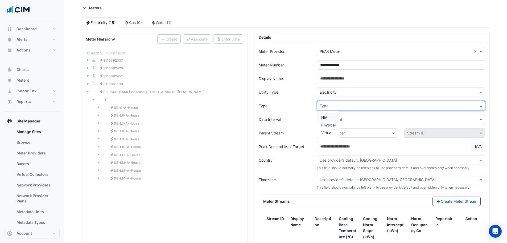
click at [335, 108] on div "Type" at bounding box center [396, 106] width 159 height 6
drag, startPoint x: 330, startPoint y: 117, endPoint x: 330, endPoint y: 124, distance: 6.9
click at [330, 122] on div "NMI Physical Virtual" at bounding box center [328, 124] width 23 height 23
click at [331, 124] on span "Physical" at bounding box center [329, 125] width 14 height 5
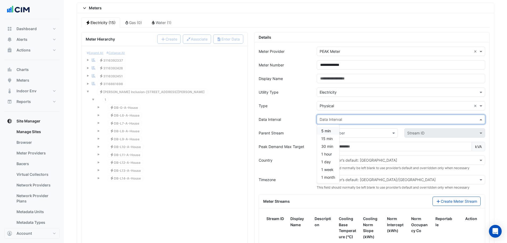
click at [338, 121] on input "text" at bounding box center [396, 120] width 152 height 6
click at [332, 138] on span "15 min" at bounding box center [327, 138] width 11 height 5
drag, startPoint x: 334, startPoint y: 134, endPoint x: 334, endPoint y: 137, distance: 2.7
click at [334, 134] on input "text" at bounding box center [352, 133] width 64 height 6
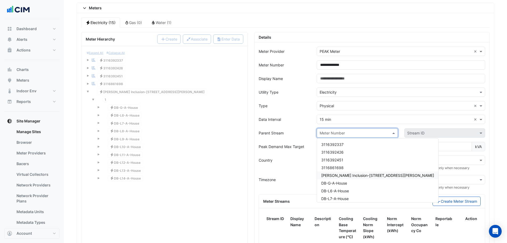
click at [343, 174] on span "VM-NABERS Inclusion-266 George St" at bounding box center [378, 175] width 113 height 5
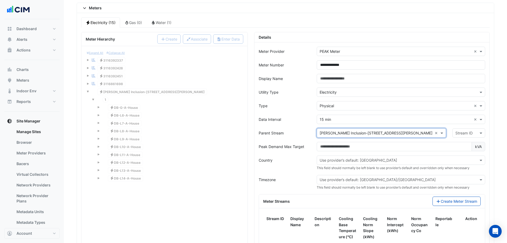
click at [405, 133] on input "text" at bounding box center [464, 133] width 16 height 6
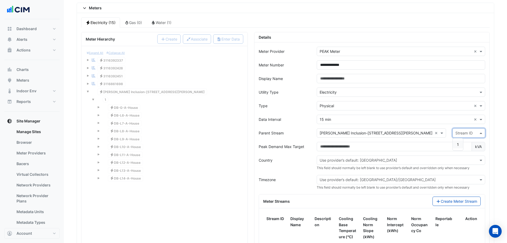
click at [405, 143] on span "1" at bounding box center [458, 144] width 2 height 5
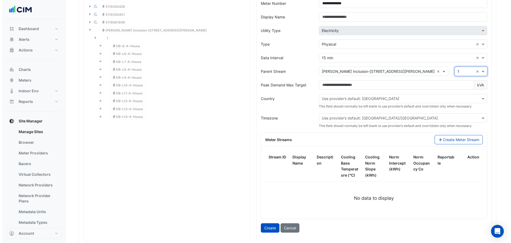
scroll to position [604, 0]
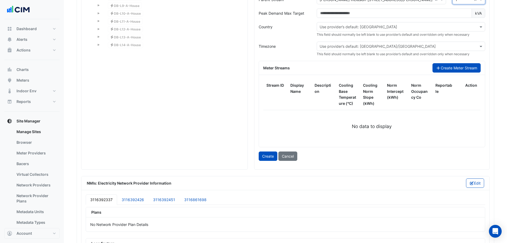
click at [405, 68] on button "Create Meter Stream" at bounding box center [457, 67] width 48 height 9
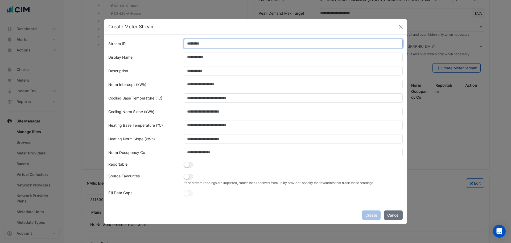
click at [222, 44] on input "Stream ID" at bounding box center [294, 43] width 220 height 9
type input "*"
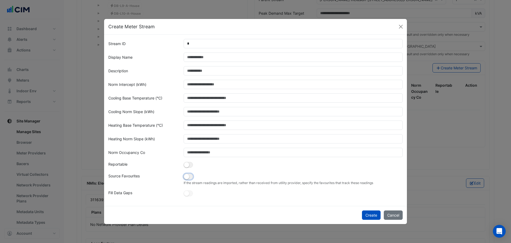
click at [188, 177] on small "button" at bounding box center [186, 176] width 5 height 5
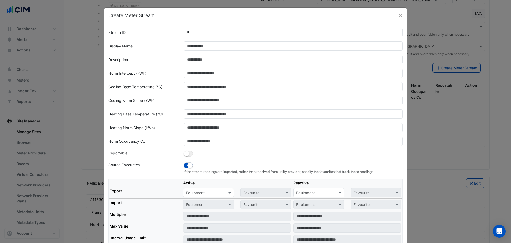
click at [196, 185] on input "text" at bounding box center [203, 193] width 34 height 6
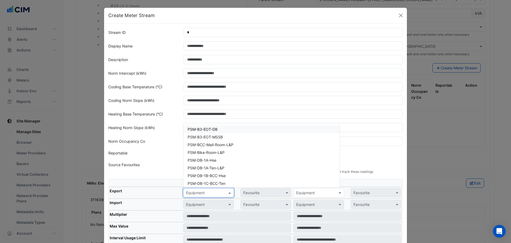
paste input "**********"
type input "**********"
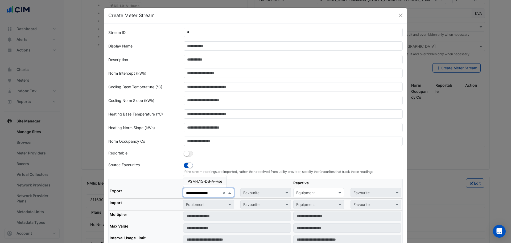
scroll to position [0, 1]
click at [210, 180] on span "PSM-L15-DB-A-Hse" at bounding box center [205, 181] width 35 height 5
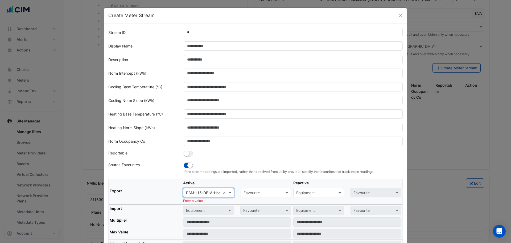
click at [249, 185] on input "text" at bounding box center [261, 193] width 34 height 6
click at [256, 185] on span "Actual Energy Consumption" at bounding box center [269, 204] width 48 height 5
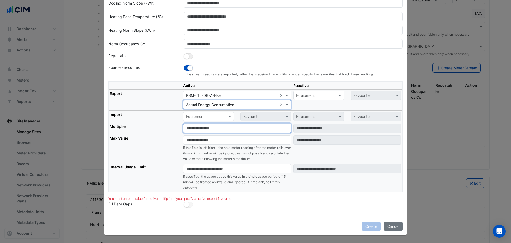
click at [197, 128] on input "number" at bounding box center [237, 127] width 108 height 9
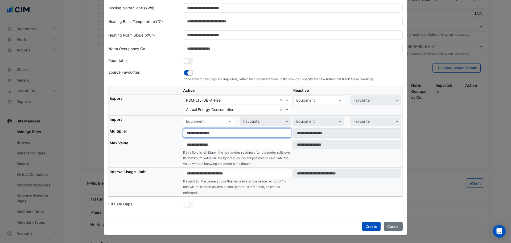
type input "*"
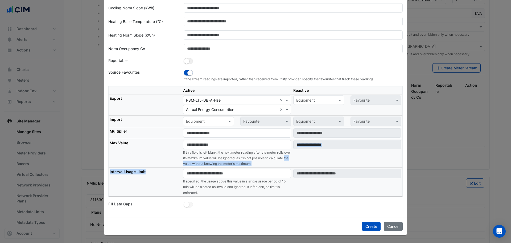
drag, startPoint x: 197, startPoint y: 167, endPoint x: 197, endPoint y: 169, distance: 2.7
click at [197, 169] on tbody "Export × PSM-L15-DB-A-Hse × × Actual Energy Consumption × Equipment Favourite I…" at bounding box center [256, 145] width 294 height 102
click at [198, 176] on input "number" at bounding box center [237, 173] width 108 height 9
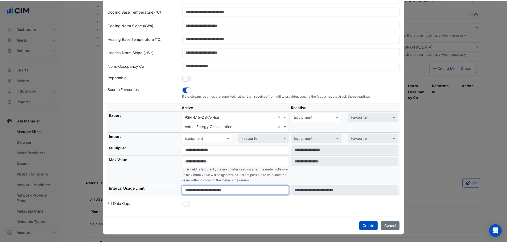
scroll to position [75, 0]
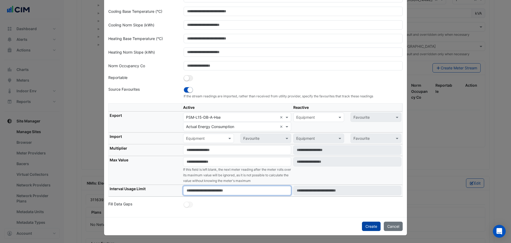
type input "****"
click at [364, 185] on button "Create" at bounding box center [371, 225] width 19 height 9
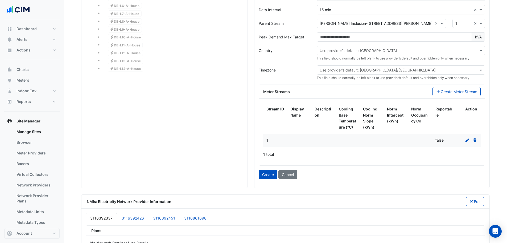
scroll to position [550, 0]
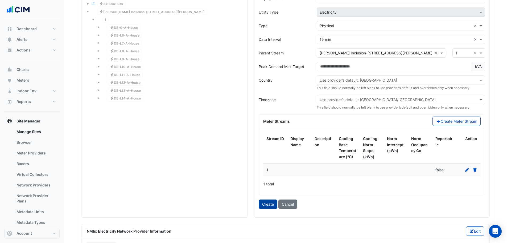
click at [263, 185] on button "Create" at bounding box center [268, 203] width 19 height 9
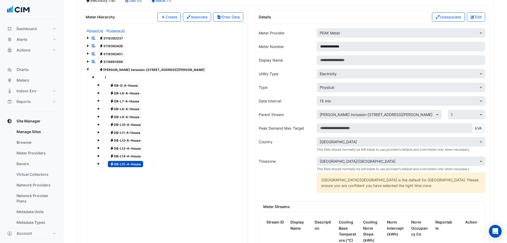
scroll to position [470, 0]
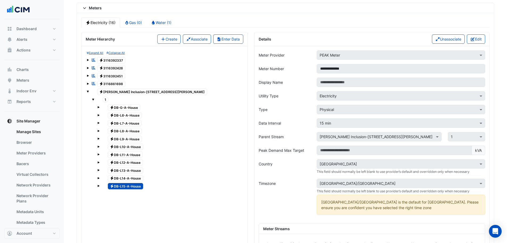
drag, startPoint x: 171, startPoint y: 38, endPoint x: 196, endPoint y: 90, distance: 57.3
click at [171, 38] on button "Create" at bounding box center [168, 38] width 23 height 9
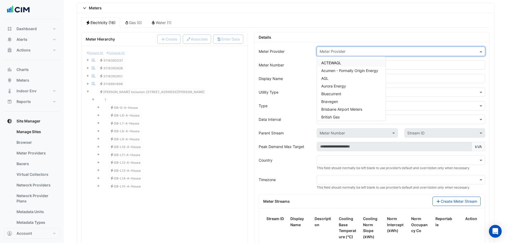
click at [343, 50] on input "text" at bounding box center [396, 52] width 152 height 6
type input "***"
click at [333, 60] on div "PEAK Meter" at bounding box center [331, 63] width 29 height 8
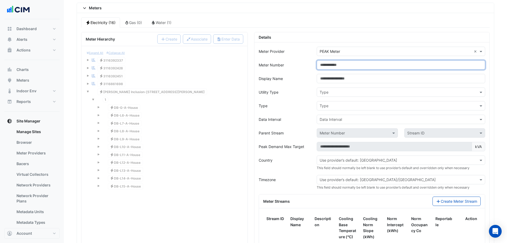
click at [339, 64] on input "Meter Number" at bounding box center [401, 64] width 169 height 9
type input "**********"
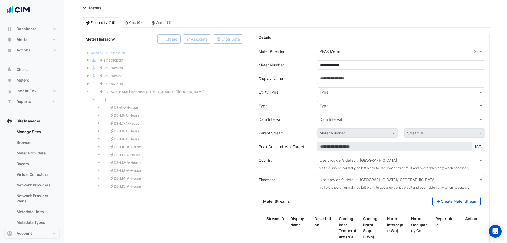
click at [328, 95] on div "Type" at bounding box center [401, 91] width 169 height 9
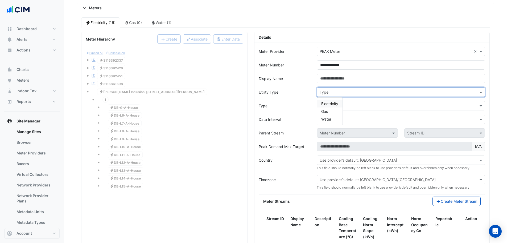
click at [326, 104] on span "Electricity" at bounding box center [330, 103] width 17 height 5
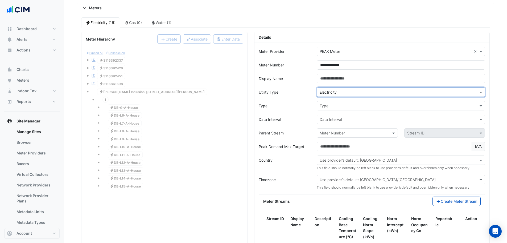
click at [335, 106] on input "text" at bounding box center [396, 106] width 152 height 6
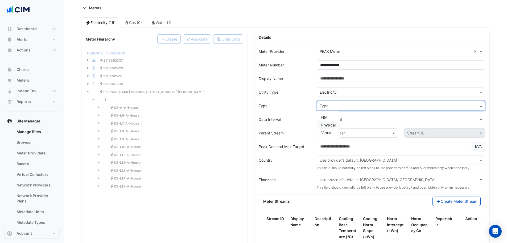
click at [331, 124] on span "Physical" at bounding box center [329, 125] width 14 height 5
click at [334, 118] on input "text" at bounding box center [396, 120] width 152 height 6
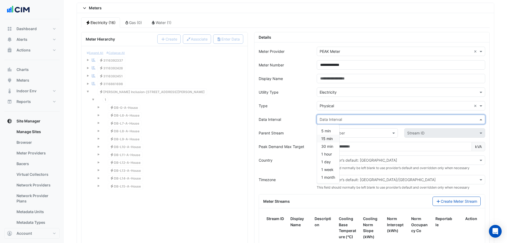
click at [327, 140] on span "15 min" at bounding box center [327, 138] width 11 height 5
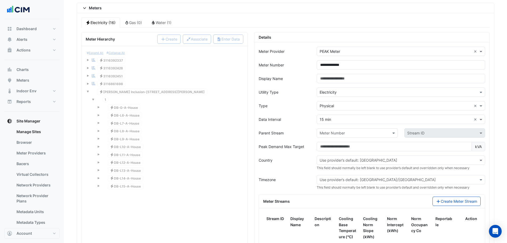
click at [304, 117] on div "Data Interval" at bounding box center [285, 119] width 58 height 9
click at [332, 132] on input "text" at bounding box center [352, 133] width 64 height 6
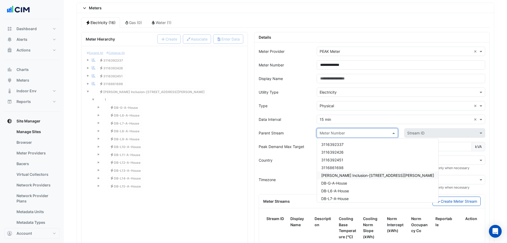
click at [336, 174] on span "VM-NABERS Inclusion-266 George St" at bounding box center [378, 175] width 113 height 5
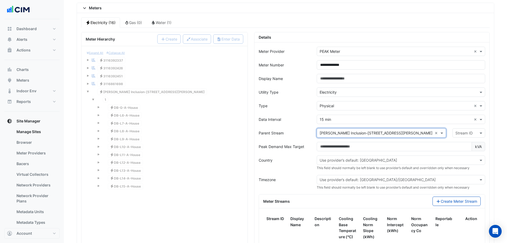
click at [405, 135] on input "text" at bounding box center [464, 133] width 16 height 6
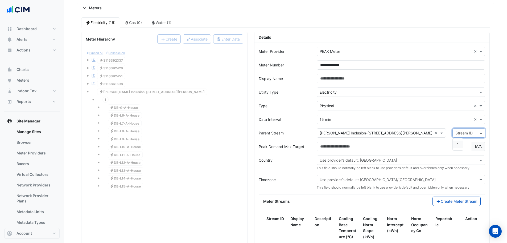
click at [405, 143] on span "1" at bounding box center [458, 144] width 2 height 5
click at [303, 128] on div "Parent Stream" at bounding box center [285, 132] width 58 height 9
click at [250, 159] on div "Meter Hierarchy Create Associate Enter Data Expand All Collapse All Reportable …" at bounding box center [164, 167] width 173 height 271
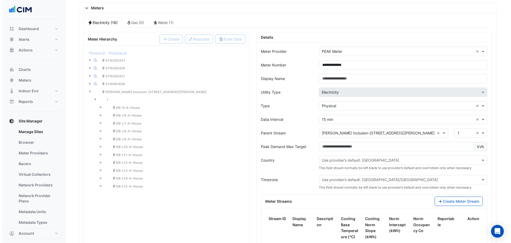
scroll to position [550, 0]
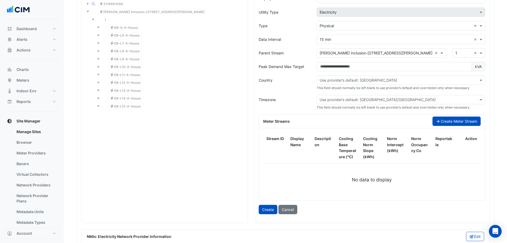
click at [405, 122] on button "Create Meter Stream" at bounding box center [457, 120] width 48 height 9
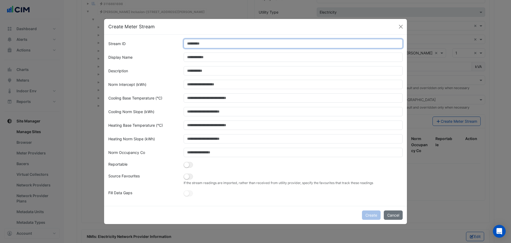
click at [230, 43] on input "Stream ID" at bounding box center [294, 43] width 220 height 9
type input "*"
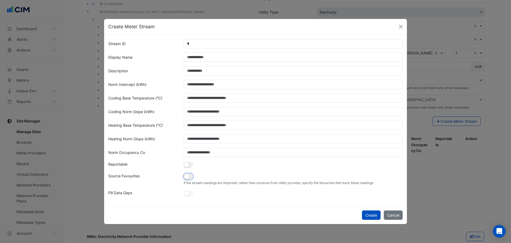
click at [187, 175] on small "button" at bounding box center [186, 176] width 5 height 5
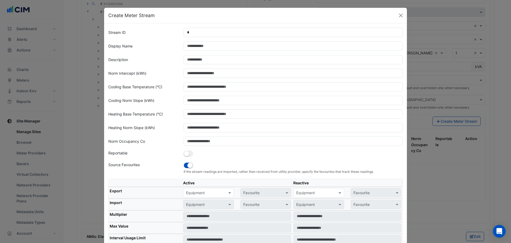
click at [190, 185] on input "text" at bounding box center [203, 193] width 34 height 6
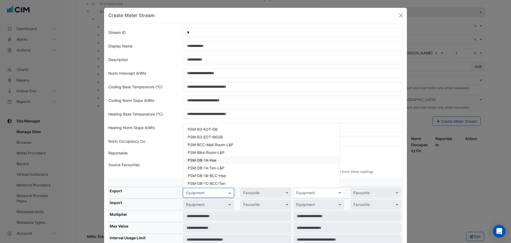
paste input "**********"
type input "**********"
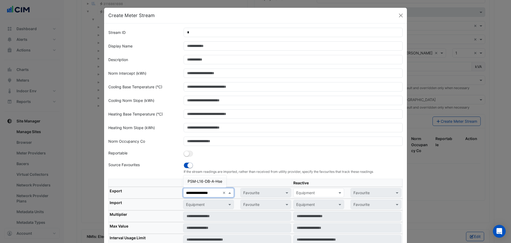
scroll to position [0, 1]
drag, startPoint x: 191, startPoint y: 182, endPoint x: 213, endPoint y: 186, distance: 22.4
click at [193, 182] on span "PSM-L16-DB-A-Hse" at bounding box center [205, 181] width 35 height 5
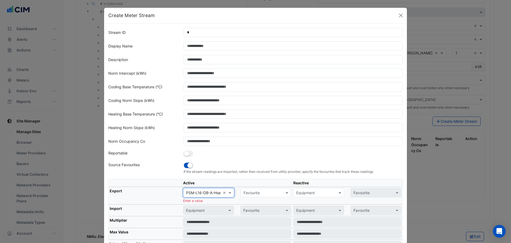
click at [254, 185] on input "text" at bounding box center [261, 193] width 34 height 6
click at [254, 185] on span "Actual Energy Consumption" at bounding box center [269, 204] width 48 height 5
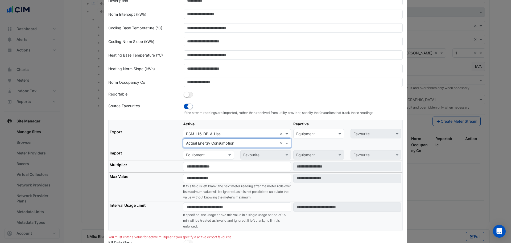
scroll to position [97, 0]
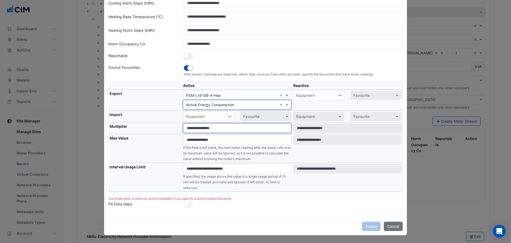
click at [198, 129] on input "number" at bounding box center [237, 127] width 108 height 9
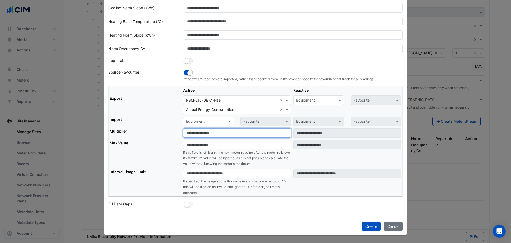
type input "*"
click at [167, 146] on th "Max Value" at bounding box center [146, 153] width 74 height 29
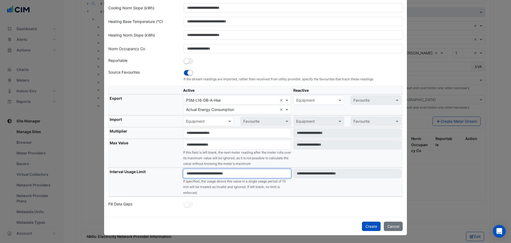
click at [194, 173] on input "number" at bounding box center [237, 173] width 108 height 9
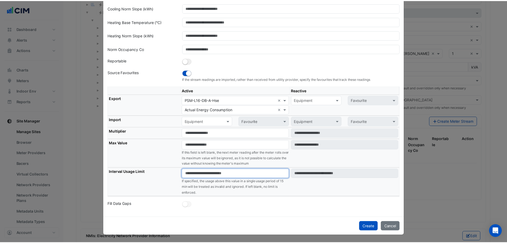
scroll to position [75, 0]
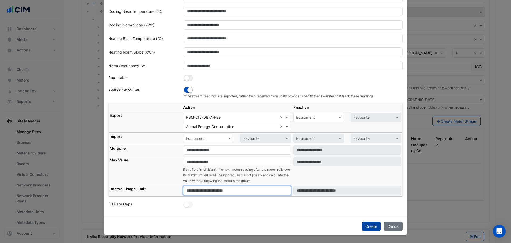
type input "****"
click at [367, 185] on button "Create" at bounding box center [371, 225] width 19 height 9
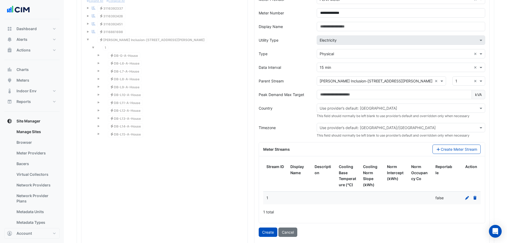
scroll to position [630, 0]
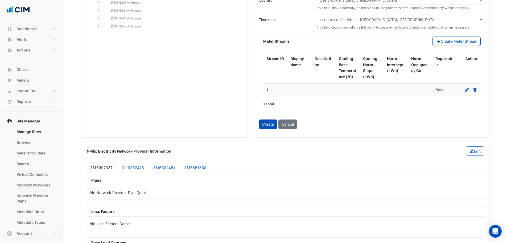
drag, startPoint x: 263, startPoint y: 125, endPoint x: 267, endPoint y: 125, distance: 3.7
click at [264, 125] on button "Create" at bounding box center [268, 123] width 19 height 9
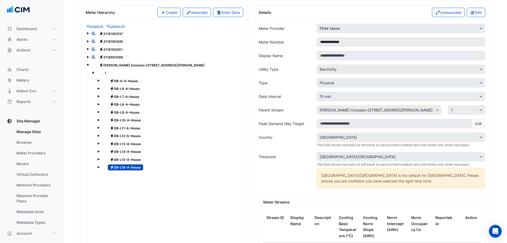
scroll to position [470, 0]
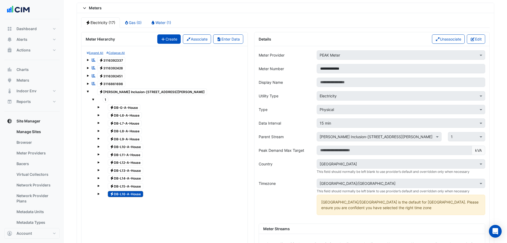
click at [168, 39] on button "Create" at bounding box center [168, 38] width 23 height 9
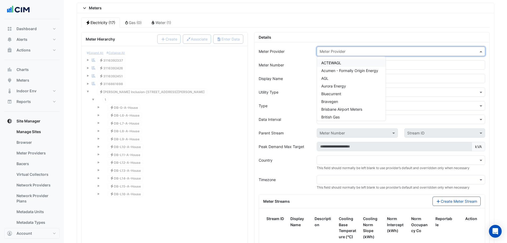
click at [332, 51] on input "text" at bounding box center [396, 52] width 152 height 6
type input "****"
click at [327, 62] on span "PEAK Meter" at bounding box center [332, 62] width 21 height 5
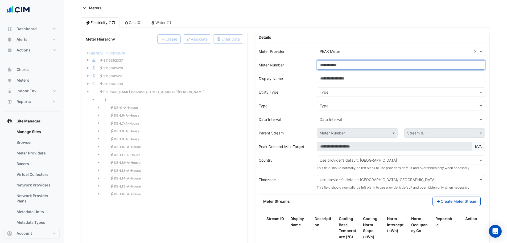
click at [327, 66] on input "Meter Number" at bounding box center [401, 64] width 169 height 9
type input "**********"
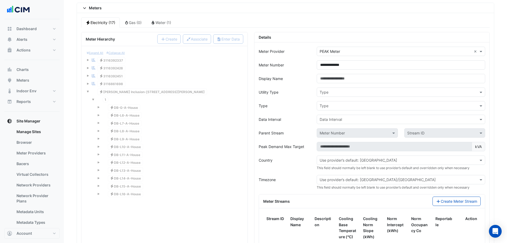
click at [335, 94] on input "text" at bounding box center [396, 93] width 152 height 6
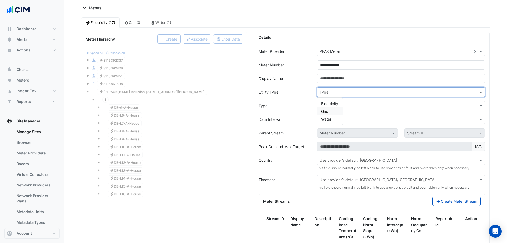
click at [327, 108] on div "Gas" at bounding box center [330, 111] width 26 height 8
click at [329, 94] on input "text" at bounding box center [396, 93] width 152 height 6
click at [328, 101] on span "Electricity" at bounding box center [330, 103] width 17 height 5
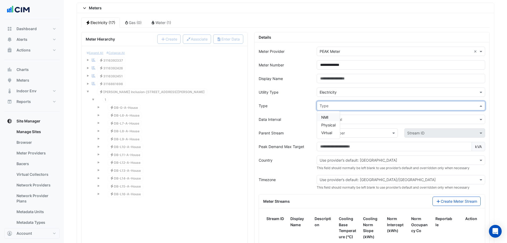
click at [334, 108] on input "text" at bounding box center [396, 106] width 152 height 6
click at [333, 124] on span "Physical" at bounding box center [329, 125] width 14 height 5
click at [335, 119] on input "text" at bounding box center [396, 120] width 152 height 6
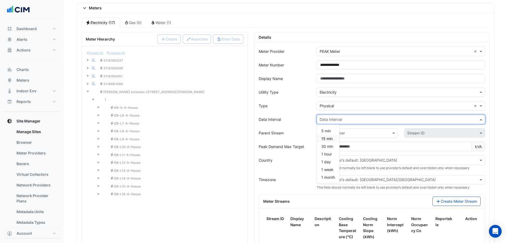
click at [335, 137] on div "15 min" at bounding box center [328, 139] width 22 height 8
click at [346, 133] on input "text" at bounding box center [352, 133] width 64 height 6
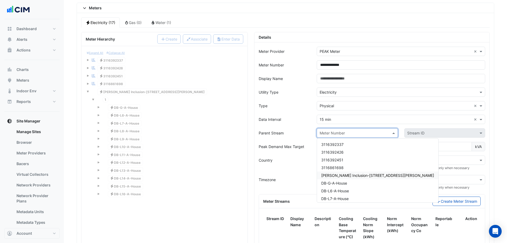
click at [360, 173] on div "VM-NABERS Inclusion-266 George St" at bounding box center [377, 175] width 121 height 8
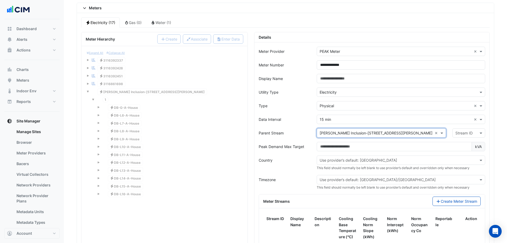
click at [405, 132] on input "text" at bounding box center [464, 133] width 16 height 6
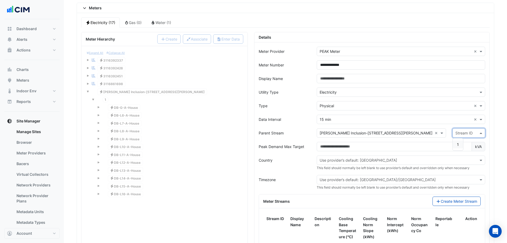
click at [405, 146] on div "1" at bounding box center [458, 144] width 10 height 8
click at [255, 136] on div "**********" at bounding box center [372, 172] width 235 height 260
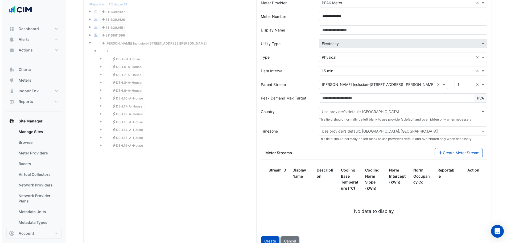
scroll to position [524, 0]
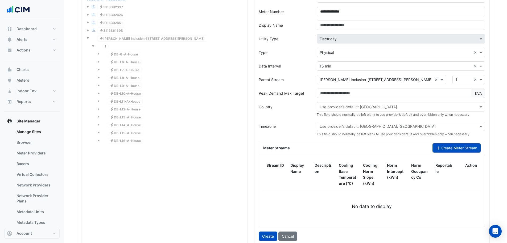
click at [405, 147] on button "Create Meter Stream" at bounding box center [457, 147] width 48 height 9
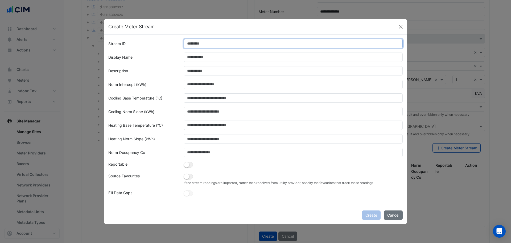
click at [240, 44] on input "Stream ID" at bounding box center [294, 43] width 220 height 9
type input "*"
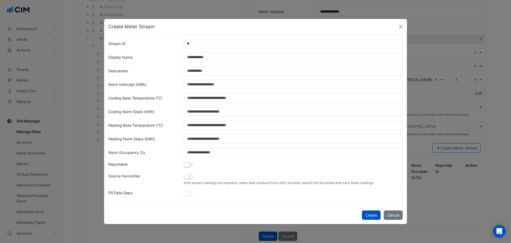
click at [152, 185] on div "Create Cancel" at bounding box center [255, 215] width 303 height 18
click at [188, 176] on small "button" at bounding box center [186, 176] width 5 height 5
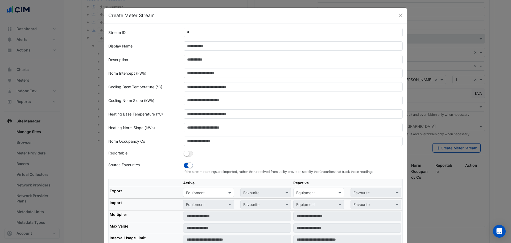
click at [193, 185] on div "Equipment" at bounding box center [208, 192] width 51 height 9
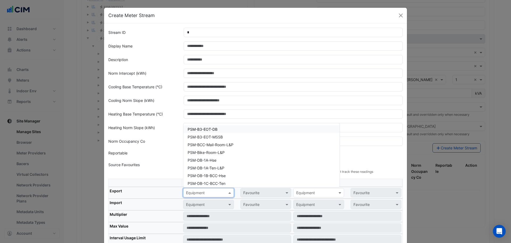
paste input "**********"
type input "**********"
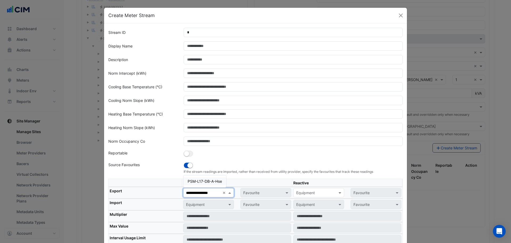
click at [214, 180] on span "PSM-L17-DB-A-Hse" at bounding box center [205, 181] width 34 height 5
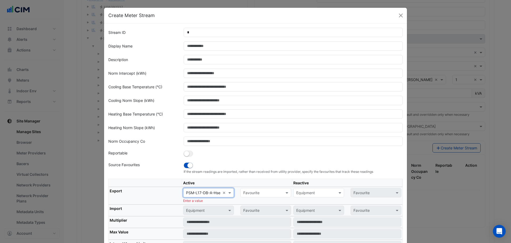
click at [257, 185] on input "text" at bounding box center [260, 193] width 34 height 6
click at [261, 185] on span "Actual Energy Consumption" at bounding box center [269, 204] width 48 height 5
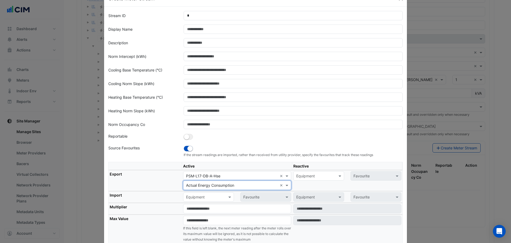
scroll to position [80, 0]
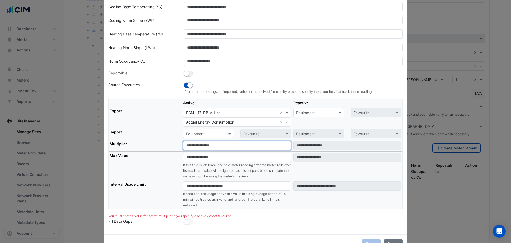
click at [195, 143] on input "number" at bounding box center [237, 145] width 108 height 9
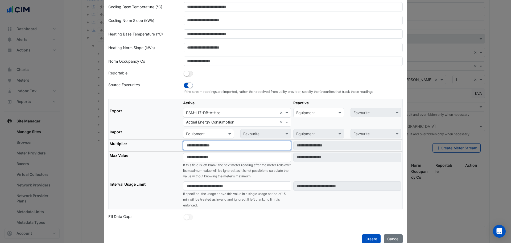
type input "*"
click at [173, 176] on th "Max Value" at bounding box center [146, 165] width 74 height 29
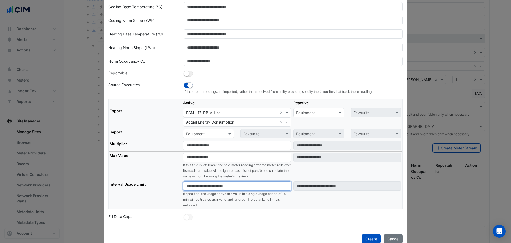
click at [197, 185] on input "number" at bounding box center [237, 185] width 108 height 9
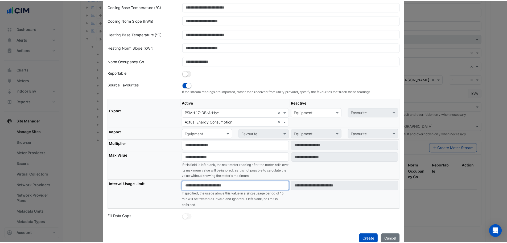
scroll to position [75, 0]
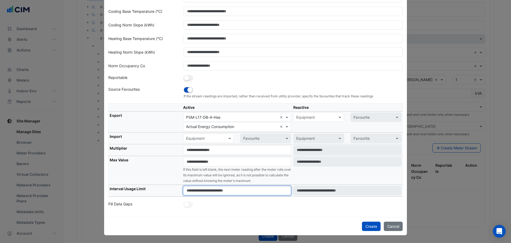
type input "****"
click at [156, 174] on th "Max Value" at bounding box center [146, 170] width 74 height 29
click at [365, 185] on button "Create" at bounding box center [371, 225] width 19 height 9
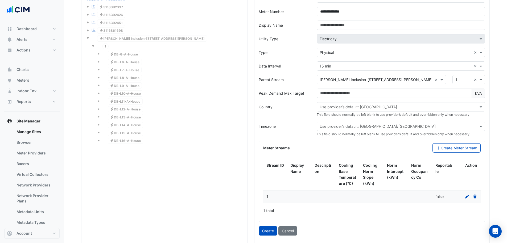
click at [264, 185] on button "Create" at bounding box center [268, 230] width 19 height 9
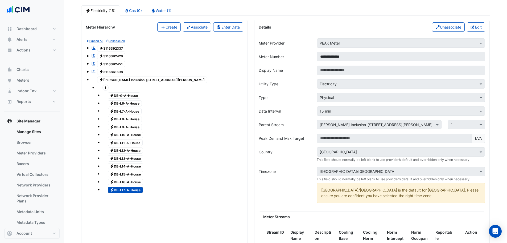
scroll to position [444, 0]
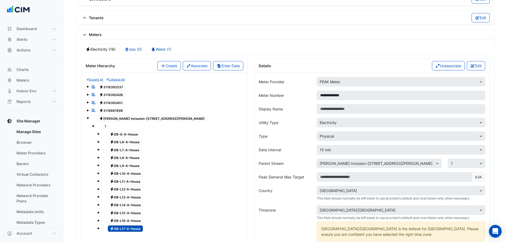
click at [169, 69] on button "Create" at bounding box center [168, 65] width 23 height 9
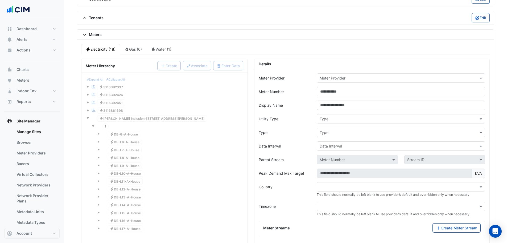
click at [336, 76] on input "text" at bounding box center [396, 78] width 152 height 6
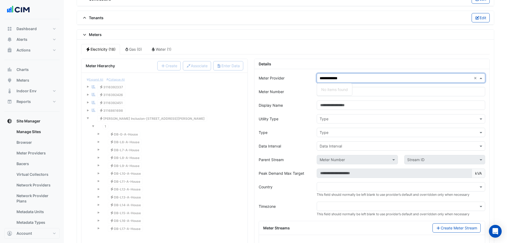
type input "**********"
drag, startPoint x: 354, startPoint y: 78, endPoint x: 286, endPoint y: 84, distance: 68.4
click at [286, 84] on form "**********" at bounding box center [372, 196] width 227 height 247
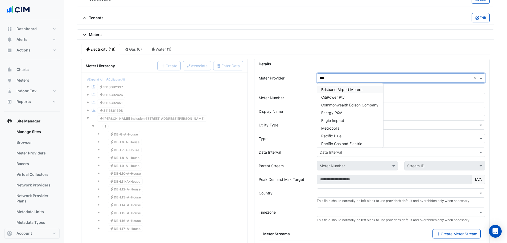
type input "****"
click at [337, 90] on span "PEAK Meter" at bounding box center [332, 89] width 21 height 5
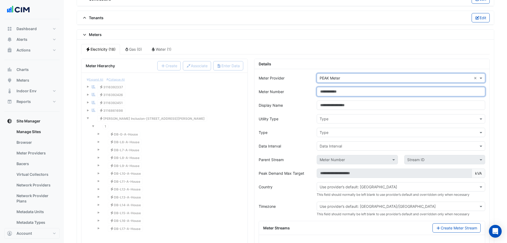
click at [334, 95] on input "Meter Number" at bounding box center [401, 91] width 169 height 9
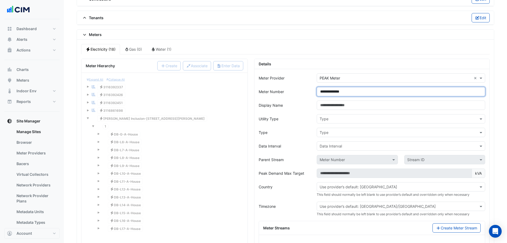
type input "**********"
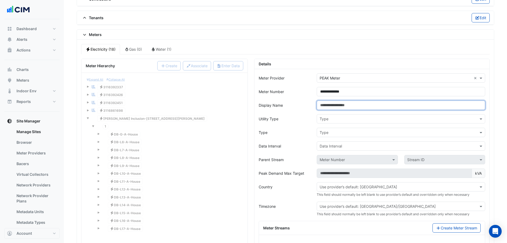
click at [331, 103] on input "Display Name" at bounding box center [401, 104] width 169 height 9
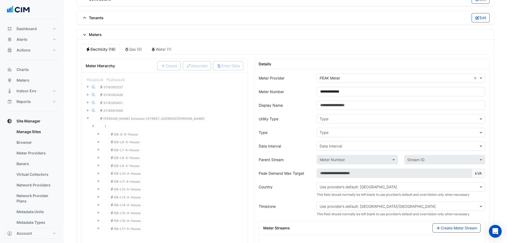
drag, startPoint x: 326, startPoint y: 120, endPoint x: 326, endPoint y: 123, distance: 3.0
click at [326, 120] on input "text" at bounding box center [396, 119] width 152 height 6
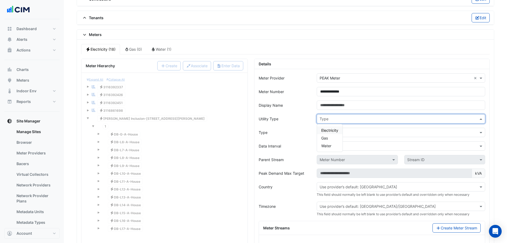
click at [326, 128] on span "Electricity" at bounding box center [330, 130] width 17 height 5
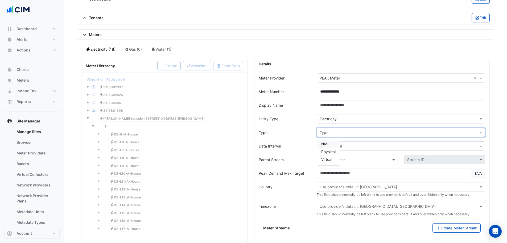
click at [329, 135] on input "text" at bounding box center [396, 133] width 152 height 6
click at [330, 152] on span "Physical" at bounding box center [329, 151] width 14 height 5
click at [330, 147] on input "text" at bounding box center [396, 146] width 152 height 6
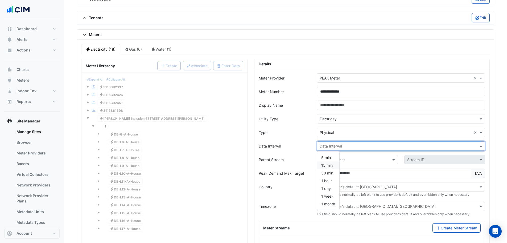
click at [329, 163] on span "15 min" at bounding box center [327, 165] width 11 height 5
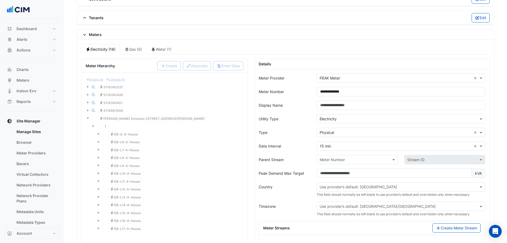
drag, startPoint x: 250, startPoint y: 161, endPoint x: 253, endPoint y: 163, distance: 3.5
click at [250, 161] on div "Meter Hierarchy Create Associate Enter Data Expand All Collapse All Reportable …" at bounding box center [164, 194] width 173 height 271
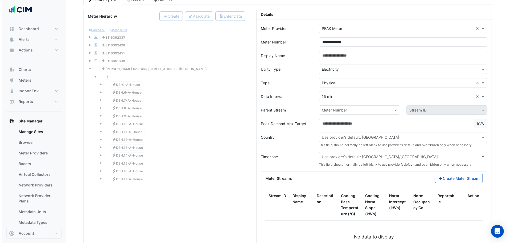
scroll to position [497, 0]
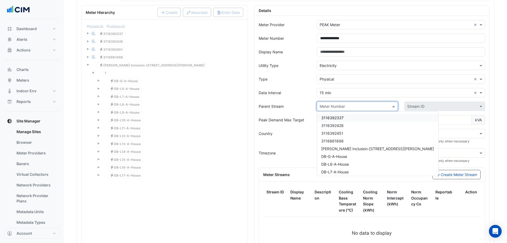
click at [355, 108] on input "text" at bounding box center [352, 107] width 64 height 6
click at [344, 145] on div "VM-NABERS Inclusion-266 George St" at bounding box center [377, 149] width 121 height 8
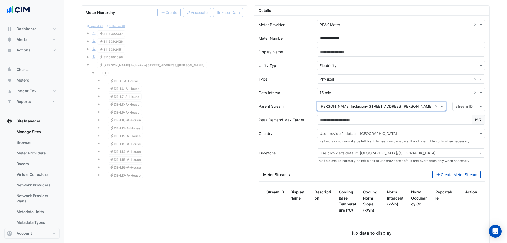
click at [405, 107] on input "text" at bounding box center [464, 107] width 16 height 6
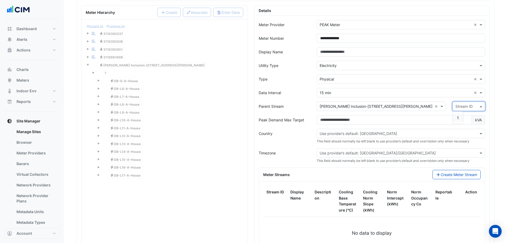
click at [405, 121] on div "1" at bounding box center [458, 118] width 10 height 8
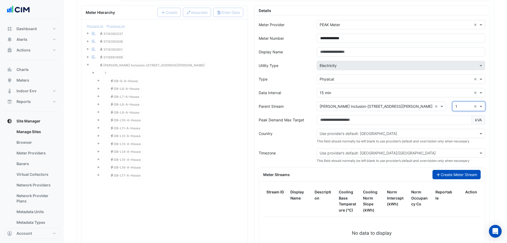
click at [405, 175] on button "Create Meter Stream" at bounding box center [457, 174] width 48 height 9
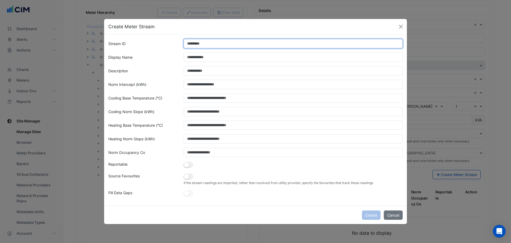
click at [268, 45] on input "Stream ID" at bounding box center [294, 43] width 220 height 9
type input "*"
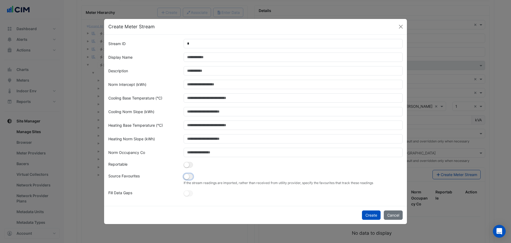
click at [187, 176] on small "button" at bounding box center [186, 176] width 5 height 5
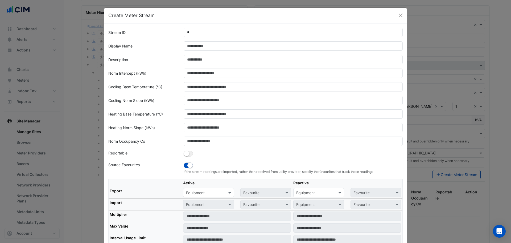
click at [196, 185] on input "text" at bounding box center [203, 193] width 34 height 6
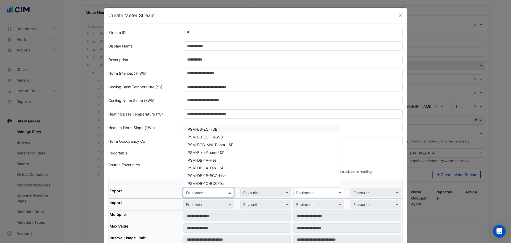
paste input "**********"
type input "**********"
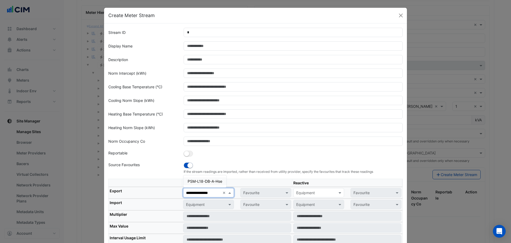
scroll to position [0, 1]
click at [210, 184] on div "PSM-L18-DB-A-Hse" at bounding box center [205, 181] width 43 height 8
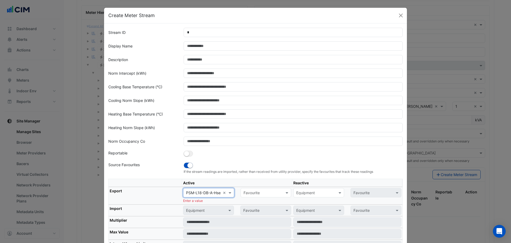
click at [245, 185] on input "text" at bounding box center [261, 193] width 34 height 6
click at [255, 185] on span "Actual Energy Consumption" at bounding box center [269, 204] width 48 height 5
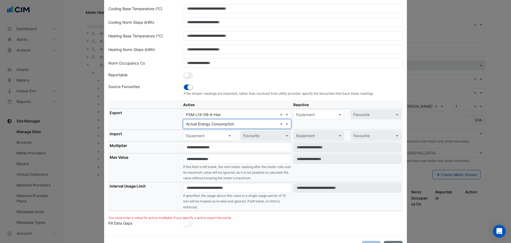
scroll to position [80, 0]
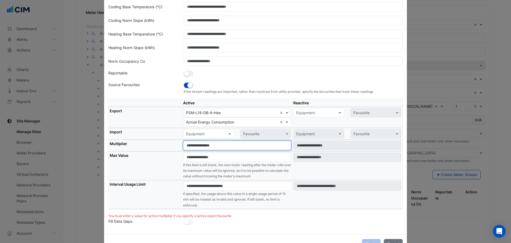
click at [195, 147] on input "number" at bounding box center [237, 145] width 108 height 9
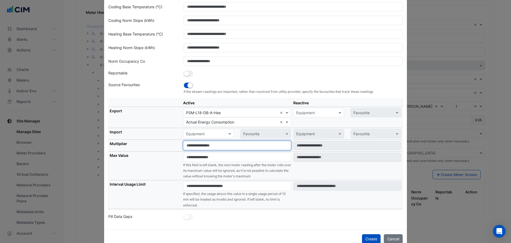
type input "*"
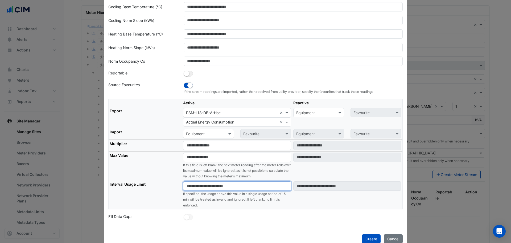
click at [195, 184] on input "number" at bounding box center [237, 185] width 108 height 9
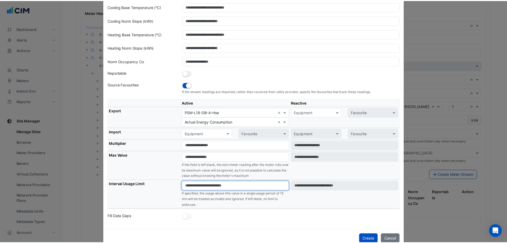
scroll to position [75, 0]
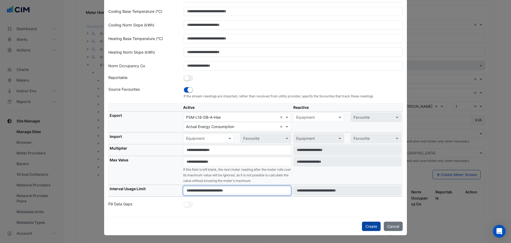
type input "****"
click at [368, 185] on button "Create" at bounding box center [371, 225] width 19 height 9
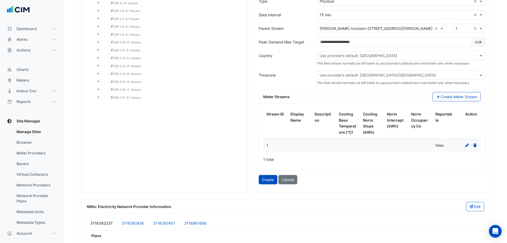
scroll to position [577, 0]
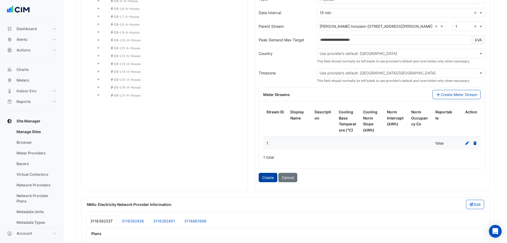
click at [268, 179] on button "Create" at bounding box center [268, 177] width 19 height 9
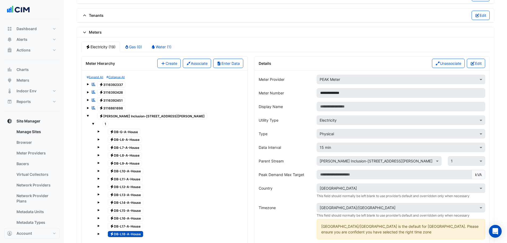
scroll to position [444, 0]
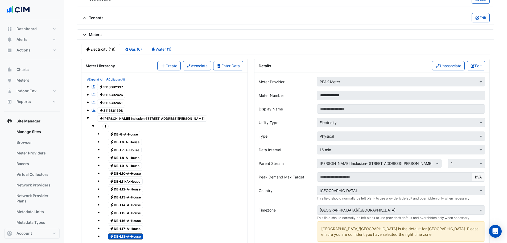
drag, startPoint x: 162, startPoint y: 67, endPoint x: 246, endPoint y: 66, distance: 84.2
click at [162, 67] on button "Create" at bounding box center [168, 65] width 23 height 9
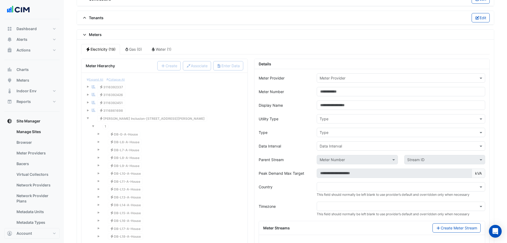
click at [326, 81] on div "Meter Provider" at bounding box center [401, 77] width 169 height 9
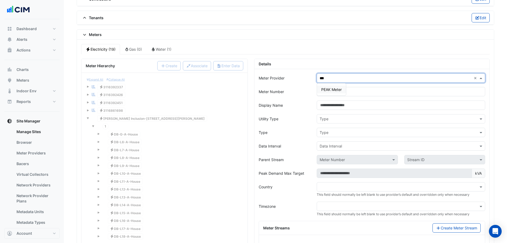
type input "****"
click at [332, 90] on span "PEAK Meter" at bounding box center [332, 89] width 21 height 5
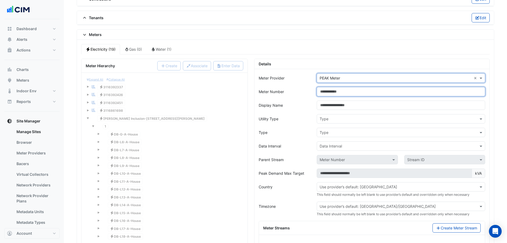
click at [327, 94] on input "Meter Number" at bounding box center [401, 91] width 169 height 9
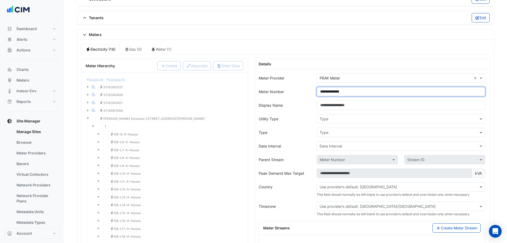
type input "**********"
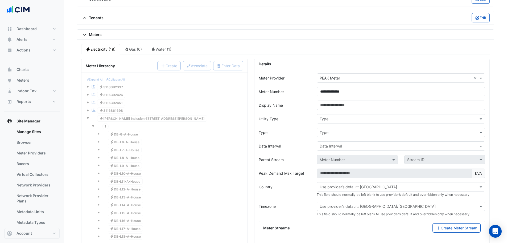
click at [330, 117] on div "Type" at bounding box center [401, 118] width 169 height 9
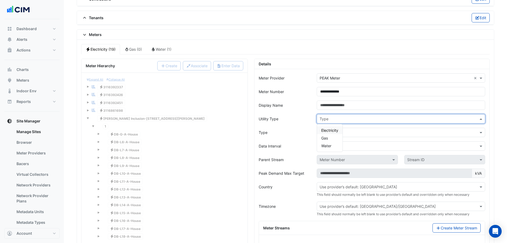
click at [332, 129] on span "Electricity" at bounding box center [330, 130] width 17 height 5
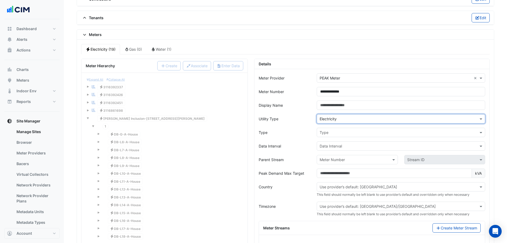
click at [332, 137] on form "**********" at bounding box center [372, 196] width 227 height 247
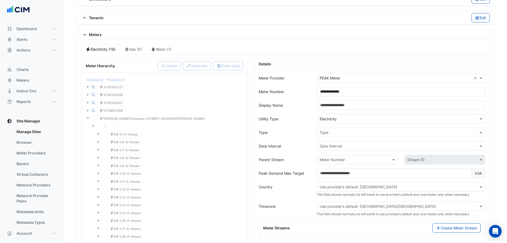
click at [331, 132] on input "text" at bounding box center [396, 133] width 152 height 6
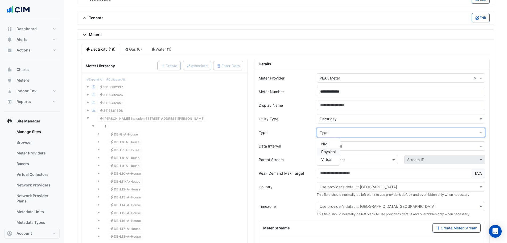
click at [330, 153] on span "Physical" at bounding box center [329, 151] width 14 height 5
click at [331, 144] on input "text" at bounding box center [396, 146] width 152 height 6
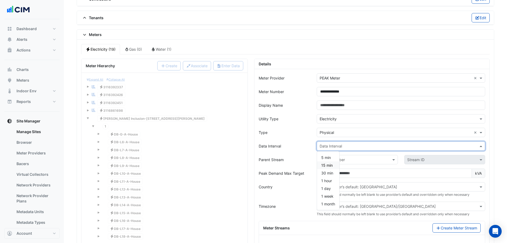
click at [329, 163] on span "15 min" at bounding box center [327, 165] width 11 height 5
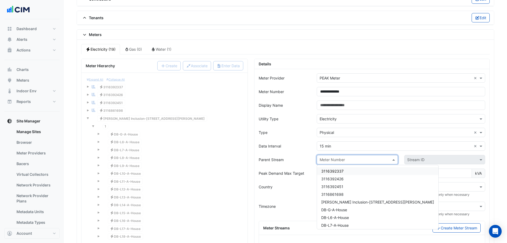
click at [334, 160] on input "text" at bounding box center [352, 160] width 64 height 6
click at [343, 185] on div "VM-NABERS Inclusion-266 George St" at bounding box center [377, 202] width 121 height 8
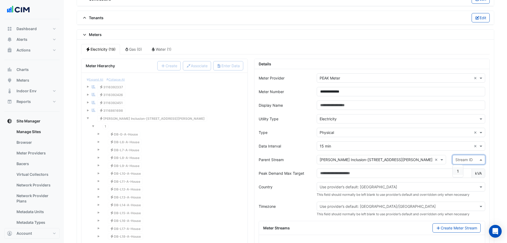
click at [405, 158] on input "text" at bounding box center [464, 160] width 16 height 6
click at [405, 170] on span "1" at bounding box center [458, 171] width 2 height 5
click at [244, 157] on div "Expand All Collapse All Reportable Electricity 3116392337 Reportable Electricit…" at bounding box center [165, 201] width 166 height 256
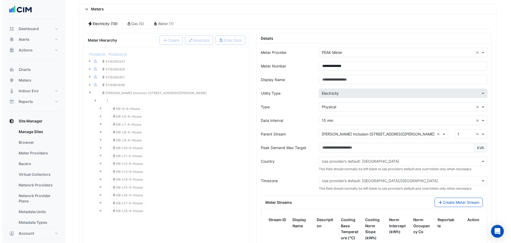
scroll to position [497, 0]
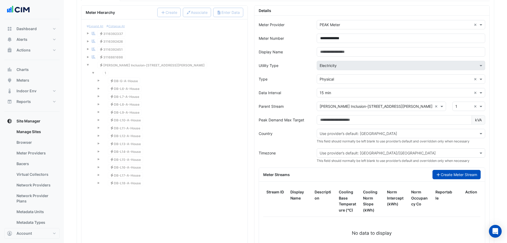
click at [405, 175] on button "Create Meter Stream" at bounding box center [457, 174] width 48 height 9
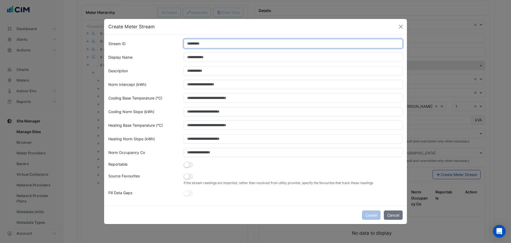
click at [255, 43] on input "Stream ID" at bounding box center [294, 43] width 220 height 9
type input "*"
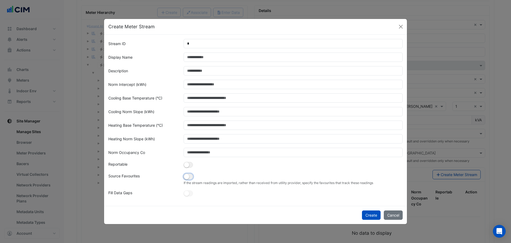
click at [190, 174] on button "button" at bounding box center [188, 176] width 9 height 6
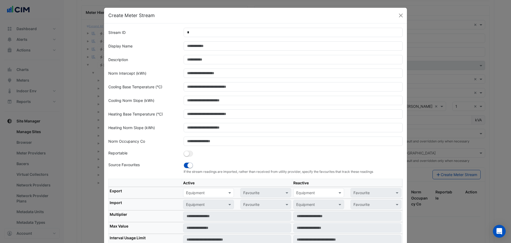
click at [197, 185] on input "text" at bounding box center [203, 193] width 34 height 6
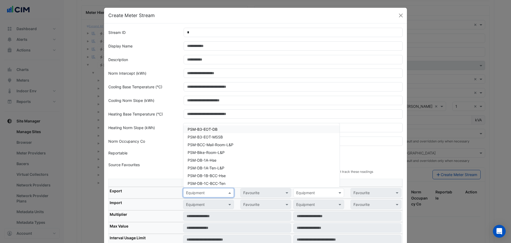
paste input "**********"
type input "**********"
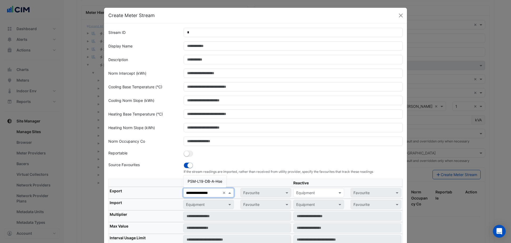
scroll to position [0, 1]
drag, startPoint x: 209, startPoint y: 181, endPoint x: 214, endPoint y: 183, distance: 5.9
click at [209, 181] on span "PSM-L19-DB-A-Hse" at bounding box center [205, 181] width 35 height 5
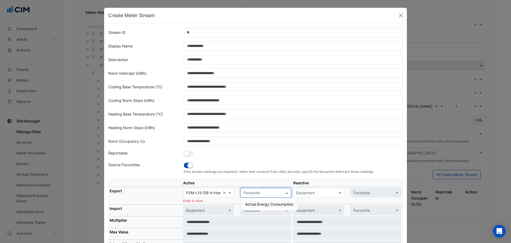
click at [262, 185] on div "Favourite" at bounding box center [261, 193] width 41 height 6
click at [258, 185] on span "Actual Energy Consumption" at bounding box center [269, 204] width 48 height 5
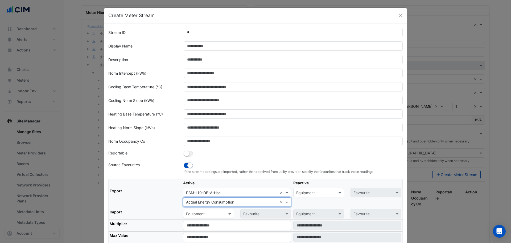
scroll to position [80, 0]
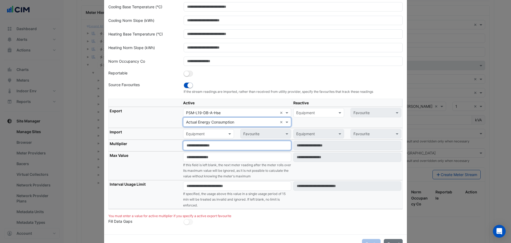
click at [199, 142] on input "number" at bounding box center [237, 145] width 108 height 9
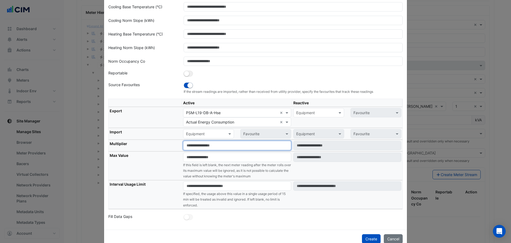
type input "*"
click at [172, 160] on th "Max Value" at bounding box center [146, 165] width 74 height 29
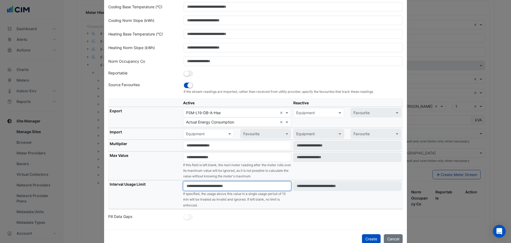
click at [206, 185] on input "number" at bounding box center [237, 185] width 108 height 9
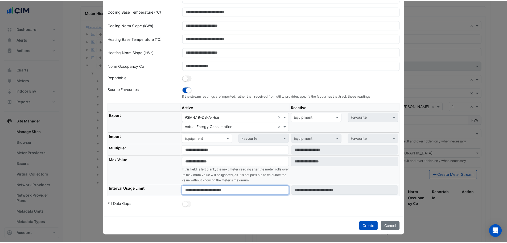
scroll to position [75, 0]
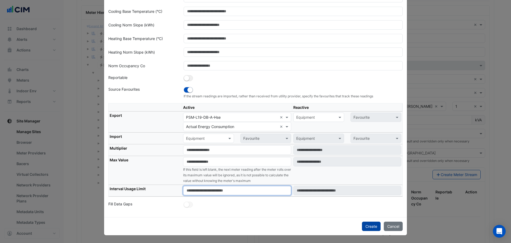
type input "****"
click at [372, 185] on button "Create" at bounding box center [371, 225] width 19 height 9
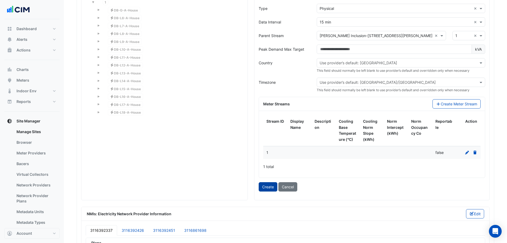
scroll to position [577, 0]
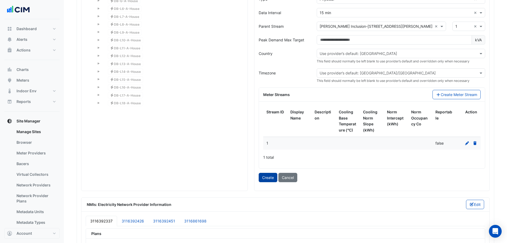
click at [275, 175] on button "Create" at bounding box center [268, 177] width 19 height 9
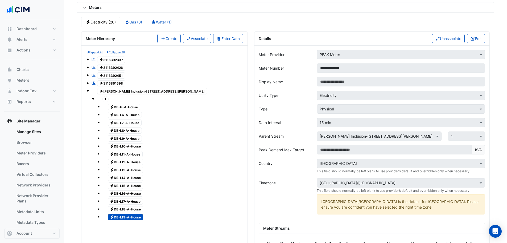
scroll to position [470, 0]
click at [172, 37] on button "Create" at bounding box center [168, 38] width 23 height 9
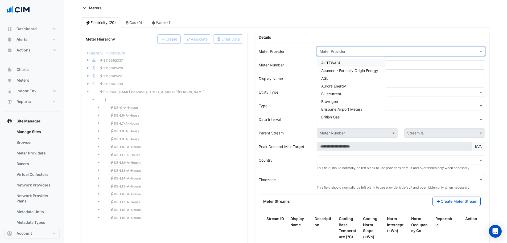
click at [346, 51] on input "text" at bounding box center [396, 52] width 152 height 6
type input "****"
click at [337, 60] on div "PEAK Meter" at bounding box center [331, 63] width 29 height 8
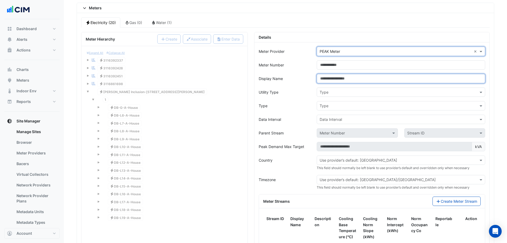
click at [334, 83] on input "Display Name" at bounding box center [401, 78] width 169 height 9
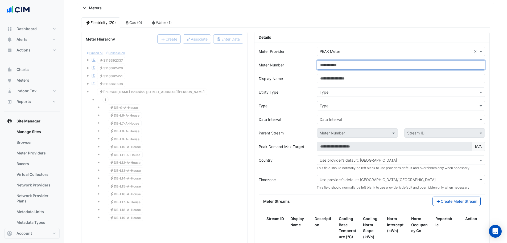
click at [337, 65] on input "Meter Number" at bounding box center [401, 64] width 169 height 9
type input "**********"
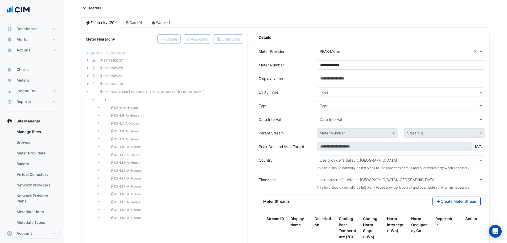
click at [330, 93] on input "text" at bounding box center [396, 93] width 152 height 6
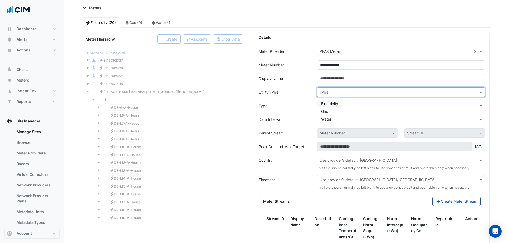
click at [330, 101] on span "Electricity" at bounding box center [330, 103] width 17 height 5
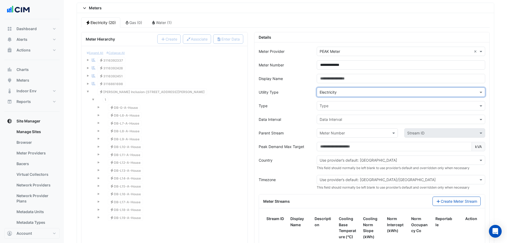
click at [328, 107] on input "text" at bounding box center [396, 106] width 152 height 6
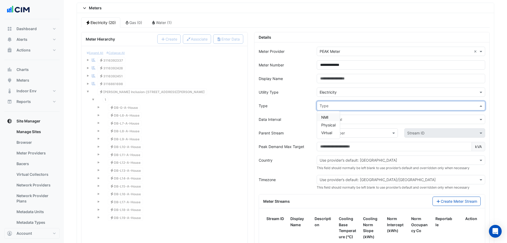
click at [326, 123] on span "Physical" at bounding box center [329, 125] width 14 height 5
click at [332, 119] on input "text" at bounding box center [396, 120] width 152 height 6
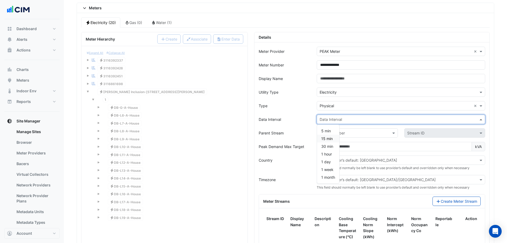
click at [332, 139] on span "15 min" at bounding box center [327, 138] width 11 height 5
click at [335, 134] on input "text" at bounding box center [352, 133] width 64 height 6
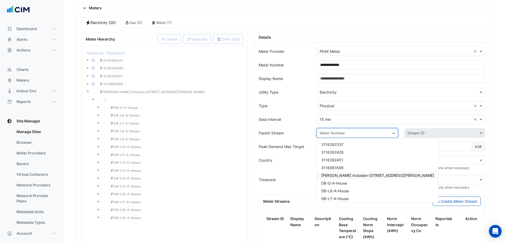
click at [339, 173] on span "VM-NABERS Inclusion-266 George St" at bounding box center [378, 175] width 113 height 5
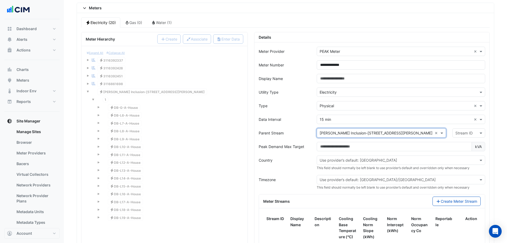
click at [405, 136] on div "Stream ID" at bounding box center [469, 132] width 33 height 9
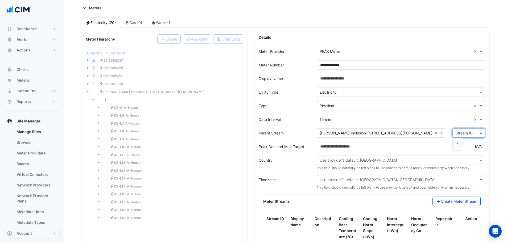
click at [405, 144] on span "1" at bounding box center [458, 144] width 2 height 5
click at [314, 137] on div "× VM-NABERS Inclusion-266 George St ×" at bounding box center [382, 132] width 136 height 9
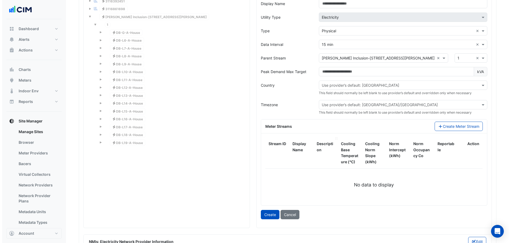
scroll to position [550, 0]
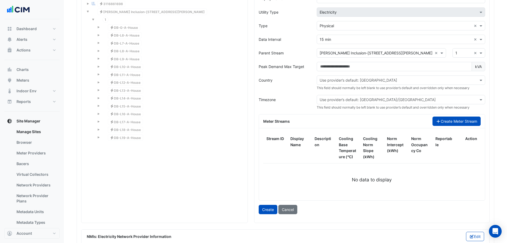
click at [405, 121] on button "Create Meter Stream" at bounding box center [457, 120] width 48 height 9
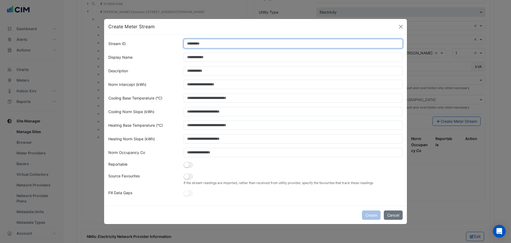
click at [215, 43] on input "Stream ID" at bounding box center [294, 43] width 220 height 9
type input "*"
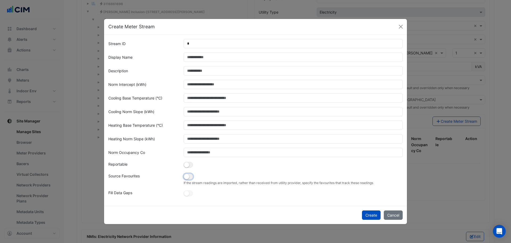
click at [190, 176] on button "button" at bounding box center [188, 176] width 9 height 6
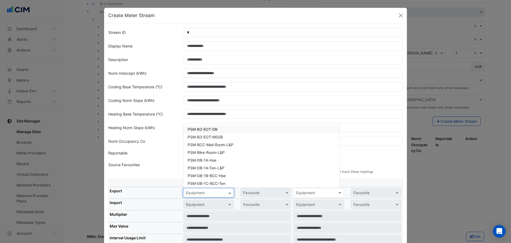
click at [201, 185] on div "Equipment" at bounding box center [208, 192] width 51 height 9
paste input "**********"
type input "**********"
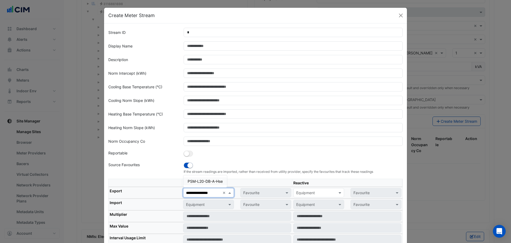
drag, startPoint x: 216, startPoint y: 182, endPoint x: 225, endPoint y: 187, distance: 10.0
click at [216, 182] on span "PSM-L20-DB-A-Hse" at bounding box center [205, 181] width 35 height 5
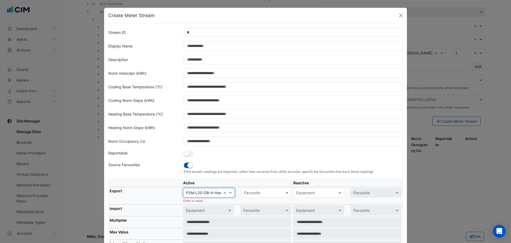
scroll to position [0, 0]
click at [257, 185] on input "text" at bounding box center [261, 193] width 34 height 6
drag, startPoint x: 263, startPoint y: 204, endPoint x: 231, endPoint y: 199, distance: 32.3
click at [263, 185] on span "Actual Energy Consumption" at bounding box center [270, 204] width 48 height 5
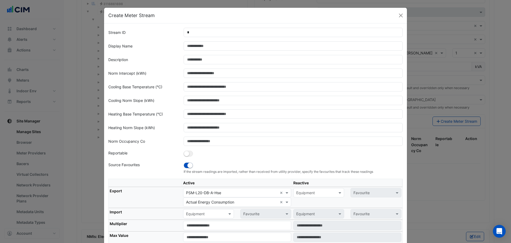
click at [169, 185] on th "Export" at bounding box center [146, 197] width 74 height 21
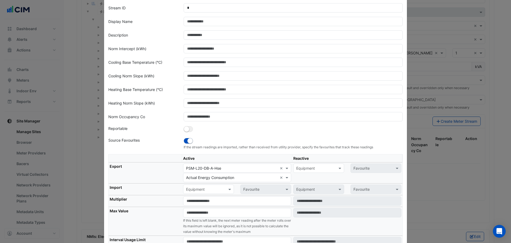
scroll to position [53, 0]
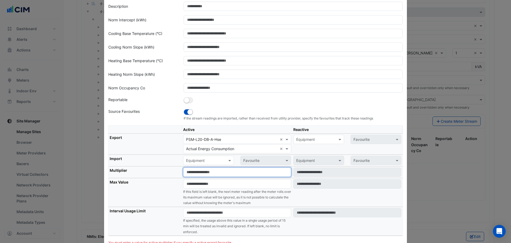
click at [197, 174] on input "number" at bounding box center [237, 171] width 108 height 9
type input "*"
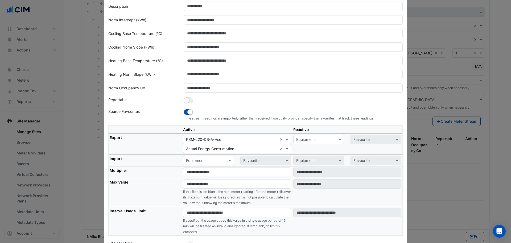
drag, startPoint x: 160, startPoint y: 173, endPoint x: 178, endPoint y: 190, distance: 24.7
click at [161, 174] on th "Multiplier" at bounding box center [146, 172] width 74 height 12
click at [195, 185] on input "number" at bounding box center [237, 212] width 108 height 9
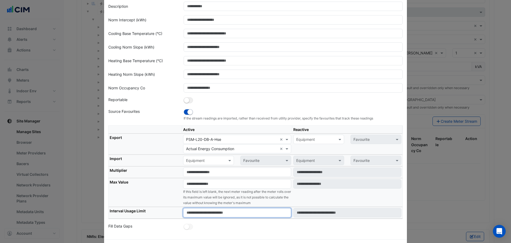
type input "****"
click at [169, 185] on th "Max Value" at bounding box center [146, 192] width 74 height 29
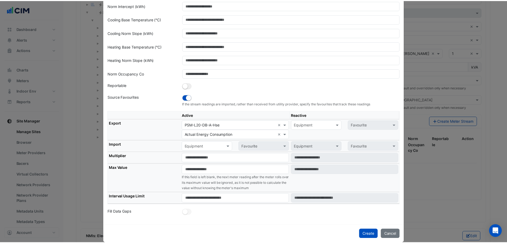
scroll to position [75, 0]
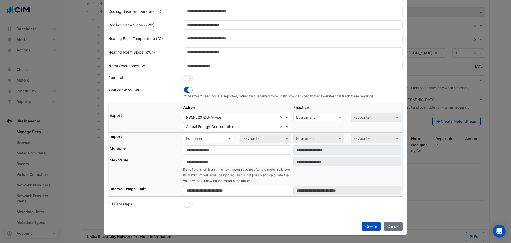
click at [371, 185] on button "Create" at bounding box center [371, 225] width 19 height 9
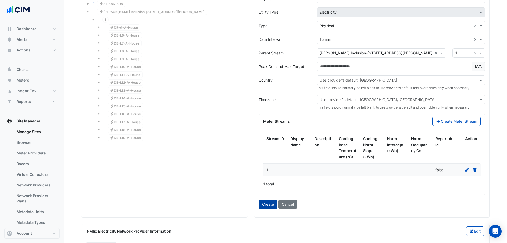
click at [268, 185] on button "Create" at bounding box center [268, 203] width 19 height 9
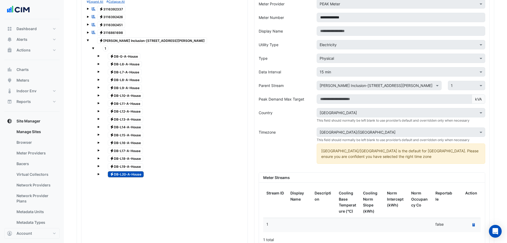
scroll to position [470, 0]
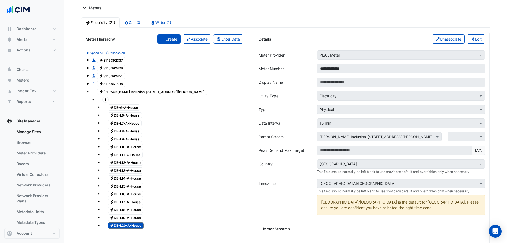
click at [168, 38] on button "Create" at bounding box center [168, 38] width 23 height 9
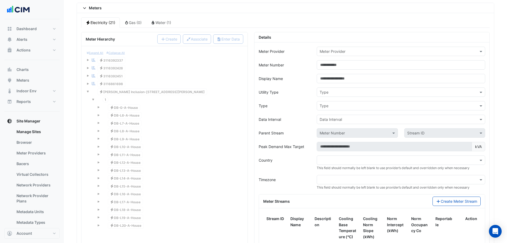
click at [358, 49] on input "text" at bounding box center [396, 52] width 152 height 6
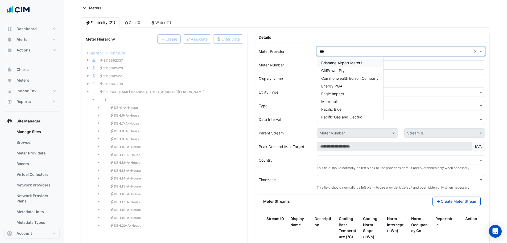
type input "****"
click at [336, 61] on span "PEAK Meter" at bounding box center [332, 62] width 21 height 5
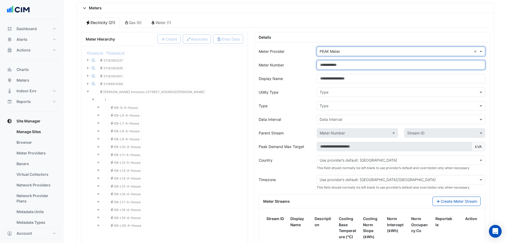
click at [335, 65] on input "Meter Number" at bounding box center [401, 64] width 169 height 9
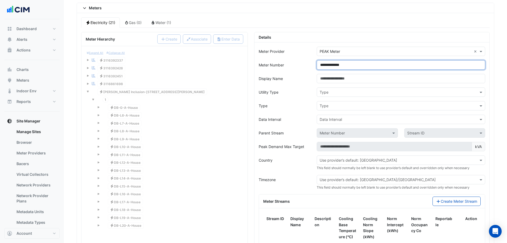
type input "**********"
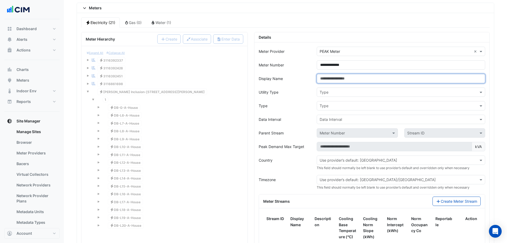
click at [336, 81] on input "Display Name" at bounding box center [401, 78] width 169 height 9
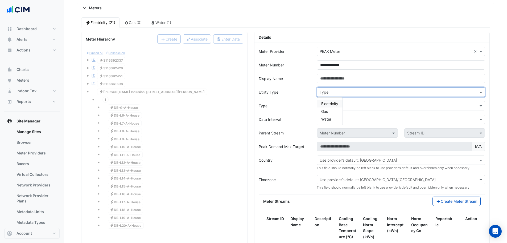
click at [323, 92] on input "text" at bounding box center [396, 93] width 152 height 6
click at [325, 103] on span "Electricity" at bounding box center [330, 103] width 17 height 5
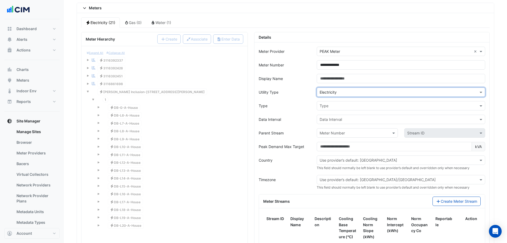
click at [332, 108] on input "text" at bounding box center [396, 106] width 152 height 6
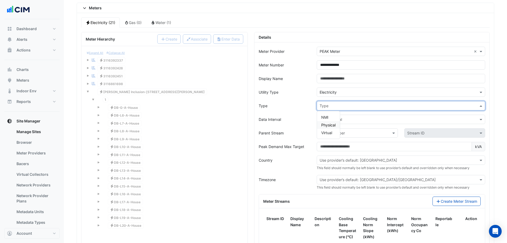
click at [331, 124] on span "Physical" at bounding box center [329, 125] width 14 height 5
click at [331, 119] on input "text" at bounding box center [396, 120] width 152 height 6
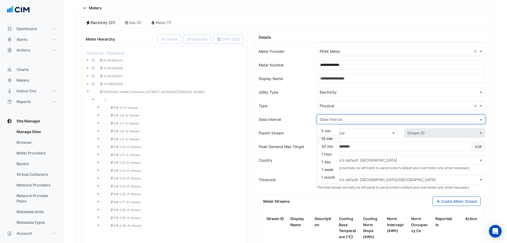
click at [335, 137] on div "15 min" at bounding box center [328, 139] width 22 height 8
click at [338, 132] on input "text" at bounding box center [352, 133] width 64 height 6
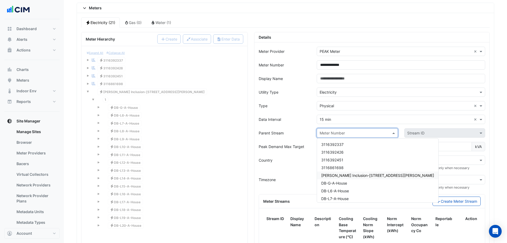
click at [344, 175] on span "VM-NABERS Inclusion-266 George St" at bounding box center [378, 175] width 113 height 5
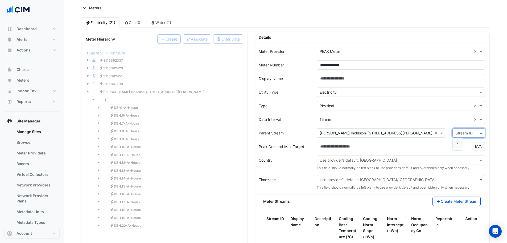
click at [405, 135] on input "text" at bounding box center [464, 133] width 16 height 6
click at [405, 143] on span "1" at bounding box center [458, 144] width 2 height 5
drag, startPoint x: 254, startPoint y: 135, endPoint x: 250, endPoint y: 135, distance: 3.7
click at [251, 135] on div "**********" at bounding box center [372, 167] width 242 height 271
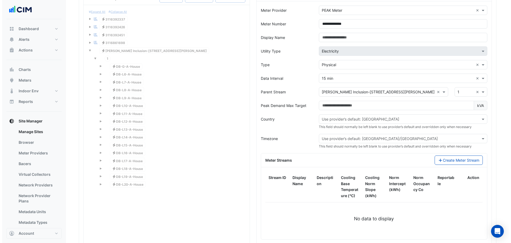
scroll to position [550, 0]
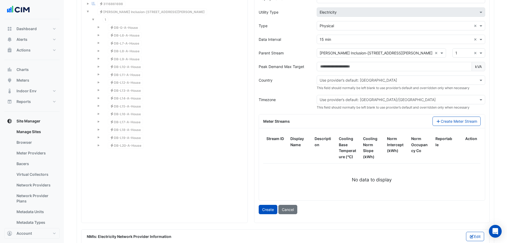
click at [405, 126] on div "Meter Streams Create Meter Stream" at bounding box center [372, 121] width 226 height 14
click at [405, 124] on button "Create Meter Stream" at bounding box center [457, 120] width 48 height 9
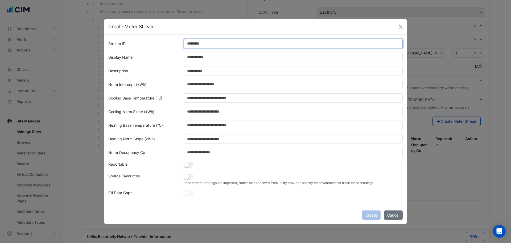
click at [193, 43] on input "Stream ID" at bounding box center [294, 43] width 220 height 9
type input "*"
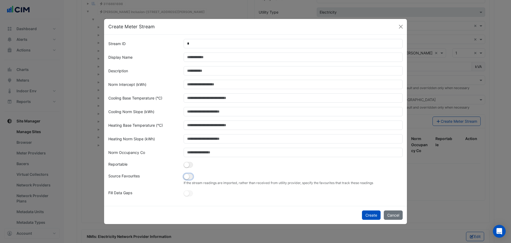
click at [188, 175] on small "button" at bounding box center [186, 176] width 5 height 5
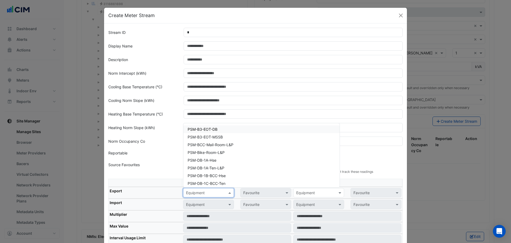
click at [198, 185] on input "text" at bounding box center [203, 193] width 34 height 6
paste input "**********"
type input "**********"
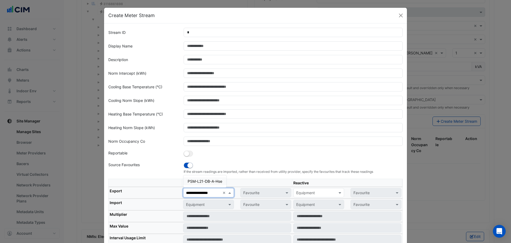
click at [210, 182] on span "PSM-L21-DB-A-Hse" at bounding box center [205, 181] width 35 height 5
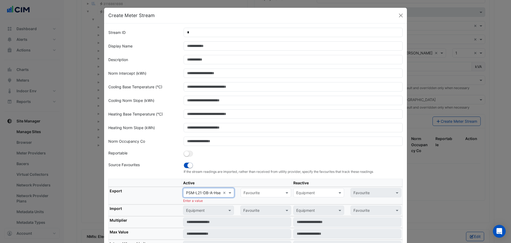
click at [250, 185] on input "text" at bounding box center [261, 193] width 34 height 6
click at [255, 185] on span "Actual Energy Consumption" at bounding box center [269, 204] width 48 height 5
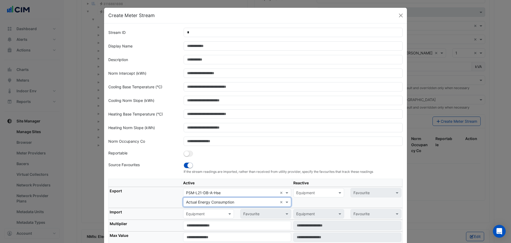
click at [163, 185] on th "Export" at bounding box center [146, 197] width 74 height 21
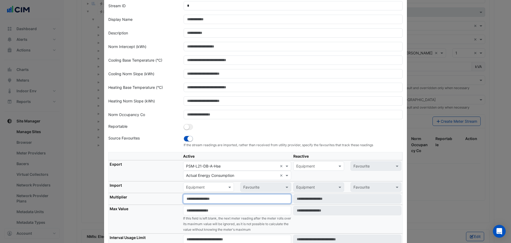
click at [207, 185] on input "number" at bounding box center [237, 198] width 108 height 9
type input "*"
click at [169, 185] on th "Multiplier" at bounding box center [146, 199] width 74 height 12
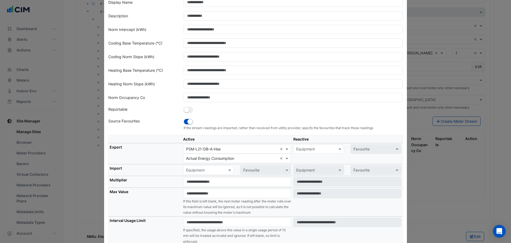
scroll to position [53, 0]
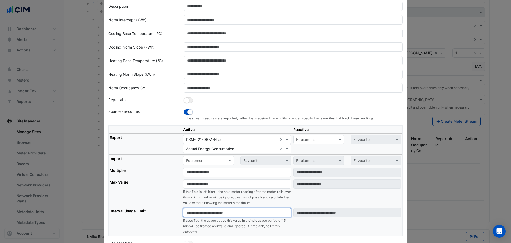
click at [200, 185] on input "number" at bounding box center [237, 212] width 108 height 9
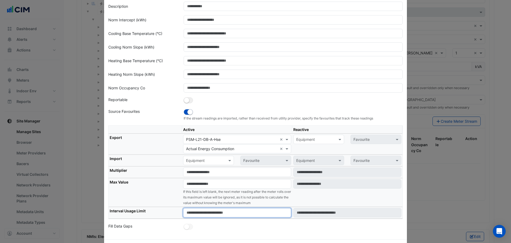
type input "****"
click at [151, 185] on th "Max Value" at bounding box center [146, 192] width 74 height 29
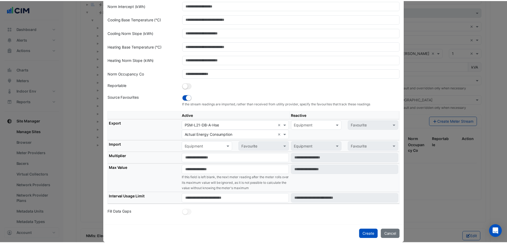
scroll to position [75, 0]
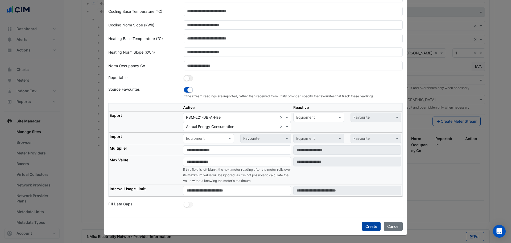
click at [368, 185] on button "Create" at bounding box center [371, 225] width 19 height 9
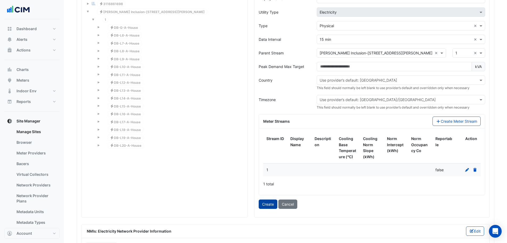
click at [267, 185] on button "Create" at bounding box center [268, 203] width 19 height 9
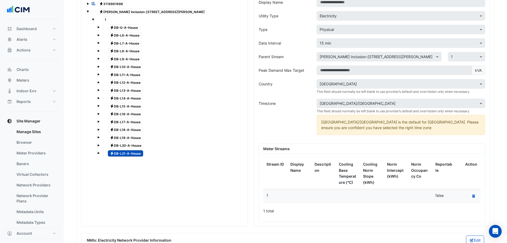
scroll to position [470, 0]
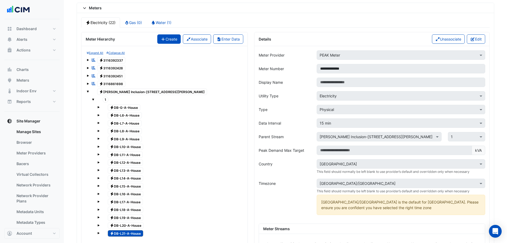
click at [169, 39] on button "Create" at bounding box center [168, 38] width 23 height 9
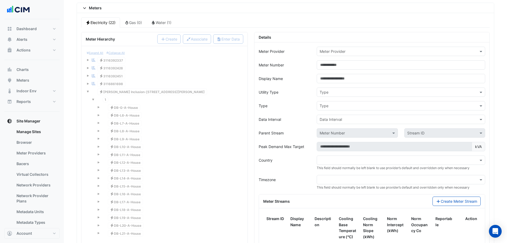
click at [339, 51] on input "text" at bounding box center [396, 52] width 152 height 6
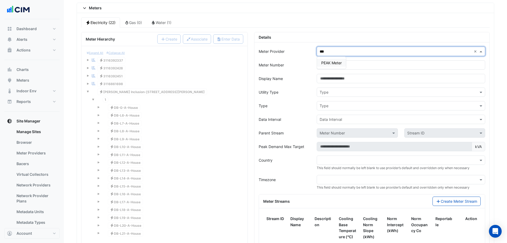
type input "****"
click at [335, 63] on span "PEAK Meter" at bounding box center [332, 62] width 21 height 5
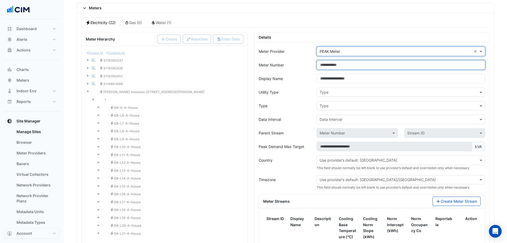
click at [335, 64] on input "Meter Number" at bounding box center [401, 64] width 169 height 9
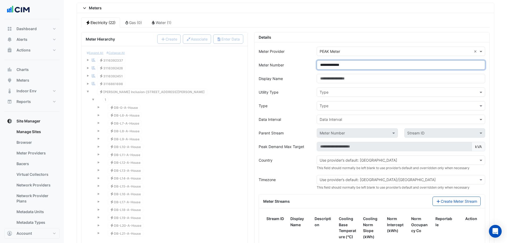
type input "**********"
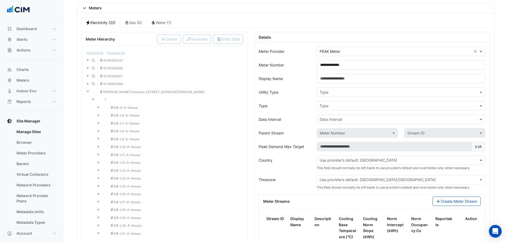
click at [322, 93] on input "text" at bounding box center [396, 93] width 152 height 6
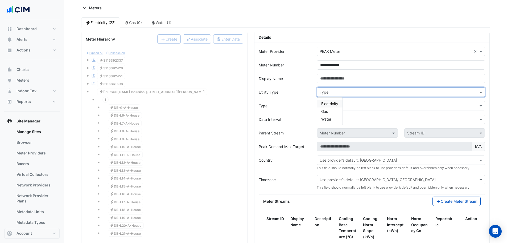
drag, startPoint x: 326, startPoint y: 102, endPoint x: 328, endPoint y: 105, distance: 3.8
click at [327, 103] on span "Electricity" at bounding box center [330, 103] width 17 height 5
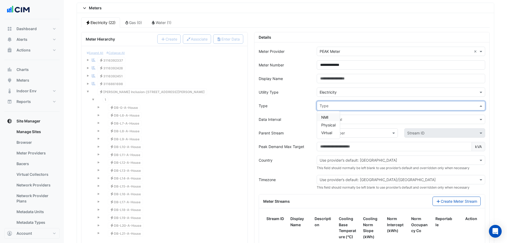
click at [331, 109] on div "Type" at bounding box center [401, 105] width 169 height 9
click at [330, 122] on div "Physical" at bounding box center [328, 125] width 23 height 8
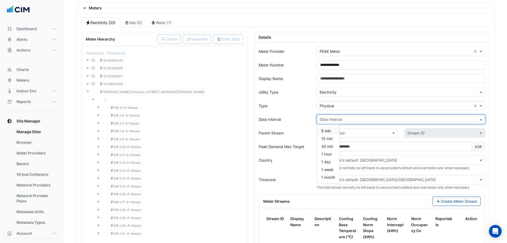
click at [334, 117] on input "text" at bounding box center [396, 120] width 152 height 6
click at [333, 141] on div "15 min" at bounding box center [328, 139] width 22 height 8
click at [347, 130] on div "Meter Number" at bounding box center [357, 132] width 81 height 9
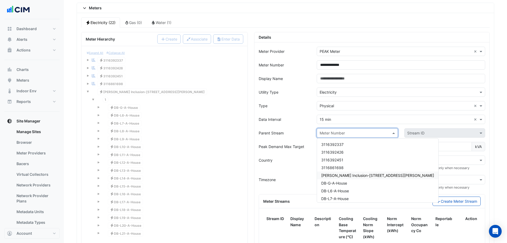
click at [362, 175] on span "VM-NABERS Inclusion-266 George St" at bounding box center [378, 175] width 113 height 5
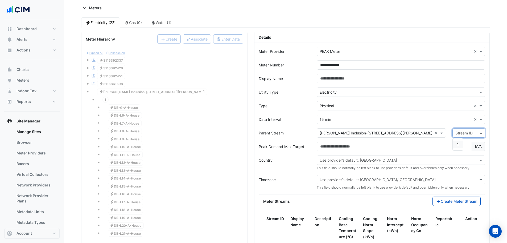
click at [405, 132] on input "text" at bounding box center [464, 133] width 16 height 6
click at [405, 145] on div "1" at bounding box center [458, 144] width 10 height 8
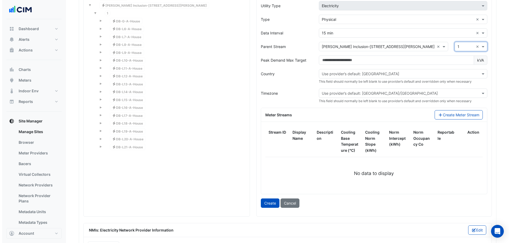
scroll to position [577, 0]
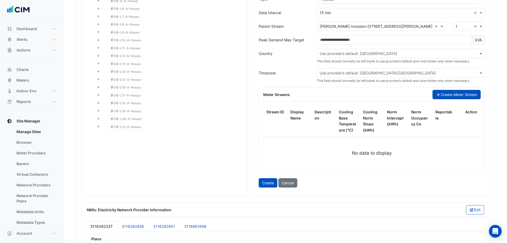
click at [405, 98] on button "Create Meter Stream" at bounding box center [457, 94] width 48 height 9
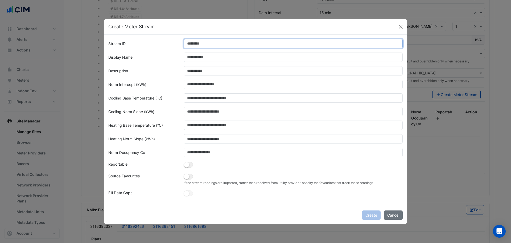
click at [221, 42] on input "Stream ID" at bounding box center [294, 43] width 220 height 9
type input "*"
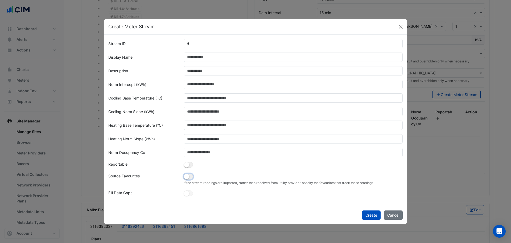
click at [190, 177] on button "button" at bounding box center [188, 176] width 9 height 6
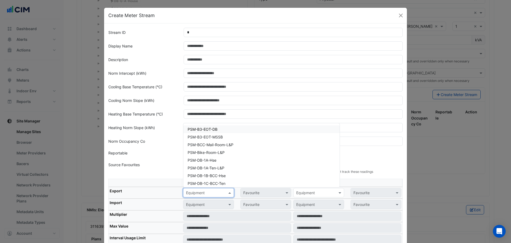
click at [201, 185] on input "text" at bounding box center [203, 193] width 34 height 6
paste input "**********"
type input "**********"
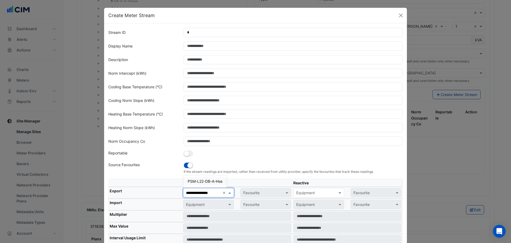
scroll to position [0, 2]
click at [209, 180] on span "PSM-L22-DB-A-Hse" at bounding box center [205, 181] width 35 height 5
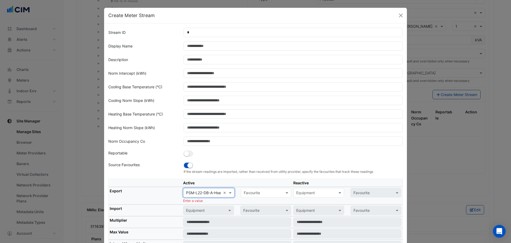
scroll to position [0, 0]
click at [251, 185] on input "text" at bounding box center [261, 193] width 34 height 6
click at [253, 185] on span "Actual Energy Consumption" at bounding box center [270, 204] width 48 height 5
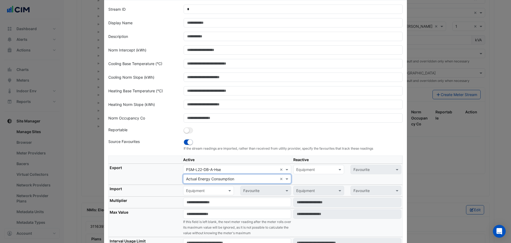
scroll to position [53, 0]
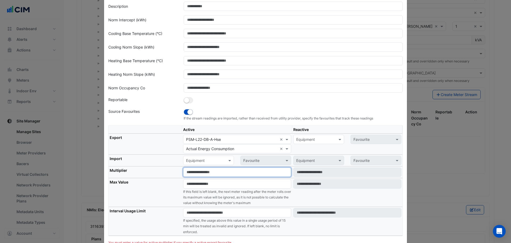
click at [193, 175] on input "number" at bounding box center [237, 171] width 108 height 9
type input "*"
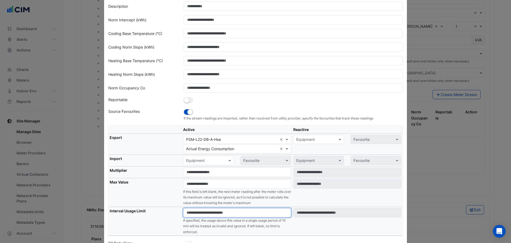
click at [196, 185] on input "number" at bounding box center [237, 212] width 108 height 9
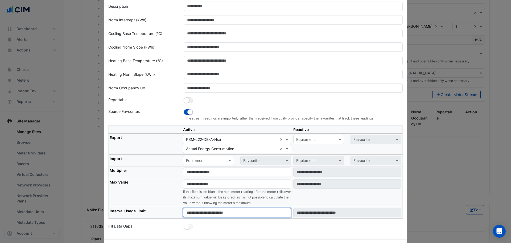
type input "****"
click at [160, 185] on th "Max Value" at bounding box center [146, 192] width 74 height 29
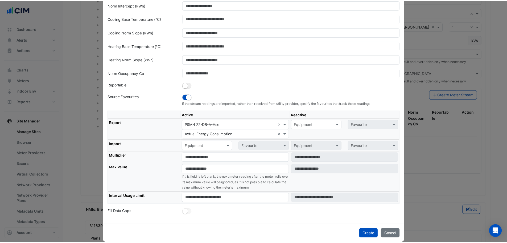
scroll to position [75, 0]
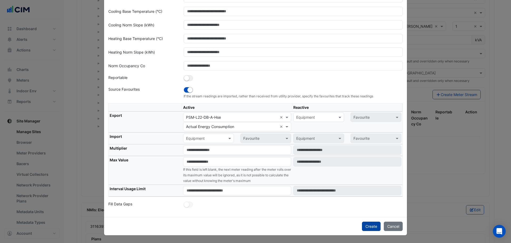
click at [372, 185] on button "Create" at bounding box center [371, 225] width 19 height 9
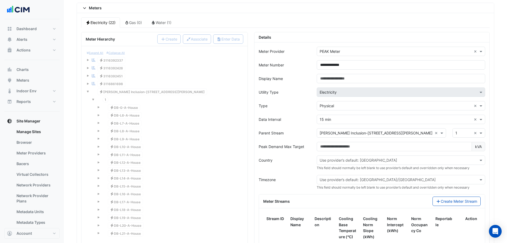
scroll to position [630, 0]
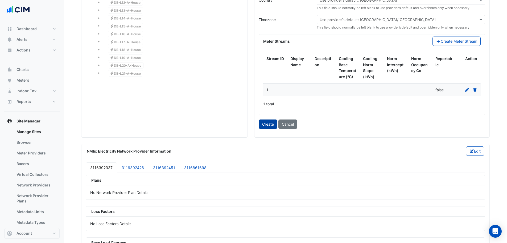
click at [268, 126] on button "Create" at bounding box center [268, 123] width 19 height 9
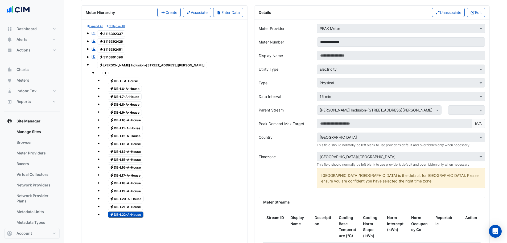
scroll to position [470, 0]
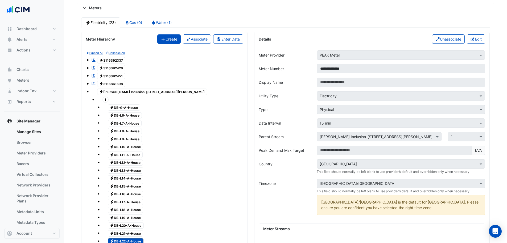
click at [168, 40] on button "Create" at bounding box center [168, 38] width 23 height 9
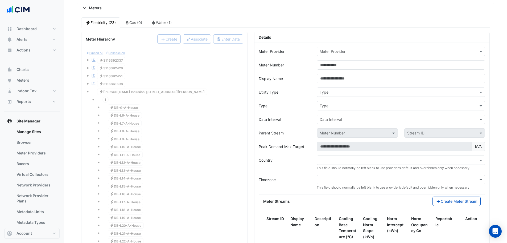
click at [341, 55] on div "Meter Provider" at bounding box center [401, 51] width 169 height 9
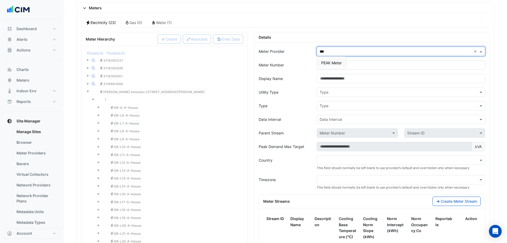
type input "****"
click at [335, 61] on span "PEAK Meter" at bounding box center [332, 62] width 21 height 5
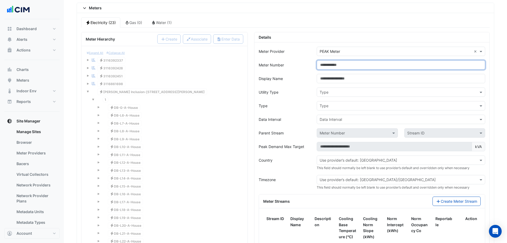
click at [332, 61] on input "Meter Number" at bounding box center [401, 64] width 169 height 9
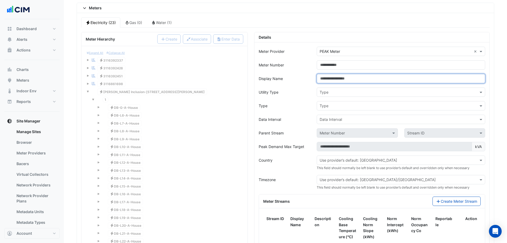
click at [335, 82] on input "Display Name" at bounding box center [401, 78] width 169 height 9
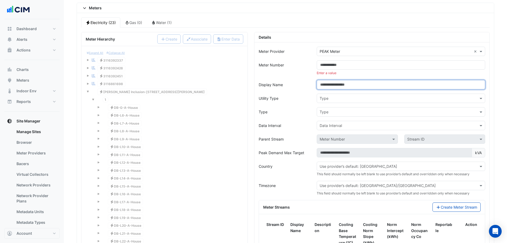
click at [331, 82] on input "Display Name" at bounding box center [401, 84] width 169 height 9
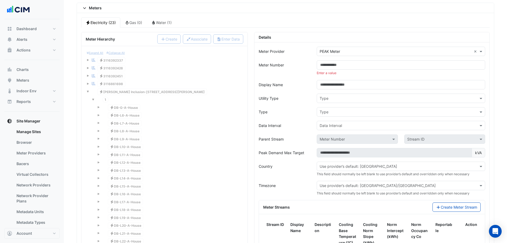
click at [297, 93] on form "Meter Provider × PEAK Meter × Meter Number Enter a value Display Name Utility T…" at bounding box center [372, 173] width 227 height 253
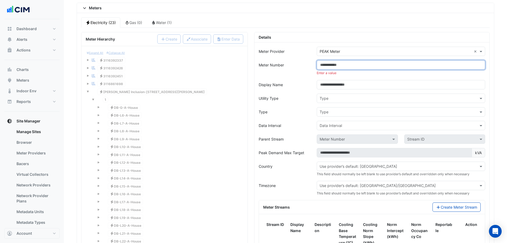
click at [329, 68] on input "Meter Number" at bounding box center [401, 64] width 169 height 9
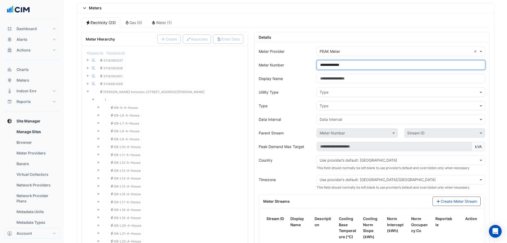
type input "**********"
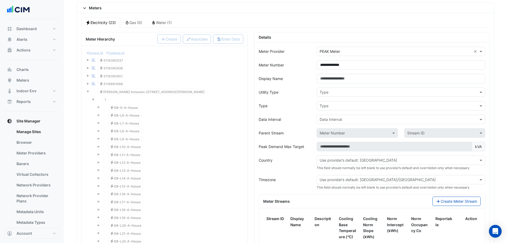
click at [320, 97] on form "**********" at bounding box center [372, 170] width 227 height 247
click at [324, 90] on input "text" at bounding box center [396, 93] width 152 height 6
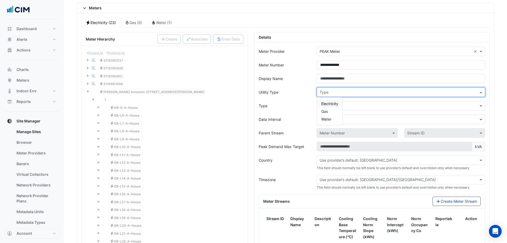
click at [332, 103] on span "Electricity" at bounding box center [330, 103] width 17 height 5
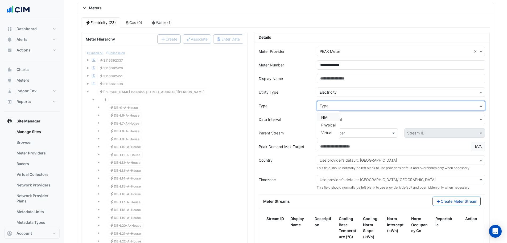
click at [332, 106] on input "text" at bounding box center [396, 106] width 152 height 6
click at [331, 122] on div "Physical" at bounding box center [328, 125] width 23 height 8
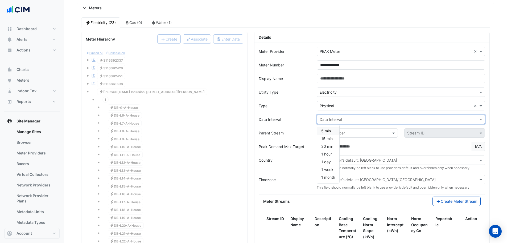
drag, startPoint x: 329, startPoint y: 118, endPoint x: 327, endPoint y: 131, distance: 13.0
click at [328, 119] on input "text" at bounding box center [396, 120] width 152 height 6
click at [329, 137] on span "15 min" at bounding box center [327, 138] width 11 height 5
click at [268, 132] on label "Parent Stream" at bounding box center [271, 132] width 25 height 9
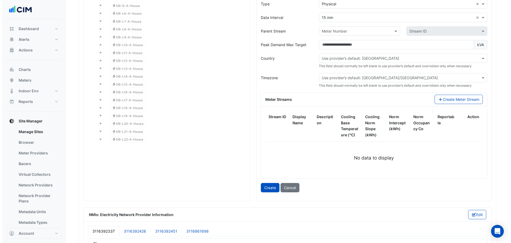
scroll to position [577, 0]
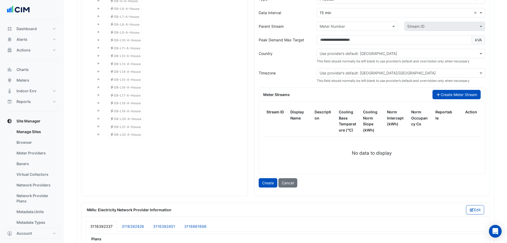
click at [405, 91] on button "Create Meter Stream" at bounding box center [457, 94] width 48 height 9
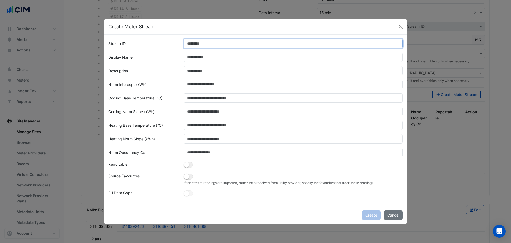
click at [213, 42] on input "Stream ID" at bounding box center [294, 43] width 220 height 9
type input "*"
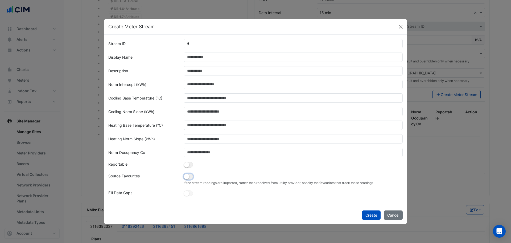
click at [189, 178] on button "button" at bounding box center [188, 176] width 9 height 6
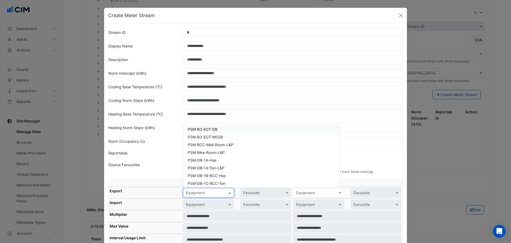
click at [199, 185] on input "text" at bounding box center [203, 193] width 34 height 6
paste input "**********"
type input "**********"
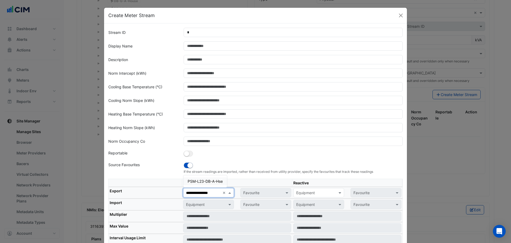
click at [205, 181] on span "PSM-L23-DB-A-Hse" at bounding box center [205, 181] width 35 height 5
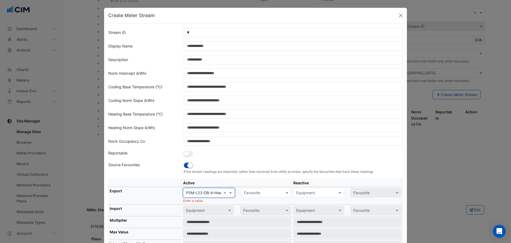
scroll to position [0, 0]
click at [252, 185] on input "text" at bounding box center [261, 193] width 34 height 6
click at [252, 185] on span "Actual Energy Consumption" at bounding box center [270, 204] width 48 height 5
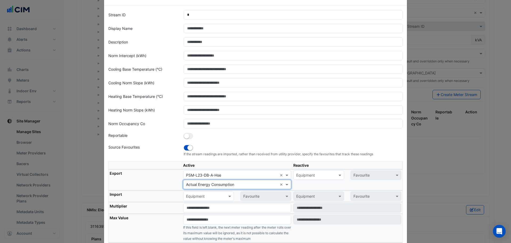
scroll to position [97, 0]
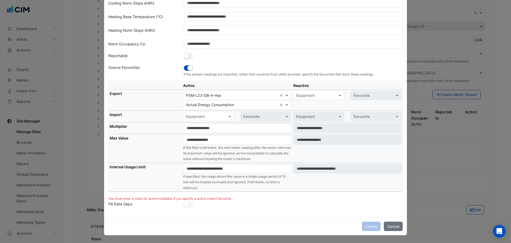
click at [190, 121] on td "Equipment Favourite" at bounding box center [237, 117] width 110 height 12
click at [191, 132] on input "number" at bounding box center [237, 127] width 108 height 9
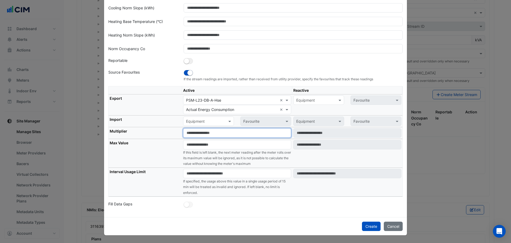
scroll to position [92, 0]
type input "*"
click at [164, 153] on th "Max Value" at bounding box center [146, 153] width 74 height 29
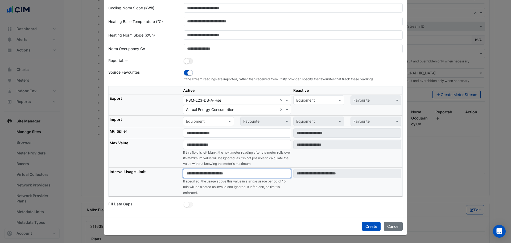
click at [204, 172] on input "number" at bounding box center [237, 173] width 108 height 9
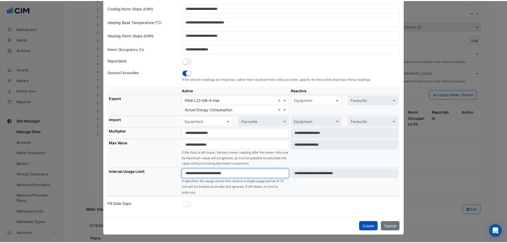
scroll to position [75, 0]
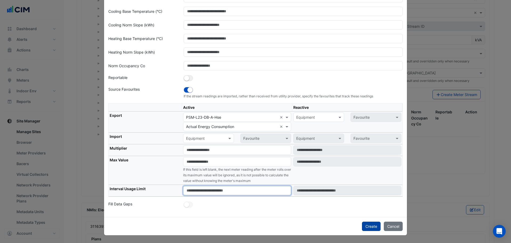
type input "****"
click at [373, 185] on button "Create" at bounding box center [371, 225] width 19 height 9
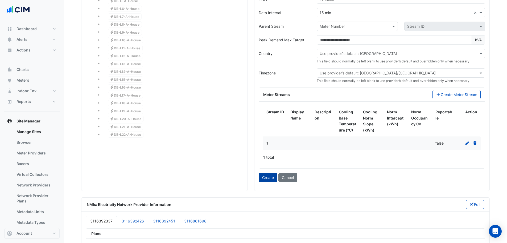
click at [265, 176] on button "Create" at bounding box center [268, 177] width 19 height 9
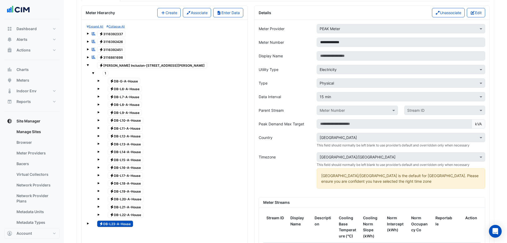
scroll to position [417, 0]
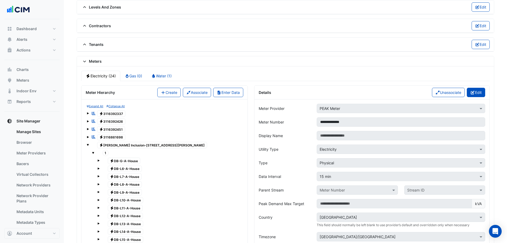
click at [405, 88] on button "Edit" at bounding box center [476, 92] width 18 height 9
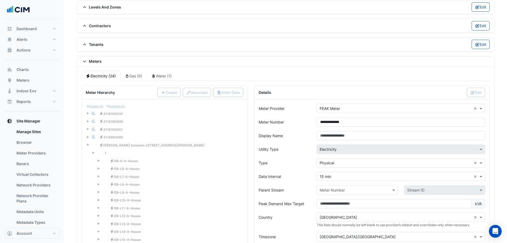
scroll to position [497, 0]
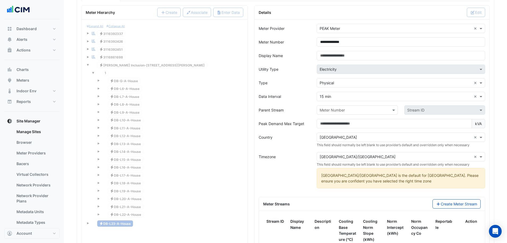
click at [337, 111] on input "text" at bounding box center [352, 110] width 64 height 6
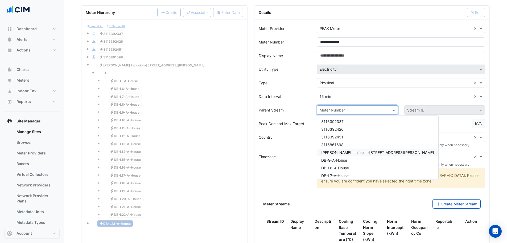
click at [346, 155] on span "VM-NABERS Inclusion-266 George St" at bounding box center [378, 152] width 113 height 5
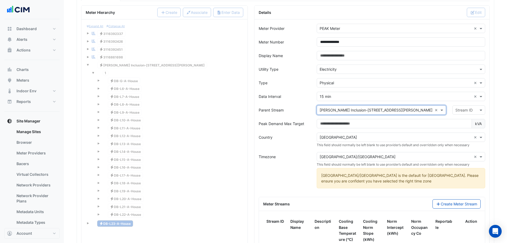
click at [405, 99] on div "× 15 min" at bounding box center [394, 97] width 155 height 6
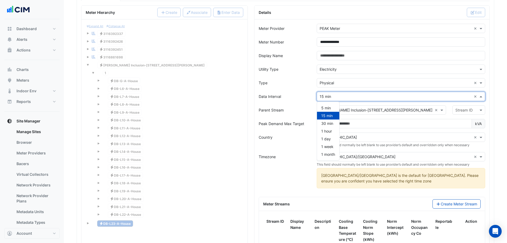
click at [405, 108] on input "text" at bounding box center [464, 110] width 16 height 6
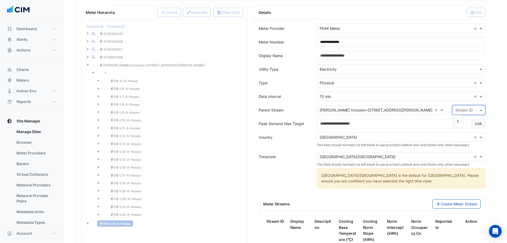
click at [405, 121] on span "1" at bounding box center [458, 121] width 2 height 5
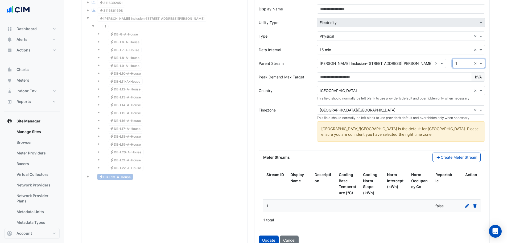
scroll to position [604, 0]
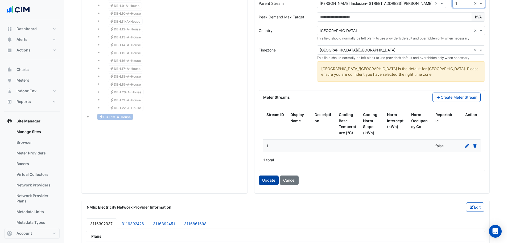
click at [276, 176] on button "Update" at bounding box center [269, 179] width 20 height 9
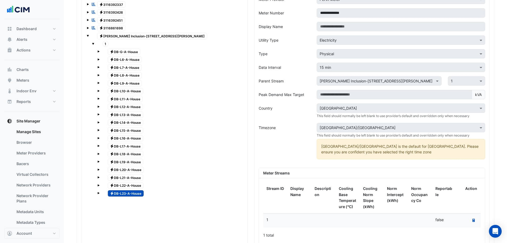
scroll to position [470, 0]
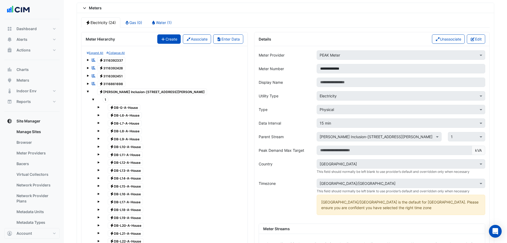
click at [167, 39] on button "Create" at bounding box center [168, 38] width 23 height 9
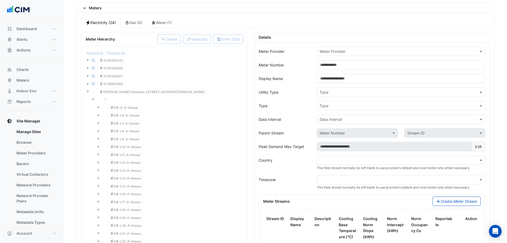
click at [346, 58] on form "Meter Provider Meter Provider Meter Number Display Name Utility Type Type Type …" at bounding box center [372, 170] width 227 height 247
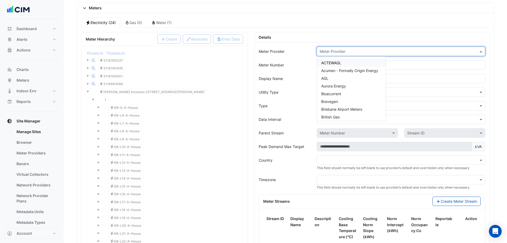
click at [346, 54] on div "Meter Provider" at bounding box center [401, 51] width 169 height 9
type input "****"
click at [331, 62] on span "PEAK Meter" at bounding box center [332, 62] width 21 height 5
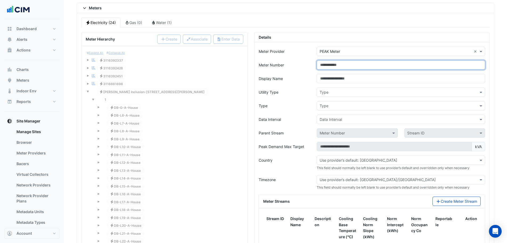
click at [337, 66] on input "Meter Number" at bounding box center [401, 64] width 169 height 9
type input "**********"
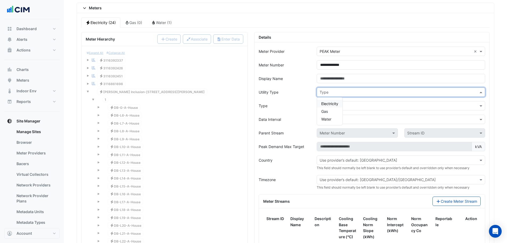
drag, startPoint x: 331, startPoint y: 91, endPoint x: 336, endPoint y: 105, distance: 15.3
click at [331, 91] on input "text" at bounding box center [396, 93] width 152 height 6
click at [335, 102] on span "Electricity" at bounding box center [330, 103] width 17 height 5
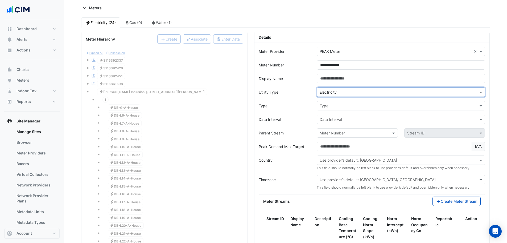
click at [334, 108] on input "text" at bounding box center [396, 106] width 152 height 6
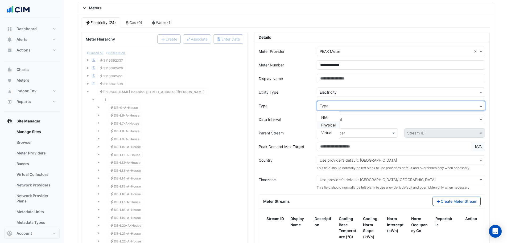
click at [327, 124] on span "Physical" at bounding box center [329, 125] width 14 height 5
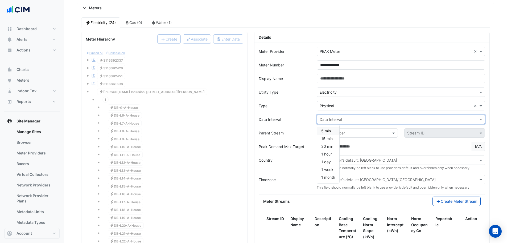
click at [330, 120] on input "text" at bounding box center [396, 120] width 152 height 6
click at [331, 139] on span "15 min" at bounding box center [327, 138] width 11 height 5
drag, startPoint x: 238, startPoint y: 111, endPoint x: 245, endPoint y: 110, distance: 6.9
click at [239, 110] on div "Expand All Collapse All Reportable Electricity 3116392337 Reportable Electricit…" at bounding box center [165, 152] width 158 height 205
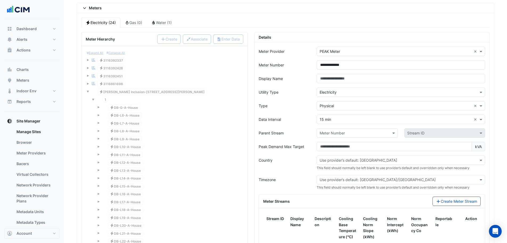
click at [343, 133] on input "text" at bounding box center [352, 133] width 64 height 6
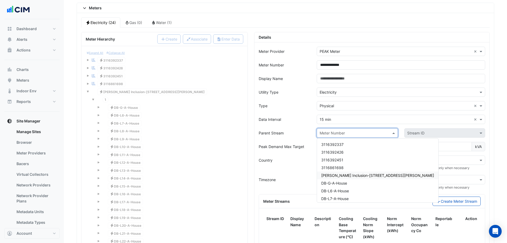
click at [339, 174] on span "VM-NABERS Inclusion-266 George St" at bounding box center [378, 175] width 113 height 5
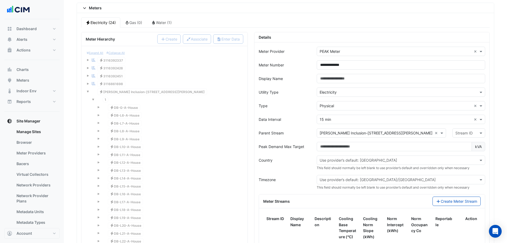
click at [405, 128] on form "**********" at bounding box center [372, 170] width 227 height 247
click at [405, 136] on div "Stream ID" at bounding box center [469, 132] width 33 height 9
click at [405, 144] on span "1" at bounding box center [458, 144] width 2 height 5
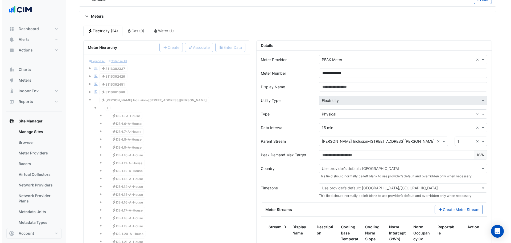
scroll to position [524, 0]
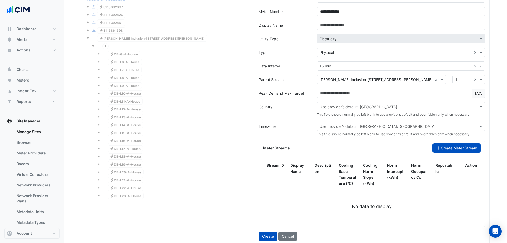
click at [405, 151] on button "Create Meter Stream" at bounding box center [457, 147] width 48 height 9
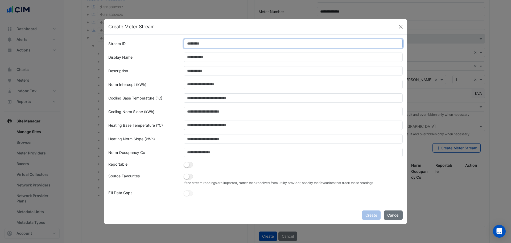
click at [198, 44] on input "Stream ID" at bounding box center [294, 43] width 220 height 9
type input "*"
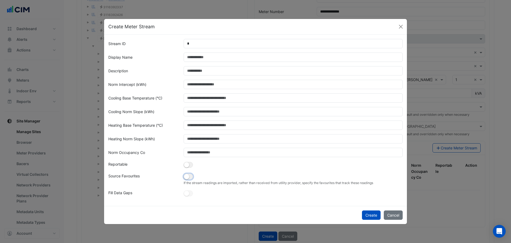
click at [188, 176] on small "button" at bounding box center [186, 176] width 5 height 5
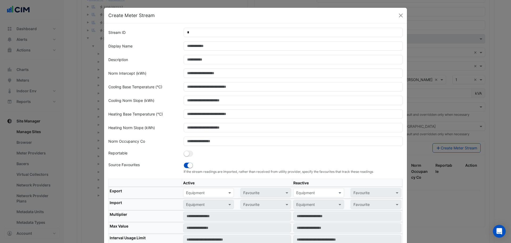
click at [197, 185] on input "text" at bounding box center [203, 193] width 34 height 6
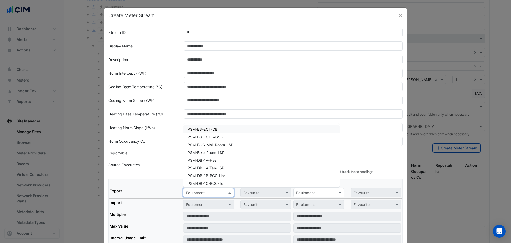
paste input "**********"
type input "**********"
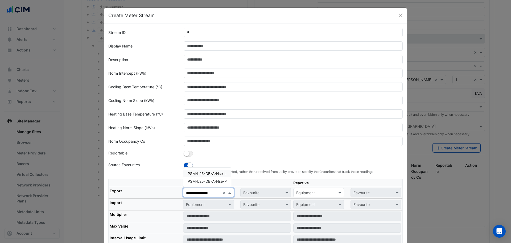
click at [206, 173] on span "PSM-L25-DB-A-Hse-L" at bounding box center [207, 173] width 39 height 5
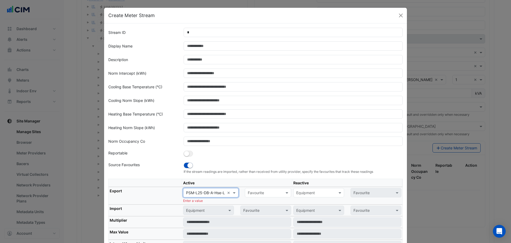
scroll to position [0, 0]
click at [257, 185] on input "text" at bounding box center [263, 193] width 30 height 6
click at [255, 185] on div "Actual Energy Consumption" at bounding box center [273, 204] width 57 height 8
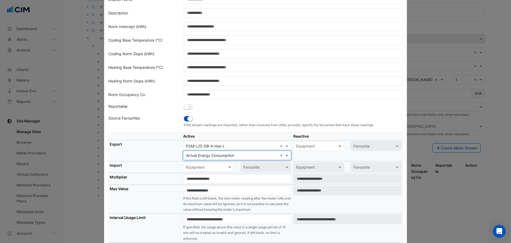
scroll to position [53, 0]
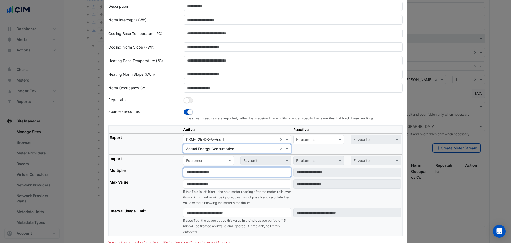
click at [201, 175] on input "number" at bounding box center [237, 171] width 108 height 9
type input "*"
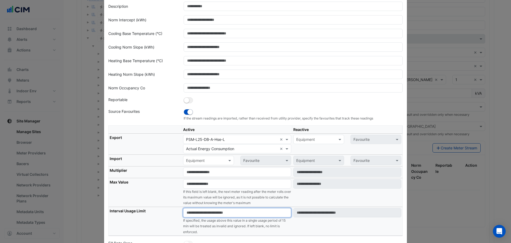
click at [200, 185] on input "number" at bounding box center [237, 212] width 108 height 9
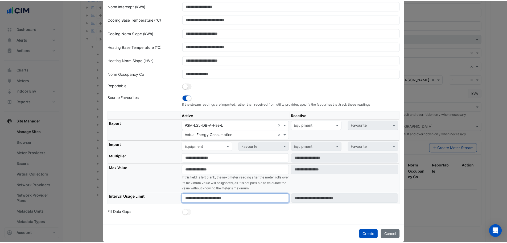
scroll to position [75, 0]
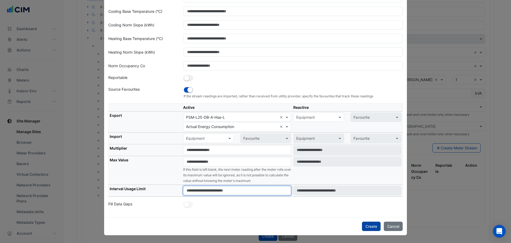
type input "****"
click at [372, 185] on button "Create" at bounding box center [371, 225] width 19 height 9
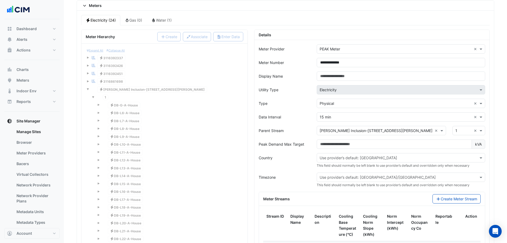
scroll to position [470, 0]
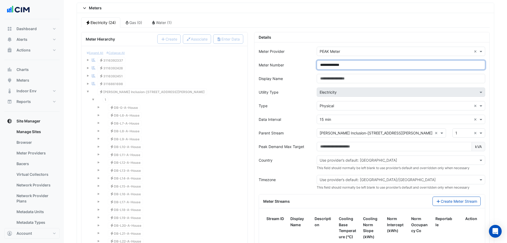
click at [358, 66] on input "**********" at bounding box center [401, 64] width 169 height 9
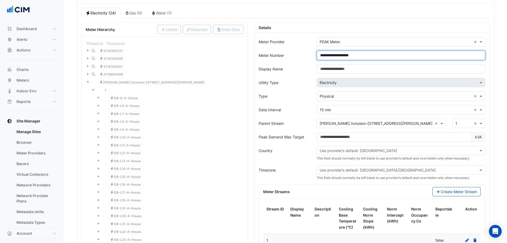
scroll to position [550, 0]
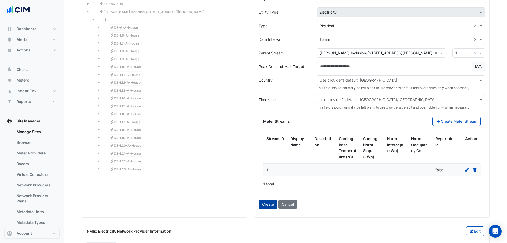
type input "**********"
click at [269, 185] on button "Create" at bounding box center [268, 203] width 19 height 9
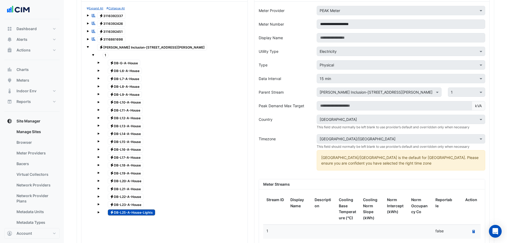
scroll to position [470, 0]
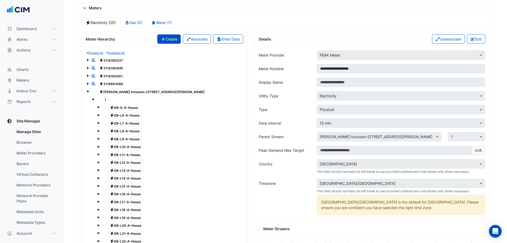
click at [163, 42] on button "Create" at bounding box center [168, 38] width 23 height 9
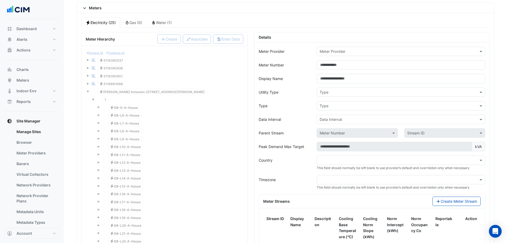
click at [335, 49] on input "text" at bounding box center [396, 52] width 152 height 6
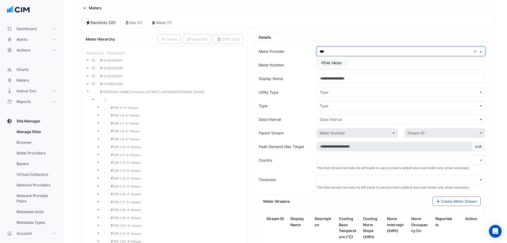
type input "****"
click at [332, 66] on div "PEAK Meter" at bounding box center [331, 63] width 29 height 8
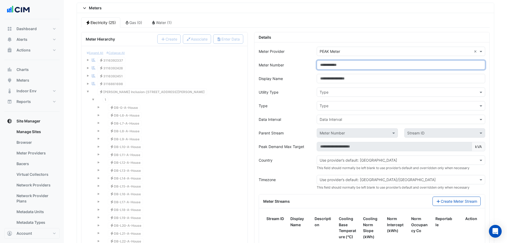
click at [334, 66] on input "Meter Number" at bounding box center [401, 64] width 169 height 9
type input "**********"
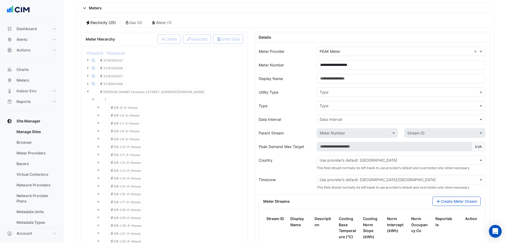
click at [337, 93] on input "text" at bounding box center [396, 93] width 152 height 6
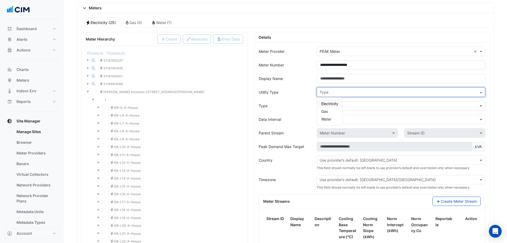
click at [331, 104] on span "Electricity" at bounding box center [330, 103] width 17 height 5
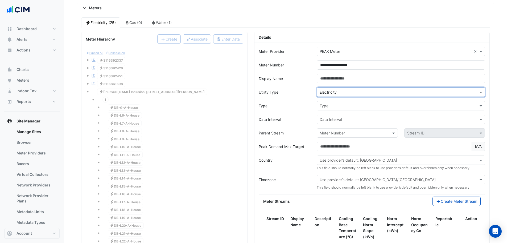
click at [330, 108] on input "text" at bounding box center [396, 106] width 152 height 6
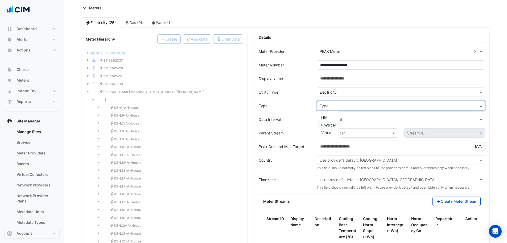
click at [327, 128] on div "Physical" at bounding box center [328, 125] width 23 height 8
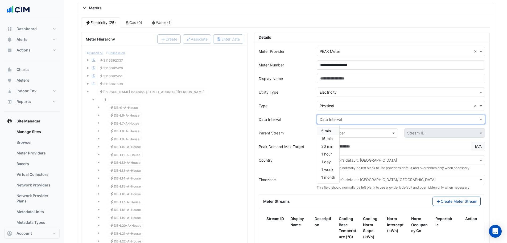
click at [328, 121] on input "text" at bounding box center [396, 120] width 152 height 6
click at [326, 140] on span "15 min" at bounding box center [327, 138] width 11 height 5
click at [256, 125] on div "**********" at bounding box center [372, 172] width 235 height 260
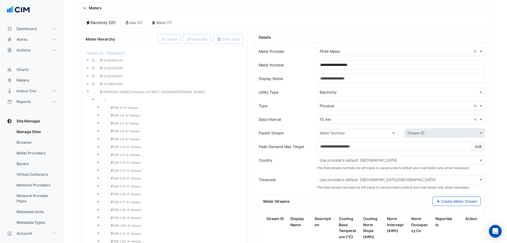
click at [342, 134] on input "text" at bounding box center [352, 133] width 64 height 6
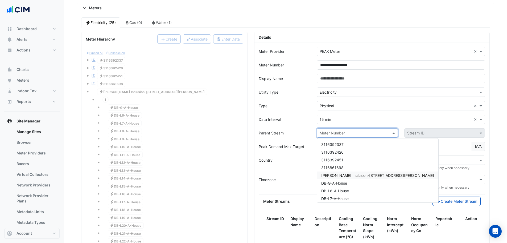
click at [347, 172] on div "VM-NABERS Inclusion-266 George St" at bounding box center [377, 175] width 121 height 8
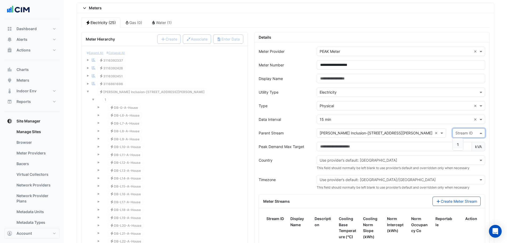
click at [405, 134] on input "text" at bounding box center [464, 133] width 16 height 6
click at [405, 149] on div "1" at bounding box center [458, 144] width 10 height 12
click at [405, 145] on span "1" at bounding box center [458, 144] width 2 height 5
drag, startPoint x: 233, startPoint y: 143, endPoint x: 239, endPoint y: 143, distance: 5.6
click at [235, 143] on div "Expand All Collapse All Reportable Electricity 3116392337 Reportable Electricit…" at bounding box center [165, 156] width 158 height 212
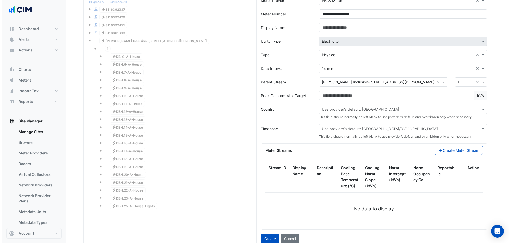
scroll to position [604, 0]
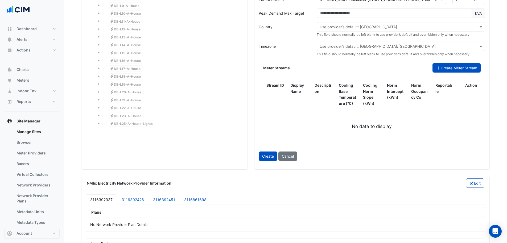
click at [405, 71] on button "Create Meter Stream" at bounding box center [457, 67] width 48 height 9
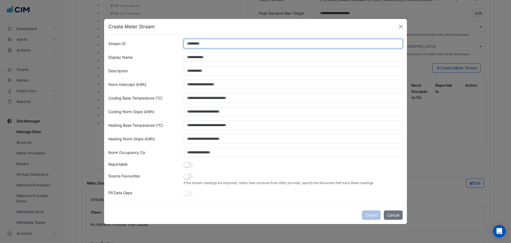
click at [211, 45] on input "Stream ID" at bounding box center [294, 43] width 220 height 9
type input "*"
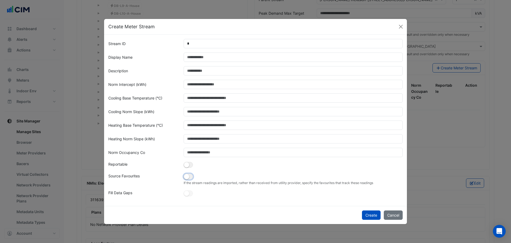
drag, startPoint x: 185, startPoint y: 175, endPoint x: 188, endPoint y: 176, distance: 3.2
click at [185, 175] on small "button" at bounding box center [186, 176] width 5 height 5
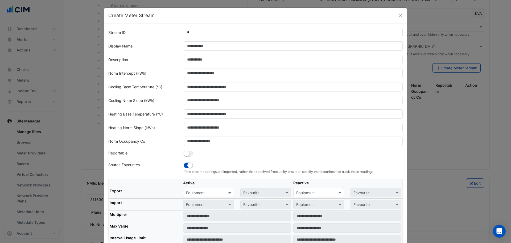
click at [205, 185] on input "text" at bounding box center [203, 193] width 34 height 6
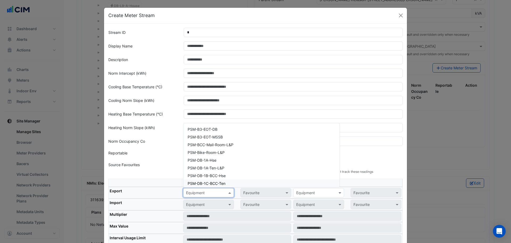
click at [207, 185] on input "text" at bounding box center [203, 193] width 34 height 6
paste input "**********"
type input "**********"
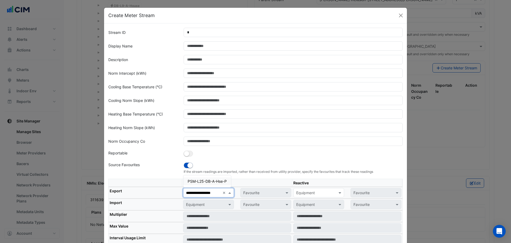
scroll to position [0, 6]
click at [217, 179] on span "PSM-L25-DB-A-Hse-P" at bounding box center [207, 181] width 39 height 5
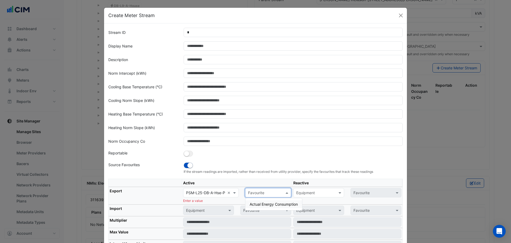
click at [253, 185] on div "Favourite" at bounding box center [268, 192] width 46 height 9
click at [271, 185] on span "Actual Energy Consumption" at bounding box center [274, 204] width 48 height 5
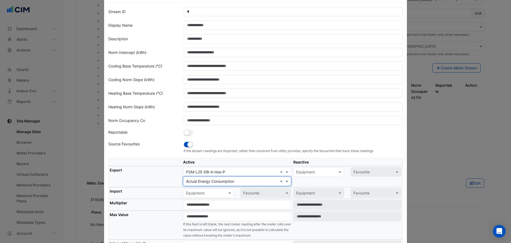
scroll to position [53, 0]
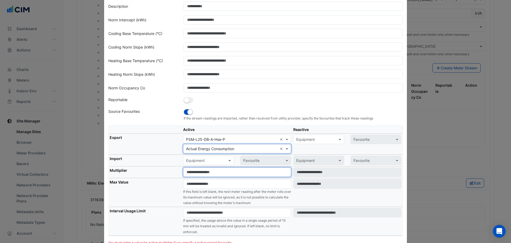
click at [191, 173] on input "number" at bounding box center [237, 171] width 108 height 9
type input "*"
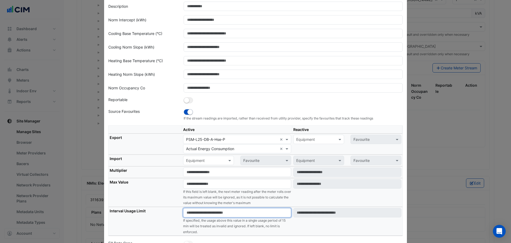
click at [184, 185] on input "number" at bounding box center [237, 212] width 108 height 9
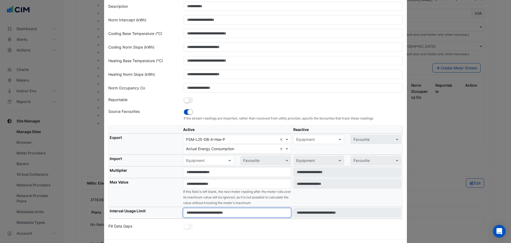
type input "****"
click at [150, 185] on th "Max Value" at bounding box center [146, 192] width 74 height 29
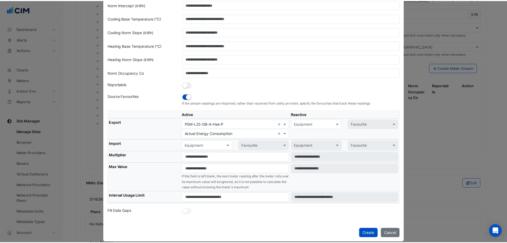
scroll to position [75, 0]
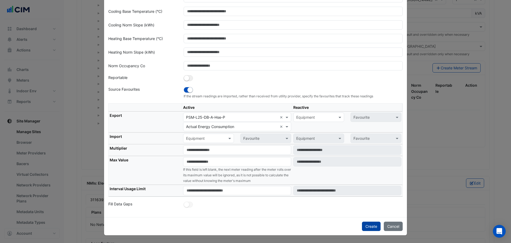
click at [365, 185] on button "Create" at bounding box center [371, 225] width 19 height 9
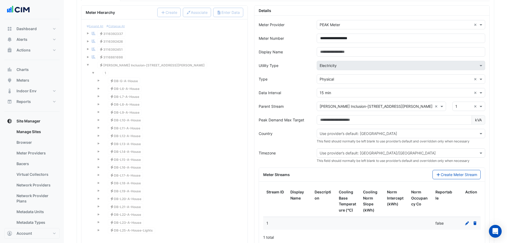
scroll to position [630, 0]
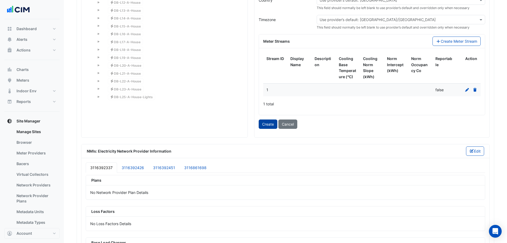
click at [268, 123] on button "Create" at bounding box center [268, 123] width 19 height 9
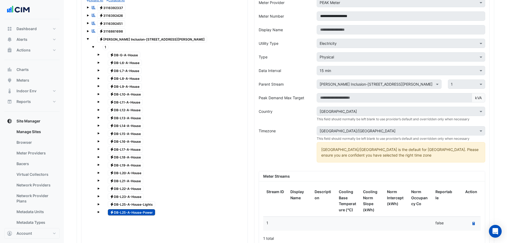
scroll to position [497, 0]
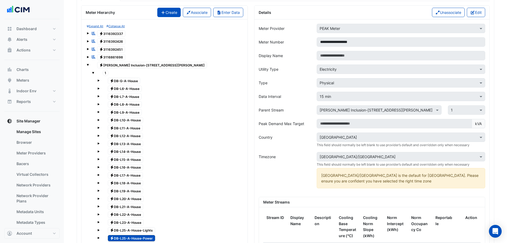
click at [165, 14] on button "Create" at bounding box center [168, 12] width 23 height 9
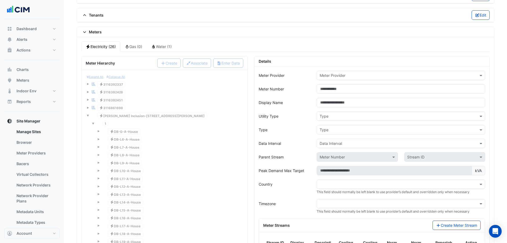
scroll to position [417, 0]
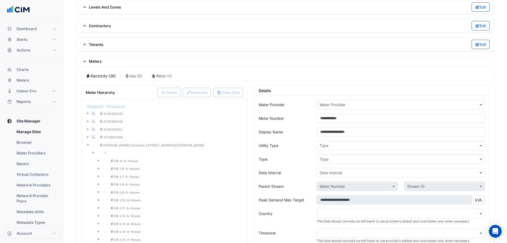
click at [334, 106] on input "text" at bounding box center [396, 105] width 152 height 6
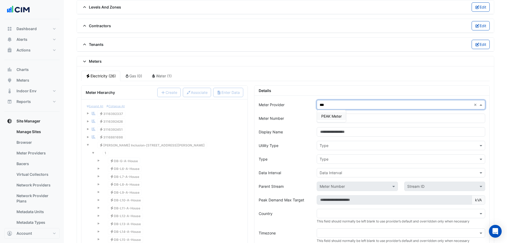
type input "****"
click at [329, 117] on span "PEAK Meter" at bounding box center [332, 116] width 21 height 5
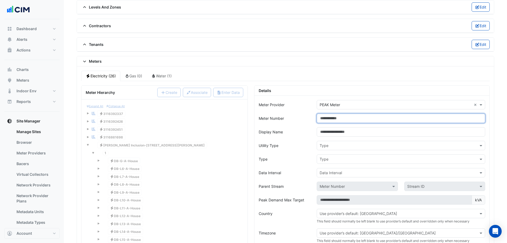
click at [329, 118] on input "Meter Number" at bounding box center [401, 117] width 169 height 9
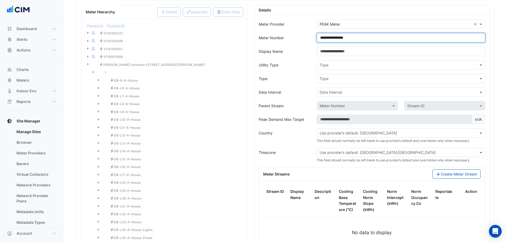
scroll to position [497, 0]
click at [326, 36] on input "**********" at bounding box center [401, 38] width 169 height 9
click at [328, 37] on input "**********" at bounding box center [401, 38] width 169 height 9
type input "**********"
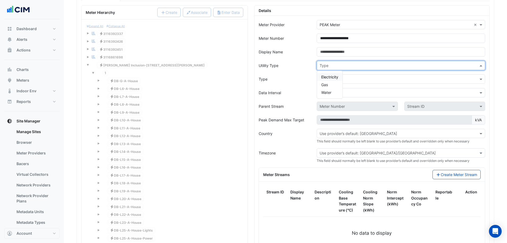
click at [332, 67] on input "text" at bounding box center [396, 66] width 152 height 6
click at [327, 79] on span "Electricity" at bounding box center [330, 77] width 17 height 5
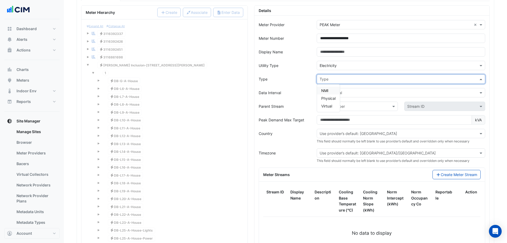
click at [329, 83] on div "Type" at bounding box center [401, 78] width 169 height 9
click at [332, 97] on span "Physical" at bounding box center [329, 98] width 14 height 5
click at [335, 92] on input "text" at bounding box center [396, 93] width 152 height 6
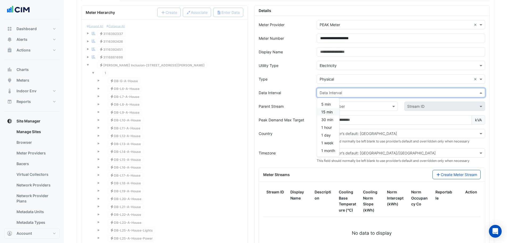
click at [331, 112] on span "15 min" at bounding box center [327, 111] width 11 height 5
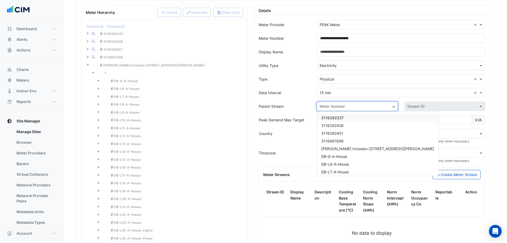
click at [331, 109] on div "Meter Number" at bounding box center [357, 105] width 81 height 9
drag, startPoint x: 351, startPoint y: 147, endPoint x: 360, endPoint y: 147, distance: 8.3
click at [352, 147] on span "VM-NABERS Inclusion-266 George St" at bounding box center [378, 148] width 113 height 5
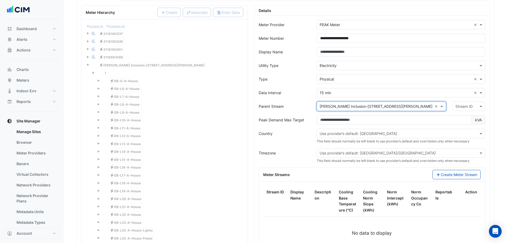
click at [405, 105] on input "text" at bounding box center [464, 107] width 16 height 6
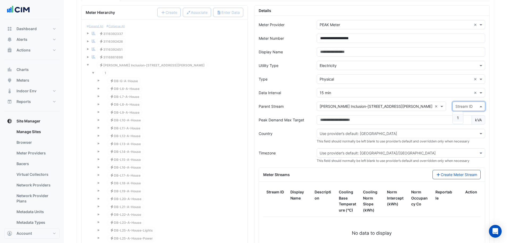
click at [405, 118] on div "1" at bounding box center [458, 118] width 10 height 8
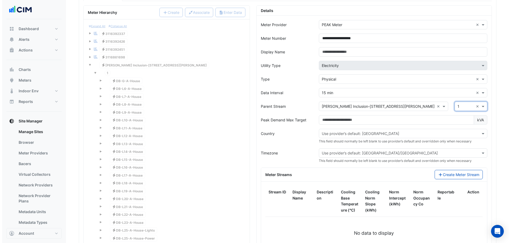
scroll to position [577, 0]
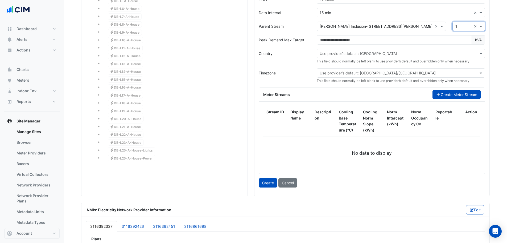
click at [405, 91] on button "Create Meter Stream" at bounding box center [457, 94] width 48 height 9
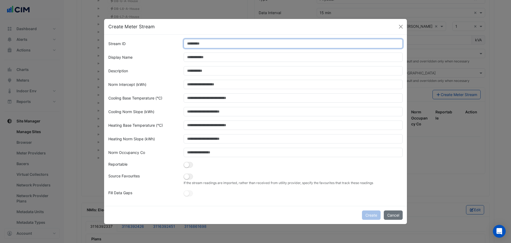
click at [208, 41] on input "Stream ID" at bounding box center [294, 43] width 220 height 9
type input "*"
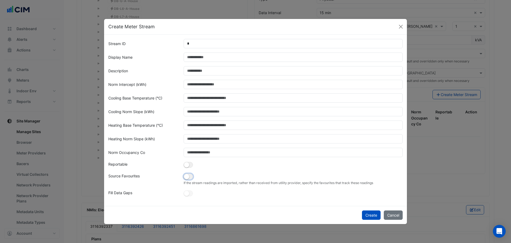
click at [187, 177] on small "button" at bounding box center [186, 176] width 5 height 5
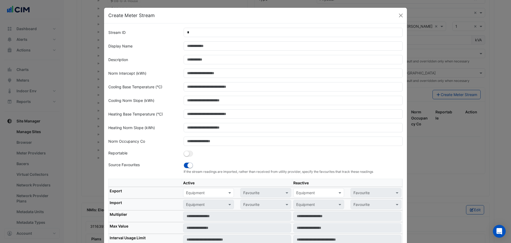
click at [202, 185] on input "text" at bounding box center [203, 193] width 34 height 6
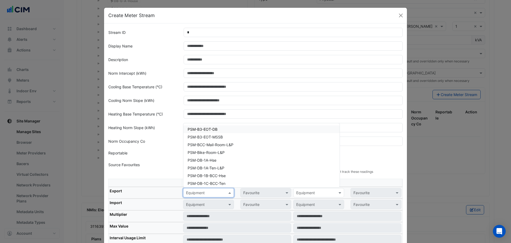
paste input "**********"
type input "**********"
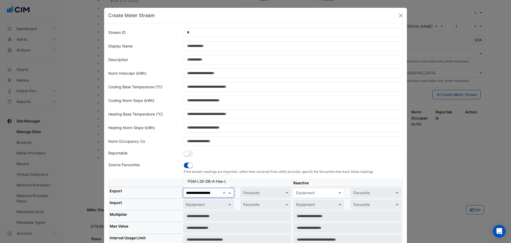
scroll to position [0, 6]
click at [205, 179] on span "PSM-L28-DB-A-Hse-L" at bounding box center [207, 181] width 39 height 5
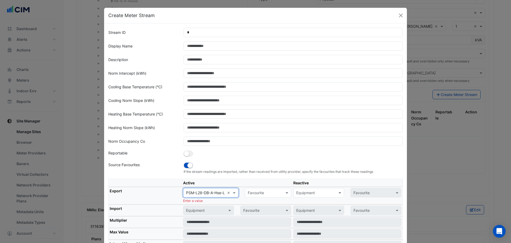
scroll to position [0, 0]
click at [255, 185] on input "text" at bounding box center [263, 193] width 30 height 6
drag, startPoint x: 263, startPoint y: 202, endPoint x: 212, endPoint y: 192, distance: 52.6
click at [264, 185] on span "Actual Energy Consumption" at bounding box center [274, 204] width 48 height 5
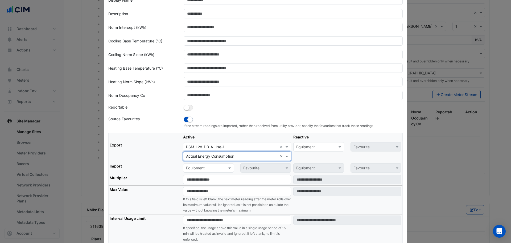
scroll to position [80, 0]
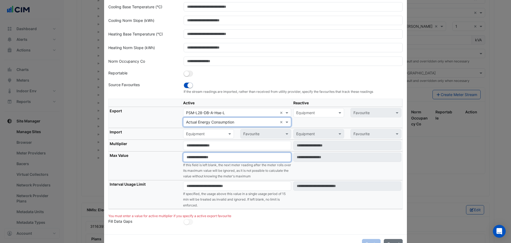
click at [200, 155] on input "number" at bounding box center [237, 156] width 108 height 9
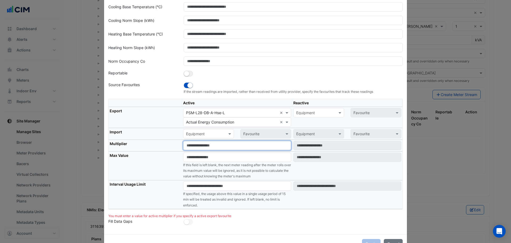
click at [198, 148] on input "number" at bounding box center [237, 145] width 108 height 9
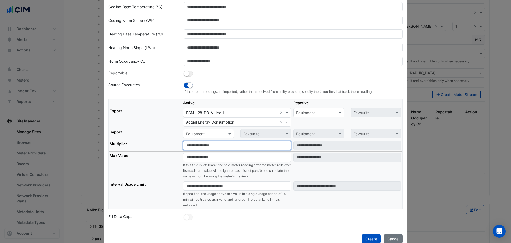
type input "*"
drag, startPoint x: 165, startPoint y: 164, endPoint x: 192, endPoint y: 179, distance: 30.6
click at [165, 165] on th "Max Value" at bounding box center [146, 165] width 74 height 29
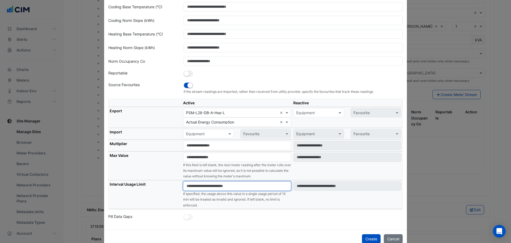
click at [200, 185] on input "number" at bounding box center [237, 185] width 108 height 9
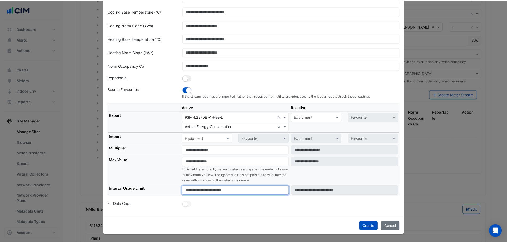
scroll to position [75, 0]
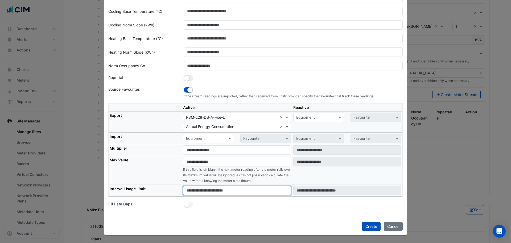
type input "****"
click at [175, 166] on th "Max Value" at bounding box center [146, 170] width 74 height 29
click at [375, 185] on button "Create" at bounding box center [371, 225] width 19 height 9
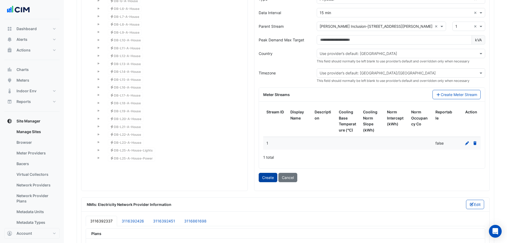
click at [265, 178] on button "Create" at bounding box center [268, 177] width 19 height 9
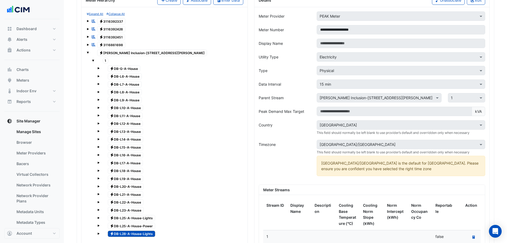
scroll to position [470, 0]
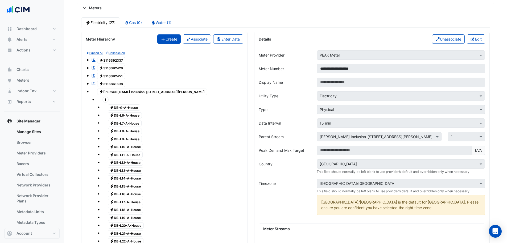
click at [168, 41] on button "Create" at bounding box center [168, 38] width 23 height 9
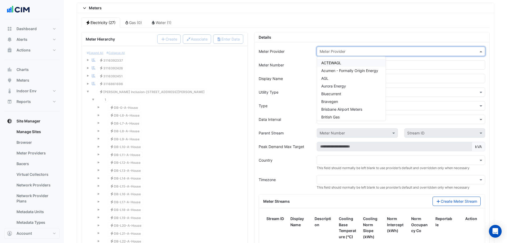
click at [337, 51] on input "text" at bounding box center [396, 52] width 152 height 6
type input "****"
click at [332, 66] on div "PEAK Meter" at bounding box center [331, 63] width 29 height 8
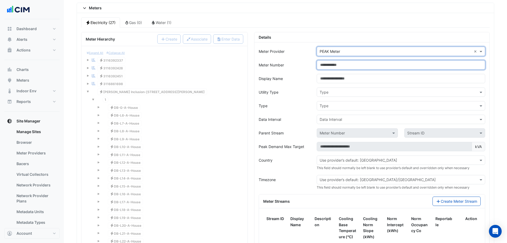
click at [332, 65] on input "Meter Number" at bounding box center [401, 64] width 169 height 9
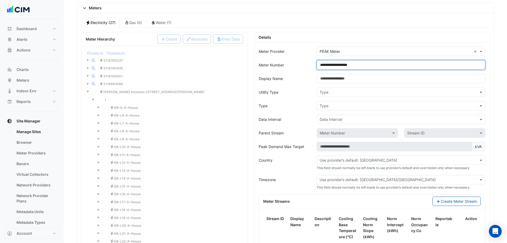
type input "**********"
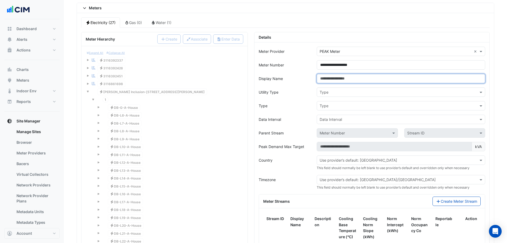
click at [336, 77] on input "Display Name" at bounding box center [401, 78] width 169 height 9
click at [329, 80] on input "Display Name" at bounding box center [401, 78] width 169 height 9
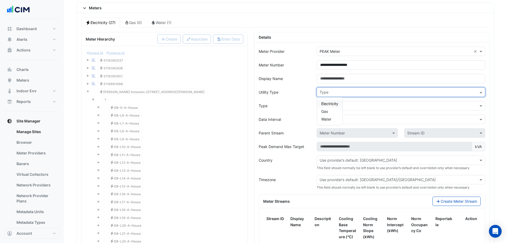
click at [323, 94] on input "text" at bounding box center [396, 93] width 152 height 6
click at [329, 103] on span "Electricity" at bounding box center [330, 103] width 17 height 5
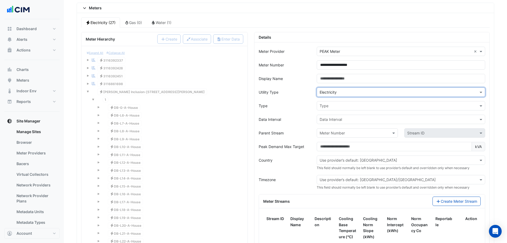
click at [329, 105] on input "text" at bounding box center [396, 106] width 152 height 6
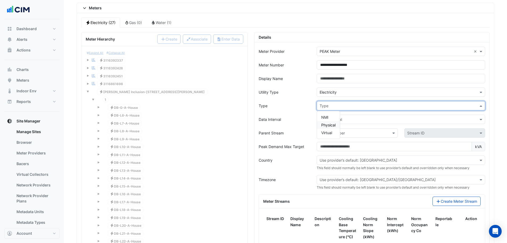
click at [329, 126] on span "Physical" at bounding box center [329, 125] width 14 height 5
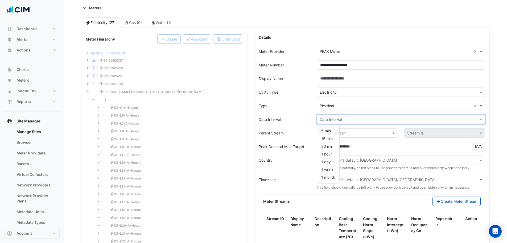
click at [330, 117] on input "text" at bounding box center [396, 120] width 152 height 6
click at [331, 140] on span "15 min" at bounding box center [327, 138] width 11 height 5
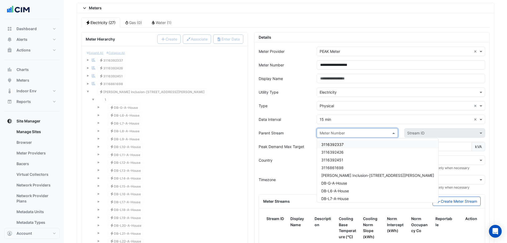
click at [340, 133] on input "text" at bounding box center [352, 133] width 64 height 6
drag, startPoint x: 349, startPoint y: 173, endPoint x: 408, endPoint y: 144, distance: 65.9
click at [350, 173] on span "VM-NABERS Inclusion-266 George St" at bounding box center [378, 175] width 113 height 5
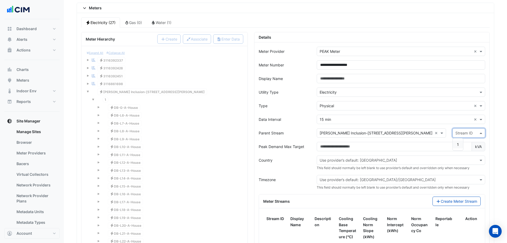
click at [405, 136] on div "Stream ID" at bounding box center [464, 133] width 17 height 6
click at [405, 143] on div "1" at bounding box center [458, 144] width 10 height 8
click at [252, 133] on div "**********" at bounding box center [372, 167] width 242 height 271
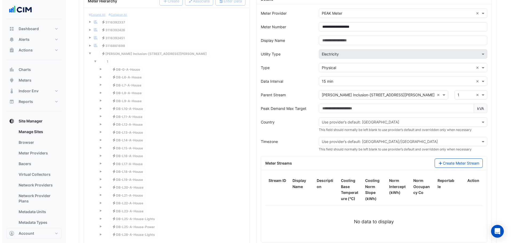
scroll to position [524, 0]
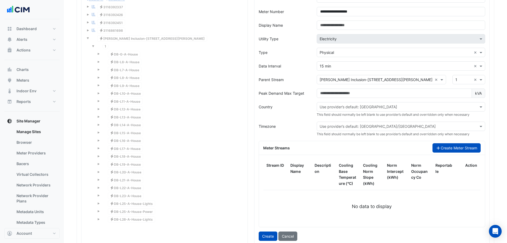
click at [405, 146] on button "Create Meter Stream" at bounding box center [457, 147] width 48 height 9
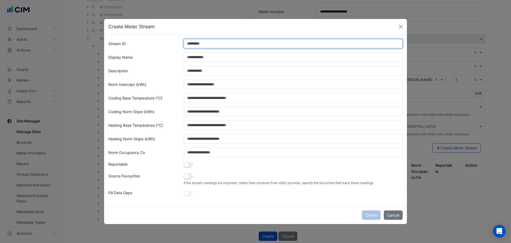
click at [216, 46] on input "Stream ID" at bounding box center [294, 43] width 220 height 9
type input "*"
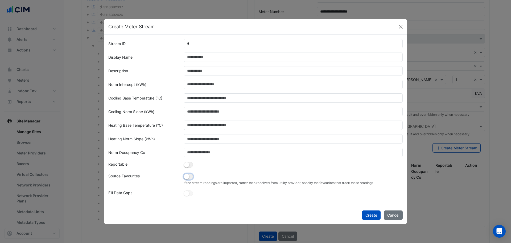
click at [188, 178] on small "button" at bounding box center [186, 176] width 5 height 5
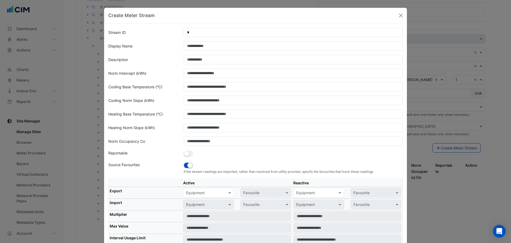
click at [208, 185] on input "text" at bounding box center [203, 193] width 34 height 6
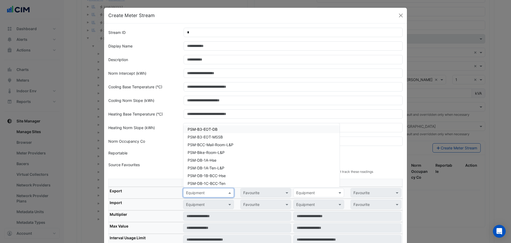
paste input "**********"
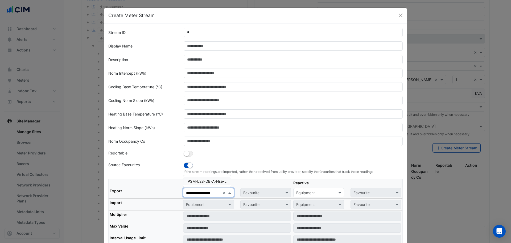
scroll to position [0, 6]
type input "**********"
click at [216, 179] on span "PSM-L28-DB-A-Hse-P" at bounding box center [207, 181] width 39 height 5
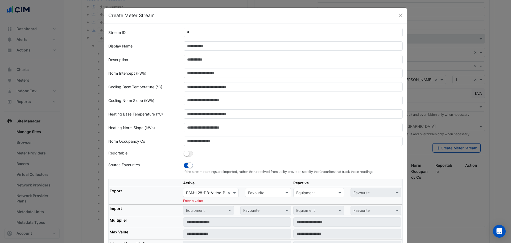
click at [258, 185] on td "× PSM-L28-DB-A-Hse-P × Favourite Enter a value" at bounding box center [237, 196] width 110 height 18
click at [262, 185] on input "text" at bounding box center [263, 193] width 30 height 6
click at [261, 185] on div "Actual Energy Consumption" at bounding box center [274, 204] width 57 height 8
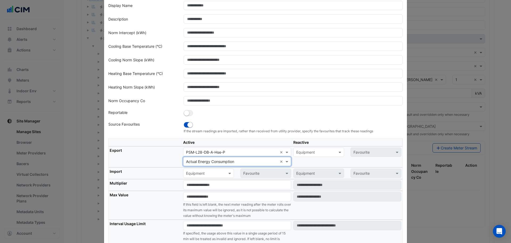
scroll to position [80, 0]
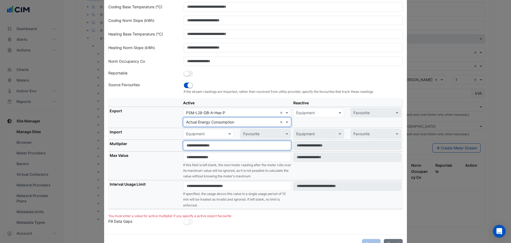
click at [193, 145] on input "number" at bounding box center [237, 145] width 108 height 9
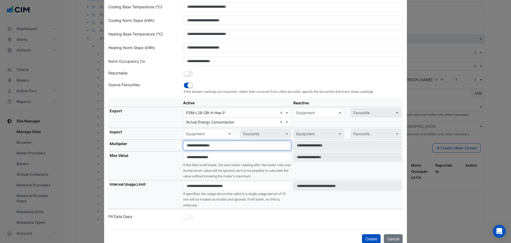
type input "*"
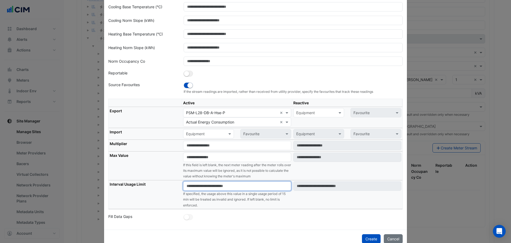
click at [194, 185] on input "number" at bounding box center [237, 185] width 108 height 9
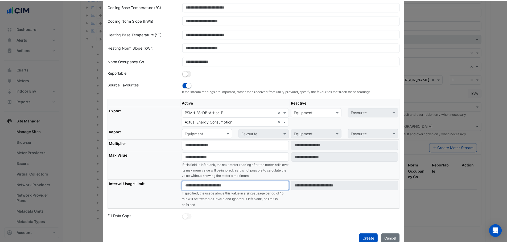
scroll to position [75, 0]
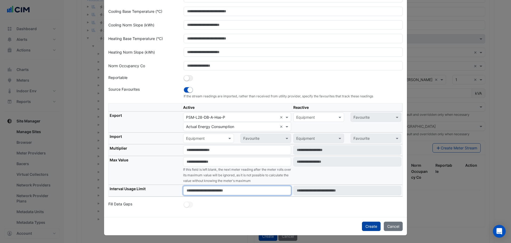
type input "****"
click at [372, 185] on button "Create" at bounding box center [371, 225] width 19 height 9
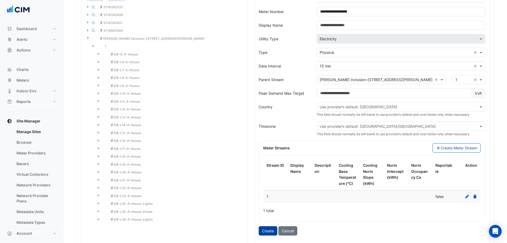
click at [266, 185] on button "Create" at bounding box center [268, 230] width 19 height 9
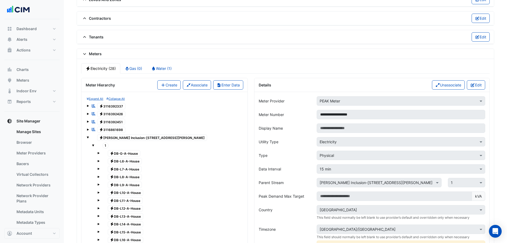
scroll to position [391, 0]
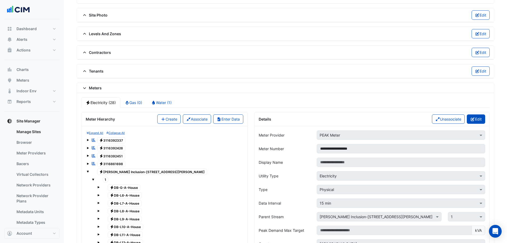
click at [405, 115] on button "Edit" at bounding box center [476, 118] width 18 height 9
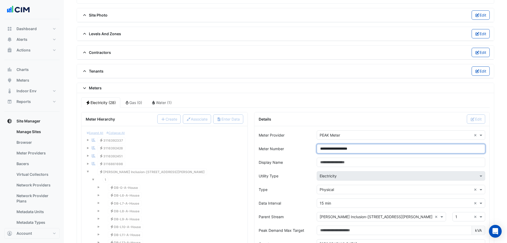
drag, startPoint x: 331, startPoint y: 151, endPoint x: 329, endPoint y: 149, distance: 3.3
click at [329, 149] on input "**********" at bounding box center [401, 148] width 169 height 9
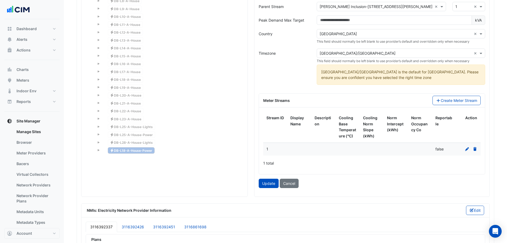
scroll to position [630, 0]
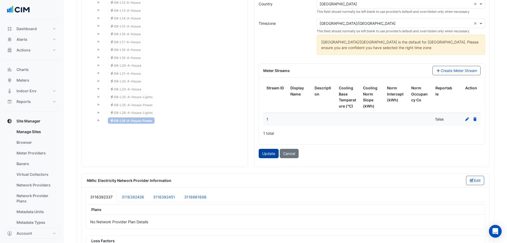
click at [268, 154] on button "Update" at bounding box center [269, 153] width 20 height 9
type input "**********"
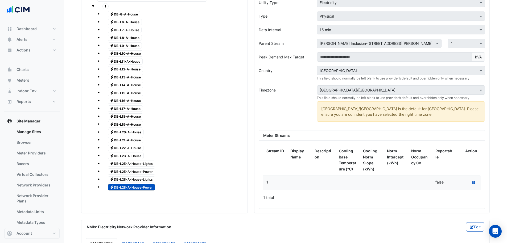
scroll to position [604, 0]
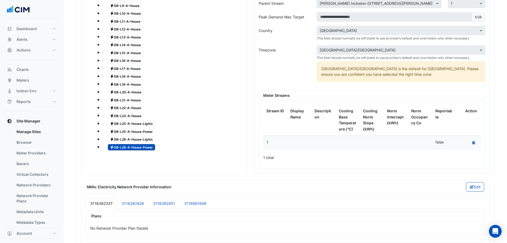
click at [98, 147] on span at bounding box center [99, 147] width 2 height 2
click at [114, 157] on span "1" at bounding box center [116, 155] width 6 height 6
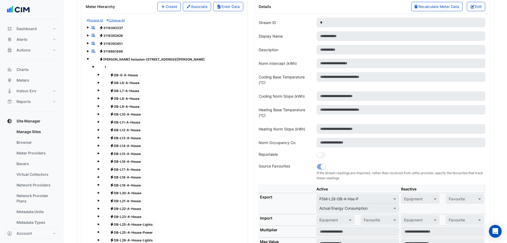
scroll to position [444, 0]
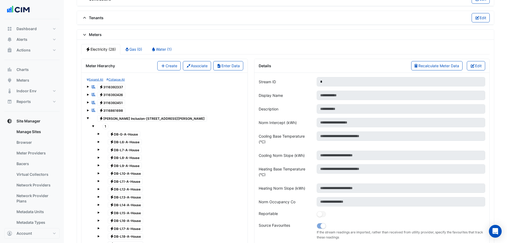
drag, startPoint x: 158, startPoint y: 63, endPoint x: 180, endPoint y: 67, distance: 22.8
click at [158, 63] on button "Create" at bounding box center [168, 65] width 23 height 9
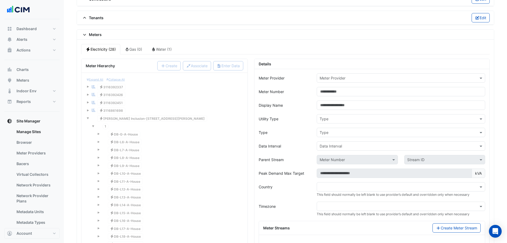
click at [350, 72] on div "Meter Provider Meter Provider Meter Number Display Name Utility Type Type Type …" at bounding box center [372, 199] width 235 height 260
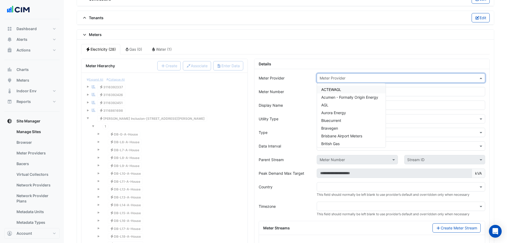
click at [347, 79] on input "text" at bounding box center [396, 78] width 152 height 6
type input "****"
click at [334, 88] on span "PEAK Meter" at bounding box center [332, 89] width 21 height 5
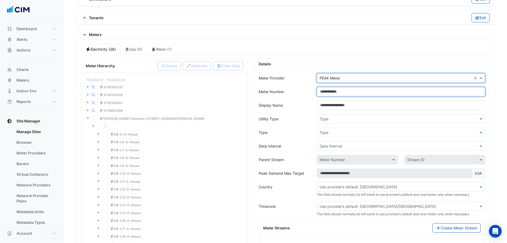
click at [335, 92] on input "Meter Number" at bounding box center [401, 91] width 169 height 9
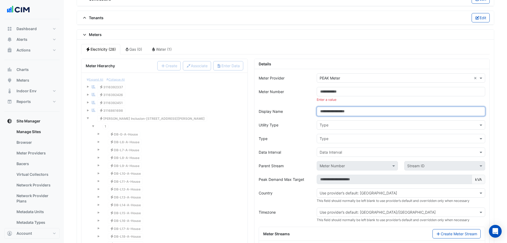
click at [324, 104] on form "Meter Provider × PEAK Meter × Meter Number Enter a value Display Name Utility T…" at bounding box center [372, 199] width 227 height 253
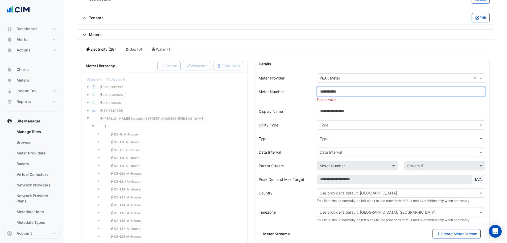
click at [326, 93] on input "Meter Number" at bounding box center [401, 91] width 169 height 9
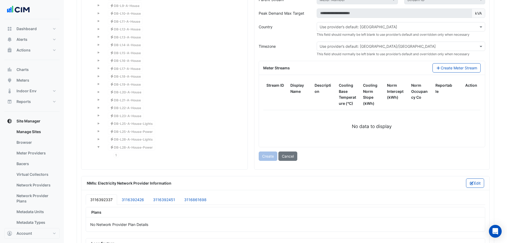
scroll to position [470, 0]
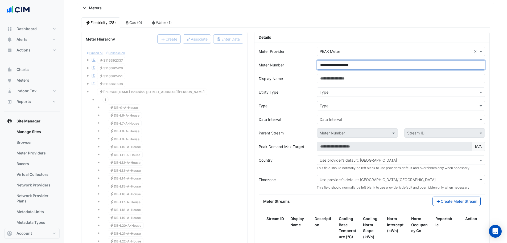
type input "**********"
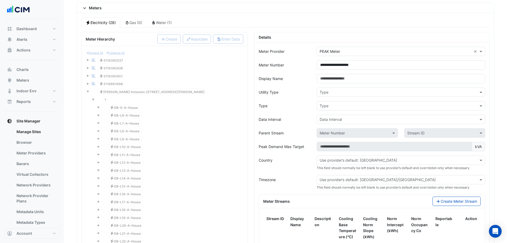
click at [335, 93] on input "text" at bounding box center [396, 93] width 152 height 6
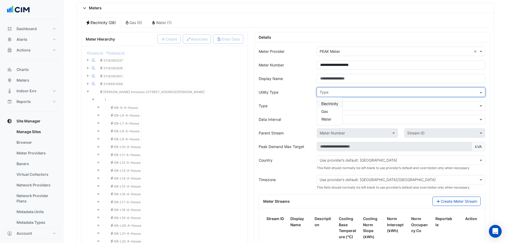
click at [331, 104] on span "Electricity" at bounding box center [330, 103] width 17 height 5
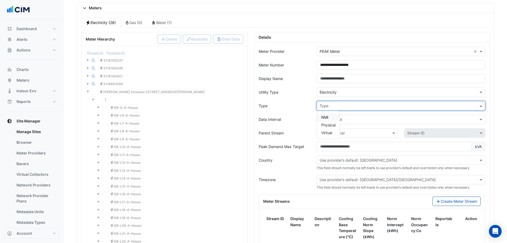
click at [329, 107] on input "text" at bounding box center [396, 106] width 152 height 6
click at [332, 125] on span "Physical" at bounding box center [329, 125] width 14 height 5
drag, startPoint x: 334, startPoint y: 120, endPoint x: 335, endPoint y: 124, distance: 4.3
click at [334, 120] on input "text" at bounding box center [396, 120] width 152 height 6
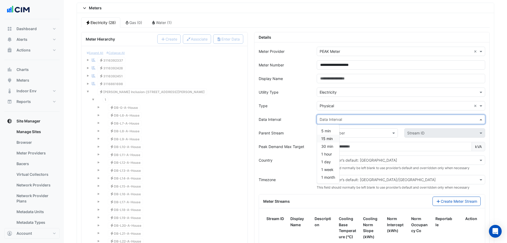
click at [329, 139] on span "15 min" at bounding box center [327, 138] width 11 height 5
click at [344, 133] on input "text" at bounding box center [352, 133] width 64 height 6
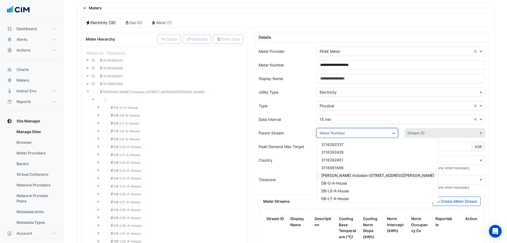
drag, startPoint x: 342, startPoint y: 175, endPoint x: 347, endPoint y: 174, distance: 5.1
click at [343, 175] on span "VM-NABERS Inclusion-266 George St" at bounding box center [378, 175] width 113 height 5
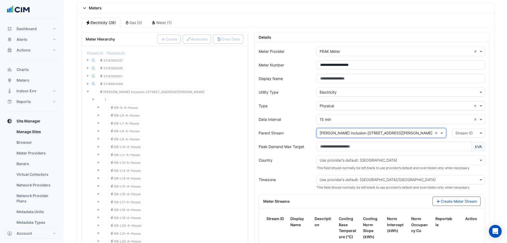
click at [405, 139] on form "**********" at bounding box center [372, 170] width 227 height 247
click at [405, 133] on input "text" at bounding box center [464, 133] width 16 height 6
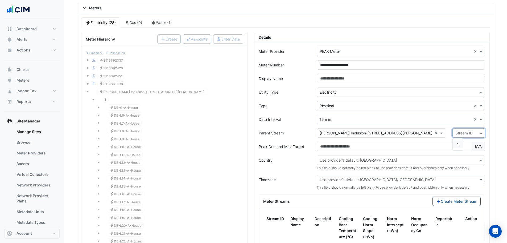
click at [405, 145] on div "1" at bounding box center [458, 144] width 10 height 8
drag, startPoint x: 267, startPoint y: 139, endPoint x: 270, endPoint y: 136, distance: 3.2
click at [267, 138] on form "**********" at bounding box center [372, 170] width 227 height 247
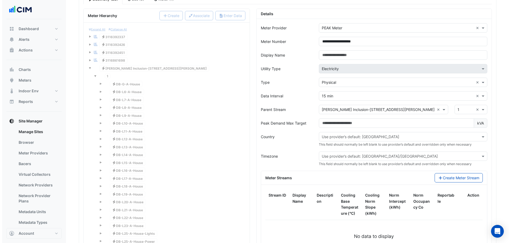
scroll to position [524, 0]
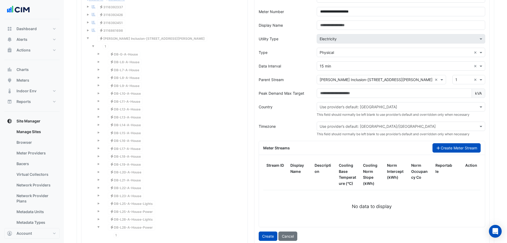
click at [405, 146] on button "Create Meter Stream" at bounding box center [457, 147] width 48 height 9
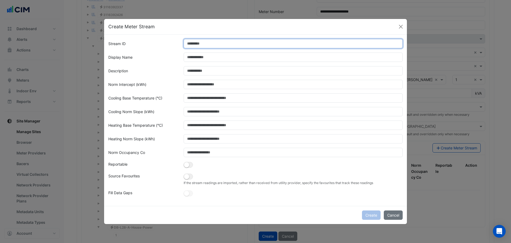
drag, startPoint x: 206, startPoint y: 41, endPoint x: 209, endPoint y: 43, distance: 3.1
click at [206, 40] on input "Stream ID" at bounding box center [294, 43] width 220 height 9
type input "*"
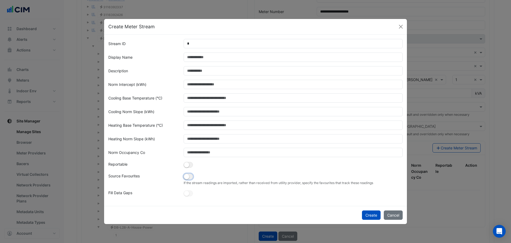
click at [187, 179] on small "button" at bounding box center [186, 176] width 5 height 5
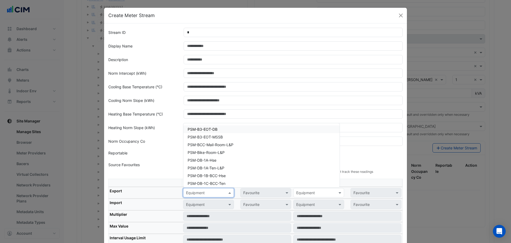
drag, startPoint x: 197, startPoint y: 192, endPoint x: 198, endPoint y: 183, distance: 9.4
click at [197, 185] on input "text" at bounding box center [203, 193] width 34 height 6
paste input "**********"
type input "**********"
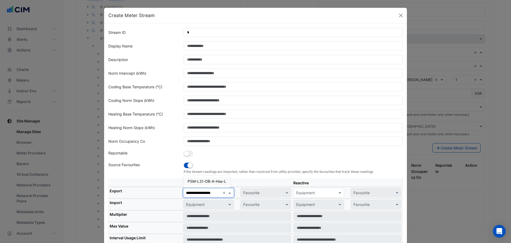
click at [208, 182] on span "PSM-L31-DB-A-Hse-L" at bounding box center [207, 181] width 39 height 5
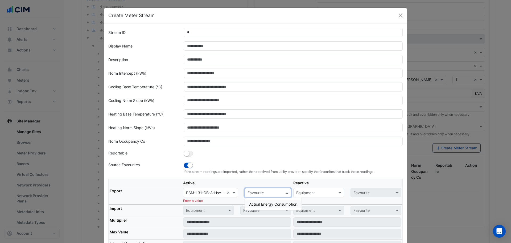
click at [258, 185] on input "text" at bounding box center [263, 193] width 30 height 6
click at [267, 185] on span "Actual Energy Consumption" at bounding box center [273, 204] width 48 height 5
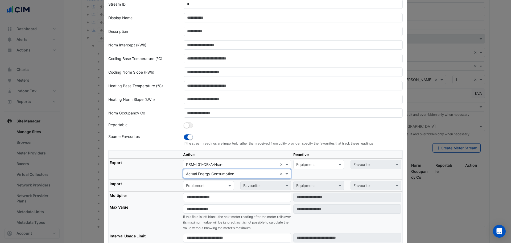
scroll to position [53, 0]
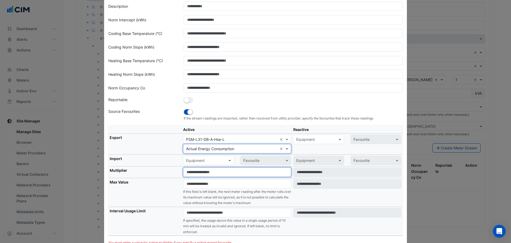
click at [197, 173] on input "number" at bounding box center [237, 171] width 108 height 9
type input "*"
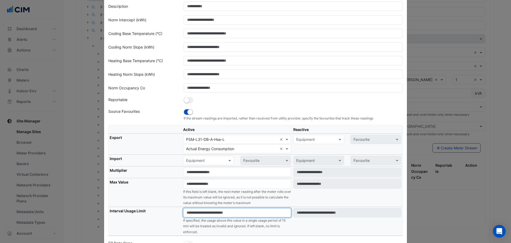
click at [195, 185] on input "number" at bounding box center [237, 212] width 108 height 9
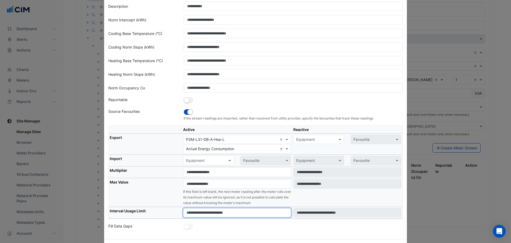
type input "****"
click at [165, 178] on th "Max Value" at bounding box center [146, 192] width 74 height 29
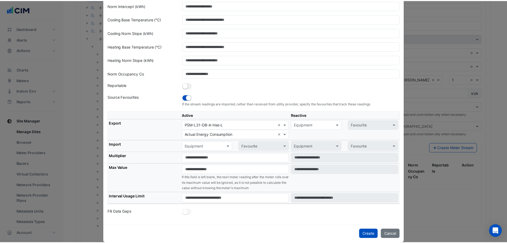
scroll to position [75, 0]
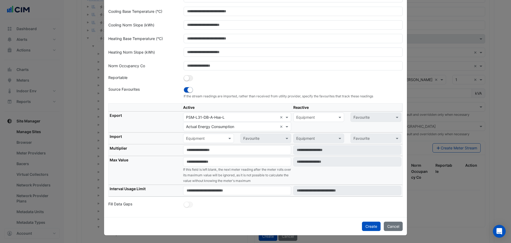
drag, startPoint x: 375, startPoint y: 223, endPoint x: 371, endPoint y: 219, distance: 5.7
click at [376, 185] on button "Create" at bounding box center [371, 225] width 19 height 9
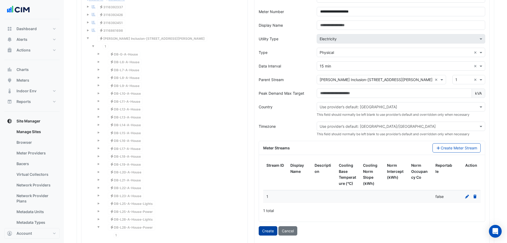
click at [267, 185] on button "Create" at bounding box center [268, 230] width 19 height 9
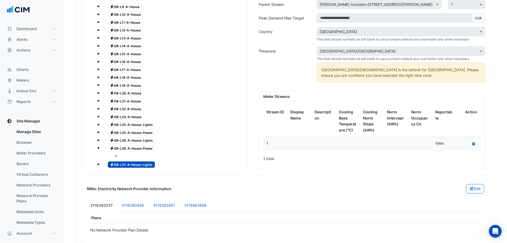
scroll to position [604, 0]
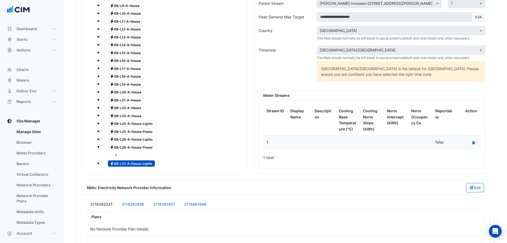
click at [98, 160] on div "Electricity DB-G-A-House Electricity DB-L6-A-House Electricity DB-L7-A-House El…" at bounding box center [167, 69] width 150 height 198
click at [98, 164] on span at bounding box center [99, 163] width 2 height 2
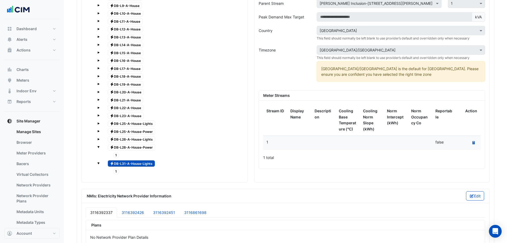
click at [115, 170] on span "1" at bounding box center [116, 171] width 6 height 6
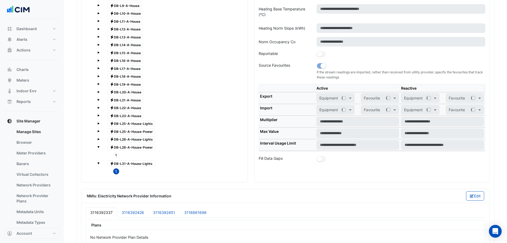
click at [100, 146] on div "Electricity DB-L28-A-House-Power" at bounding box center [170, 146] width 145 height 7
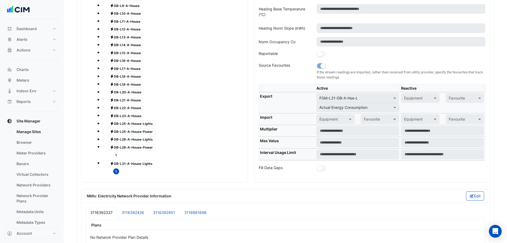
click at [97, 147] on div "Electricity DB-G-A-House Electricity DB-L6-A-House Electricity DB-L7-A-House El…" at bounding box center [167, 73] width 150 height 206
click at [97, 146] on div "Electricity DB-G-A-House Electricity DB-L6-A-House Electricity DB-L7-A-House El…" at bounding box center [167, 73] width 150 height 206
click at [99, 146] on span at bounding box center [99, 147] width 2 height 2
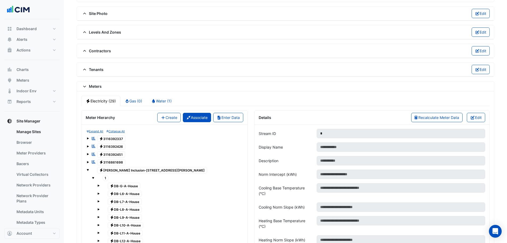
scroll to position [391, 0]
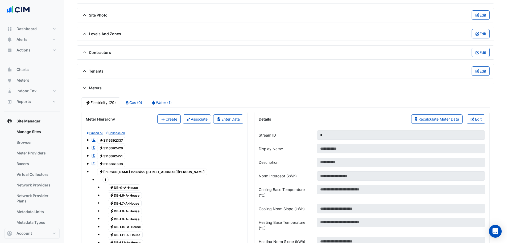
click at [167, 117] on button "Create" at bounding box center [168, 118] width 23 height 9
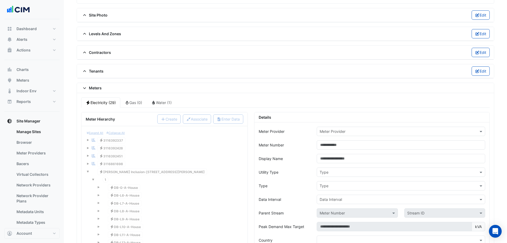
click at [342, 130] on input "text" at bounding box center [396, 132] width 152 height 6
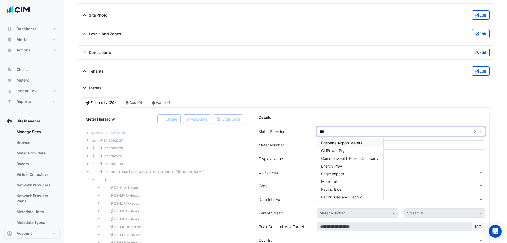
type input "****"
click at [332, 140] on div "PEAK Meter" at bounding box center [331, 143] width 29 height 8
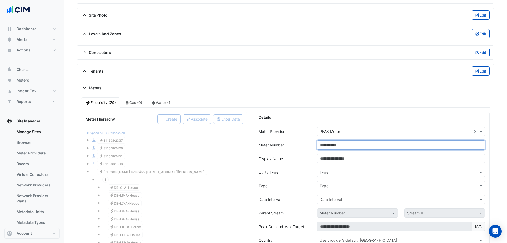
click at [332, 144] on input "Meter Number" at bounding box center [401, 144] width 169 height 9
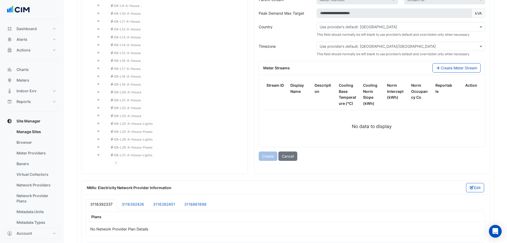
scroll to position [417, 0]
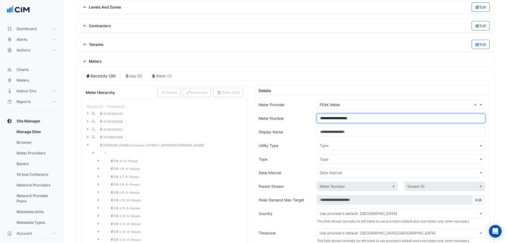
type input "**********"
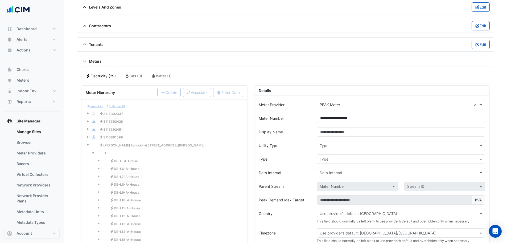
click at [339, 146] on input "text" at bounding box center [396, 146] width 152 height 6
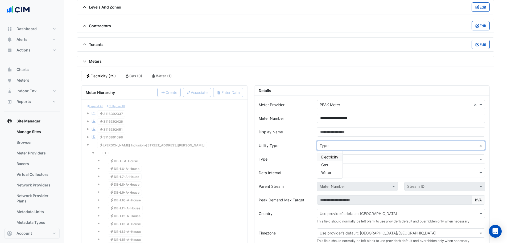
click at [330, 157] on span "Electricity" at bounding box center [330, 157] width 17 height 5
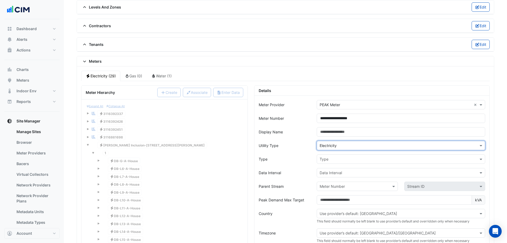
click at [330, 162] on div "Type" at bounding box center [396, 159] width 159 height 6
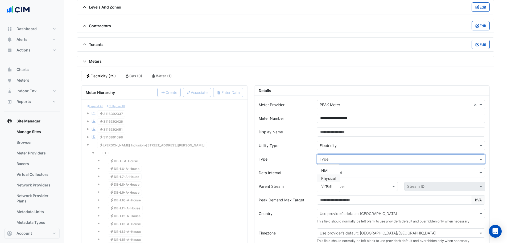
click at [330, 177] on span "Physical" at bounding box center [329, 178] width 14 height 5
click at [330, 170] on input "text" at bounding box center [396, 173] width 152 height 6
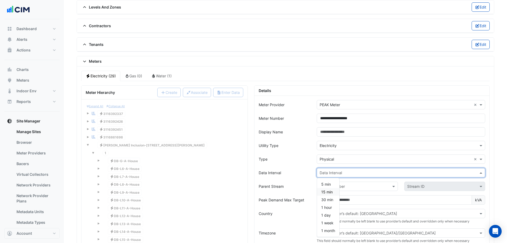
click at [332, 185] on span "15 min" at bounding box center [327, 191] width 11 height 5
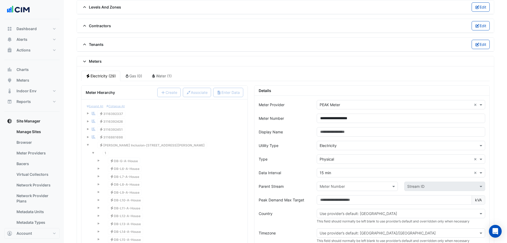
click at [258, 175] on div "Data Interval" at bounding box center [285, 172] width 58 height 9
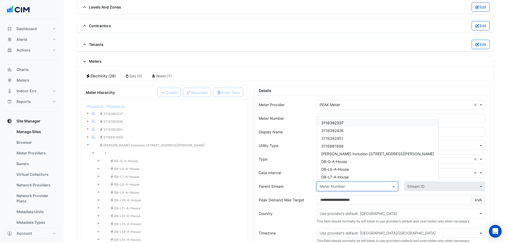
click at [344, 185] on input "text" at bounding box center [352, 187] width 64 height 6
drag, startPoint x: 346, startPoint y: 152, endPoint x: 420, endPoint y: 170, distance: 75.7
click at [346, 152] on span "VM-NABERS Inclusion-266 George St" at bounding box center [378, 153] width 113 height 5
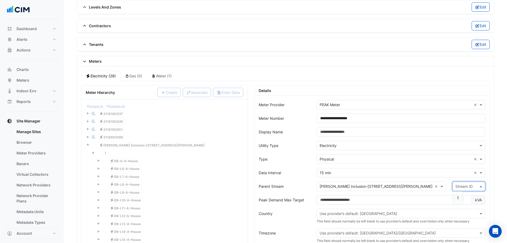
click at [405, 185] on input "text" at bounding box center [464, 187] width 16 height 6
click at [405, 185] on span "1" at bounding box center [458, 197] width 2 height 5
drag, startPoint x: 253, startPoint y: 186, endPoint x: 263, endPoint y: 186, distance: 10.1
click at [253, 185] on div "**********" at bounding box center [372, 222] width 242 height 275
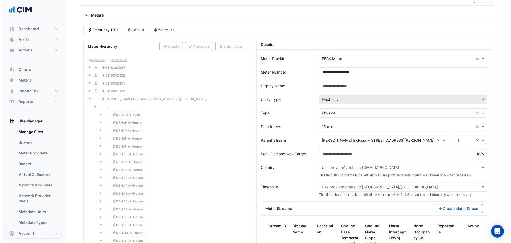
scroll to position [497, 0]
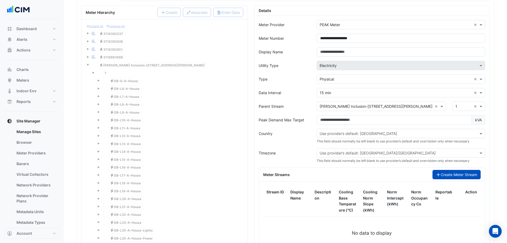
click at [405, 177] on button "Create Meter Stream" at bounding box center [457, 174] width 48 height 9
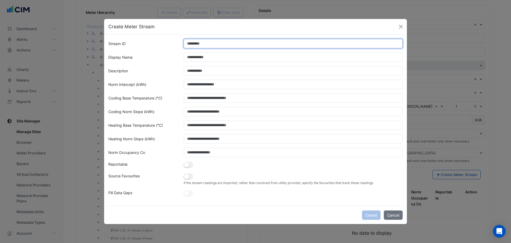
click at [223, 46] on input "Stream ID" at bounding box center [294, 43] width 220 height 9
type input "*"
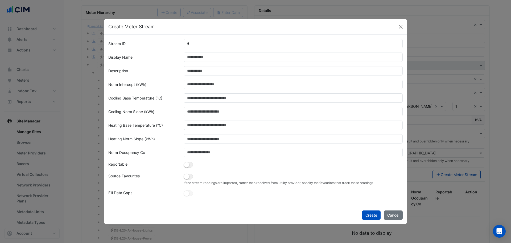
drag, startPoint x: 193, startPoint y: 173, endPoint x: 189, endPoint y: 176, distance: 4.6
click at [192, 174] on div "If the stream readings are imported, rather than received from utility provider…" at bounding box center [294, 179] width 226 height 12
click at [189, 176] on small "button" at bounding box center [186, 176] width 5 height 5
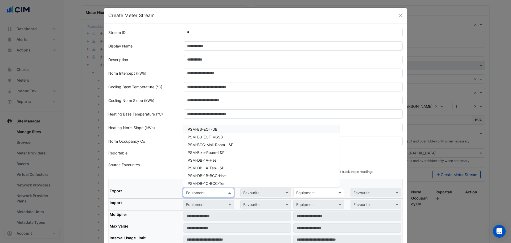
click at [200, 185] on div "Equipment" at bounding box center [208, 192] width 51 height 9
paste input "**********"
type input "**********"
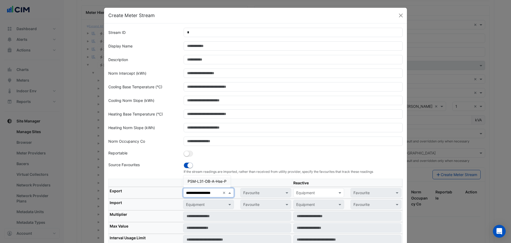
click at [217, 179] on span "PSM-L31-DB-A-Hse-P" at bounding box center [207, 181] width 39 height 5
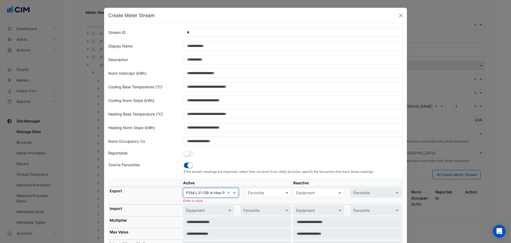
scroll to position [0, 0]
click at [257, 185] on input "text" at bounding box center [263, 193] width 30 height 6
click at [254, 185] on span "Actual Energy Consumption" at bounding box center [274, 204] width 48 height 5
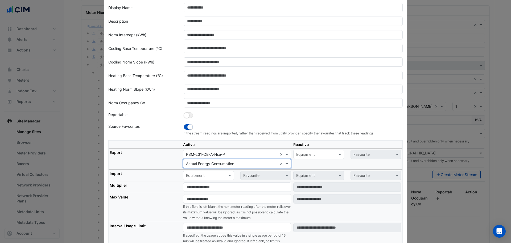
scroll to position [80, 0]
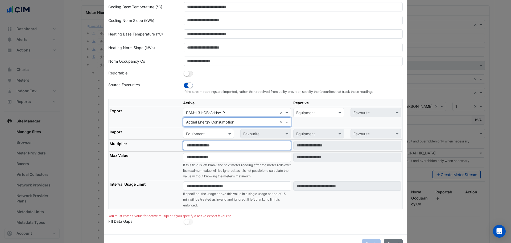
click at [189, 148] on input "number" at bounding box center [237, 145] width 108 height 9
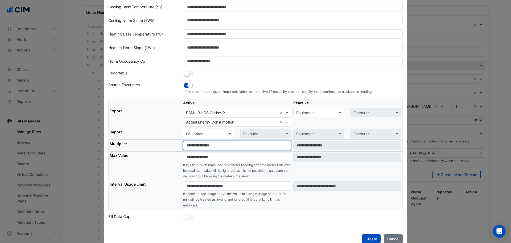
type input "*"
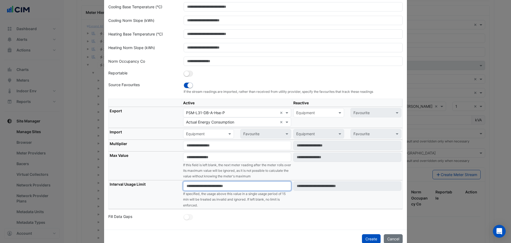
click at [198, 185] on input "number" at bounding box center [237, 185] width 108 height 9
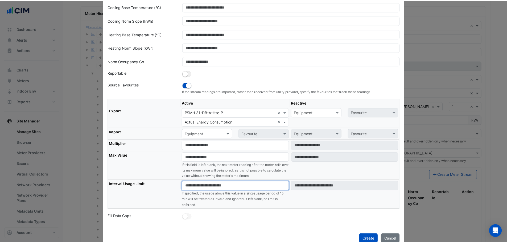
scroll to position [75, 0]
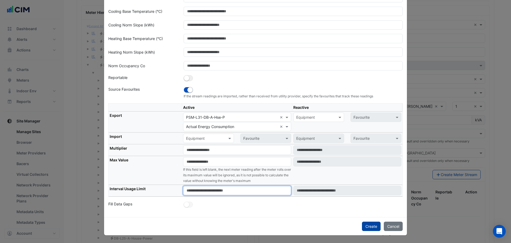
type input "****"
click at [371, 185] on button "Create" at bounding box center [371, 225] width 19 height 9
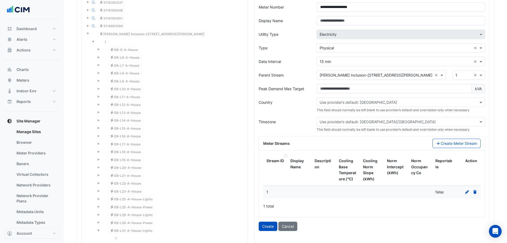
scroll to position [550, 0]
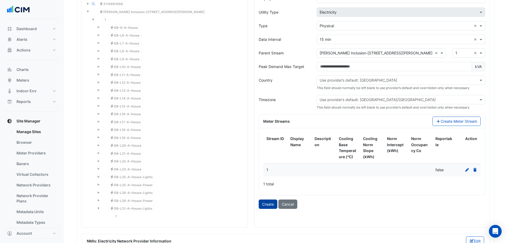
click at [271, 185] on button "Create" at bounding box center [268, 203] width 19 height 9
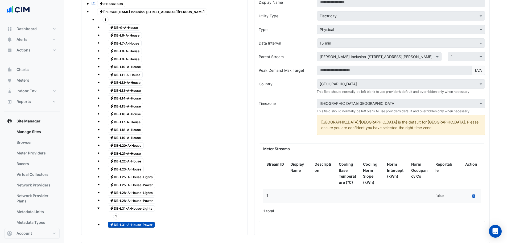
click at [98, 185] on span at bounding box center [99, 207] width 2 height 5
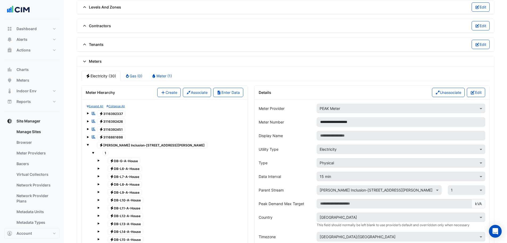
drag, startPoint x: 167, startPoint y: 93, endPoint x: 318, endPoint y: 98, distance: 150.8
click at [167, 93] on button "Create" at bounding box center [168, 92] width 23 height 9
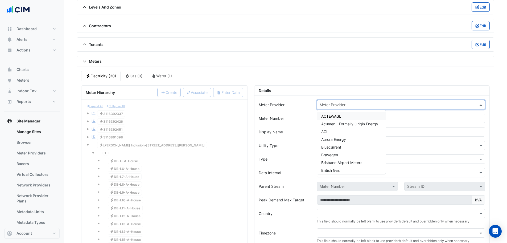
click at [353, 107] on div "Meter Provider" at bounding box center [396, 105] width 159 height 6
type input "****"
click at [326, 119] on div "PEAK Meter" at bounding box center [331, 116] width 29 height 8
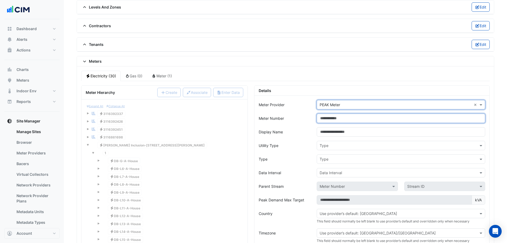
click at [327, 119] on input "Meter Number" at bounding box center [401, 117] width 169 height 9
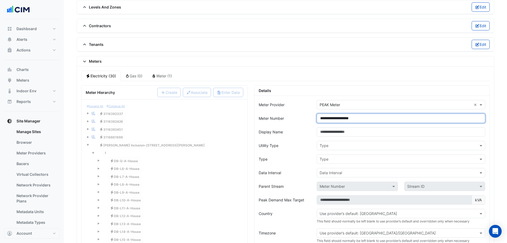
type input "**********"
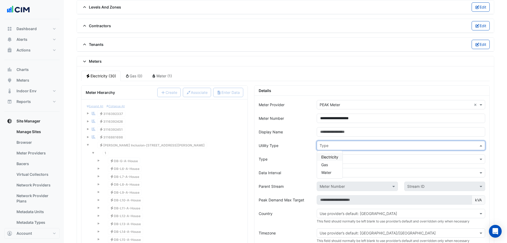
click at [339, 146] on input "text" at bounding box center [396, 146] width 152 height 6
click at [335, 158] on span "Electricity" at bounding box center [330, 157] width 17 height 5
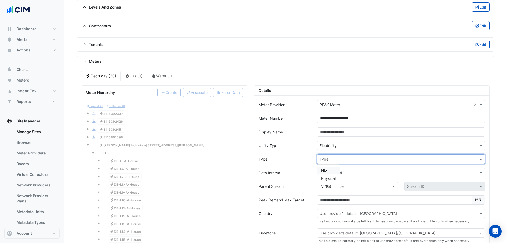
click at [337, 160] on input "text" at bounding box center [396, 159] width 152 height 6
click at [328, 175] on div "Physical" at bounding box center [328, 178] width 23 height 8
click at [335, 173] on input "text" at bounding box center [396, 173] width 152 height 6
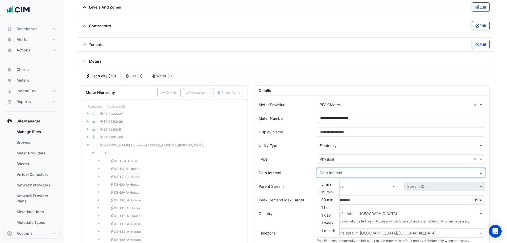
click at [328, 185] on div "15 min" at bounding box center [328, 192] width 22 height 8
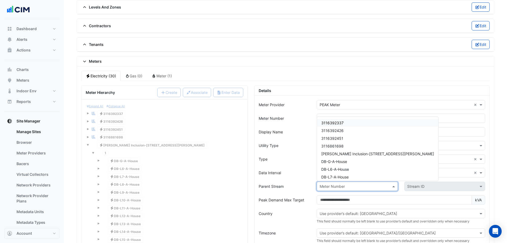
drag, startPoint x: 343, startPoint y: 190, endPoint x: 342, endPoint y: 197, distance: 7.8
click at [343, 185] on div "Meter Number" at bounding box center [357, 185] width 81 height 9
drag, startPoint x: 350, startPoint y: 152, endPoint x: 395, endPoint y: 175, distance: 50.0
click at [350, 153] on span "VM-NABERS Inclusion-266 George St" at bounding box center [378, 153] width 113 height 5
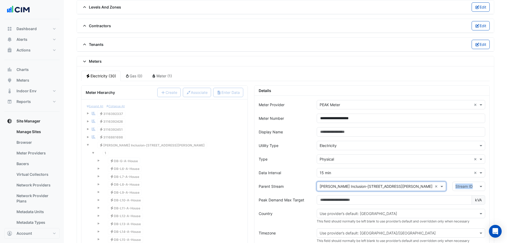
click at [405, 185] on div "Stream ID" at bounding box center [469, 185] width 39 height 9
click at [405, 185] on input "text" at bounding box center [464, 187] width 16 height 6
click at [405, 185] on div "1" at bounding box center [458, 198] width 10 height 12
click at [405, 185] on span "1" at bounding box center [458, 197] width 2 height 5
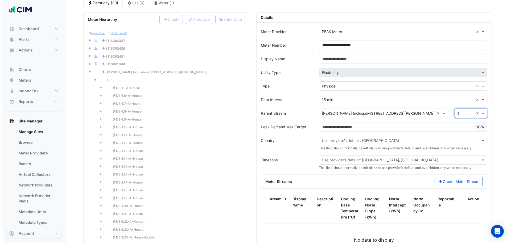
scroll to position [497, 0]
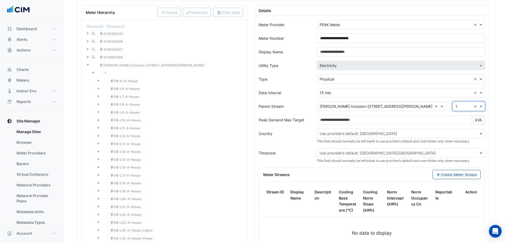
click at [253, 165] on div "**********" at bounding box center [372, 142] width 242 height 275
click at [405, 175] on button "Create Meter Stream" at bounding box center [457, 174] width 48 height 9
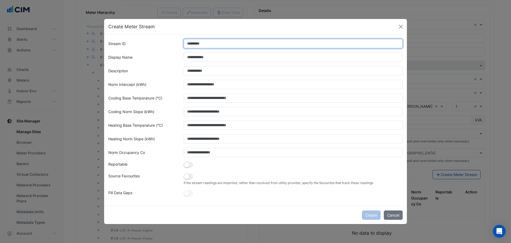
click at [206, 43] on input "Stream ID" at bounding box center [294, 43] width 220 height 9
type input "*"
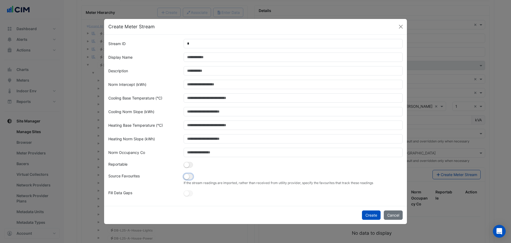
click at [190, 177] on button "button" at bounding box center [188, 176] width 9 height 6
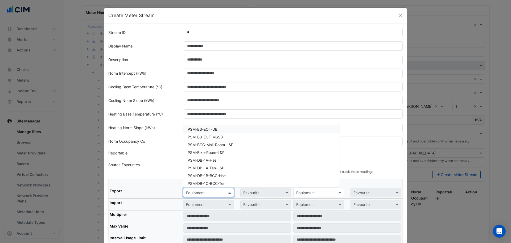
drag, startPoint x: 202, startPoint y: 193, endPoint x: 207, endPoint y: 192, distance: 4.9
click at [202, 185] on input "text" at bounding box center [203, 193] width 34 height 6
paste input "**********"
type input "**********"
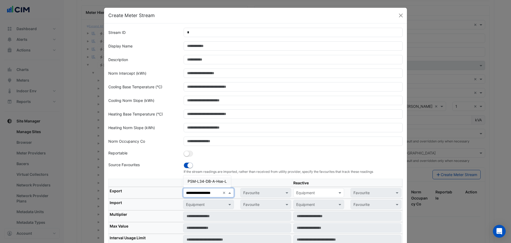
scroll to position [0, 6]
click at [212, 178] on div "PSM-L34-DB-A-Hse-L" at bounding box center [208, 181] width 48 height 8
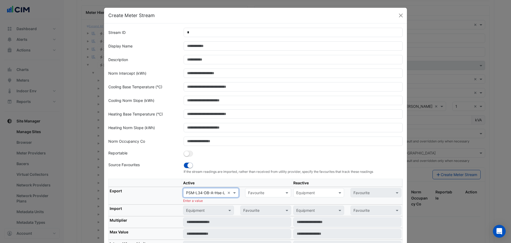
scroll to position [0, 0]
click at [258, 185] on div "Favourite" at bounding box center [268, 192] width 46 height 9
click at [258, 185] on span "Actual Energy Consumption" at bounding box center [274, 204] width 48 height 5
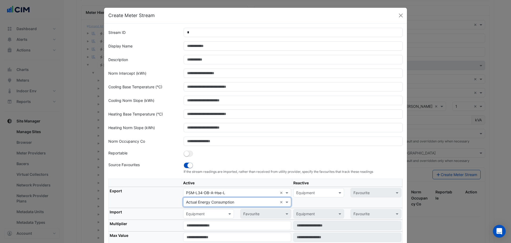
scroll to position [80, 0]
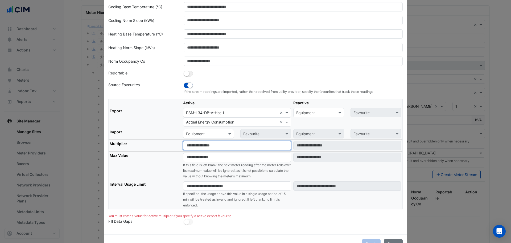
click at [197, 143] on input "number" at bounding box center [237, 145] width 108 height 9
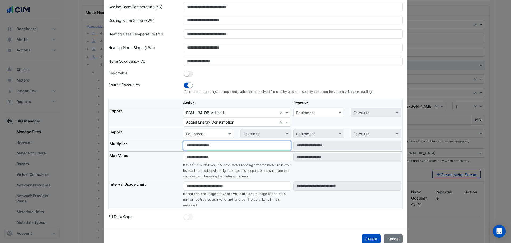
type input "*"
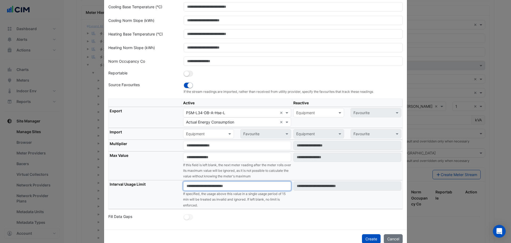
click at [205, 185] on input "number" at bounding box center [237, 185] width 108 height 9
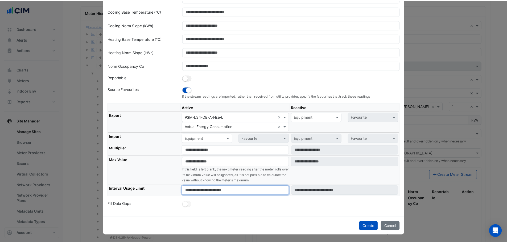
scroll to position [75, 0]
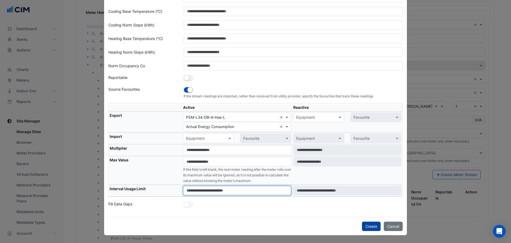
type input "****"
click at [371, 185] on button "Create" at bounding box center [371, 225] width 19 height 9
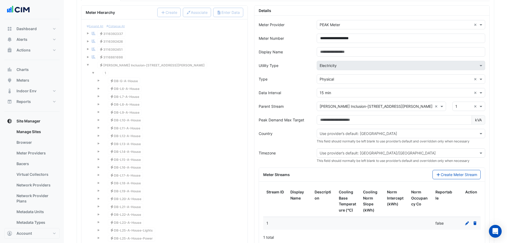
scroll to position [630, 0]
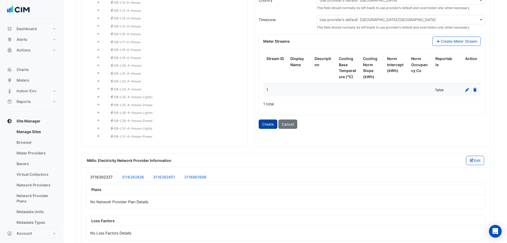
click at [267, 124] on button "Create" at bounding box center [268, 123] width 19 height 9
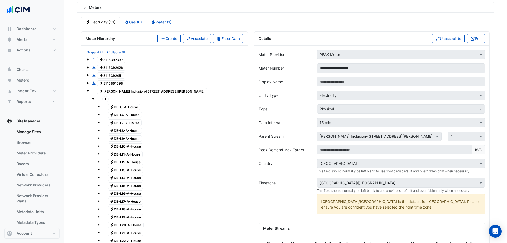
scroll to position [470, 0]
drag, startPoint x: 159, startPoint y: 36, endPoint x: 235, endPoint y: 39, distance: 76.3
click at [159, 37] on button "Create" at bounding box center [168, 38] width 23 height 9
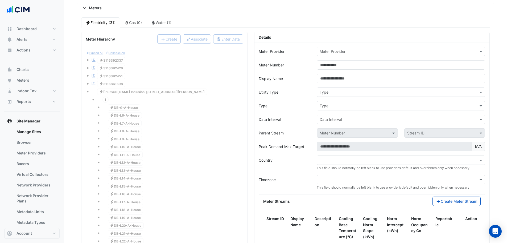
click at [345, 50] on input "text" at bounding box center [396, 52] width 152 height 6
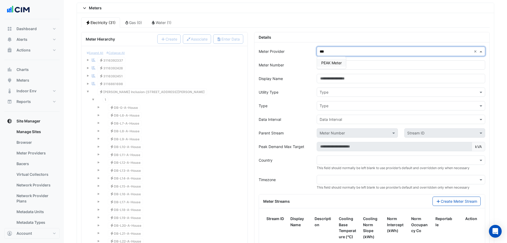
type input "****"
click at [333, 61] on span "PEAK Meter" at bounding box center [332, 62] width 21 height 5
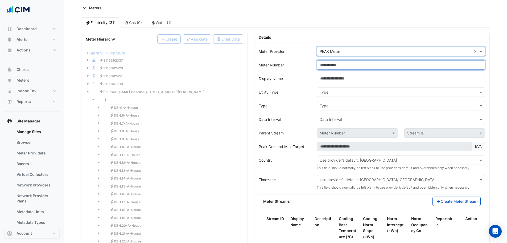
click at [333, 62] on input "Meter Number" at bounding box center [401, 64] width 169 height 9
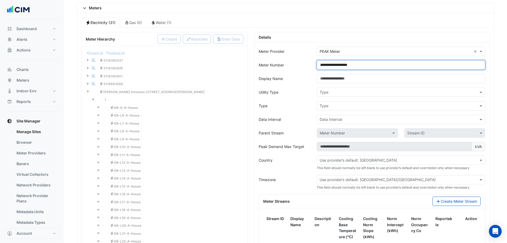
type input "**********"
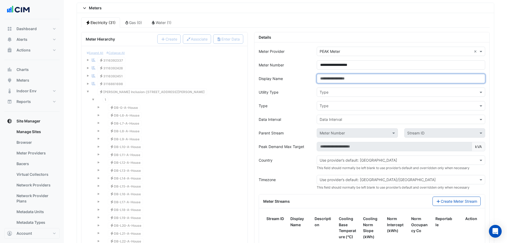
click at [332, 76] on input "Display Name" at bounding box center [401, 78] width 169 height 9
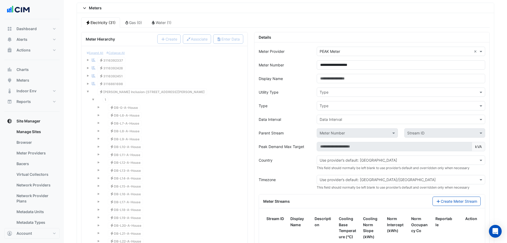
click at [333, 90] on input "text" at bounding box center [396, 93] width 152 height 6
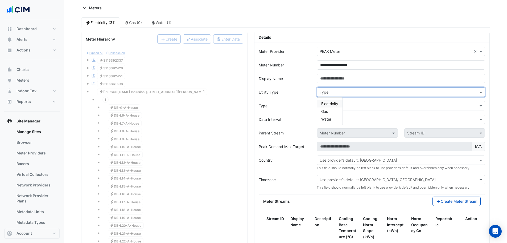
click at [333, 103] on span "Electricity" at bounding box center [330, 103] width 17 height 5
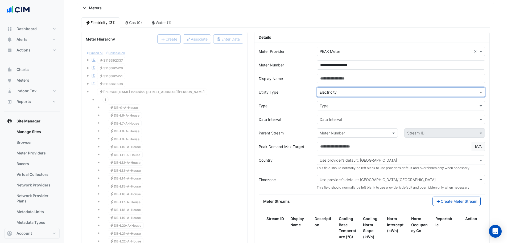
click at [334, 105] on input "text" at bounding box center [396, 106] width 152 height 6
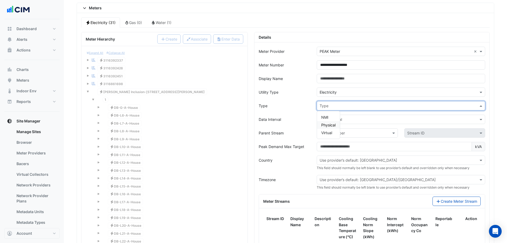
click at [332, 123] on span "Physical" at bounding box center [329, 125] width 14 height 5
click at [337, 119] on input "text" at bounding box center [396, 120] width 152 height 6
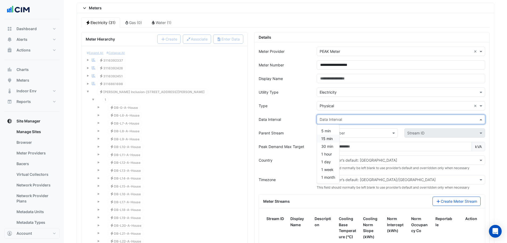
click at [327, 140] on span "15 min" at bounding box center [327, 138] width 11 height 5
click at [340, 132] on input "text" at bounding box center [352, 133] width 64 height 6
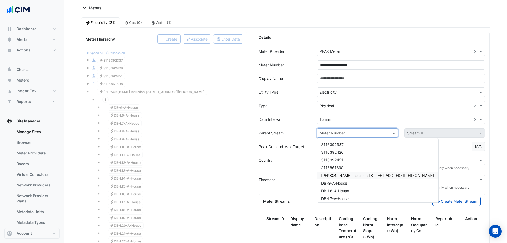
drag, startPoint x: 348, startPoint y: 174, endPoint x: 374, endPoint y: 163, distance: 28.6
click at [350, 174] on span "VM-NABERS Inclusion-266 George St" at bounding box center [378, 175] width 113 height 5
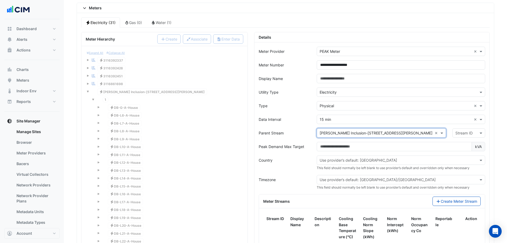
click at [405, 135] on input "text" at bounding box center [464, 133] width 16 height 6
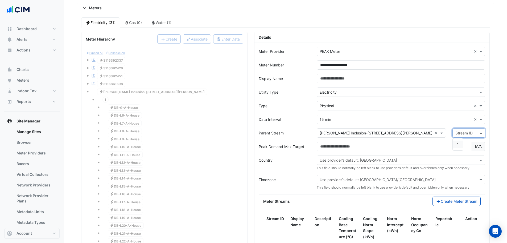
click at [405, 146] on span "1" at bounding box center [458, 144] width 2 height 5
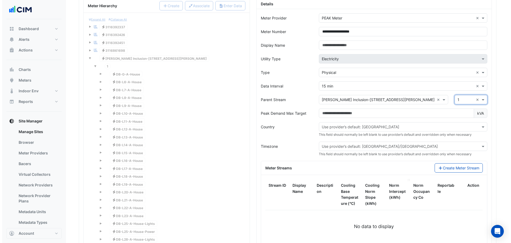
scroll to position [550, 0]
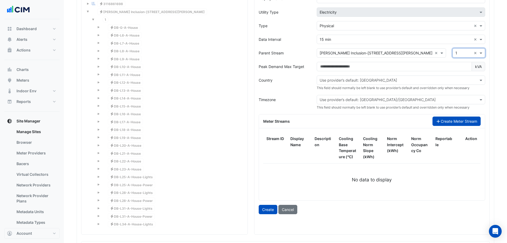
click at [405, 121] on button "Create Meter Stream" at bounding box center [457, 120] width 48 height 9
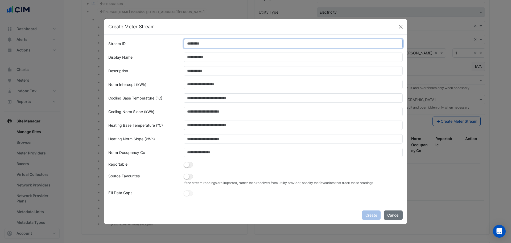
click at [220, 42] on input "Stream ID" at bounding box center [294, 43] width 220 height 9
type input "*"
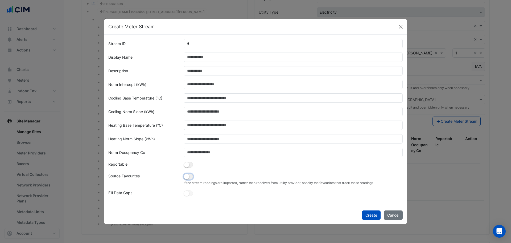
click at [186, 178] on small "button" at bounding box center [186, 176] width 5 height 5
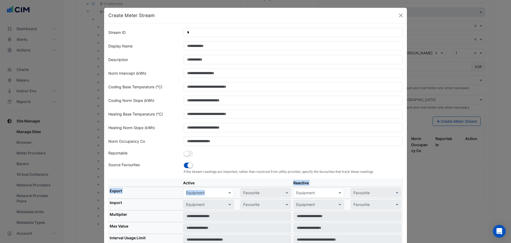
drag, startPoint x: 203, startPoint y: 186, endPoint x: 205, endPoint y: 193, distance: 7.8
click at [204, 185] on table "Active Reactive Export Equipment Favourite Equipment Favourite Import Equipment…" at bounding box center [255, 211] width 295 height 67
click at [205, 185] on input "text" at bounding box center [203, 193] width 34 height 6
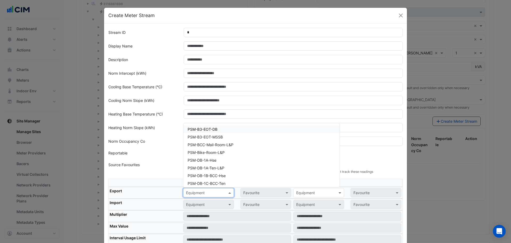
paste input "**********"
type input "**********"
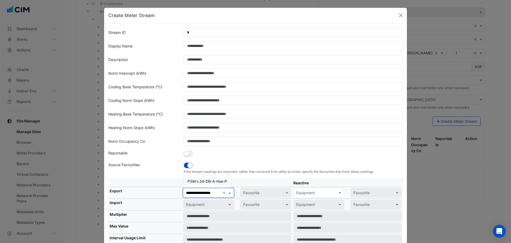
click at [214, 178] on div "PSM-L34-DB-A-Hse-P" at bounding box center [208, 181] width 48 height 8
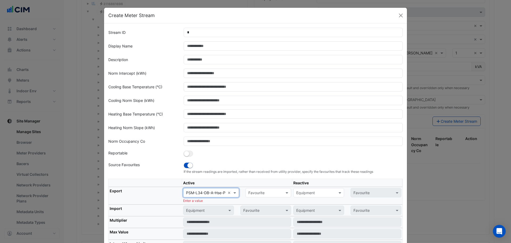
scroll to position [0, 0]
click at [258, 185] on input "text" at bounding box center [263, 193] width 29 height 6
click at [259, 185] on span "Actual Energy Consumption" at bounding box center [274, 204] width 48 height 5
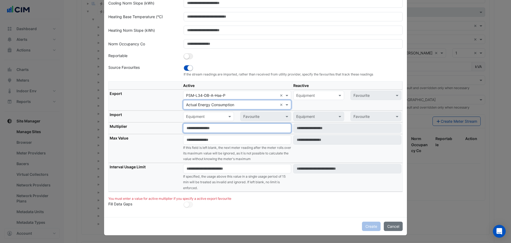
click at [211, 128] on input "number" at bounding box center [237, 127] width 108 height 9
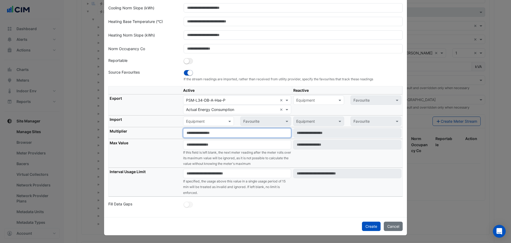
type input "*"
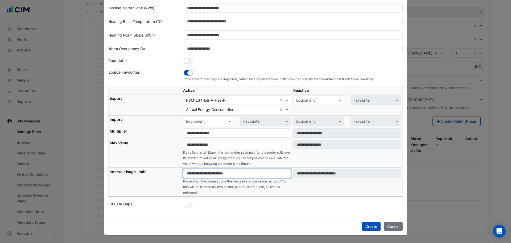
click at [209, 177] on input "number" at bounding box center [237, 173] width 108 height 9
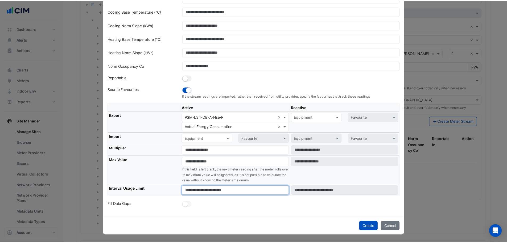
scroll to position [75, 0]
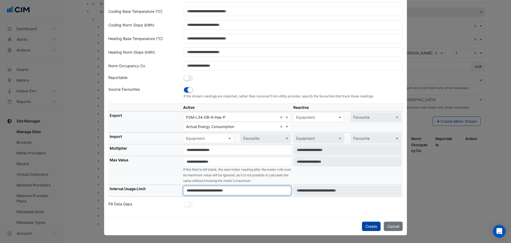
type input "****"
click at [371, 185] on button "Create" at bounding box center [371, 225] width 19 height 9
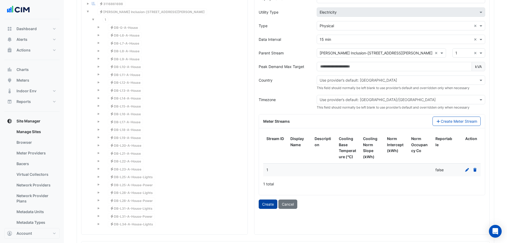
click at [273, 185] on button "Create" at bounding box center [268, 203] width 19 height 9
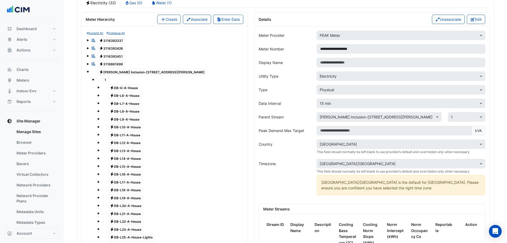
scroll to position [444, 0]
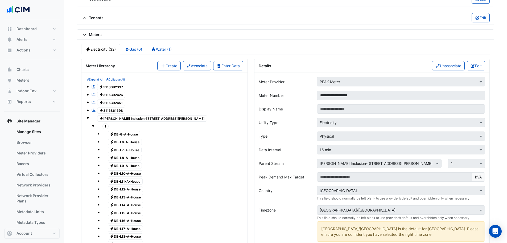
click at [165, 60] on div "Meter Hierarchy Create Associate Enter Data" at bounding box center [165, 66] width 166 height 14
click at [165, 63] on button "Create" at bounding box center [168, 65] width 23 height 9
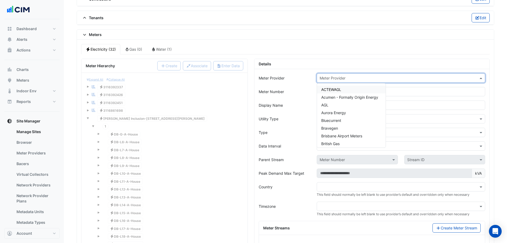
click at [358, 78] on input "text" at bounding box center [396, 78] width 152 height 6
type input "****"
click at [334, 89] on span "PEAK Meter" at bounding box center [332, 89] width 21 height 5
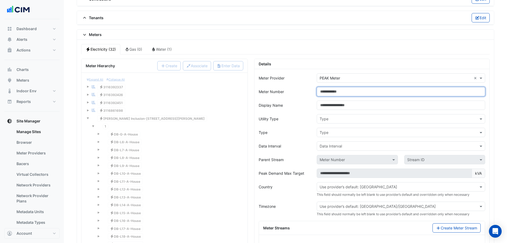
click at [335, 91] on input "Meter Number" at bounding box center [401, 91] width 169 height 9
type input "**********"
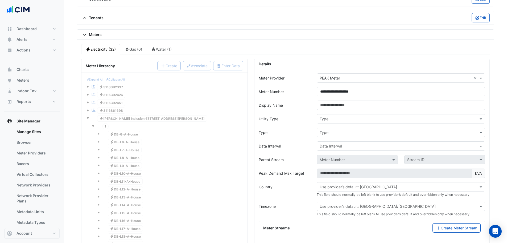
click at [336, 123] on div "Type" at bounding box center [401, 118] width 169 height 9
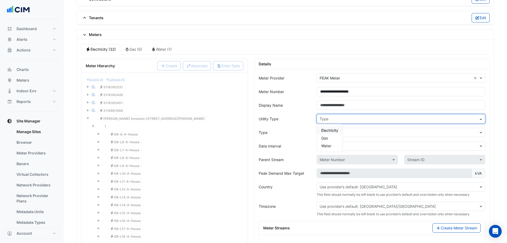
click at [336, 132] on span "Electricity" at bounding box center [330, 130] width 17 height 5
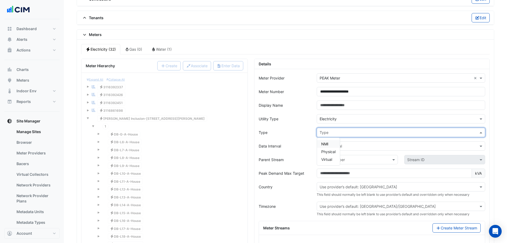
click at [336, 132] on input "text" at bounding box center [396, 133] width 152 height 6
click at [328, 150] on span "Physical" at bounding box center [329, 151] width 14 height 5
drag, startPoint x: 332, startPoint y: 144, endPoint x: 331, endPoint y: 150, distance: 5.9
click at [332, 144] on input "text" at bounding box center [396, 146] width 152 height 6
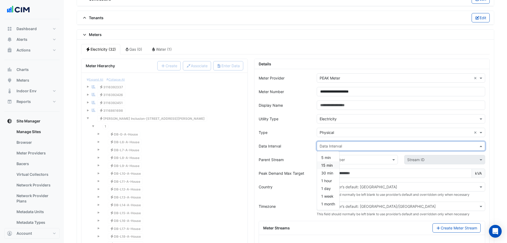
click at [331, 169] on div "15 min" at bounding box center [328, 165] width 22 height 8
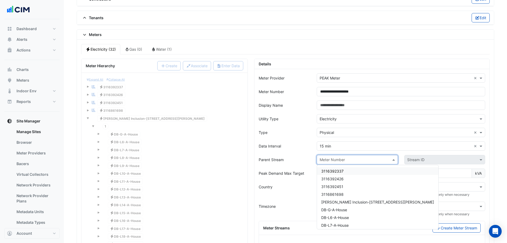
click at [339, 160] on input "text" at bounding box center [352, 160] width 64 height 6
drag, startPoint x: 347, startPoint y: 201, endPoint x: 375, endPoint y: 190, distance: 30.2
click at [347, 185] on span "VM-NABERS Inclusion-266 George St" at bounding box center [378, 202] width 113 height 5
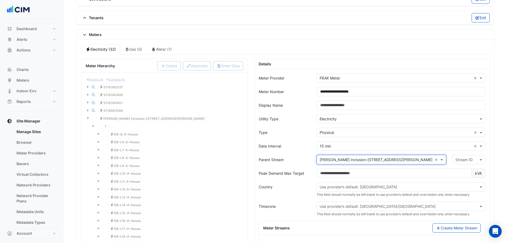
click at [405, 159] on input "text" at bounding box center [464, 160] width 16 height 6
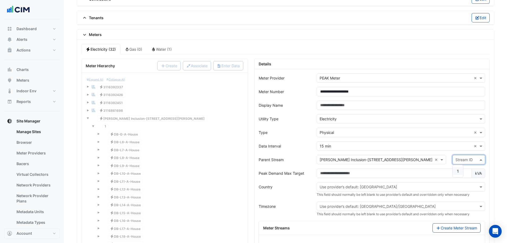
click at [405, 170] on div "1" at bounding box center [458, 171] width 10 height 8
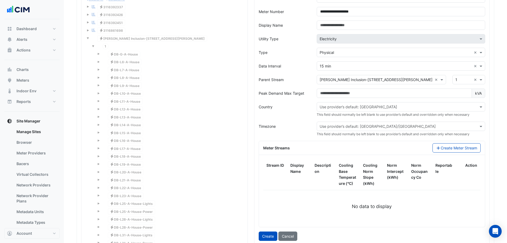
click at [255, 140] on div "**********" at bounding box center [372, 124] width 236 height 290
click at [405, 151] on button "Create Meter Stream" at bounding box center [457, 147] width 48 height 9
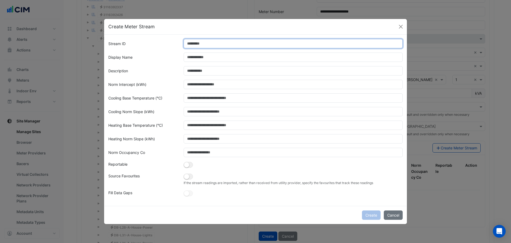
click at [200, 40] on input "Stream ID" at bounding box center [294, 43] width 220 height 9
type input "*"
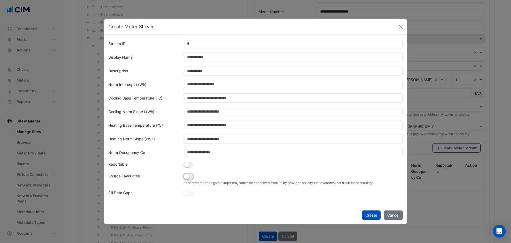
click at [191, 174] on button "button" at bounding box center [188, 176] width 9 height 6
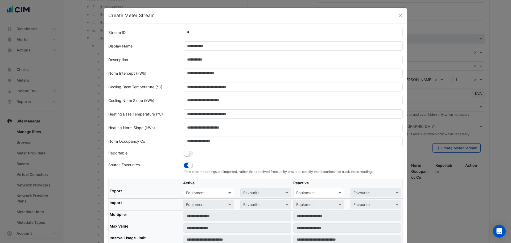
click at [196, 185] on input "text" at bounding box center [203, 193] width 34 height 6
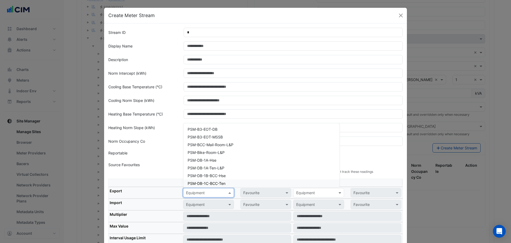
paste input "**********"
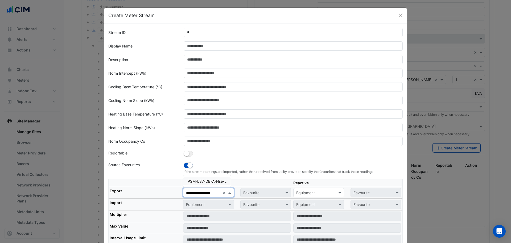
scroll to position [0, 6]
click at [204, 181] on span "PSM-L37-DB-A-Hse-L" at bounding box center [207, 181] width 39 height 5
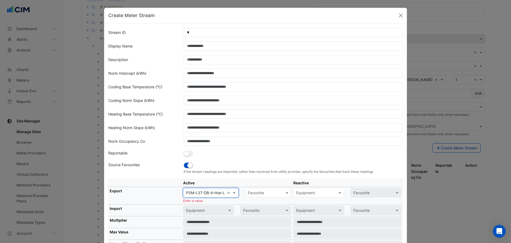
click at [250, 185] on div "Favourite" at bounding box center [256, 193] width 16 height 6
drag, startPoint x: 256, startPoint y: 204, endPoint x: 189, endPoint y: 199, distance: 67.0
click at [255, 185] on span "Actual Energy Consumption" at bounding box center [274, 204] width 48 height 5
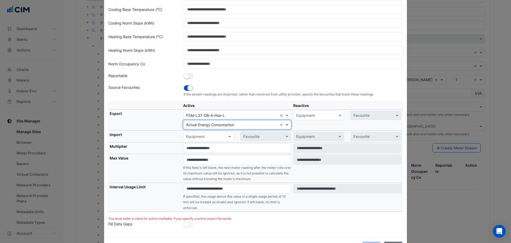
scroll to position [80, 0]
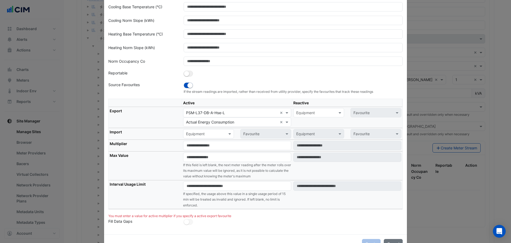
click
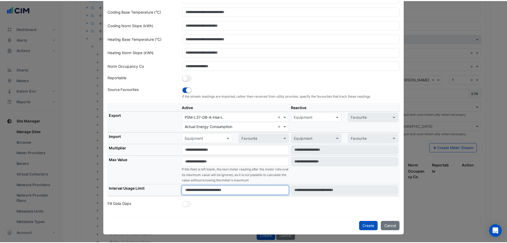
scroll to position [75, 0]
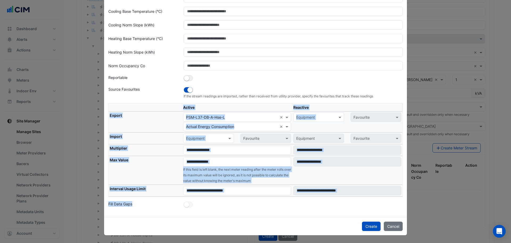
drag, startPoint x: 277, startPoint y: 201, endPoint x: 278, endPoint y: 206, distance: 5.2
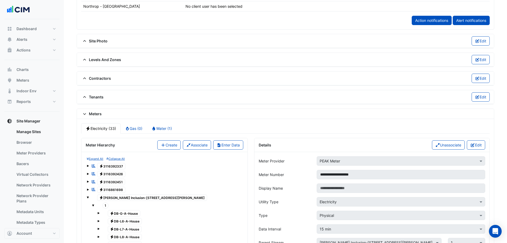
scroll to position [364, 0]
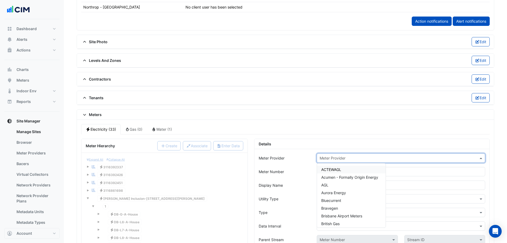
drag, startPoint x: 352, startPoint y: 157, endPoint x: 349, endPoint y: 157, distance: 3.2
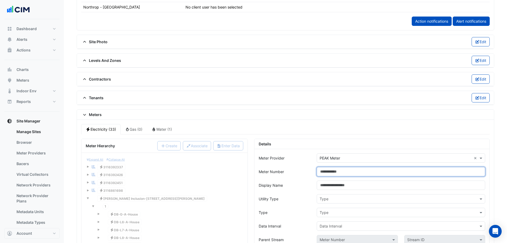
drag, startPoint x: 333, startPoint y: 170, endPoint x: 336, endPoint y: 173, distance: 4.1
paste input "**********"
drag, startPoint x: 370, startPoint y: 172, endPoint x: 292, endPoint y: 172, distance: 78.1
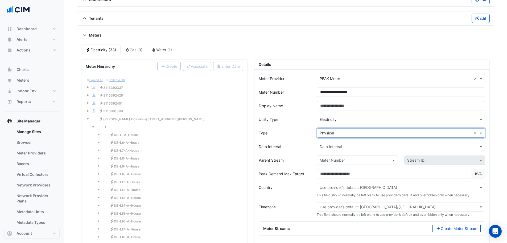
scroll to position [444, 0]
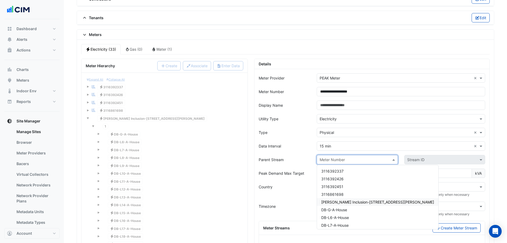
drag, startPoint x: 350, startPoint y: 200, endPoint x: 385, endPoint y: 187, distance: 37.4
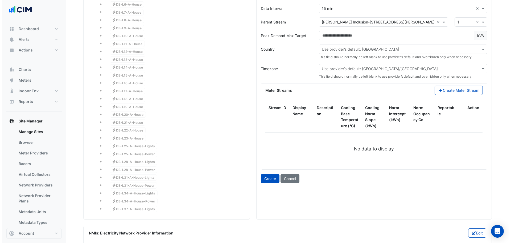
scroll to position [524, 0]
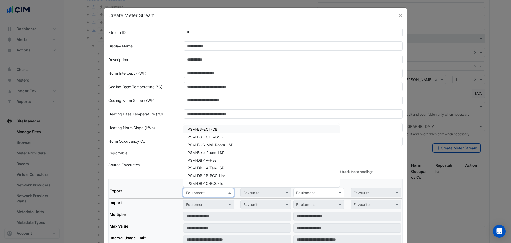
paste input "**********"
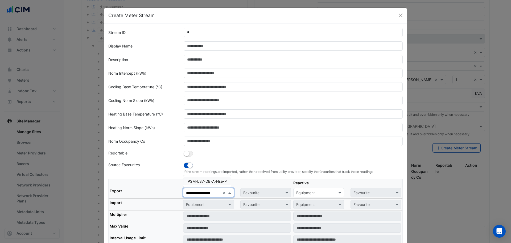
scroll to position [0, 6]
drag, startPoint x: 212, startPoint y: 181, endPoint x: 244, endPoint y: 190, distance: 33.7
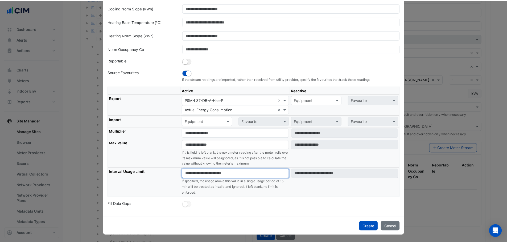
scroll to position [75, 0]
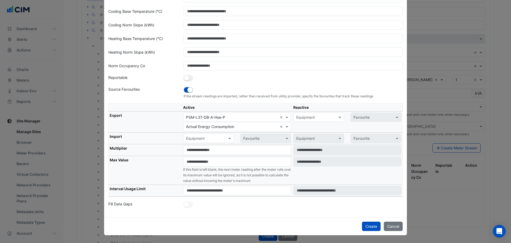
drag, startPoint x: 230, startPoint y: 206, endPoint x: 239, endPoint y: 209, distance: 10.0
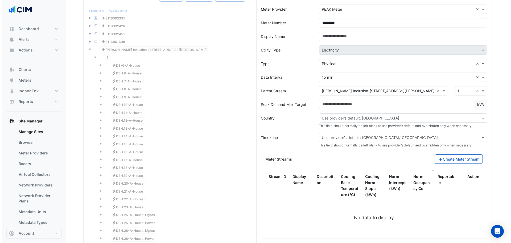
scroll to position [524, 0]
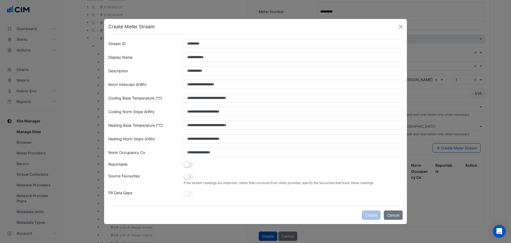
drag, startPoint x: 208, startPoint y: 35, endPoint x: 214, endPoint y: 39, distance: 6.8
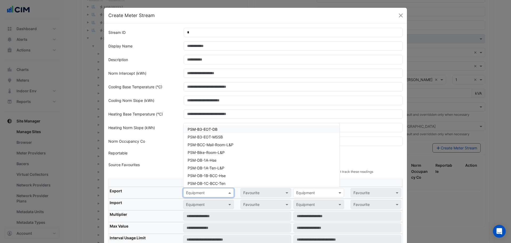
paste input "**********"
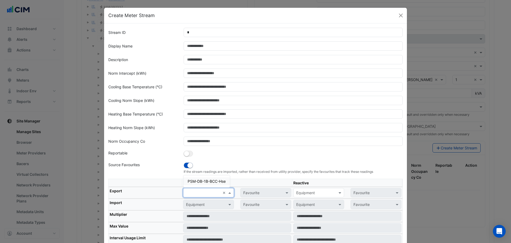
scroll to position [0, 0]
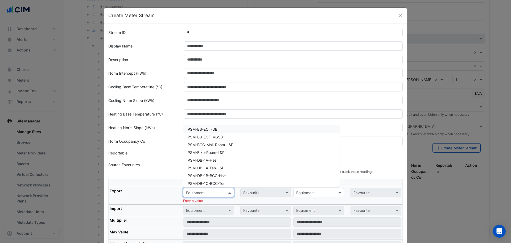
paste input "**********"
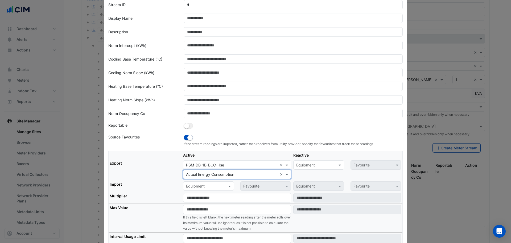
scroll to position [53, 0]
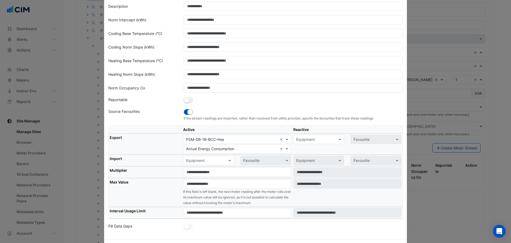
drag, startPoint x: 157, startPoint y: 202, endPoint x: 165, endPoint y: 201, distance: 7.4
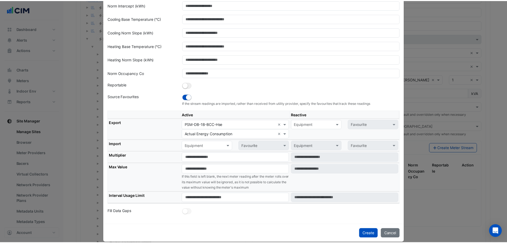
scroll to position [75, 0]
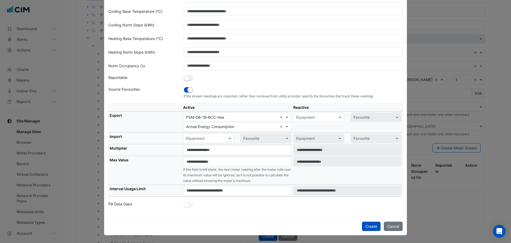
drag, startPoint x: 375, startPoint y: 233, endPoint x: 370, endPoint y: 227, distance: 8.1
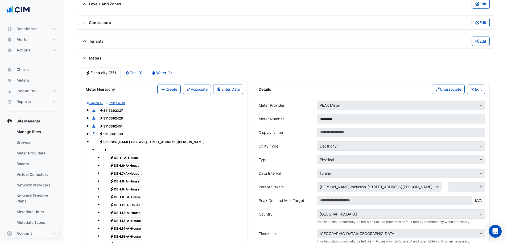
scroll to position [417, 0]
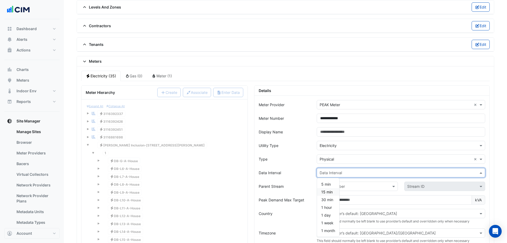
drag, startPoint x: 330, startPoint y: 192, endPoint x: 324, endPoint y: 178, distance: 15.5
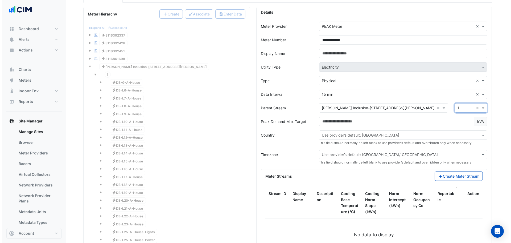
scroll to position [550, 0]
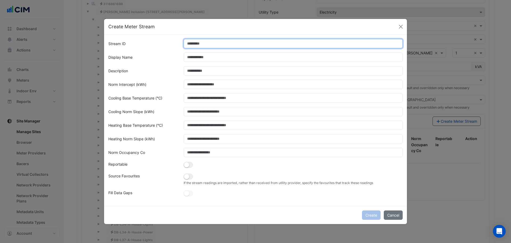
drag, startPoint x: 209, startPoint y: 46, endPoint x: 212, endPoint y: 44, distance: 3.6
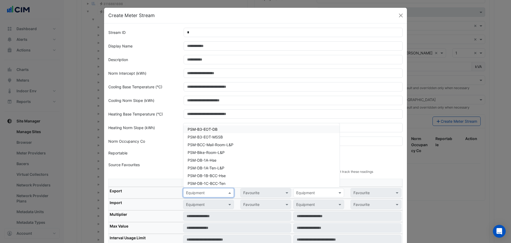
paste input "**********"
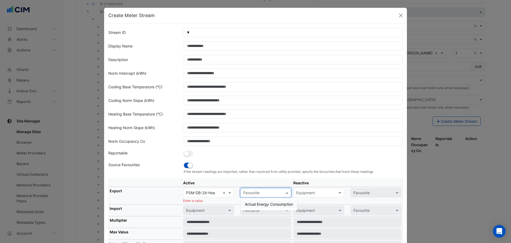
drag, startPoint x: 254, startPoint y: 202, endPoint x: 231, endPoint y: 197, distance: 23.1
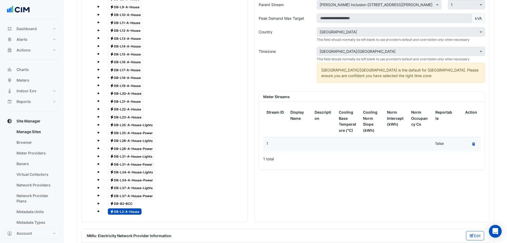
scroll to position [524, 0]
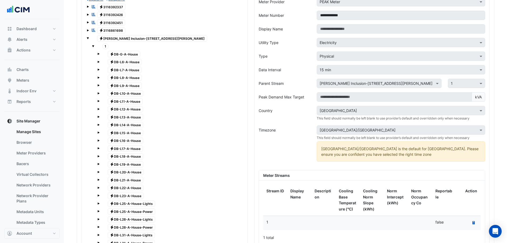
drag, startPoint x: 98, startPoint y: 53, endPoint x: 102, endPoint y: 56, distance: 4.8
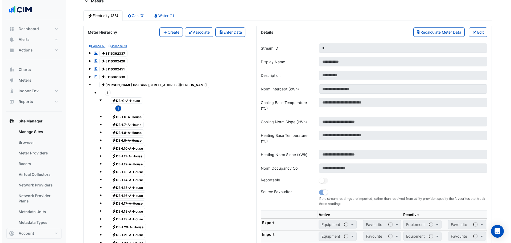
scroll to position [417, 0]
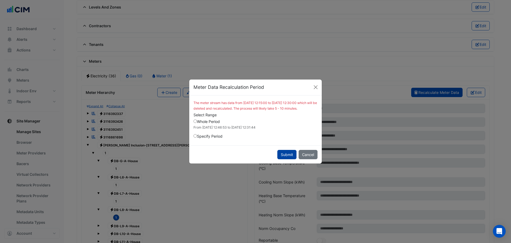
drag, startPoint x: 287, startPoint y: 156, endPoint x: 275, endPoint y: 154, distance: 12.1
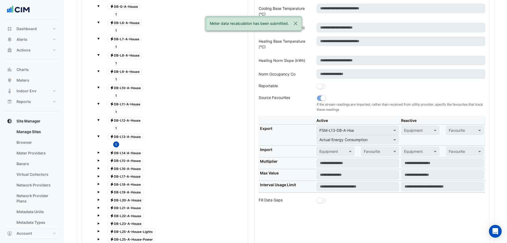
scroll to position [577, 0]
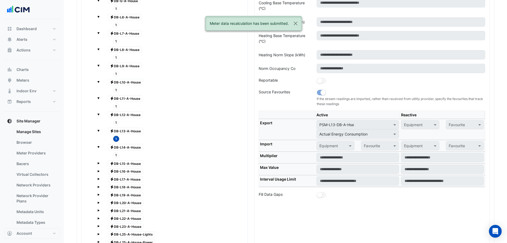
drag, startPoint x: 117, startPoint y: 153, endPoint x: 153, endPoint y: 153, distance: 36.2
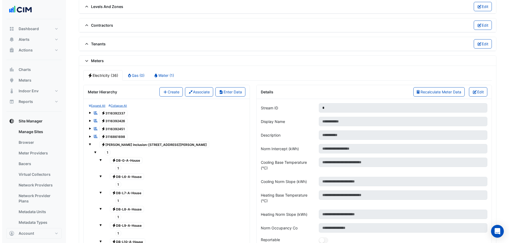
scroll to position [417, 0]
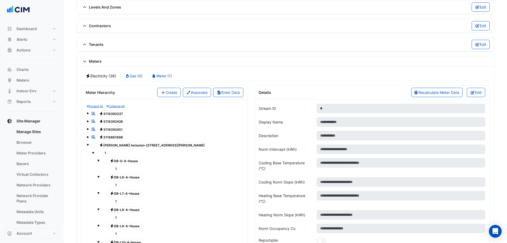
drag, startPoint x: 418, startPoint y: 76, endPoint x: 422, endPoint y: 86, distance: 10.9
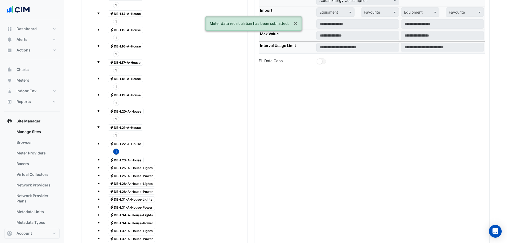
scroll to position [737, 0]
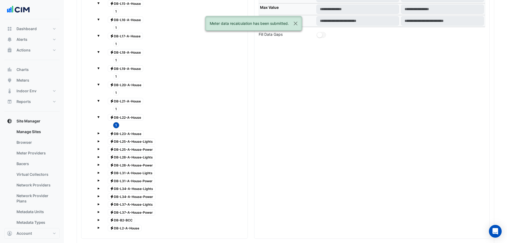
drag, startPoint x: 96, startPoint y: 132, endPoint x: 100, endPoint y: 134, distance: 3.7
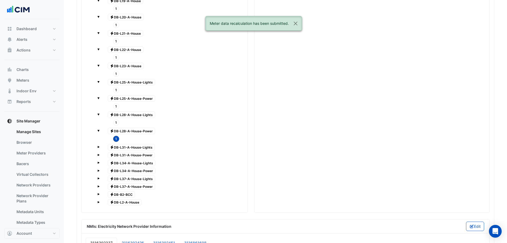
scroll to position [870, 0]
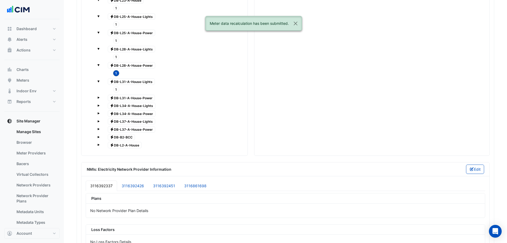
drag, startPoint x: 115, startPoint y: 90, endPoint x: 165, endPoint y: 100, distance: 51.2
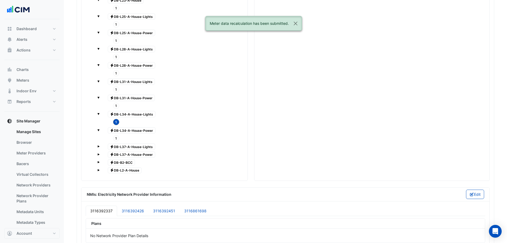
drag, startPoint x: 116, startPoint y: 136, endPoint x: 123, endPoint y: 138, distance: 6.8
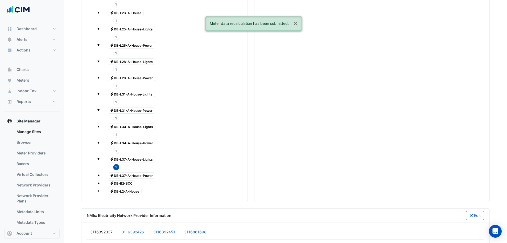
scroll to position [897, 0]
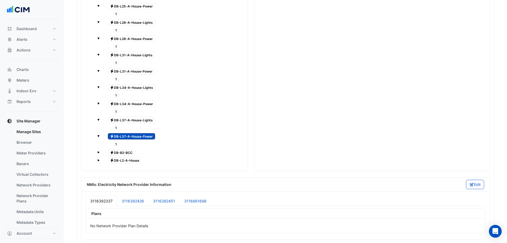
drag, startPoint x: 112, startPoint y: 145, endPoint x: 115, endPoint y: 145, distance: 2.7
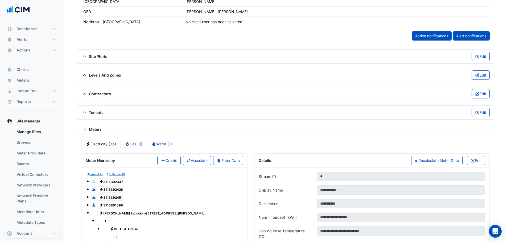
scroll to position [417, 0]
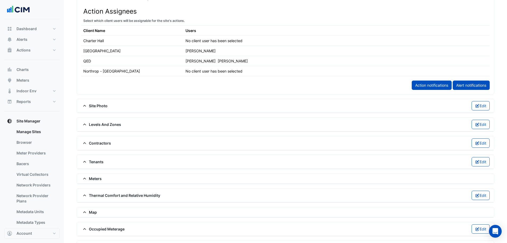
scroll to position [346, 0]
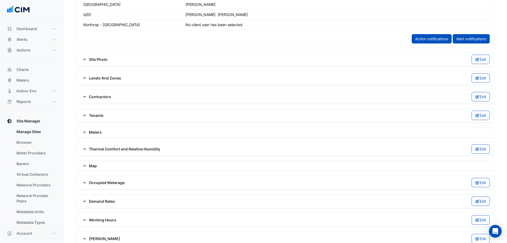
click at [98, 132] on span "Meters" at bounding box center [91, 132] width 21 height 6
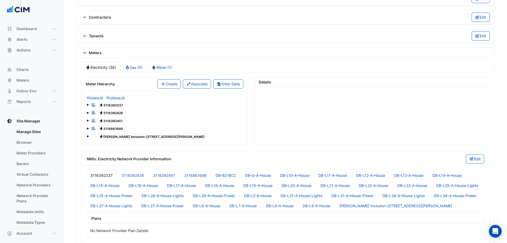
scroll to position [426, 0]
click at [89, 135] on div "Electricity [PERSON_NAME] Inclusion-[STREET_ADDRESS][PERSON_NAME]" at bounding box center [165, 135] width 156 height 7
click at [89, 136] on span at bounding box center [88, 136] width 2 height 2
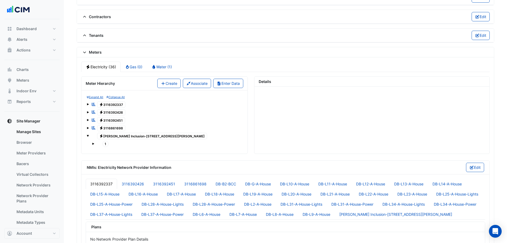
click at [105, 145] on span "1" at bounding box center [106, 144] width 6 height 6
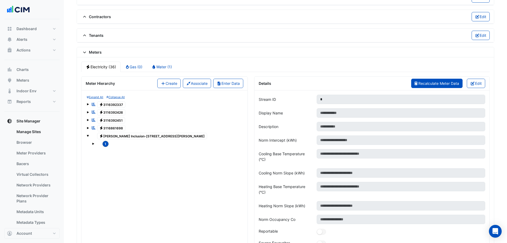
click at [424, 84] on span "Recalculate Meter Data" at bounding box center [439, 83] width 41 height 5
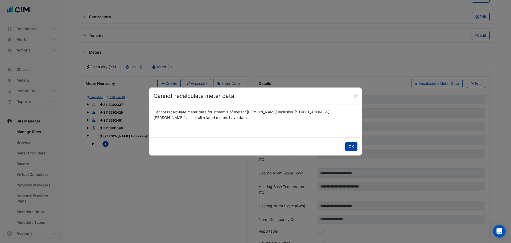
click at [355, 146] on button "OK" at bounding box center [352, 146] width 12 height 9
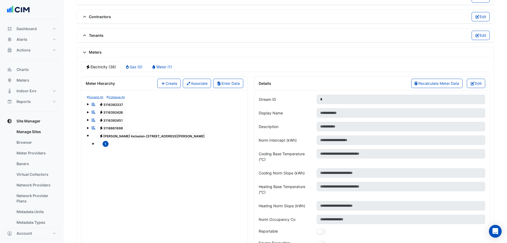
click at [138, 135] on span "Electricity [PERSON_NAME] Inclusion-[STREET_ADDRESS][PERSON_NAME]" at bounding box center [152, 136] width 110 height 6
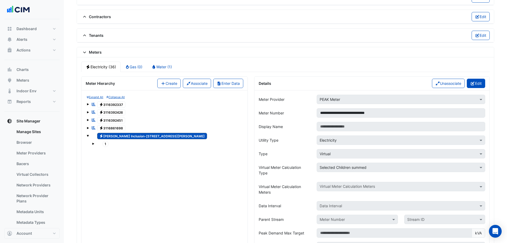
click at [484, 81] on button "Edit" at bounding box center [476, 83] width 18 height 9
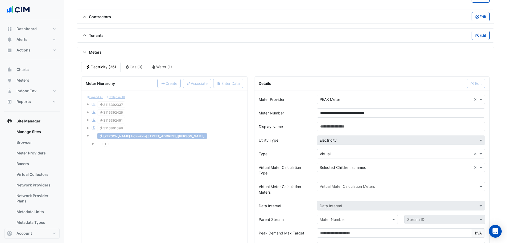
scroll to position [506, 0]
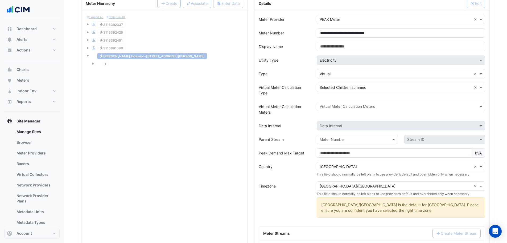
click at [356, 107] on input "text" at bounding box center [398, 107] width 157 height 6
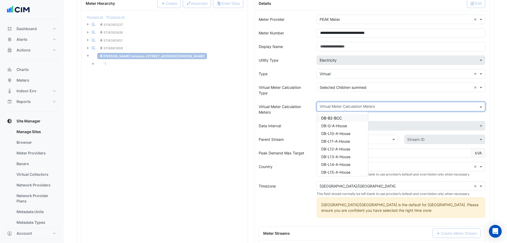
click at [342, 117] on span "DB-B2-BCC" at bounding box center [332, 118] width 21 height 5
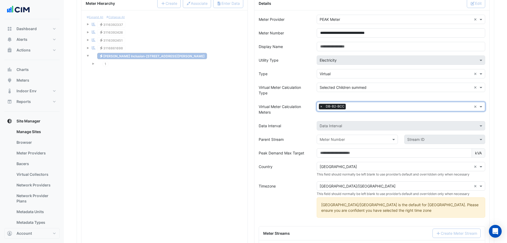
click at [357, 106] on input "text" at bounding box center [410, 107] width 124 height 6
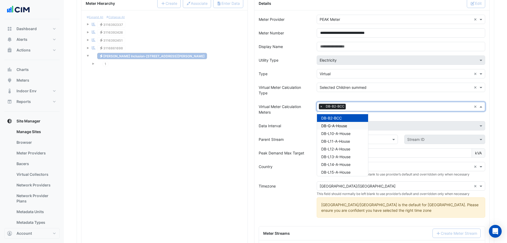
click at [347, 124] on span "DB-G-A-House" at bounding box center [335, 125] width 26 height 5
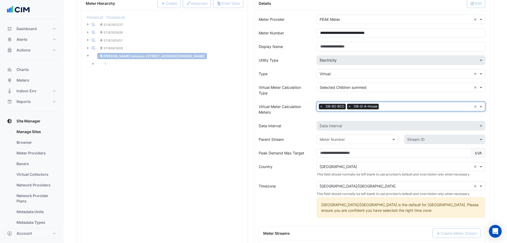
click at [368, 108] on span "DB-G-A-House" at bounding box center [366, 106] width 26 height 5
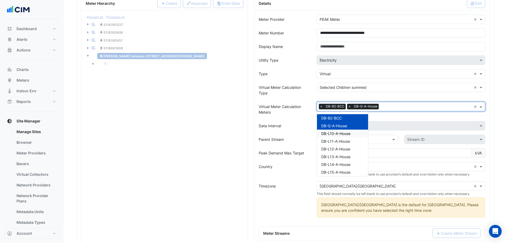
drag, startPoint x: 346, startPoint y: 134, endPoint x: 354, endPoint y: 129, distance: 9.4
click at [346, 134] on span "DB-L10-A-House" at bounding box center [336, 133] width 29 height 5
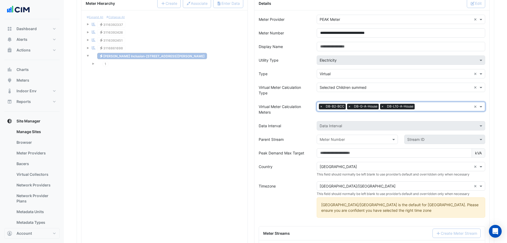
drag, startPoint x: 408, startPoint y: 105, endPoint x: 431, endPoint y: 103, distance: 23.1
click at [410, 105] on span "DB-L10-A-House" at bounding box center [400, 106] width 29 height 5
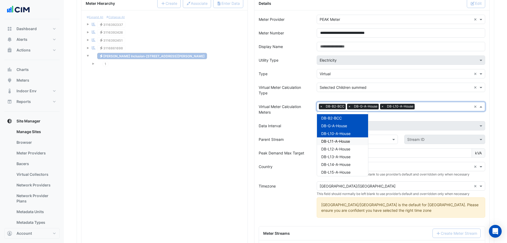
click at [354, 143] on div "DB-L11-A-House" at bounding box center [342, 141] width 51 height 8
click at [459, 107] on input "text" at bounding box center [462, 107] width 19 height 6
click at [344, 148] on span "DB-L12-A-House" at bounding box center [336, 149] width 29 height 5
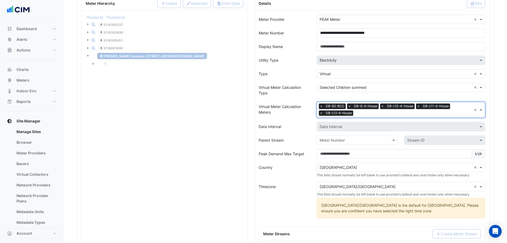
click at [450, 111] on input "text" at bounding box center [414, 114] width 116 height 6
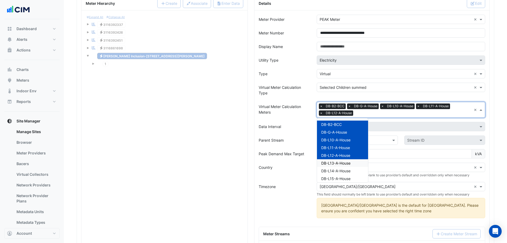
click at [339, 162] on span "DB-L13-A-House" at bounding box center [336, 163] width 29 height 5
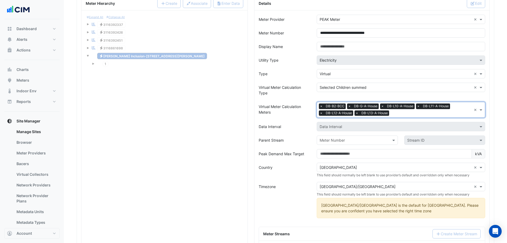
click at [401, 115] on input "text" at bounding box center [432, 114] width 80 height 6
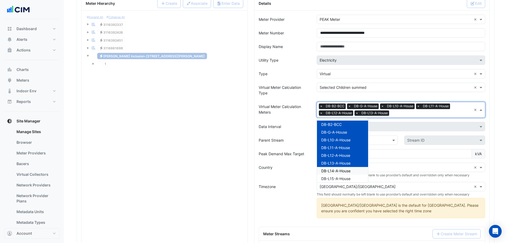
click at [343, 169] on span "DB-L14-A-House" at bounding box center [336, 170] width 29 height 5
click at [440, 112] on input "text" at bounding box center [450, 114] width 44 height 6
drag, startPoint x: 344, startPoint y: 177, endPoint x: 386, endPoint y: 143, distance: 54.3
click at [349, 175] on div "DB-L15-A-House" at bounding box center [342, 178] width 51 height 8
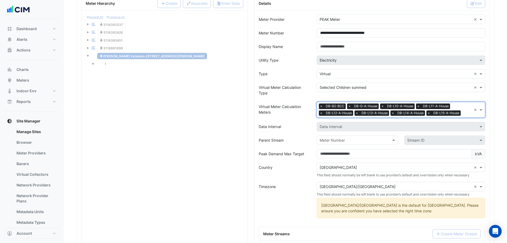
click at [448, 112] on span "DB-L15-A-House" at bounding box center [446, 112] width 29 height 5
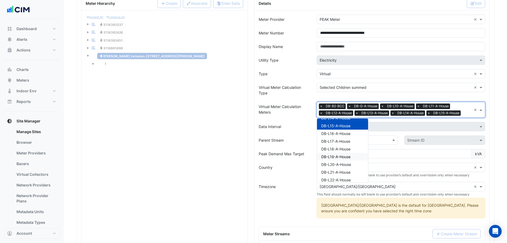
scroll to position [53, 0]
click at [339, 133] on span "DB-L16-A-House" at bounding box center [336, 133] width 29 height 5
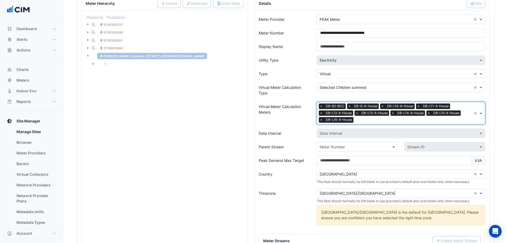
click at [378, 115] on span "DB-L13-A-House" at bounding box center [374, 112] width 29 height 5
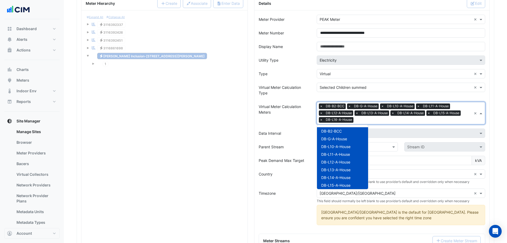
scroll to position [64, 0]
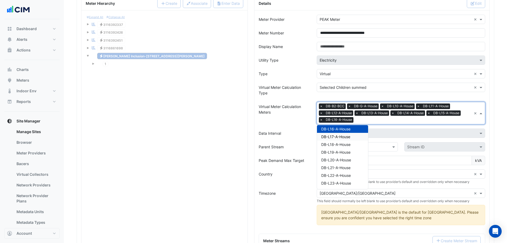
click at [351, 135] on span "DB-L17-A-House" at bounding box center [336, 136] width 29 height 5
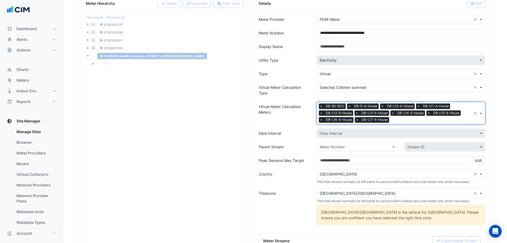
click at [379, 120] on span "DB-L17-A-House" at bounding box center [375, 119] width 29 height 5
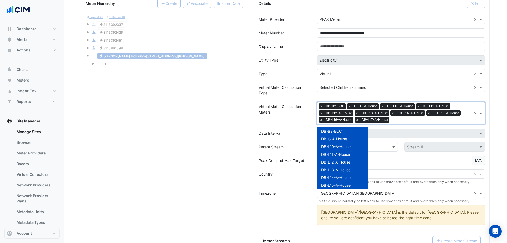
scroll to position [72, 0]
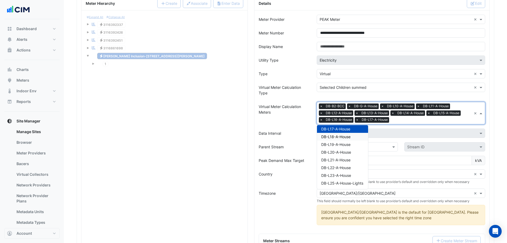
click at [349, 138] on span "DB-L18-A-House" at bounding box center [336, 136] width 29 height 5
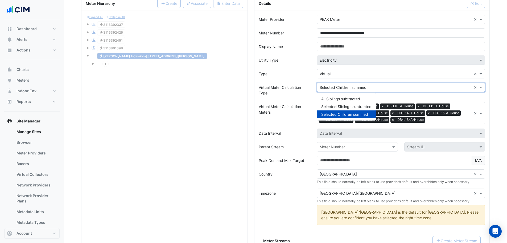
click at [348, 85] on input "text" at bounding box center [396, 88] width 152 height 6
click at [306, 94] on label "Virtual Meter Calculation Type" at bounding box center [285, 90] width 52 height 15
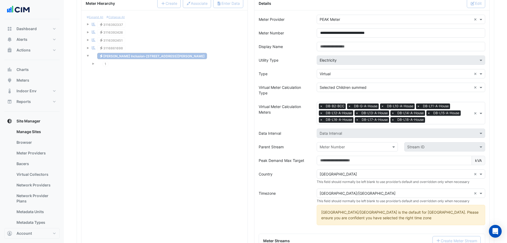
click at [421, 121] on span "DB-L18-A-House" at bounding box center [410, 119] width 29 height 5
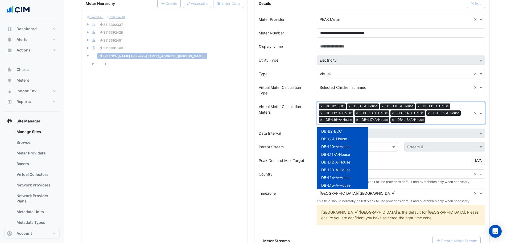
scroll to position [79, 0]
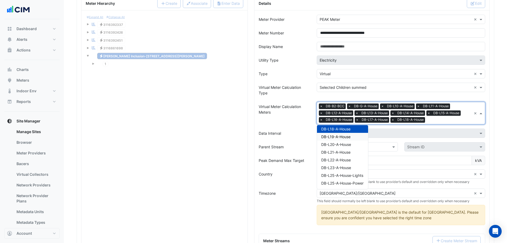
click at [340, 135] on span "DB-L19-A-House" at bounding box center [336, 136] width 29 height 5
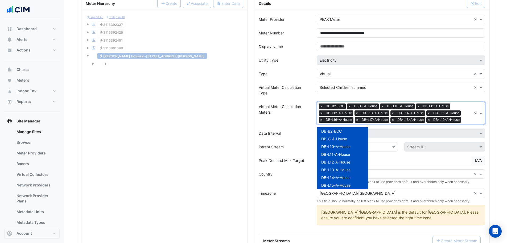
click at [352, 122] on span "DB-L16-A-House" at bounding box center [339, 119] width 29 height 5
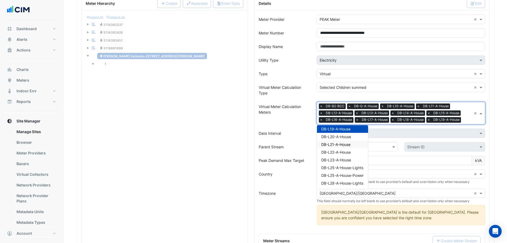
click at [340, 137] on span "DB-L20-A-House" at bounding box center [337, 136] width 30 height 5
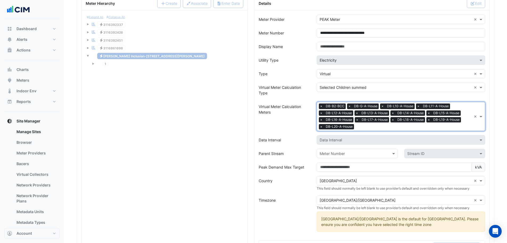
click at [347, 115] on span "DB-L12-A-House" at bounding box center [339, 112] width 29 height 5
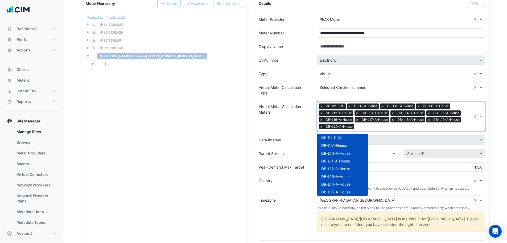
scroll to position [95, 0]
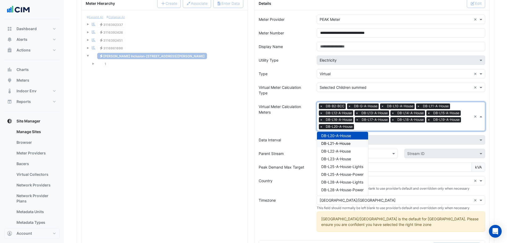
click at [343, 141] on span "DB-L21-A-House" at bounding box center [336, 143] width 29 height 5
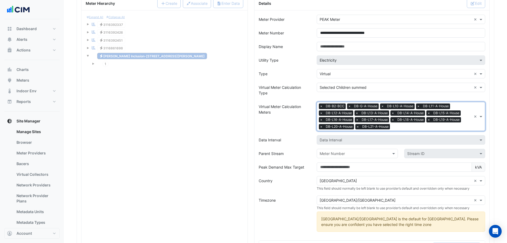
click at [348, 125] on span "DB-L20-A-House" at bounding box center [340, 126] width 30 height 5
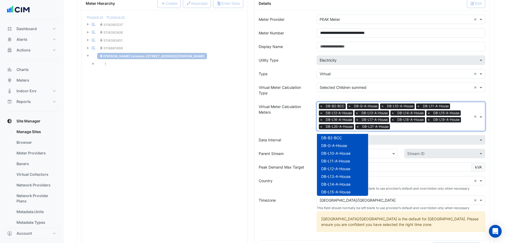
scroll to position [103, 0]
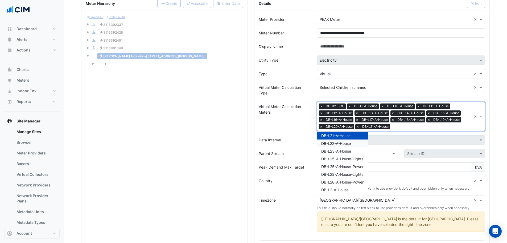
click at [342, 146] on div "DB-L22-A-House" at bounding box center [342, 143] width 51 height 8
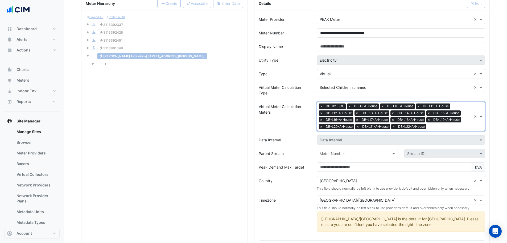
click at [352, 127] on span "DB-L20-A-House" at bounding box center [340, 126] width 30 height 5
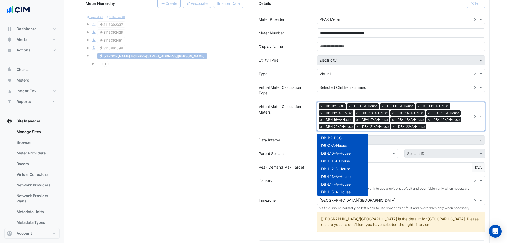
scroll to position [110, 0]
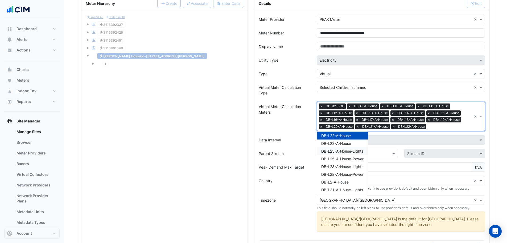
click at [348, 143] on span "DB-L23-A-House" at bounding box center [337, 143] width 30 height 5
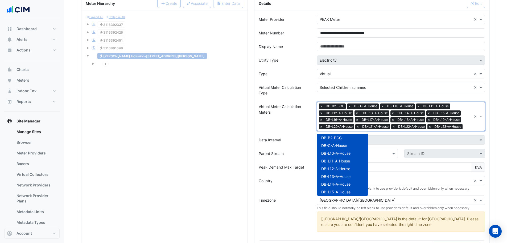
click at [351, 128] on span "DB-L20-A-House" at bounding box center [340, 126] width 30 height 5
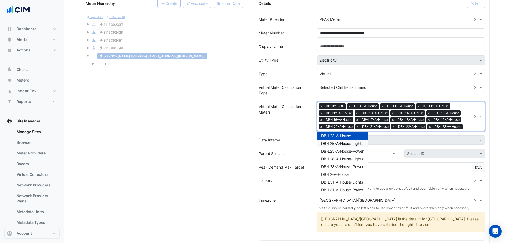
click at [348, 143] on span "DB-L25-A-House-Lights" at bounding box center [343, 143] width 42 height 5
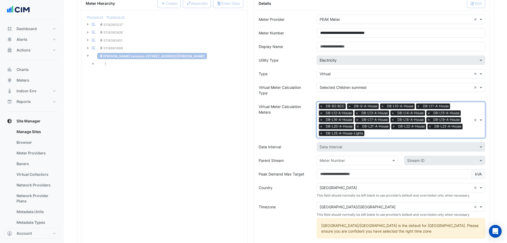
drag, startPoint x: 349, startPoint y: 125, endPoint x: 351, endPoint y: 129, distance: 4.0
click at [350, 127] on span "DB-L20-A-House" at bounding box center [340, 126] width 30 height 5
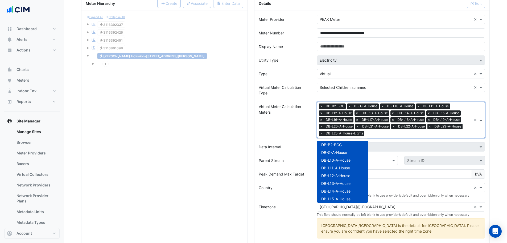
scroll to position [126, 0]
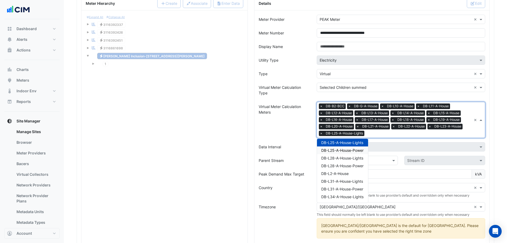
click at [346, 149] on span "DB-L25-A-House-Power" at bounding box center [343, 150] width 42 height 5
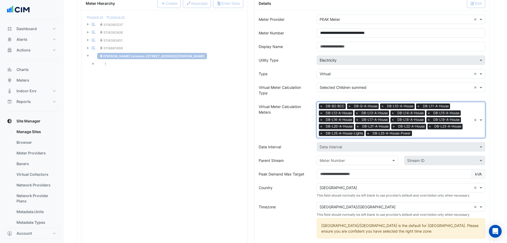
click at [351, 130] on div "× DB-B2-BCC × DB-G-A-House × DB-L10-A-House × DB-L11-A-House × DB-L12-A-House ×…" at bounding box center [394, 119] width 155 height 35
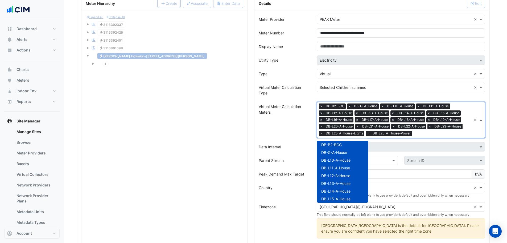
scroll to position [133, 0]
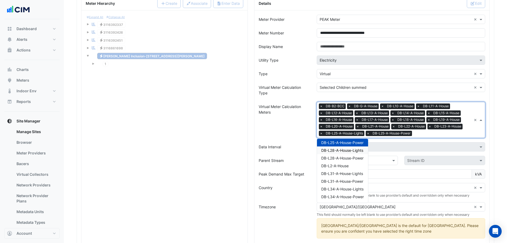
click at [349, 150] on span "DB-L28-A-House-Lights" at bounding box center [343, 150] width 42 height 5
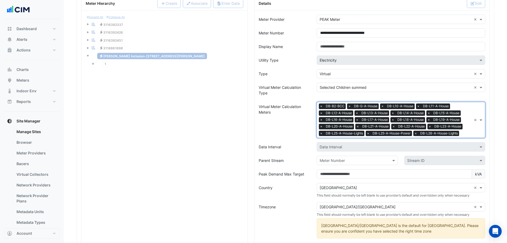
click at [353, 130] on div "× DB-B2-BCC × DB-G-A-House × DB-L10-A-House × DB-L11-A-House × DB-L12-A-House ×…" at bounding box center [394, 119] width 155 height 35
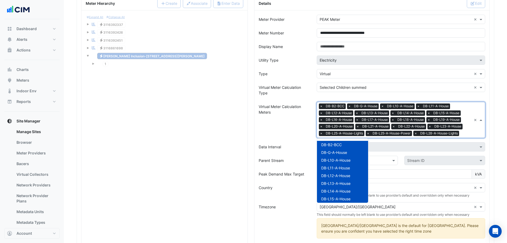
scroll to position [141, 0]
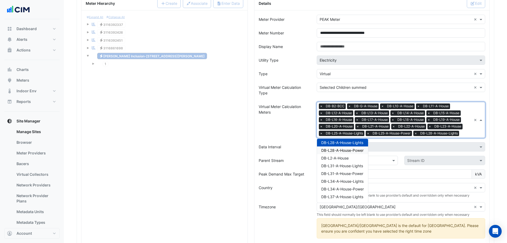
click at [347, 150] on span "DB-L28-A-House-Power" at bounding box center [343, 150] width 42 height 5
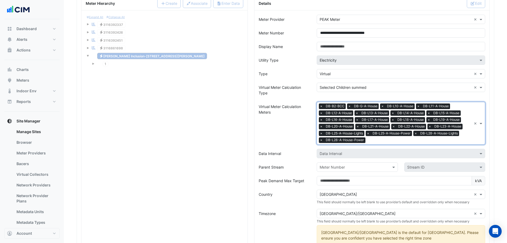
drag, startPoint x: 357, startPoint y: 127, endPoint x: 354, endPoint y: 144, distance: 17.1
click at [357, 127] on span "×" at bounding box center [358, 126] width 5 height 5
click at [371, 143] on div at bounding box center [419, 140] width 105 height 7
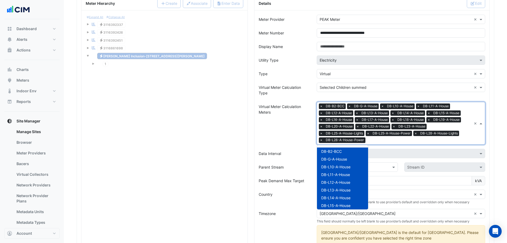
scroll to position [149, 0]
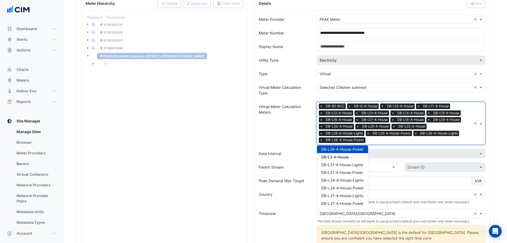
click at [355, 158] on div "DB-L2-A-House" at bounding box center [342, 157] width 51 height 8
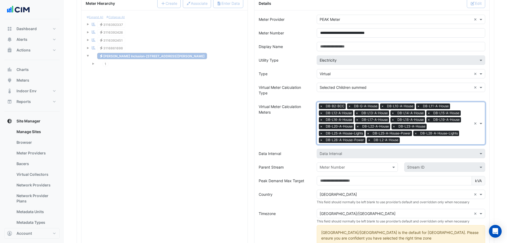
click at [369, 135] on span "×" at bounding box center [368, 133] width 5 height 5
click at [365, 141] on input "text" at bounding box center [413, 141] width 118 height 6
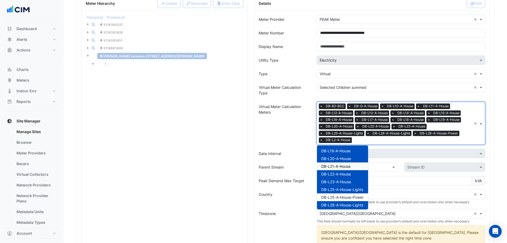
scroll to position [77, 0]
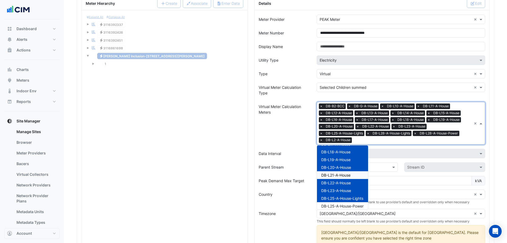
click at [352, 173] on div "DB-L21-A-House" at bounding box center [342, 175] width 51 height 8
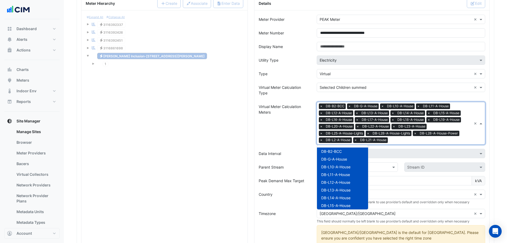
click at [410, 139] on input "text" at bounding box center [431, 141] width 82 height 6
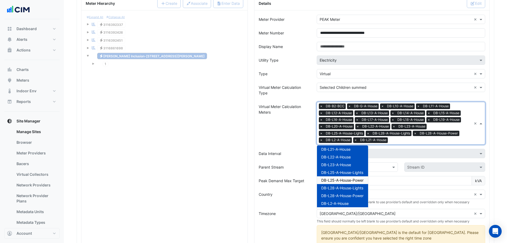
drag, startPoint x: 359, startPoint y: 179, endPoint x: 377, endPoint y: 167, distance: 21.9
click at [360, 178] on span "DB-L25-A-House-Power" at bounding box center [343, 180] width 42 height 5
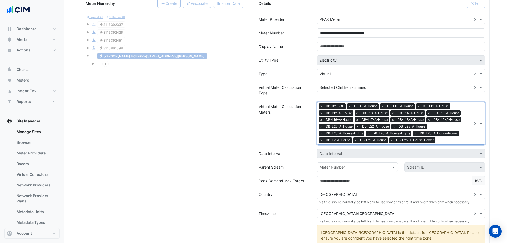
click at [446, 142] on input "text" at bounding box center [455, 141] width 34 height 6
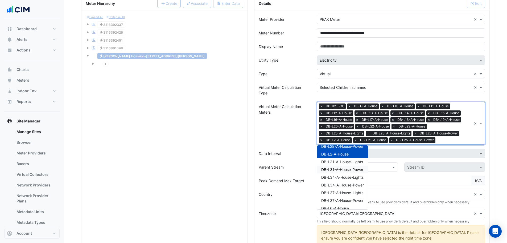
scroll to position [160, 0]
click at [350, 154] on span "DB-L31-A-House-Lights" at bounding box center [343, 153] width 42 height 5
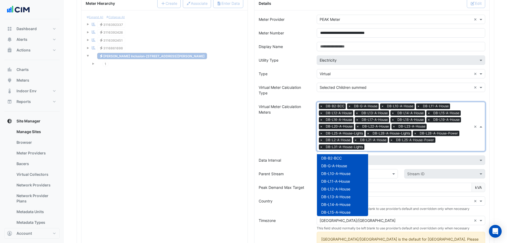
click at [433, 142] on div "× DB-B2-BCC × DB-G-A-House × DB-L10-A-House × DB-L11-A-House × DB-L12-A-House ×…" at bounding box center [394, 126] width 155 height 49
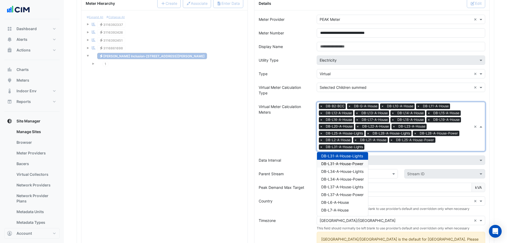
click at [356, 163] on span "DB-L31-A-House-Power" at bounding box center [343, 163] width 42 height 5
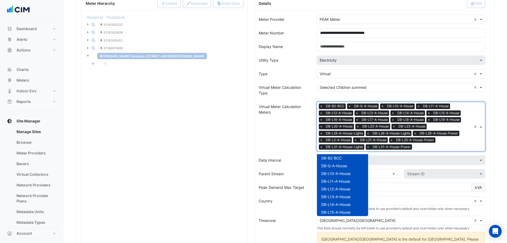
click at [428, 146] on input "text" at bounding box center [444, 147] width 58 height 6
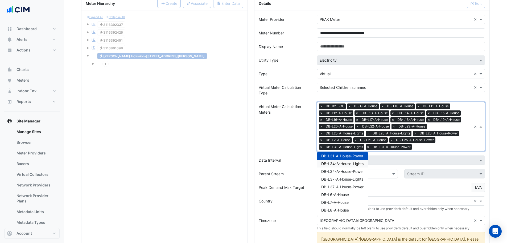
click at [354, 166] on div "DB-L34-A-House-Lights" at bounding box center [342, 164] width 51 height 8
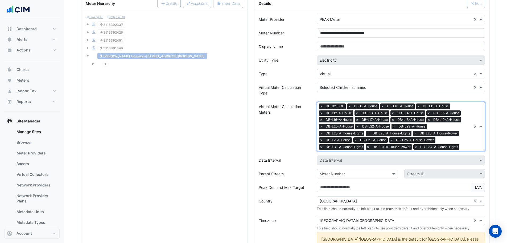
click at [462, 144] on input "text" at bounding box center [467, 147] width 10 height 6
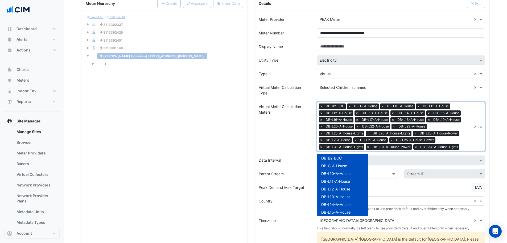
scroll to position [180, 0]
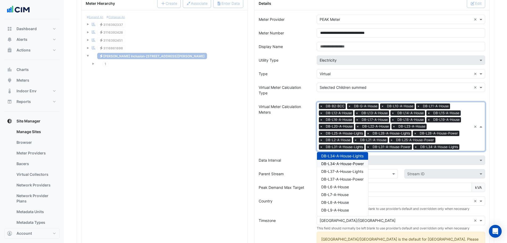
drag, startPoint x: 358, startPoint y: 165, endPoint x: 361, endPoint y: 165, distance: 2.9
click at [358, 165] on div "DB-L34-A-House-Power" at bounding box center [342, 164] width 51 height 8
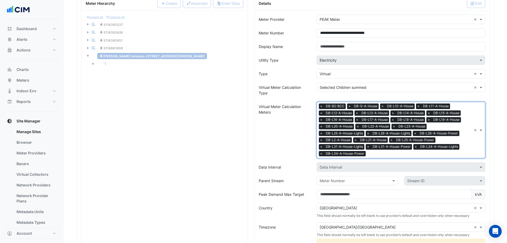
drag, startPoint x: 468, startPoint y: 145, endPoint x: 441, endPoint y: 153, distance: 28.1
click at [468, 146] on div "× DB-B2-BCC × DB-G-A-House × DB-L10-A-House × DB-L11-A-House × DB-L12-A-House ×…" at bounding box center [394, 130] width 155 height 56
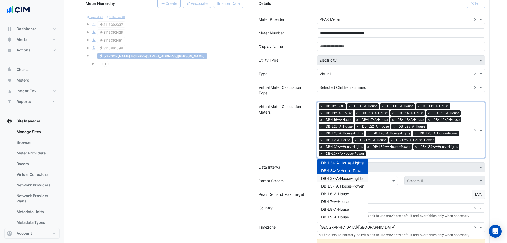
drag, startPoint x: 349, startPoint y: 180, endPoint x: 367, endPoint y: 173, distance: 18.9
click at [349, 180] on span "DB-L37-A-House-Lights" at bounding box center [343, 178] width 42 height 5
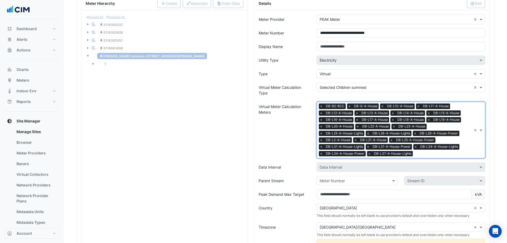
click at [427, 153] on input "text" at bounding box center [443, 154] width 57 height 6
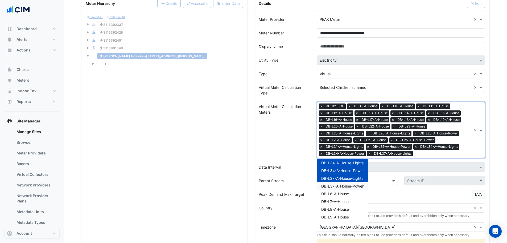
click at [359, 186] on span "DB-L37-A-House-Power" at bounding box center [343, 186] width 42 height 5
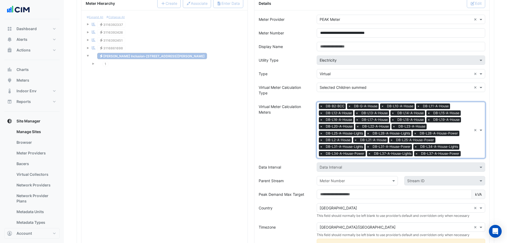
click at [469, 151] on input "text" at bounding box center [467, 154] width 9 height 6
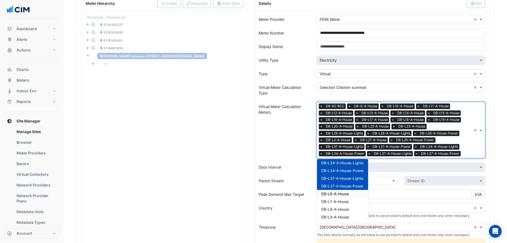
drag, startPoint x: 339, startPoint y: 193, endPoint x: 346, endPoint y: 193, distance: 6.4
click at [339, 193] on span "DB-L6-A-House" at bounding box center [336, 193] width 28 height 5
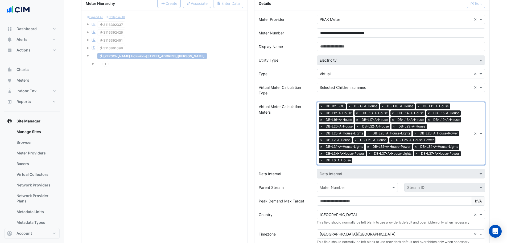
click at [461, 151] on div "× DB-B2-BCC × DB-G-A-House × DB-L10-A-House × DB-L11-A-House × DB-L12-A-House ×…" at bounding box center [394, 133] width 155 height 62
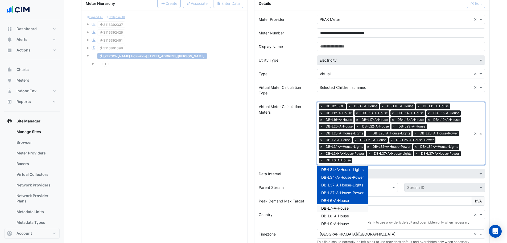
click at [345, 209] on span "DB-L7-A-House" at bounding box center [335, 208] width 27 height 5
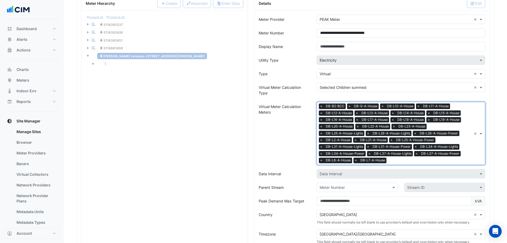
click at [410, 160] on input "text" at bounding box center [430, 161] width 83 height 6
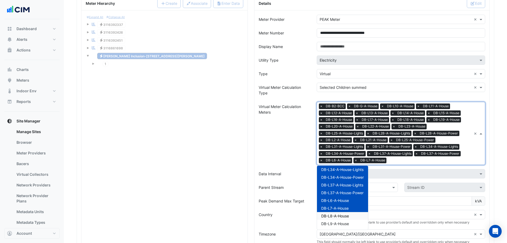
drag, startPoint x: 352, startPoint y: 215, endPoint x: 380, endPoint y: 187, distance: 39.6
click at [354, 214] on div "DB-L8-A-House" at bounding box center [342, 216] width 51 height 8
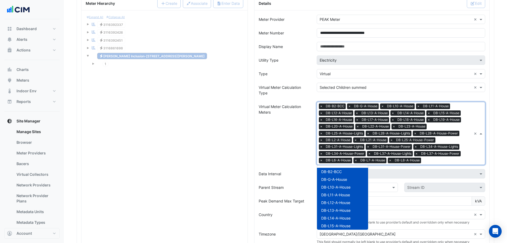
drag, startPoint x: 436, startPoint y: 160, endPoint x: 401, endPoint y: 178, distance: 39.2
click at [434, 161] on input "text" at bounding box center [448, 161] width 48 height 6
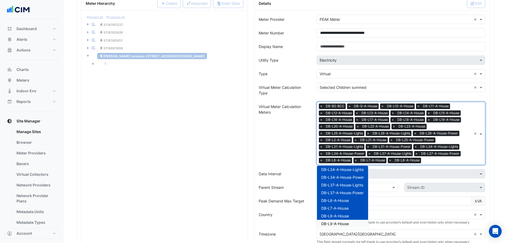
drag, startPoint x: 348, startPoint y: 221, endPoint x: 355, endPoint y: 220, distance: 7.3
click at [348, 221] on span "DB-L9-A-House" at bounding box center [336, 223] width 28 height 5
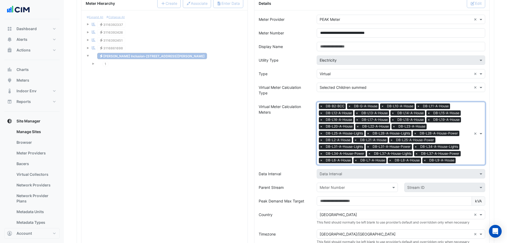
click at [462, 163] on input "text" at bounding box center [465, 161] width 14 height 6
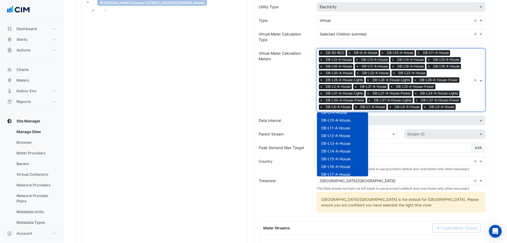
scroll to position [0, 0]
click at [246, 163] on div "Expand All Collapse All Reportable Electricity 3116392337 Reportable Electricit…" at bounding box center [165, 140] width 166 height 367
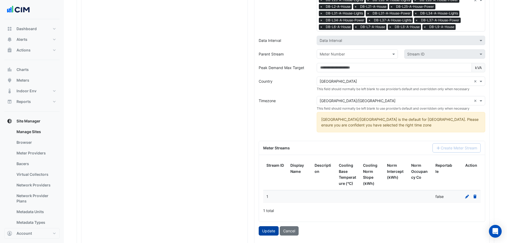
click at [267, 230] on button "Update" at bounding box center [269, 230] width 20 height 9
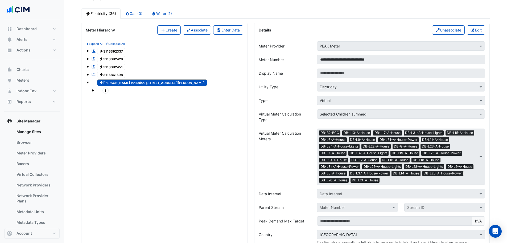
click at [105, 89] on span "1" at bounding box center [106, 90] width 6 height 6
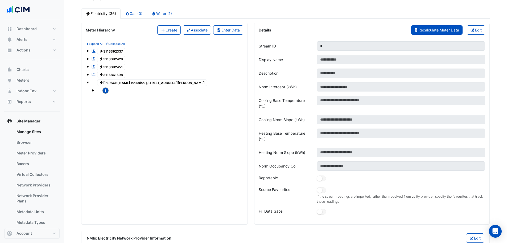
click at [431, 31] on span "Recalculate Meter Data" at bounding box center [439, 30] width 41 height 5
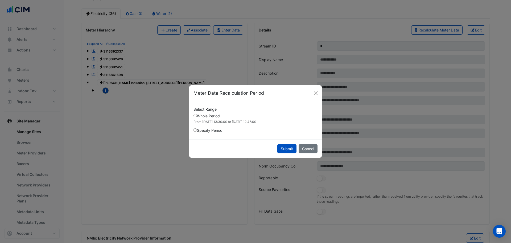
click at [195, 132] on label "Specify Period" at bounding box center [208, 130] width 29 height 6
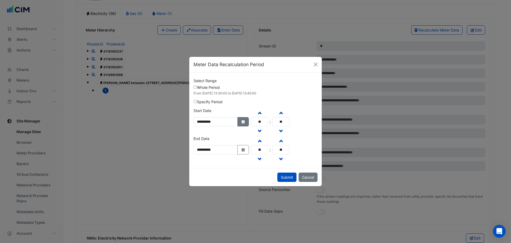
click at [246, 123] on icon "Select Date" at bounding box center [243, 122] width 5 height 4
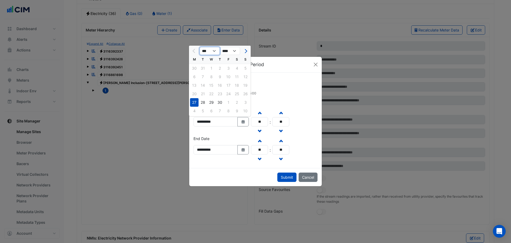
click at [208, 47] on select "*** ***" at bounding box center [210, 51] width 20 height 8
click at [236, 51] on select "**** **** ****" at bounding box center [230, 51] width 20 height 8
click at [247, 53] on button "Next month" at bounding box center [245, 51] width 6 height 9
select select "**"
click at [232, 66] on div "1" at bounding box center [228, 68] width 9 height 9
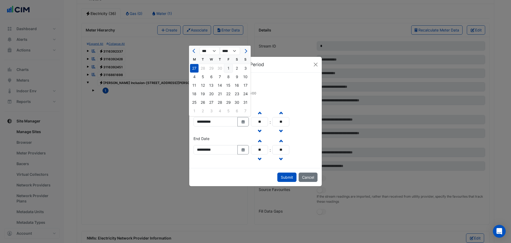
type input "**********"
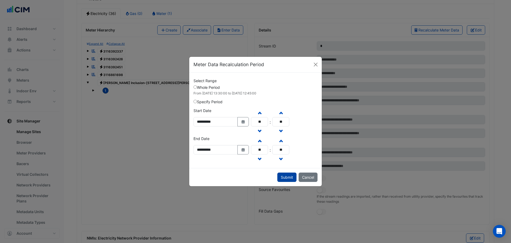
click at [288, 180] on button "Submit" at bounding box center [287, 176] width 19 height 9
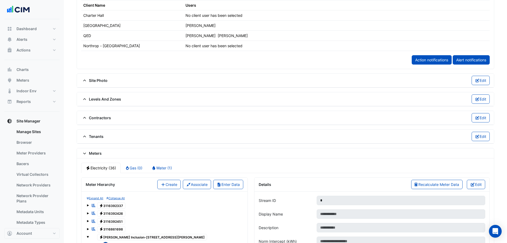
scroll to position [373, 0]
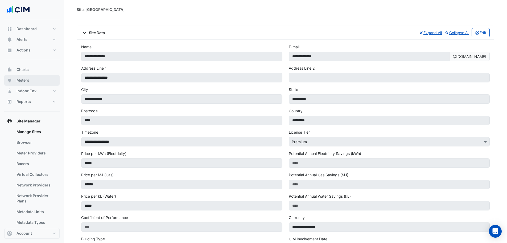
click at [32, 80] on button "Meters" at bounding box center [31, 80] width 55 height 11
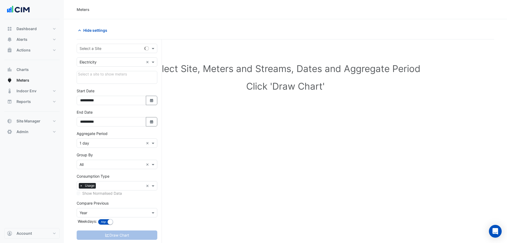
click at [109, 49] on input "text" at bounding box center [112, 49] width 64 height 6
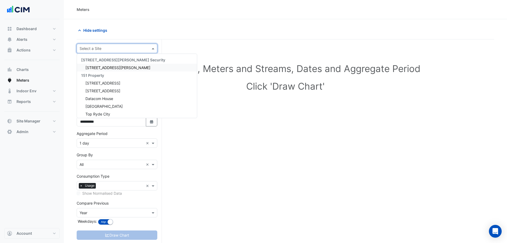
type input "*"
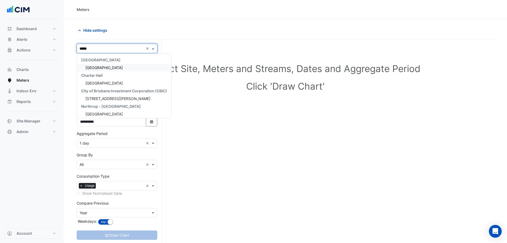
type input "******"
click at [104, 67] on span "[GEOGRAPHIC_DATA]" at bounding box center [104, 67] width 37 height 5
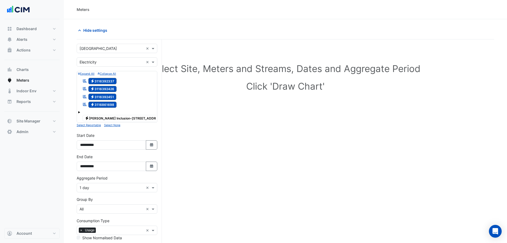
click at [90, 118] on span "Electricity [PERSON_NAME] Inclusion-[STREET_ADDRESS][PERSON_NAME]" at bounding box center [138, 118] width 110 height 6
click at [98, 103] on span "Electricity 3116861698" at bounding box center [102, 104] width 29 height 6
drag, startPoint x: 97, startPoint y: 97, endPoint x: 98, endPoint y: 88, distance: 8.3
click at [97, 96] on span "Electricity 3116392451" at bounding box center [102, 97] width 28 height 6
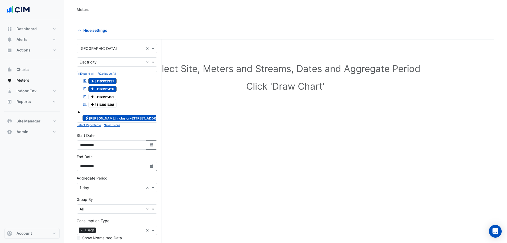
click at [98, 88] on span "Electricity 3116392426" at bounding box center [102, 89] width 29 height 6
click at [100, 79] on span "Electricity 3116392337" at bounding box center [102, 81] width 29 height 6
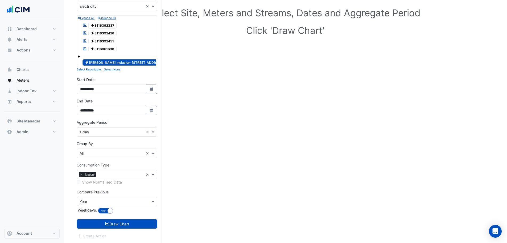
scroll to position [56, 0]
click at [95, 133] on input "text" at bounding box center [112, 132] width 64 height 6
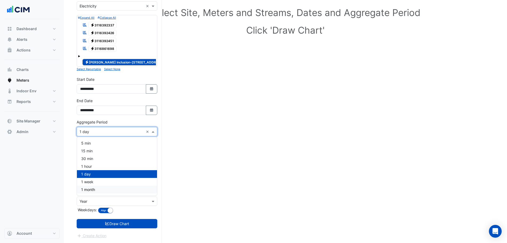
drag, startPoint x: 99, startPoint y: 190, endPoint x: 98, endPoint y: 193, distance: 3.0
click at [99, 192] on div "1 month" at bounding box center [117, 189] width 80 height 8
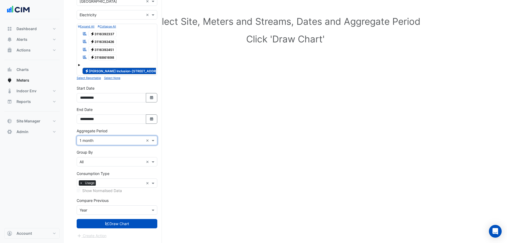
scroll to position [47, 0]
drag, startPoint x: 88, startPoint y: 205, endPoint x: 83, endPoint y: 211, distance: 7.2
click at [83, 209] on div "× Year" at bounding box center [117, 209] width 81 height 9
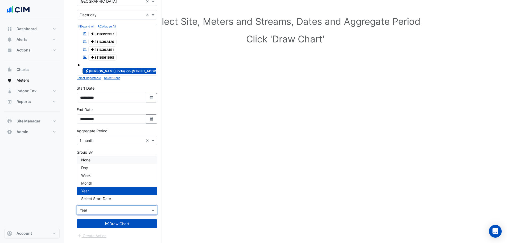
click at [87, 160] on span "None" at bounding box center [85, 159] width 9 height 5
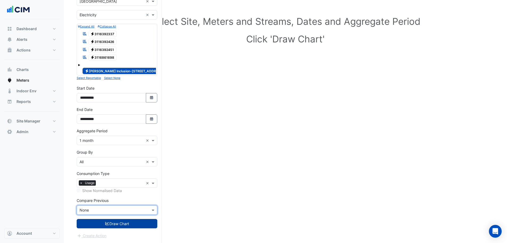
click at [102, 224] on button "Draw Chart" at bounding box center [117, 223] width 81 height 9
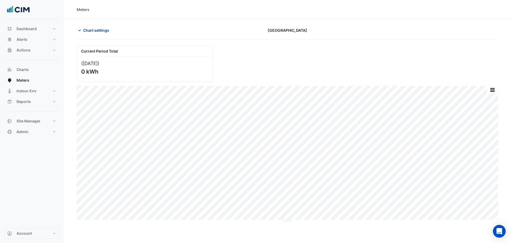
click at [96, 31] on span "Chart settings" at bounding box center [96, 30] width 26 height 6
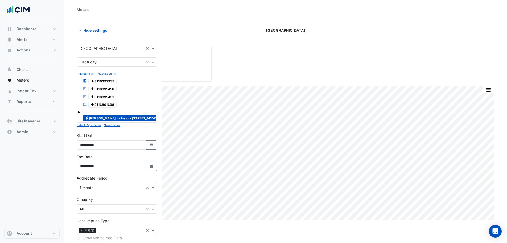
click at [80, 113] on span at bounding box center [79, 112] width 2 height 2
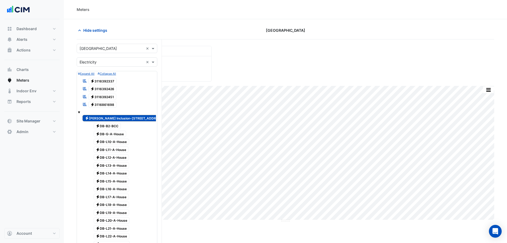
click at [107, 127] on span "Electricity DB-B2-BCC" at bounding box center [107, 126] width 27 height 6
click at [107, 117] on span "Electricity [PERSON_NAME] Inclusion-[STREET_ADDRESS][PERSON_NAME]" at bounding box center [138, 118] width 110 height 6
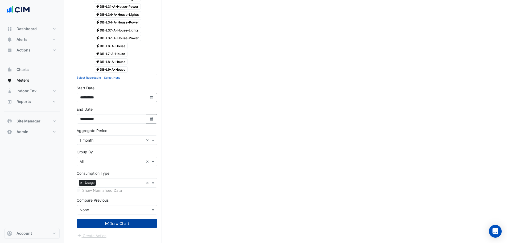
click at [109, 218] on button "Draw Chart" at bounding box center [117, 222] width 81 height 9
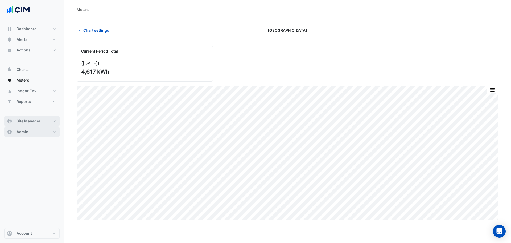
drag, startPoint x: 34, startPoint y: 128, endPoint x: 36, endPoint y: 124, distance: 3.9
click at [36, 124] on div "Dashboard Portfolio Ratings Performance Alerts Site Rules Templates Actions Sit…" at bounding box center [31, 79] width 55 height 113
click at [36, 121] on span "Site Manager" at bounding box center [29, 120] width 24 height 5
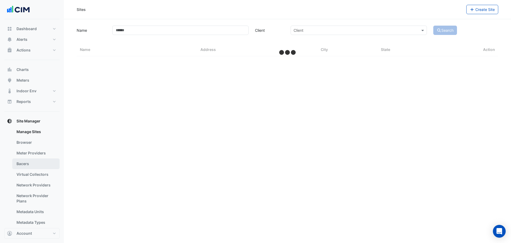
click at [36, 163] on link "Bacers" at bounding box center [35, 163] width 47 height 11
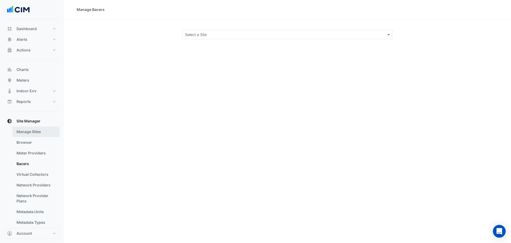
click at [34, 131] on link "Manage Sites" at bounding box center [35, 131] width 47 height 11
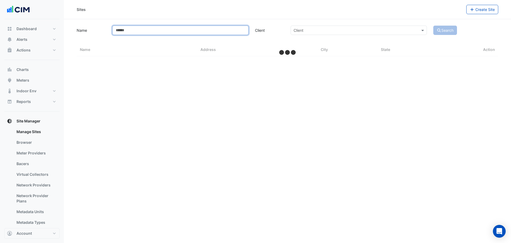
click at [178, 26] on input "Name" at bounding box center [180, 30] width 136 height 9
type input "****"
select select "***"
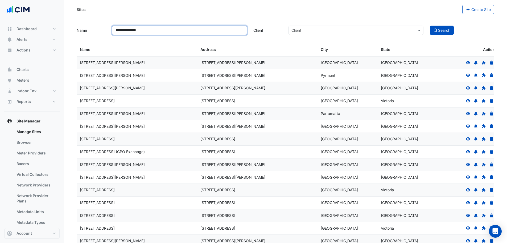
type input "**********"
click at [430, 26] on button "Search" at bounding box center [442, 30] width 24 height 9
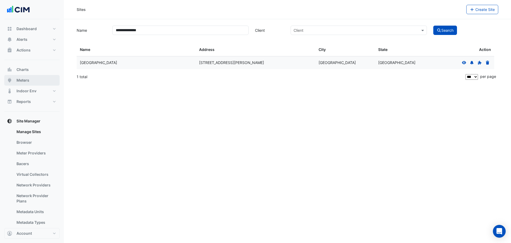
click at [33, 77] on button "Meters" at bounding box center [31, 80] width 55 height 11
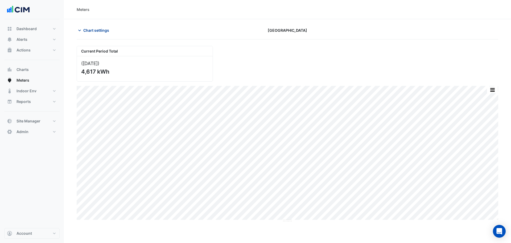
click at [100, 28] on span "Chart settings" at bounding box center [96, 30] width 26 height 6
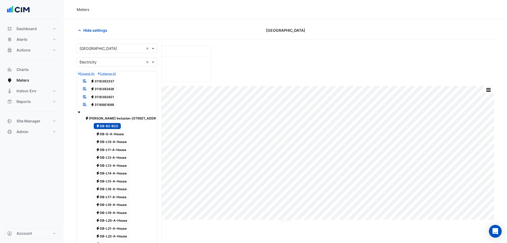
click at [115, 124] on span "Electricity DB-B2-BCC" at bounding box center [107, 126] width 27 height 6
click at [120, 117] on span "Electricity [PERSON_NAME] Inclusion-[STREET_ADDRESS][PERSON_NAME]" at bounding box center [138, 118] width 110 height 6
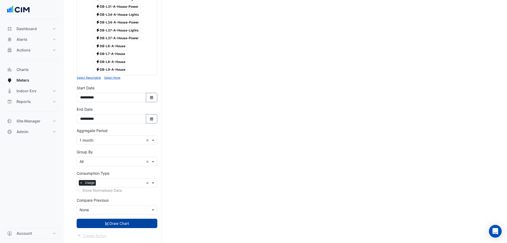
click at [113, 224] on button "Draw Chart" at bounding box center [117, 222] width 81 height 9
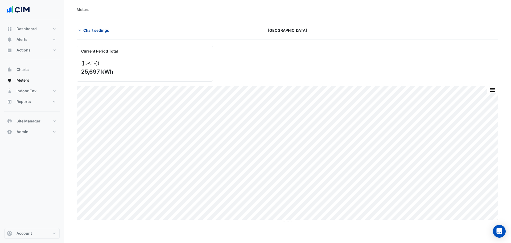
click at [98, 33] on span "Chart settings" at bounding box center [96, 30] width 26 height 6
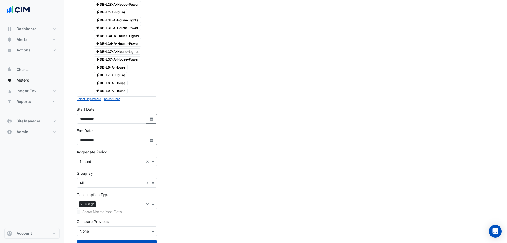
scroll to position [292, 0]
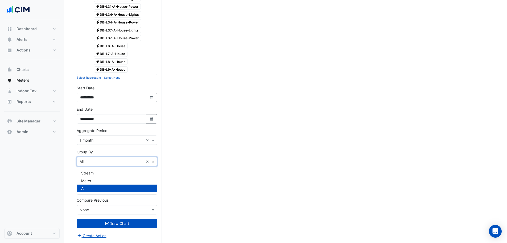
click at [96, 163] on input "text" at bounding box center [112, 162] width 64 height 6
click at [100, 173] on div "Stream" at bounding box center [117, 173] width 80 height 8
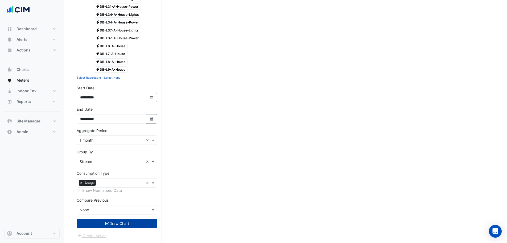
click at [104, 222] on button "Draw Chart" at bounding box center [117, 222] width 81 height 9
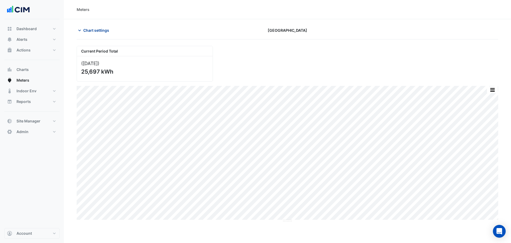
click at [99, 33] on span "Chart settings" at bounding box center [96, 30] width 26 height 6
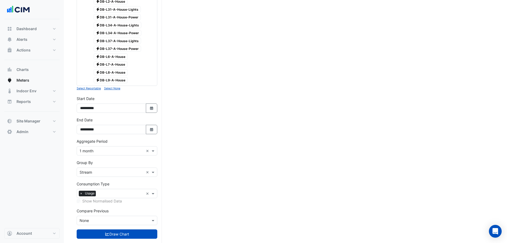
scroll to position [292, 0]
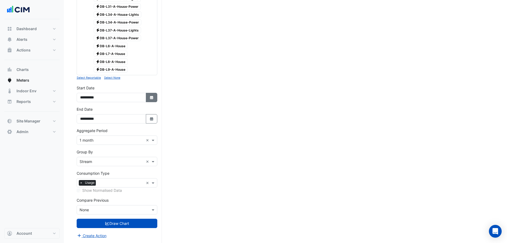
click at [153, 99] on icon "button" at bounding box center [151, 97] width 3 height 3
select select "*"
select select "****"
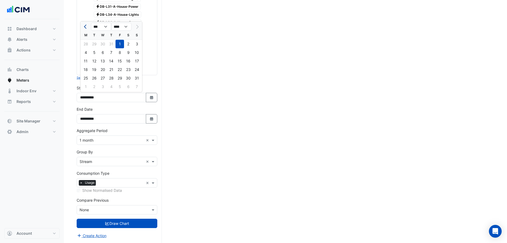
click at [83, 28] on button "Previous month" at bounding box center [86, 26] width 6 height 9
select select "*"
click at [96, 46] on div "1" at bounding box center [94, 44] width 9 height 9
type input "**********"
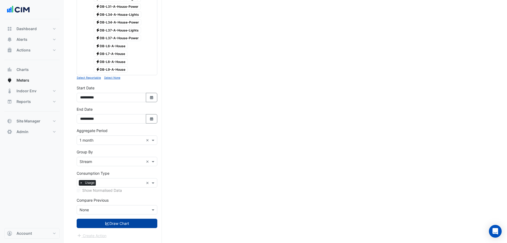
click at [89, 224] on button "Draw Chart" at bounding box center [117, 222] width 81 height 9
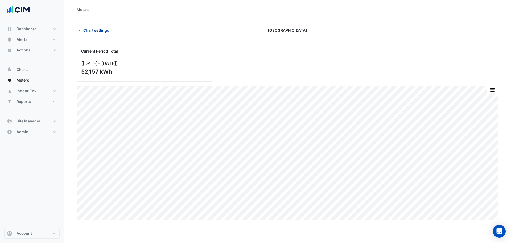
click at [105, 28] on span "Chart settings" at bounding box center [96, 30] width 26 height 6
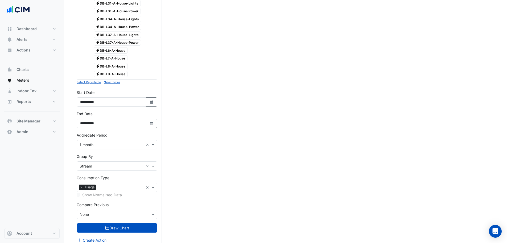
scroll to position [292, 0]
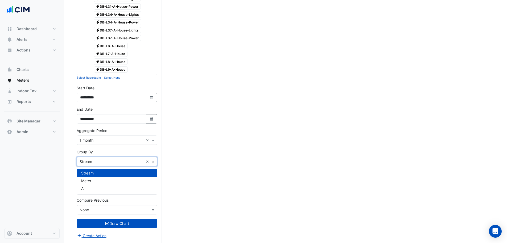
click at [103, 165] on div "× Stream ×" at bounding box center [117, 161] width 81 height 9
click at [98, 182] on div "Meter" at bounding box center [117, 181] width 80 height 8
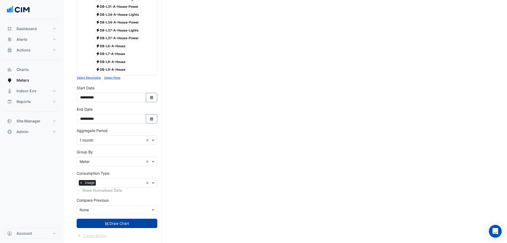
click at [103, 226] on button "Draw Chart" at bounding box center [117, 222] width 81 height 9
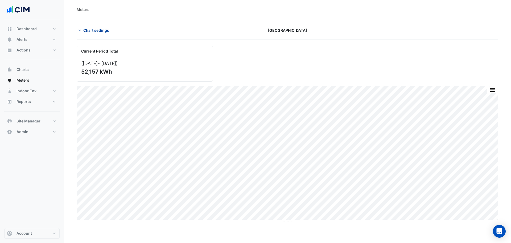
click at [99, 33] on button "Chart settings" at bounding box center [95, 30] width 36 height 9
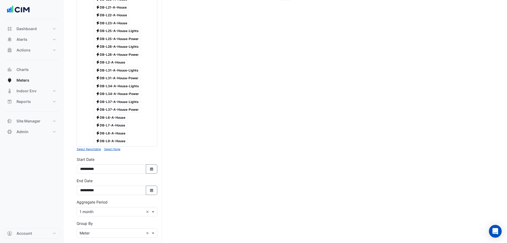
scroll to position [266, 0]
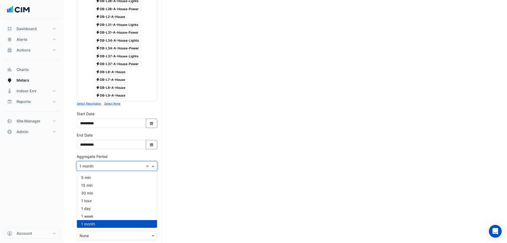
click at [95, 168] on input "text" at bounding box center [112, 166] width 64 height 6
click at [185, 153] on div "Current Period Total ([DATE] - [DATE] ) 52,157 kWh Print Save as JPEG Save as P…" at bounding box center [286, 23] width 418 height 489
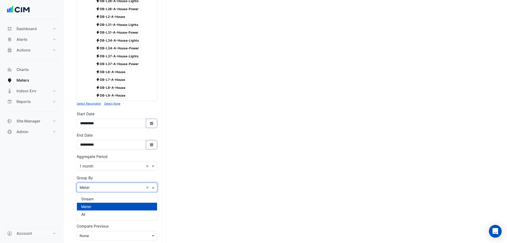
click at [91, 186] on input "text" at bounding box center [112, 188] width 64 height 6
click at [92, 200] on span "Stream" at bounding box center [87, 198] width 13 height 5
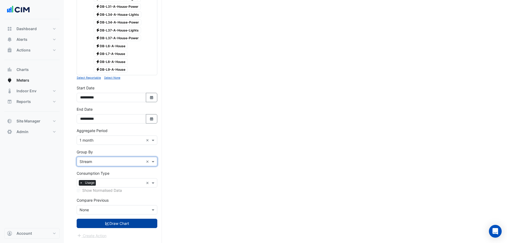
click at [113, 220] on button "Draw Chart" at bounding box center [117, 222] width 81 height 9
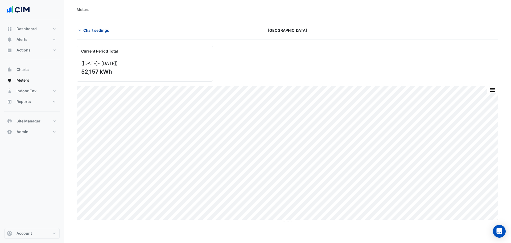
click at [101, 27] on button "Chart settings" at bounding box center [95, 30] width 36 height 9
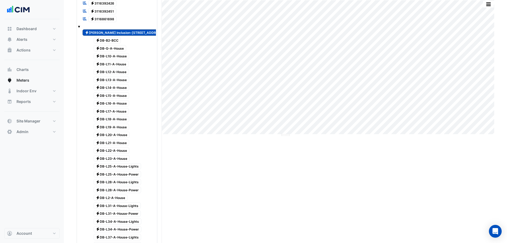
scroll to position [80, 0]
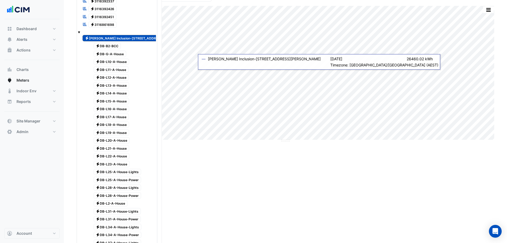
click at [111, 36] on span "Electricity [PERSON_NAME] Inclusion-[STREET_ADDRESS][PERSON_NAME]" at bounding box center [138, 38] width 110 height 6
click at [112, 46] on span "Electricity DB-B2-BCC" at bounding box center [107, 46] width 27 height 6
click at [114, 54] on span "Electricity DB-G-A-House" at bounding box center [110, 54] width 33 height 6
click at [115, 57] on div "Electricity DB-G-A-House" at bounding box center [107, 53] width 41 height 7
click at [115, 52] on span "Electricity DB-G-A-House" at bounding box center [110, 54] width 33 height 6
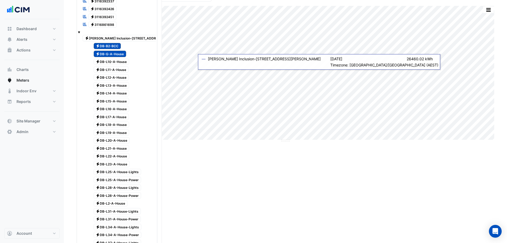
click at [115, 64] on span "Electricity DB-L10-A-House" at bounding box center [112, 62] width 36 height 6
click at [114, 70] on span "Electricity DB-L11-A-House" at bounding box center [111, 69] width 35 height 6
click at [111, 78] on span "Electricity DB-L12-A-House" at bounding box center [111, 77] width 35 height 6
click at [108, 86] on span "Electricity DB-L13-A-House" at bounding box center [112, 85] width 36 height 6
click at [108, 94] on span "Electricity DB-L14-A-House" at bounding box center [112, 93] width 36 height 6
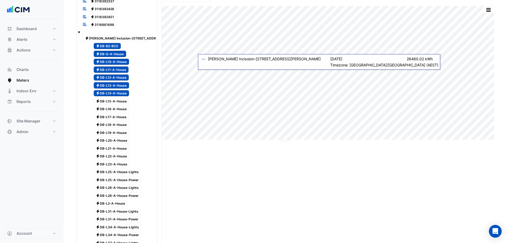
click at [109, 105] on div "Electricity DB-L15-A-House" at bounding box center [119, 101] width 73 height 8
click at [111, 100] on span "Electricity DB-L15-A-House" at bounding box center [112, 101] width 36 height 6
drag, startPoint x: 114, startPoint y: 110, endPoint x: 114, endPoint y: 113, distance: 3.2
click at [114, 110] on span "Electricity DB-L16-A-House" at bounding box center [112, 109] width 36 height 6
drag, startPoint x: 112, startPoint y: 119, endPoint x: 113, endPoint y: 125, distance: 6.4
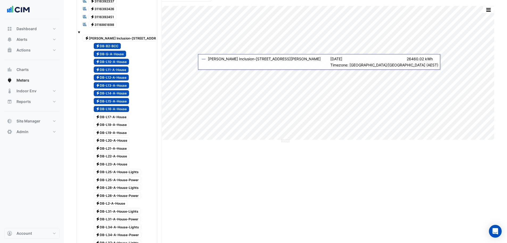
click at [112, 120] on div "Electricity DB-L17-A-House" at bounding box center [109, 116] width 44 height 7
click at [113, 126] on span "Electricity DB-L18-A-House" at bounding box center [112, 124] width 36 height 6
click at [111, 134] on span "Electricity DB-L19-A-House" at bounding box center [112, 132] width 36 height 6
drag, startPoint x: 109, startPoint y: 140, endPoint x: 108, endPoint y: 144, distance: 4.3
click at [108, 140] on span "Electricity DB-L20-A-House" at bounding box center [112, 140] width 36 height 6
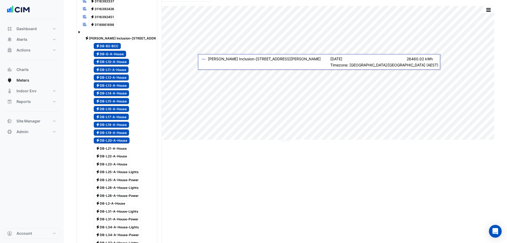
click at [108, 151] on span "Electricity DB-L21-A-House" at bounding box center [112, 148] width 36 height 6
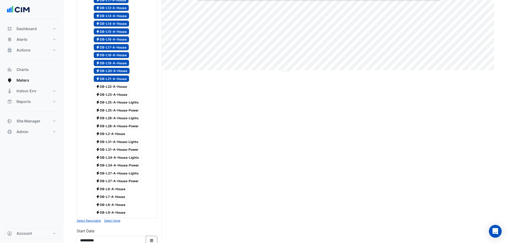
scroll to position [186, 0]
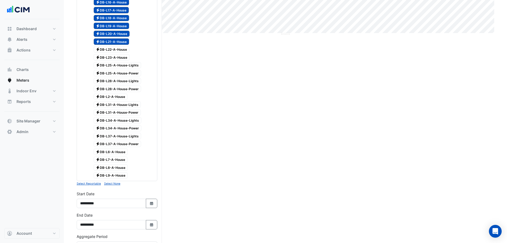
click at [111, 51] on span "Electricity DB-L22-A-House" at bounding box center [112, 49] width 36 height 6
drag, startPoint x: 113, startPoint y: 58, endPoint x: 116, endPoint y: 64, distance: 6.4
click at [114, 58] on span "Electricity DB-L23-A-House" at bounding box center [112, 57] width 36 height 6
drag, startPoint x: 116, startPoint y: 64, endPoint x: 118, endPoint y: 67, distance: 3.6
click at [116, 64] on span "Electricity DB-L25-A-House-Lights" at bounding box center [118, 65] width 48 height 6
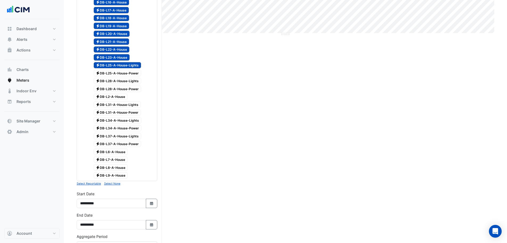
click at [119, 72] on span "Electricity DB-L25-A-House-Power" at bounding box center [118, 73] width 48 height 6
click at [120, 79] on span "Electricity DB-L28-A-House-Lights" at bounding box center [118, 81] width 48 height 6
click at [120, 87] on span "Electricity DB-L28-A-House-Power" at bounding box center [118, 89] width 48 height 6
click at [116, 98] on span "Electricity DB-L2-A-House" at bounding box center [111, 97] width 34 height 6
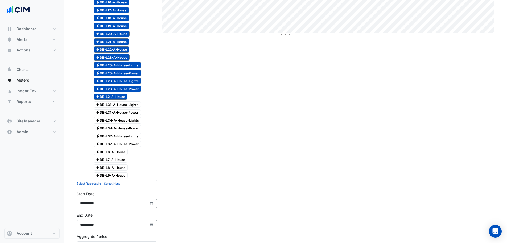
click at [115, 104] on span "Electricity DB-L31-A-House-Lights" at bounding box center [117, 104] width 47 height 6
click at [115, 110] on span "Electricity DB-L31-A-House-Power" at bounding box center [117, 112] width 47 height 6
click at [115, 117] on span "Electricity DB-L34-A-House-Lights" at bounding box center [118, 120] width 48 height 6
click at [115, 126] on span "Electricity DB-L34-A-House-Power" at bounding box center [118, 128] width 48 height 6
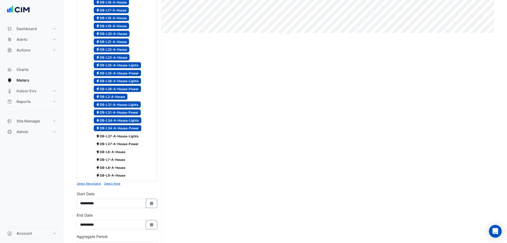
click at [115, 141] on span "Electricity DB-L37-A-House-Power" at bounding box center [118, 144] width 48 height 6
click at [117, 134] on span "Electricity DB-L37-A-House-Lights" at bounding box center [118, 136] width 48 height 6
click at [113, 149] on span "Electricity DB-L6-A-House" at bounding box center [111, 151] width 34 height 6
click at [113, 160] on span "Electricity DB-L7-A-House" at bounding box center [111, 159] width 34 height 6
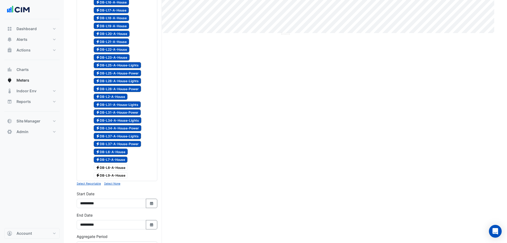
drag, startPoint x: 114, startPoint y: 168, endPoint x: 114, endPoint y: 175, distance: 6.7
click at [114, 169] on span "Electricity DB-L8-A-House" at bounding box center [111, 167] width 34 height 6
click at [114, 175] on span "Electricity DB-L9-A-House" at bounding box center [111, 175] width 34 height 6
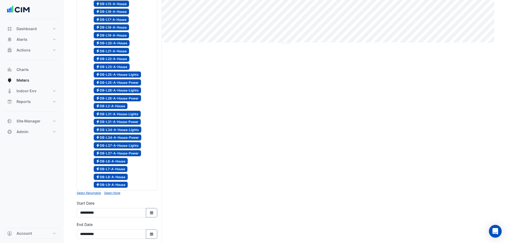
scroll to position [53, 0]
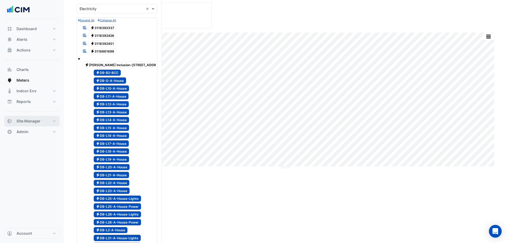
click at [39, 118] on button "Site Manager" at bounding box center [31, 121] width 55 height 11
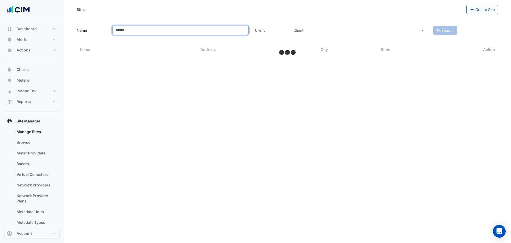
click at [139, 32] on input "Name" at bounding box center [180, 30] width 136 height 9
select select "***"
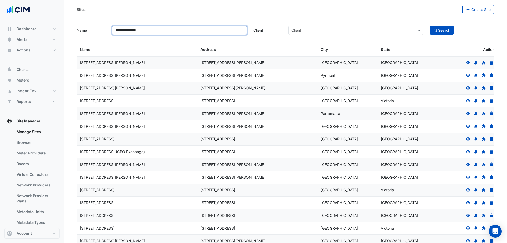
type input "**********"
click at [430, 26] on button "Search" at bounding box center [442, 30] width 24 height 9
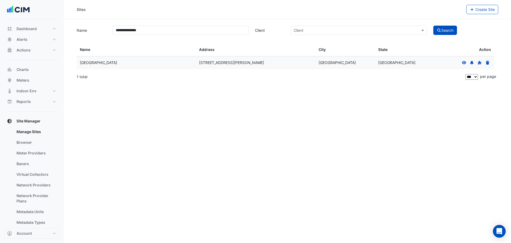
click at [464, 61] on icon at bounding box center [464, 62] width 4 height 3
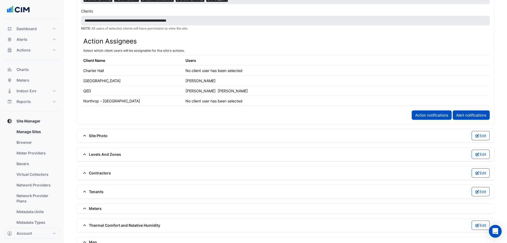
scroll to position [320, 0]
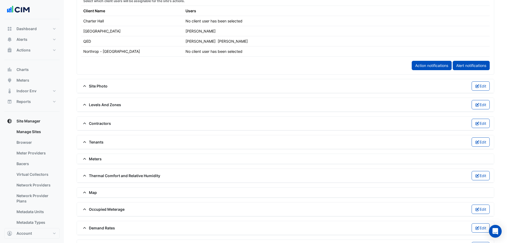
click at [94, 158] on span "Meters" at bounding box center [91, 159] width 21 height 6
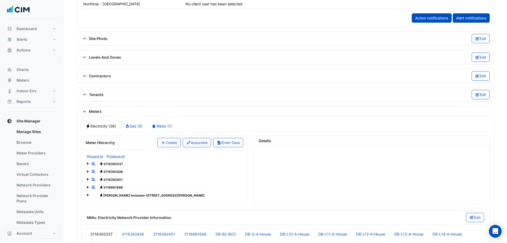
scroll to position [400, 0]
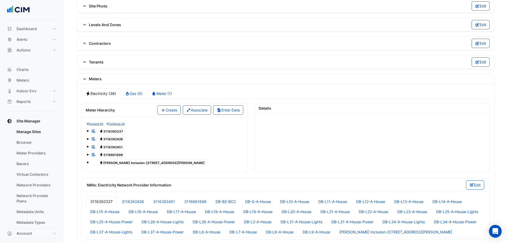
click at [88, 163] on span at bounding box center [88, 162] width 2 height 2
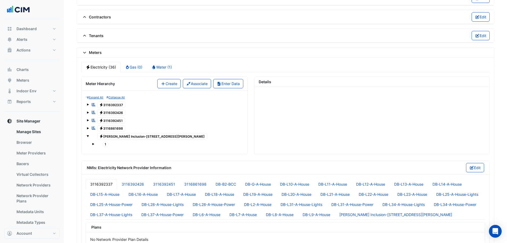
scroll to position [426, 0]
click at [92, 143] on span at bounding box center [93, 144] width 2 height 2
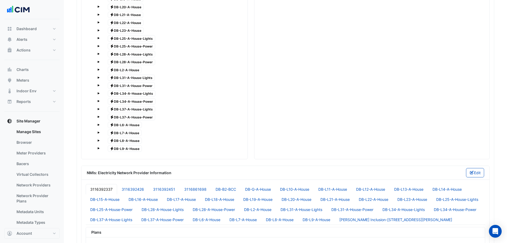
scroll to position [666, 0]
click at [126, 65] on div "Electricity DB-L28-A-House-Power" at bounding box center [129, 61] width 56 height 7
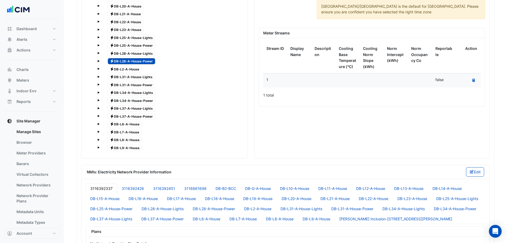
click at [129, 71] on span "Electricity DB-L2-A-House" at bounding box center [125, 69] width 34 height 6
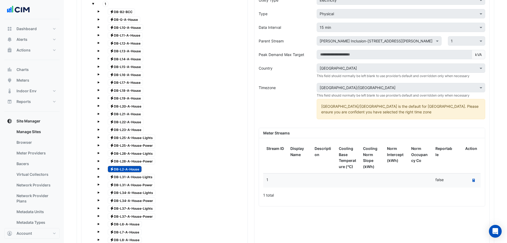
scroll to position [506, 0]
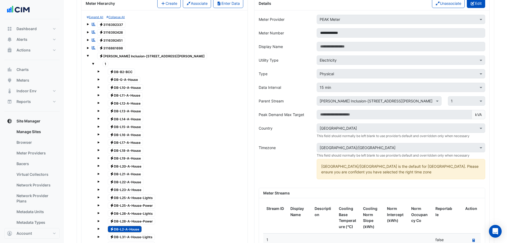
click at [470, 7] on button "Edit" at bounding box center [476, 3] width 18 height 9
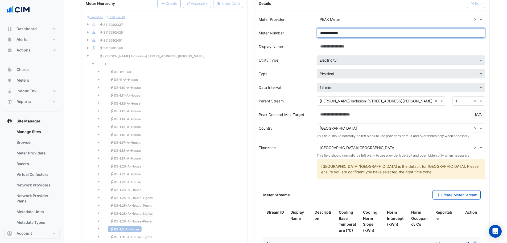
click at [329, 34] on input "**********" at bounding box center [401, 32] width 169 height 9
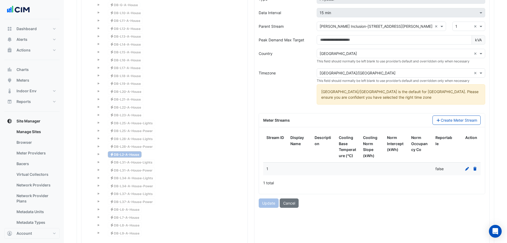
scroll to position [693, 0]
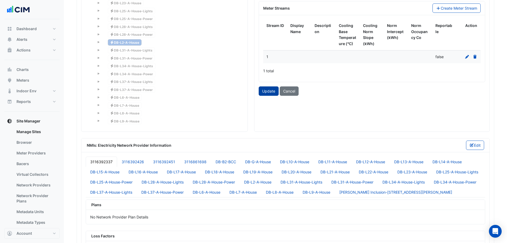
click at [266, 89] on button "Update" at bounding box center [269, 90] width 20 height 9
type input "**********"
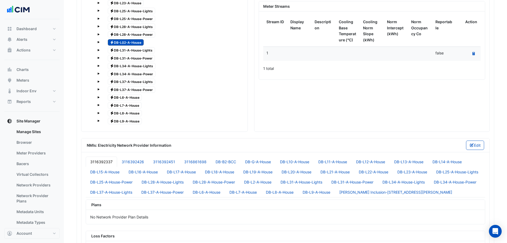
click at [121, 97] on span "Electricity DB-L6-A-House" at bounding box center [125, 97] width 34 height 6
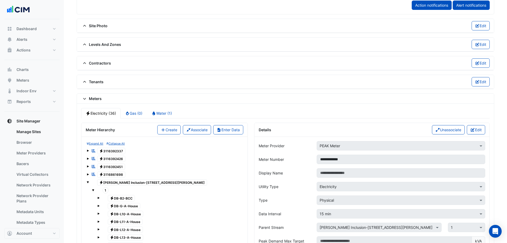
scroll to position [346, 0]
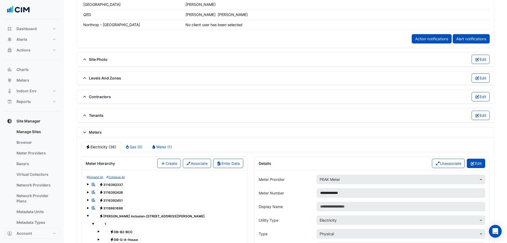
click at [481, 161] on button "Edit" at bounding box center [476, 163] width 18 height 9
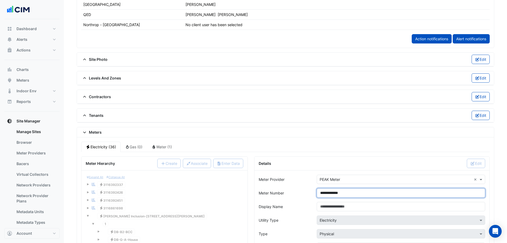
click at [330, 193] on input "**********" at bounding box center [401, 192] width 169 height 9
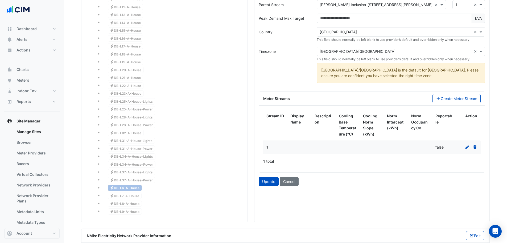
scroll to position [639, 0]
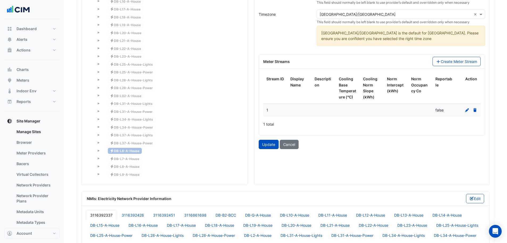
click at [267, 153] on div "**********" at bounding box center [372, 30] width 235 height 307
click at [267, 147] on button "Update" at bounding box center [269, 144] width 20 height 9
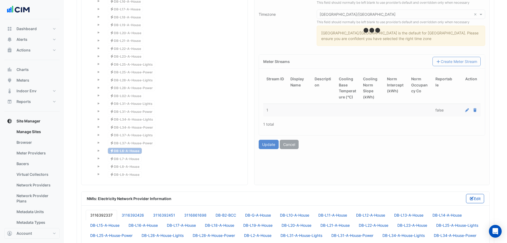
type input "**********"
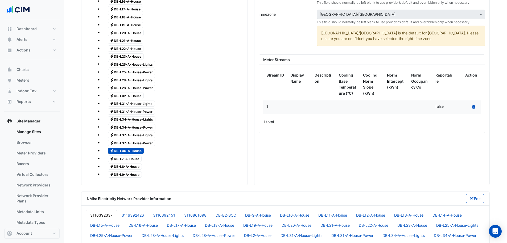
click at [128, 160] on span "Electricity DB-L7-A-House" at bounding box center [125, 158] width 34 height 6
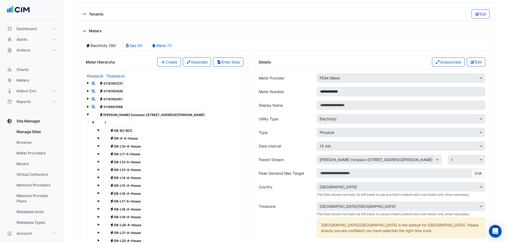
scroll to position [346, 0]
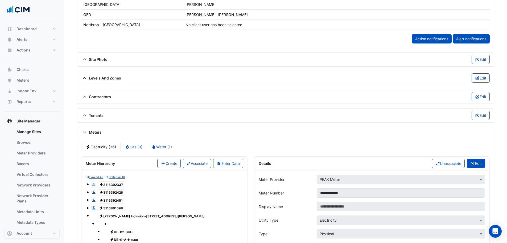
click at [477, 165] on button "Edit" at bounding box center [476, 163] width 18 height 9
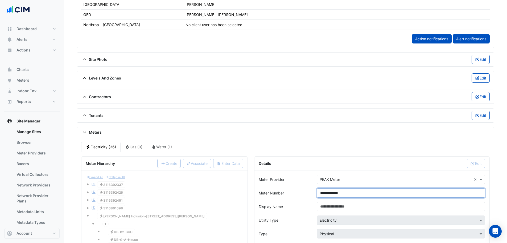
click at [328, 192] on input "**********" at bounding box center [401, 192] width 169 height 9
click at [329, 193] on input "**********" at bounding box center [401, 192] width 169 height 9
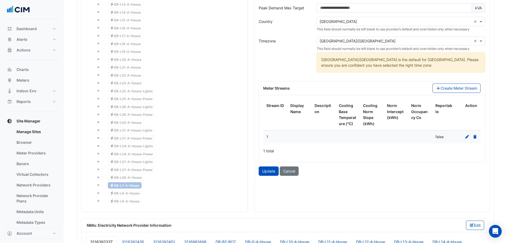
scroll to position [693, 0]
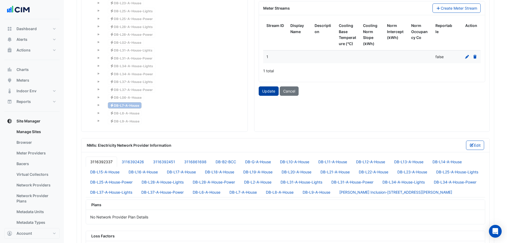
click at [266, 95] on button "Update" at bounding box center [269, 90] width 20 height 9
type input "**********"
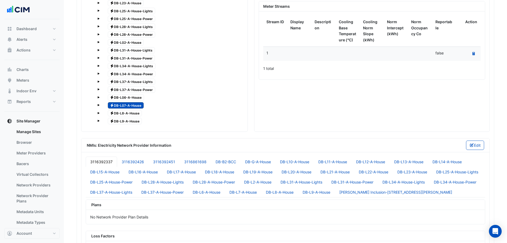
click at [123, 114] on span "Electricity DB-L8-A-House" at bounding box center [125, 113] width 34 height 6
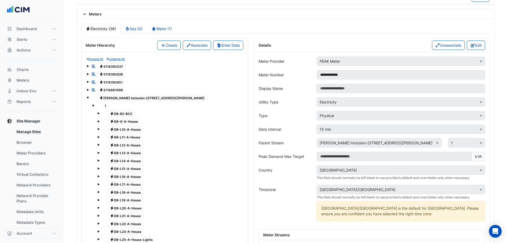
scroll to position [400, 0]
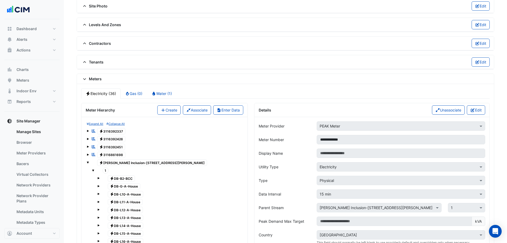
click at [480, 108] on button "Edit" at bounding box center [476, 109] width 18 height 9
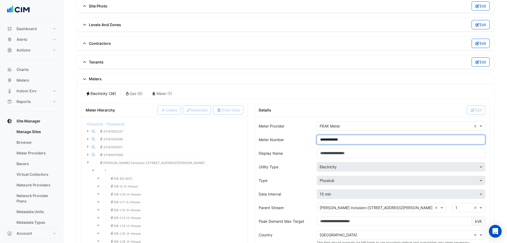
click at [328, 140] on input "**********" at bounding box center [401, 139] width 169 height 9
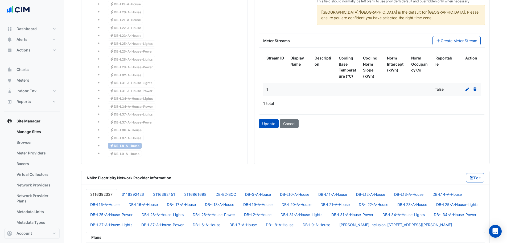
scroll to position [746, 0]
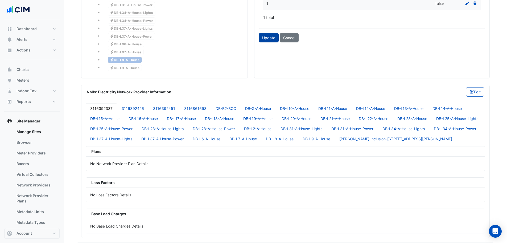
click at [269, 38] on button "Update" at bounding box center [269, 37] width 20 height 9
type input "**********"
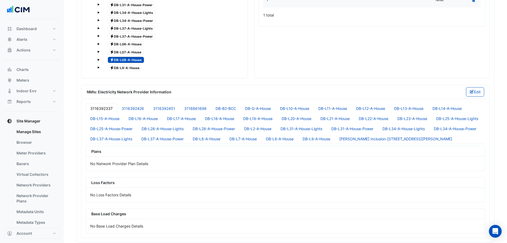
click at [124, 70] on span "Electricity DB-L9-A-House" at bounding box center [125, 67] width 34 height 6
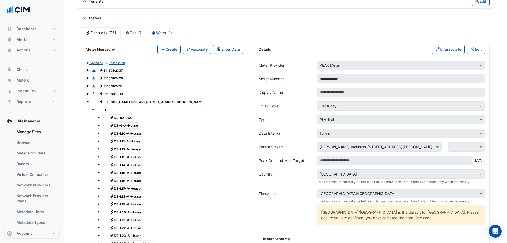
scroll to position [373, 0]
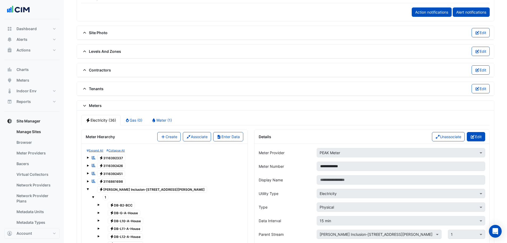
click at [481, 133] on button "Edit" at bounding box center [476, 136] width 18 height 9
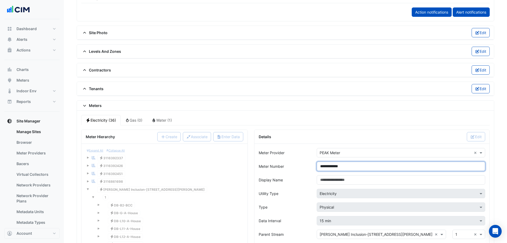
click at [332, 166] on input "**********" at bounding box center [401, 165] width 169 height 9
click at [328, 166] on input "**********" at bounding box center [401, 165] width 169 height 9
click at [329, 167] on input "**********" at bounding box center [401, 165] width 169 height 9
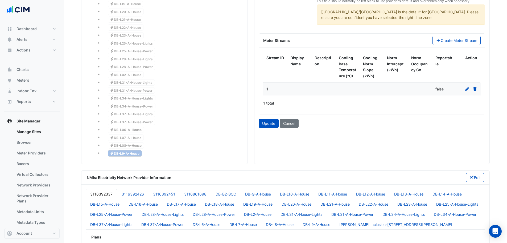
scroll to position [693, 0]
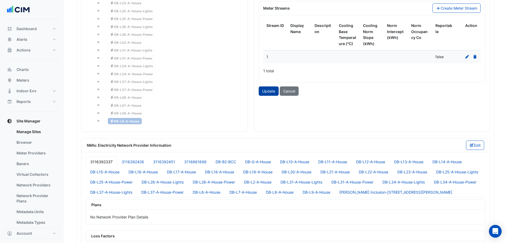
click at [276, 90] on button "Update" at bounding box center [269, 90] width 20 height 9
type input "**********"
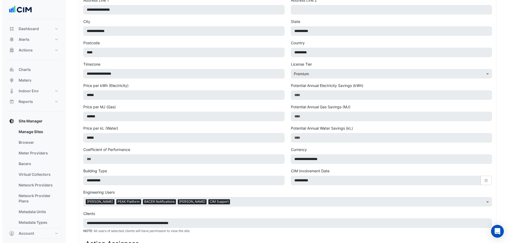
scroll to position [0, 0]
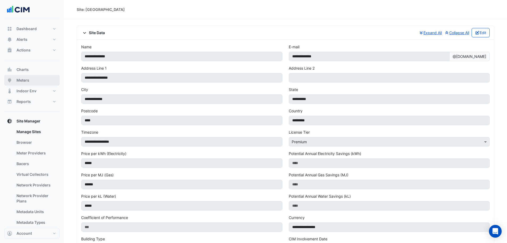
drag, startPoint x: 33, startPoint y: 84, endPoint x: 59, endPoint y: 82, distance: 26.0
click at [33, 84] on button "Meters" at bounding box center [31, 80] width 55 height 11
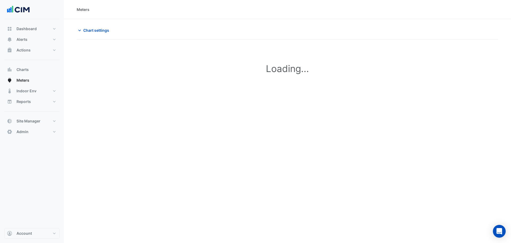
type input "**********"
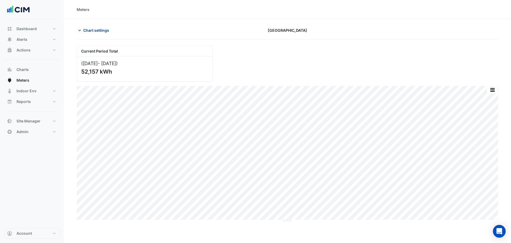
click at [89, 27] on button "Chart settings" at bounding box center [95, 30] width 36 height 9
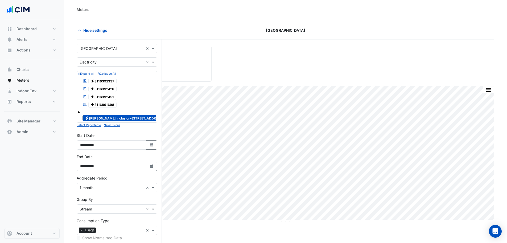
click at [81, 113] on div "Electricity [PERSON_NAME] Inclusion-[STREET_ADDRESS][PERSON_NAME]" at bounding box center [117, 115] width 78 height 13
click at [77, 110] on div "Expand All Collapse All Reportable Electricity 3116392337 Reportable Electricit…" at bounding box center [117, 97] width 81 height 52
click at [79, 113] on span at bounding box center [79, 112] width 2 height 2
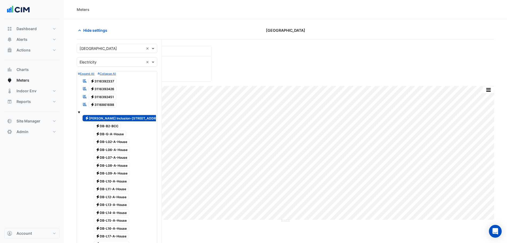
click at [116, 124] on span "Electricity DB-B2-BCC" at bounding box center [107, 126] width 27 height 6
drag, startPoint x: 116, startPoint y: 131, endPoint x: 116, endPoint y: 134, distance: 3.2
click at [116, 133] on span "Electricity DB-G-A-House" at bounding box center [110, 134] width 33 height 6
click at [122, 119] on span "Electricity [PERSON_NAME] Inclusion-[STREET_ADDRESS][PERSON_NAME]" at bounding box center [138, 118] width 110 height 6
click at [119, 141] on span "Electricity DB-L02-A-House" at bounding box center [112, 142] width 36 height 6
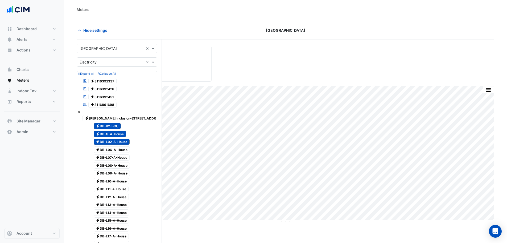
drag, startPoint x: 119, startPoint y: 150, endPoint x: 116, endPoint y: 157, distance: 7.4
click at [119, 150] on span "Electricity DB-L06-A-House" at bounding box center [112, 149] width 36 height 6
click at [116, 157] on span "Electricity DB-L07-A-House" at bounding box center [112, 157] width 36 height 6
click at [112, 162] on div "Electricity DB-B2-BCC Electricity DB-G-A-House Electricity DB-L02-A-House Elect…" at bounding box center [119, 244] width 73 height 244
click at [111, 167] on span "Electricity DB-L08-A-House" at bounding box center [112, 165] width 36 height 6
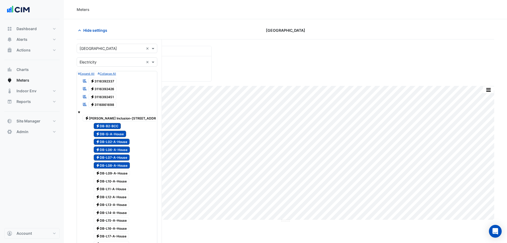
click at [109, 174] on span "Electricity DB-L09-A-House" at bounding box center [112, 173] width 36 height 6
click at [109, 180] on span "Electricity DB-L10-A-House" at bounding box center [112, 181] width 36 height 6
click at [107, 192] on span "Electricity DB-L11-A-House" at bounding box center [111, 189] width 35 height 6
click at [108, 198] on span "Electricity DB-L12-A-House" at bounding box center [111, 196] width 35 height 6
click at [109, 205] on span "Electricity DB-L13-A-House" at bounding box center [112, 204] width 36 height 6
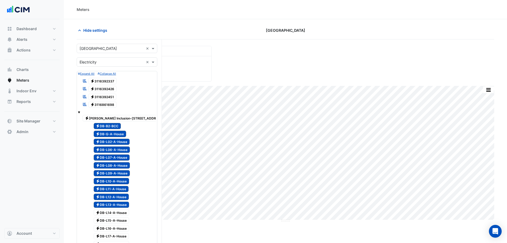
click at [109, 214] on span "Electricity DB-L14-A-House" at bounding box center [112, 212] width 36 height 6
click at [111, 222] on span "Electricity DB-L15-A-House" at bounding box center [112, 220] width 36 height 6
drag, startPoint x: 109, startPoint y: 228, endPoint x: 109, endPoint y: 238, distance: 9.9
click at [109, 228] on span "Electricity DB-L16-A-House" at bounding box center [112, 228] width 36 height 6
click at [108, 237] on span "Electricity DB-L17-A-House" at bounding box center [111, 236] width 35 height 6
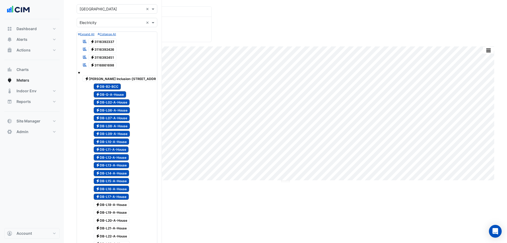
scroll to position [80, 0]
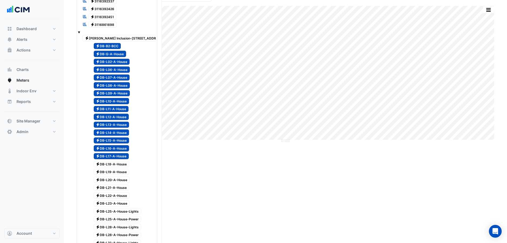
click at [120, 163] on span "Electricity DB-L18-A-House" at bounding box center [112, 164] width 36 height 6
click at [116, 172] on span "Electricity DB-L19-A-House" at bounding box center [112, 172] width 36 height 6
click at [116, 178] on span "Electricity DB-L20-A-House" at bounding box center [112, 179] width 36 height 6
click at [117, 187] on span "Electricity DB-L21-A-House" at bounding box center [112, 187] width 36 height 6
click at [117, 194] on span "Electricity DB-L22-A-House" at bounding box center [112, 195] width 36 height 6
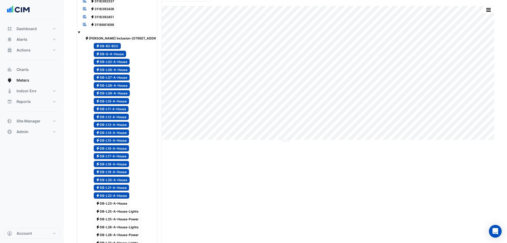
click at [115, 202] on span "Electricity DB-L23-A-House" at bounding box center [112, 203] width 36 height 6
click at [116, 209] on span "Electricity DB-L25-A-House-Lights" at bounding box center [118, 211] width 48 height 6
click at [116, 222] on div "Electricity DB-L25-A-House-Power" at bounding box center [115, 218] width 56 height 7
click at [115, 226] on span "Electricity DB-L28-A-House-Lights" at bounding box center [118, 227] width 48 height 6
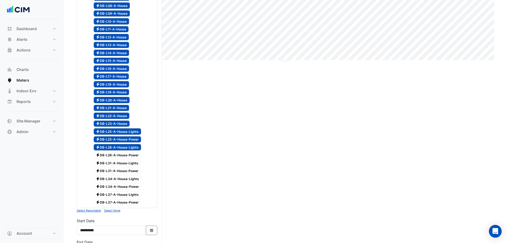
scroll to position [160, 0]
click at [112, 156] on span "Electricity DB-L28-A-House-Power" at bounding box center [118, 155] width 48 height 6
click at [113, 163] on span "Electricity DB-L31-A-House-Lights" at bounding box center [117, 162] width 47 height 6
click at [114, 170] on span "Electricity DB-L31-A-House-Power" at bounding box center [117, 170] width 47 height 6
click at [114, 178] on span "Electricity DB-L34-A-House-Lights" at bounding box center [118, 178] width 48 height 6
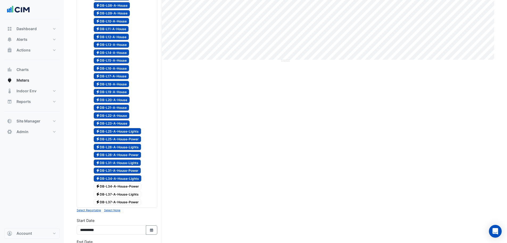
click at [116, 186] on span "Electricity DB-L34-A-House-Power" at bounding box center [118, 186] width 48 height 6
drag, startPoint x: 117, startPoint y: 194, endPoint x: 117, endPoint y: 202, distance: 8.3
click at [117, 196] on span "Electricity DB-L37-A-House-Lights" at bounding box center [118, 194] width 48 height 6
click at [117, 202] on span "Electricity DB-L37-A-House-Power" at bounding box center [118, 202] width 48 height 6
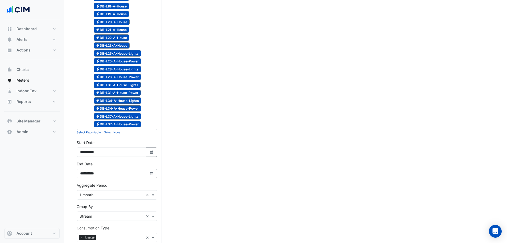
scroll to position [292, 0]
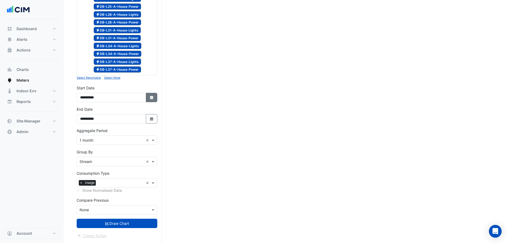
click at [149, 97] on icon "Select Date" at bounding box center [151, 98] width 5 height 4
select select "*"
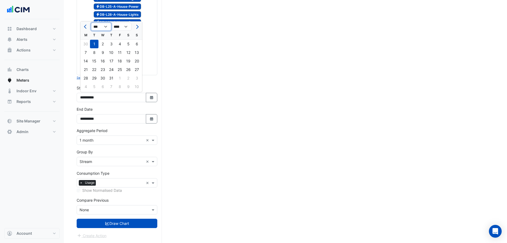
click at [103, 26] on select "*** *** *** *** *** *** *** ***" at bounding box center [101, 27] width 20 height 8
click at [125, 25] on select "**** **** **** **** **** **** **** **** **** **** ****" at bounding box center [121, 27] width 20 height 8
select select "****"
click at [111, 23] on select "**** **** **** **** **** **** **** **** **** **** ****" at bounding box center [121, 27] width 20 height 8
click at [98, 25] on select "*** *** *** *** *** *** *** *** *** *** *** ***" at bounding box center [101, 27] width 20 height 8
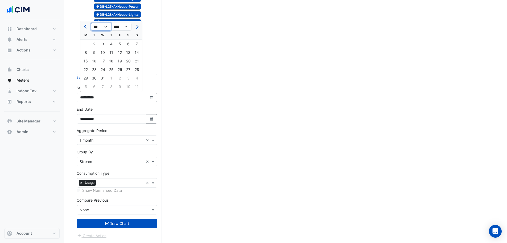
select select "*"
click at [91, 23] on select "*** *** *** *** *** *** *** *** *** *** *** ***" at bounding box center [101, 27] width 20 height 8
click at [86, 44] on div "1" at bounding box center [86, 44] width 9 height 9
type input "**********"
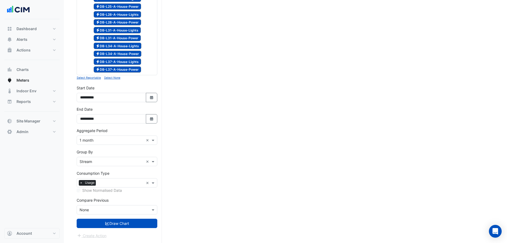
click at [97, 159] on input "text" at bounding box center [112, 162] width 64 height 6
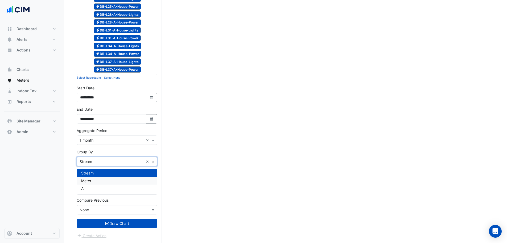
click at [90, 182] on span "Meter" at bounding box center [86, 180] width 10 height 5
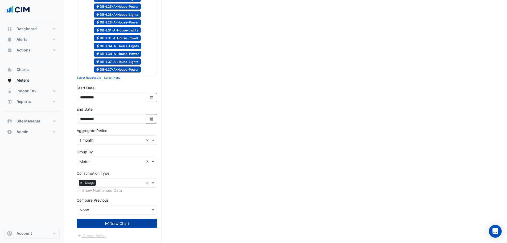
click at [117, 222] on button "Draw Chart" at bounding box center [117, 222] width 81 height 9
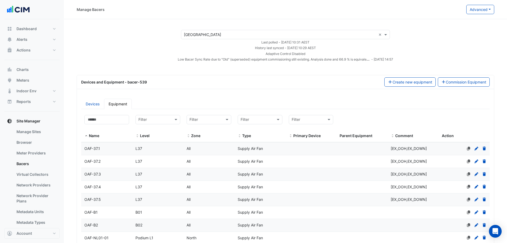
select select "***"
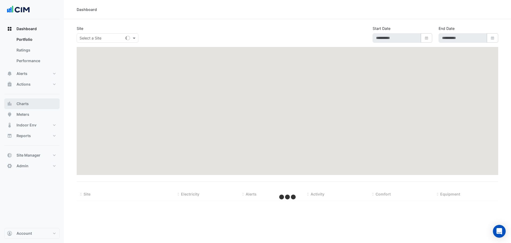
click at [28, 103] on span "Charts" at bounding box center [23, 103] width 12 height 5
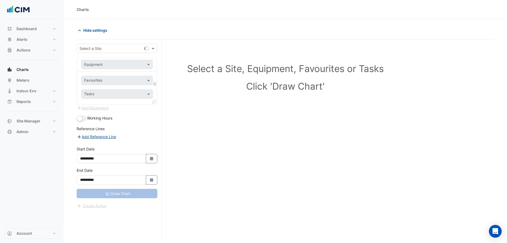
click at [98, 42] on div "**********" at bounding box center [119, 151] width 85 height 224
click at [99, 52] on div "Select a Site" at bounding box center [117, 48] width 81 height 9
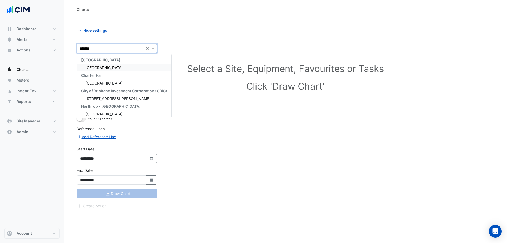
type input "********"
click at [103, 66] on span "[GEOGRAPHIC_DATA]" at bounding box center [104, 67] width 37 height 5
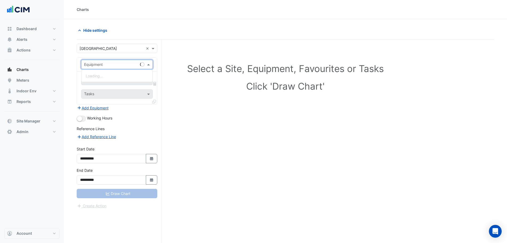
click at [103, 66] on input "text" at bounding box center [111, 65] width 55 height 6
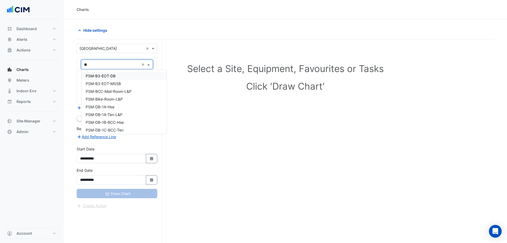
type input "*"
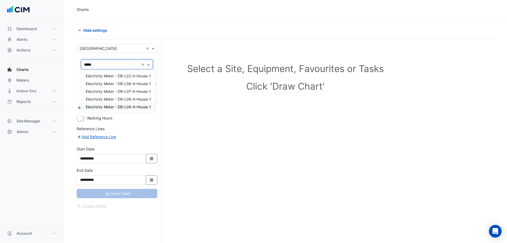
type input "******"
click at [107, 76] on span "Electricity Meter - DB-L06-A-House-1" at bounding box center [119, 76] width 66 height 5
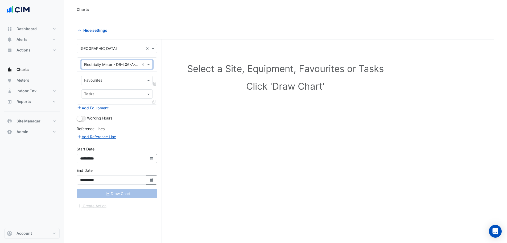
click at [112, 80] on input "text" at bounding box center [114, 81] width 60 height 6
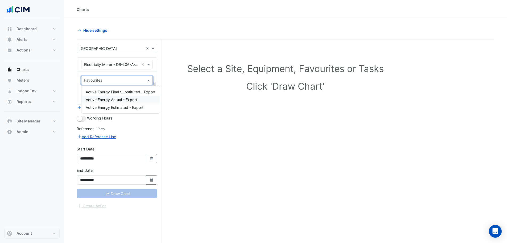
click at [123, 98] on span "Active Energy Actual - Export" at bounding box center [111, 99] width 51 height 5
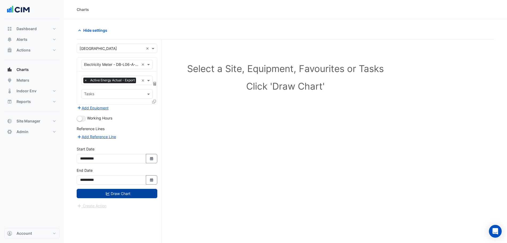
click at [123, 198] on button "Draw Chart" at bounding box center [117, 193] width 81 height 9
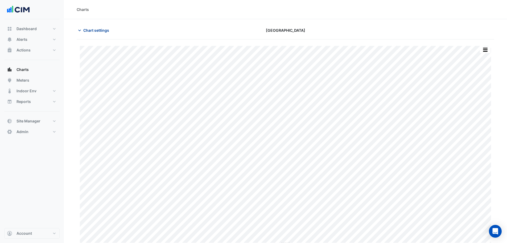
click at [103, 31] on span "Chart settings" at bounding box center [96, 30] width 26 height 6
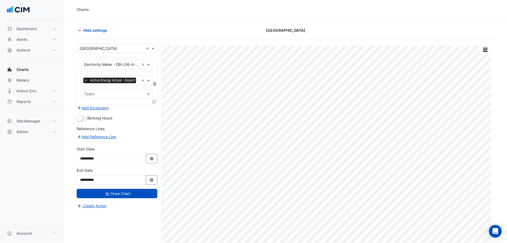
click at [151, 167] on div "**********" at bounding box center [117, 156] width 87 height 21
click at [153, 160] on icon "Select Date" at bounding box center [151, 159] width 5 height 4
select select "*"
select select "****"
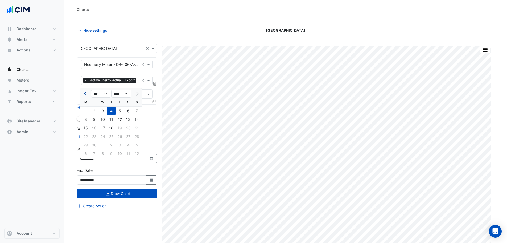
click at [86, 94] on span "Previous month" at bounding box center [86, 94] width 4 height 4
select select "*"
click at [93, 110] on div "1" at bounding box center [94, 111] width 9 height 9
type input "**********"
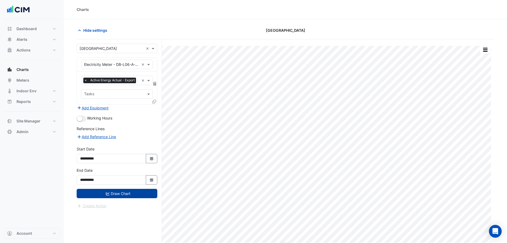
click at [126, 198] on button "Draw Chart" at bounding box center [117, 193] width 81 height 9
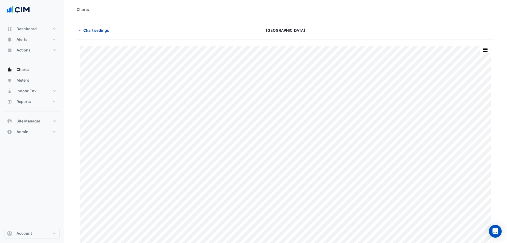
click at [99, 29] on span "Chart settings" at bounding box center [96, 30] width 26 height 6
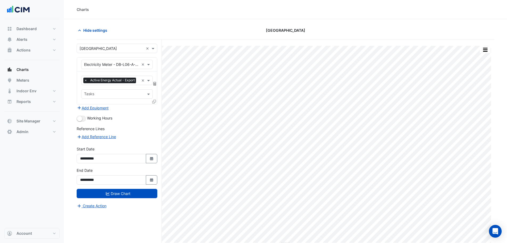
click at [138, 84] on input "text" at bounding box center [138, 81] width 1 height 6
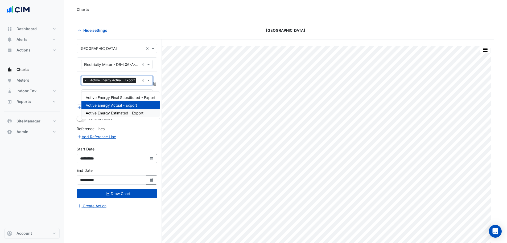
click at [70, 170] on section "Hide settings [GEOGRAPHIC_DATA] Print Save as JPEG Save as PNG Pivot Data Table…" at bounding box center [286, 141] width 444 height 244
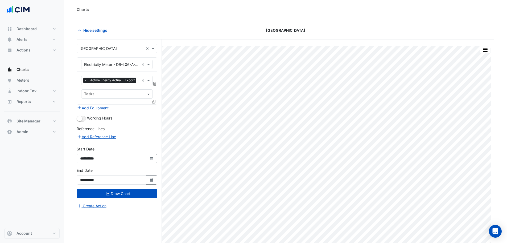
click at [107, 67] on div "× Electricity Meter - DB-L06-A-House-1 ×" at bounding box center [117, 64] width 72 height 9
type input "**********"
click at [103, 74] on span "PSM-L06-DB-A-Hse" at bounding box center [103, 76] width 35 height 5
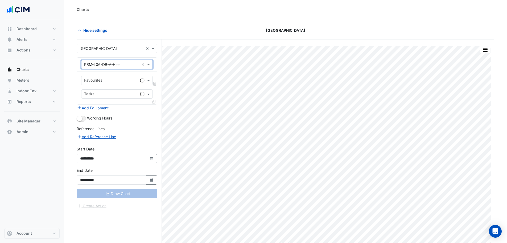
click at [99, 82] on input "text" at bounding box center [111, 81] width 54 height 6
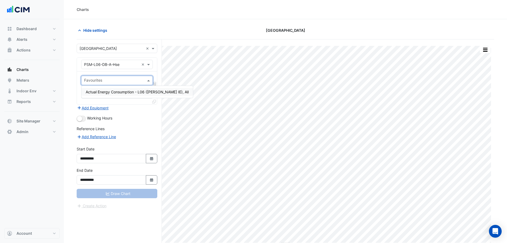
click at [128, 95] on div "Actual Energy Consumption - L06 ([PERSON_NAME] IE), All" at bounding box center [138, 92] width 112 height 8
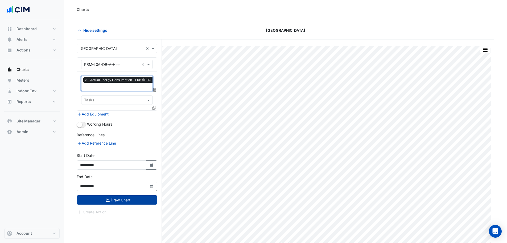
click at [128, 203] on button "Draw Chart" at bounding box center [117, 199] width 81 height 9
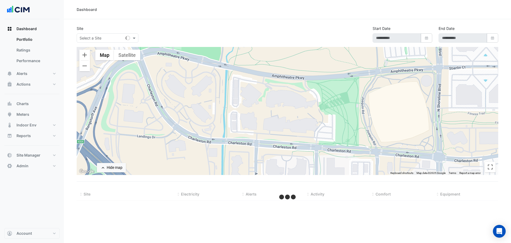
select select "***"
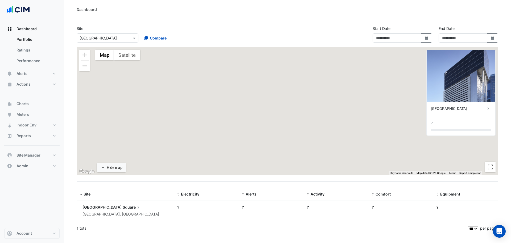
type input "**********"
click at [37, 152] on button "Site Manager" at bounding box center [31, 155] width 55 height 11
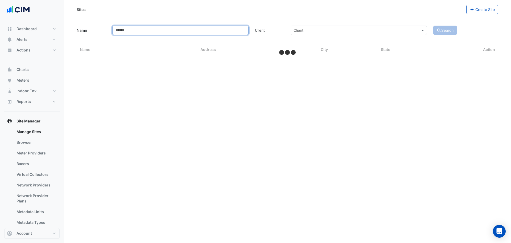
click at [129, 31] on input "Name" at bounding box center [180, 30] width 136 height 9
select select "***"
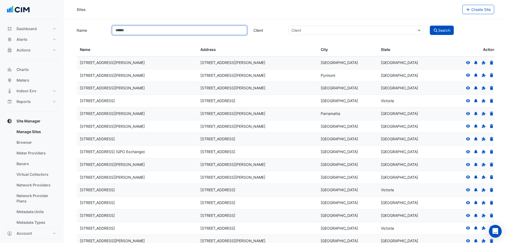
click at [140, 31] on input "Name" at bounding box center [179, 30] width 135 height 9
click at [145, 28] on input "Name" at bounding box center [179, 30] width 135 height 9
type input "**********"
click at [430, 26] on button "Search" at bounding box center [442, 30] width 24 height 9
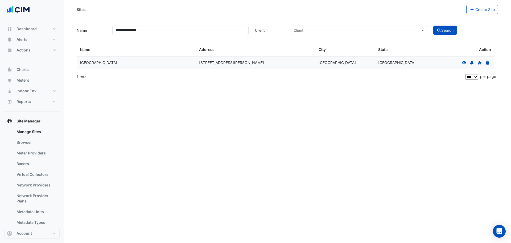
click at [465, 64] on icon at bounding box center [464, 62] width 4 height 3
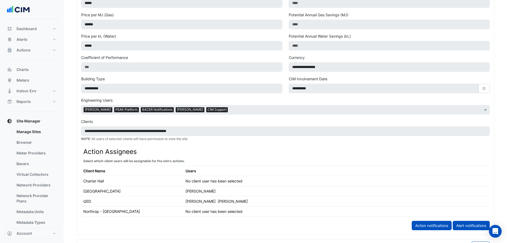
scroll to position [266, 0]
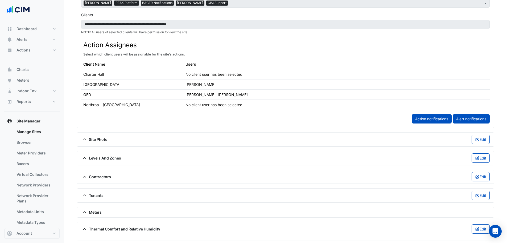
click at [111, 157] on span "Levels And Zones" at bounding box center [101, 158] width 40 height 6
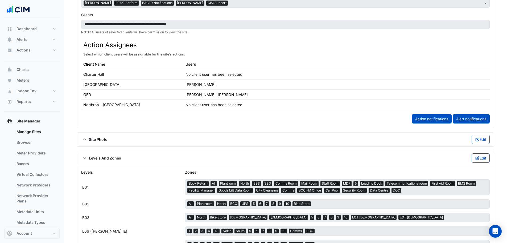
click at [112, 157] on span "Levels And Zones" at bounding box center [101, 158] width 40 height 6
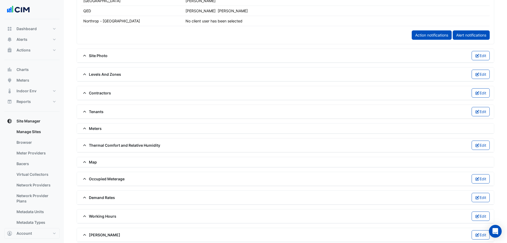
scroll to position [354, 0]
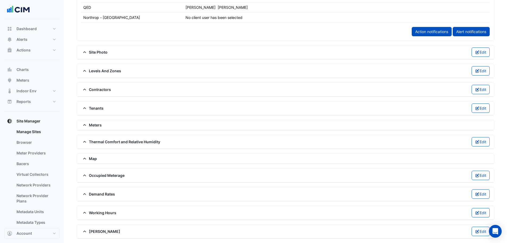
click at [96, 128] on span "Meters" at bounding box center [91, 125] width 21 height 6
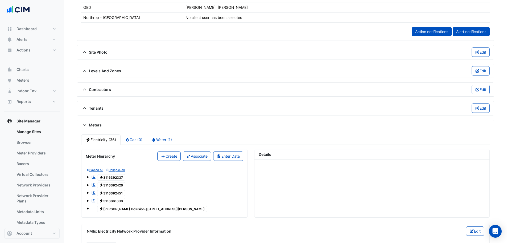
click at [88, 208] on span at bounding box center [88, 208] width 2 height 2
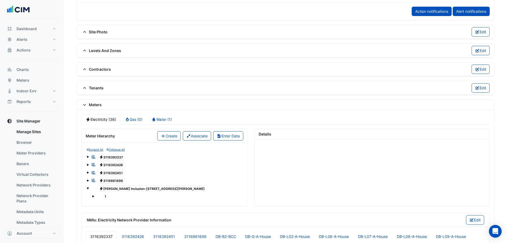
scroll to position [407, 0]
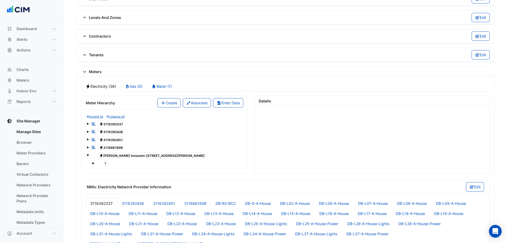
click at [93, 163] on span at bounding box center [93, 163] width 2 height 2
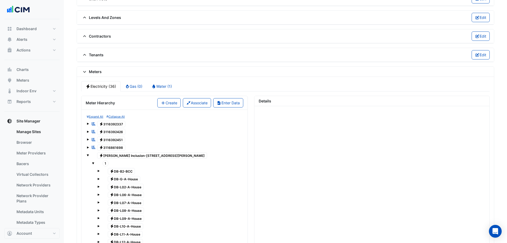
click at [132, 197] on span "Electricity DB-L06-A-House" at bounding box center [126, 195] width 36 height 6
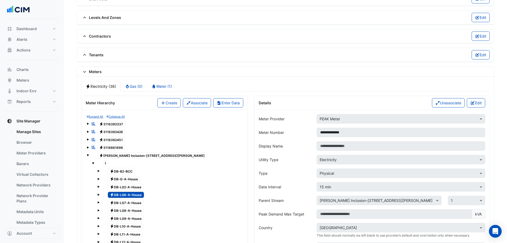
click at [99, 196] on tree-node-expander at bounding box center [99, 194] width 2 height 6
click at [100, 195] on div "Electricity DB-L06-A-House" at bounding box center [170, 194] width 145 height 7
drag, startPoint x: 96, startPoint y: 194, endPoint x: 99, endPoint y: 193, distance: 3.1
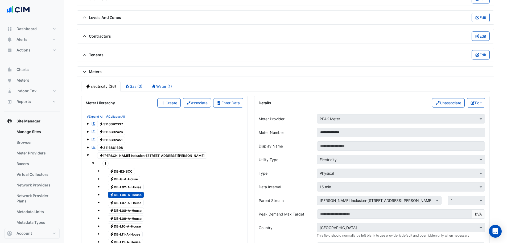
drag, startPoint x: 99, startPoint y: 193, endPoint x: 102, endPoint y: 196, distance: 4.5
click at [99, 194] on span at bounding box center [99, 194] width 2 height 5
click at [114, 199] on div "1" at bounding box center [113, 202] width 15 height 7
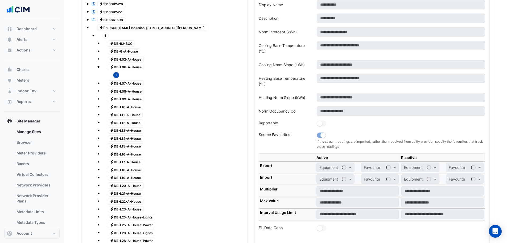
scroll to position [540, 0]
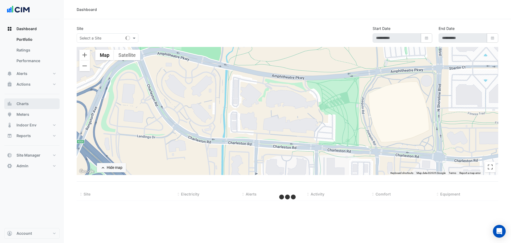
click at [31, 104] on button "Charts" at bounding box center [31, 103] width 55 height 11
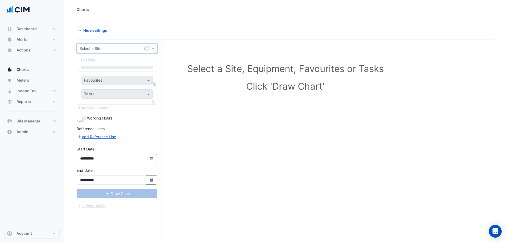
click at [115, 46] on input "text" at bounding box center [112, 49] width 64 height 6
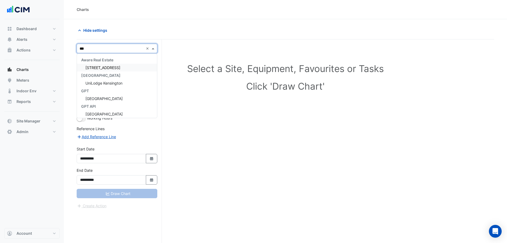
type input "***"
click at [223, 25] on section "**********" at bounding box center [286, 141] width 444 height 244
